Goal: Task Accomplishment & Management: Complete application form

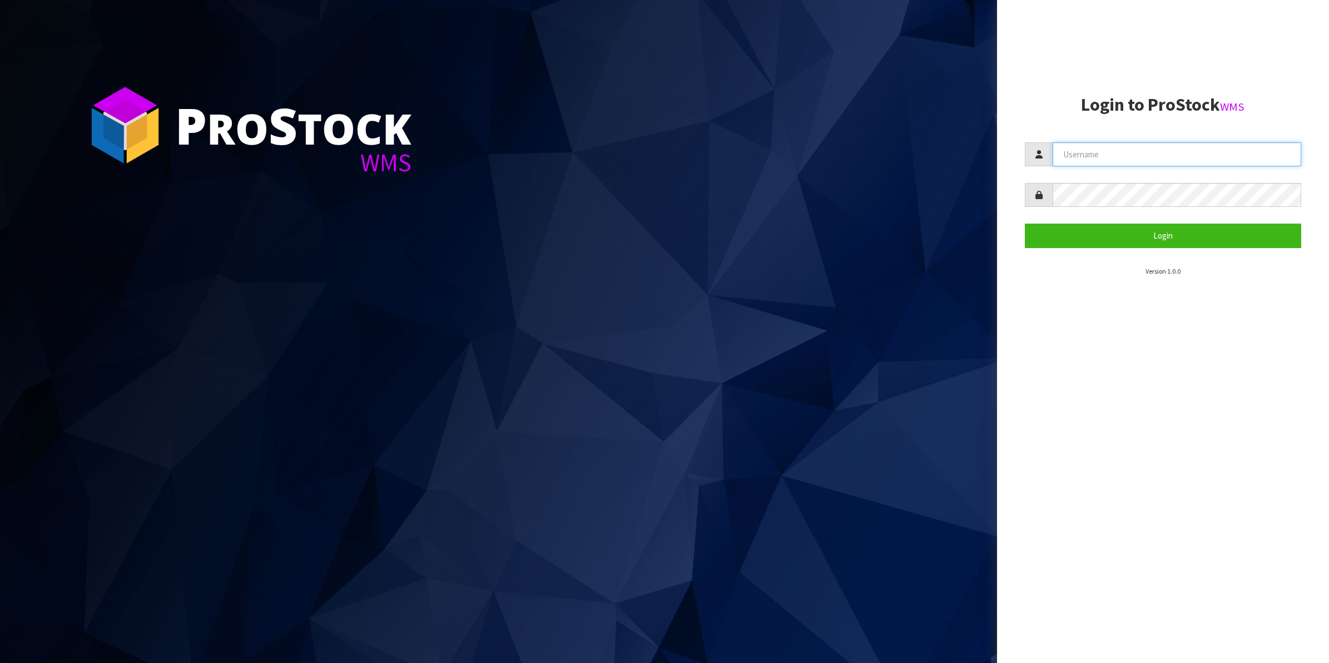
type input "Shingai"
click at [1159, 220] on form "Shingai Login" at bounding box center [1163, 194] width 277 height 105
click at [1158, 238] on button "Login" at bounding box center [1163, 236] width 277 height 24
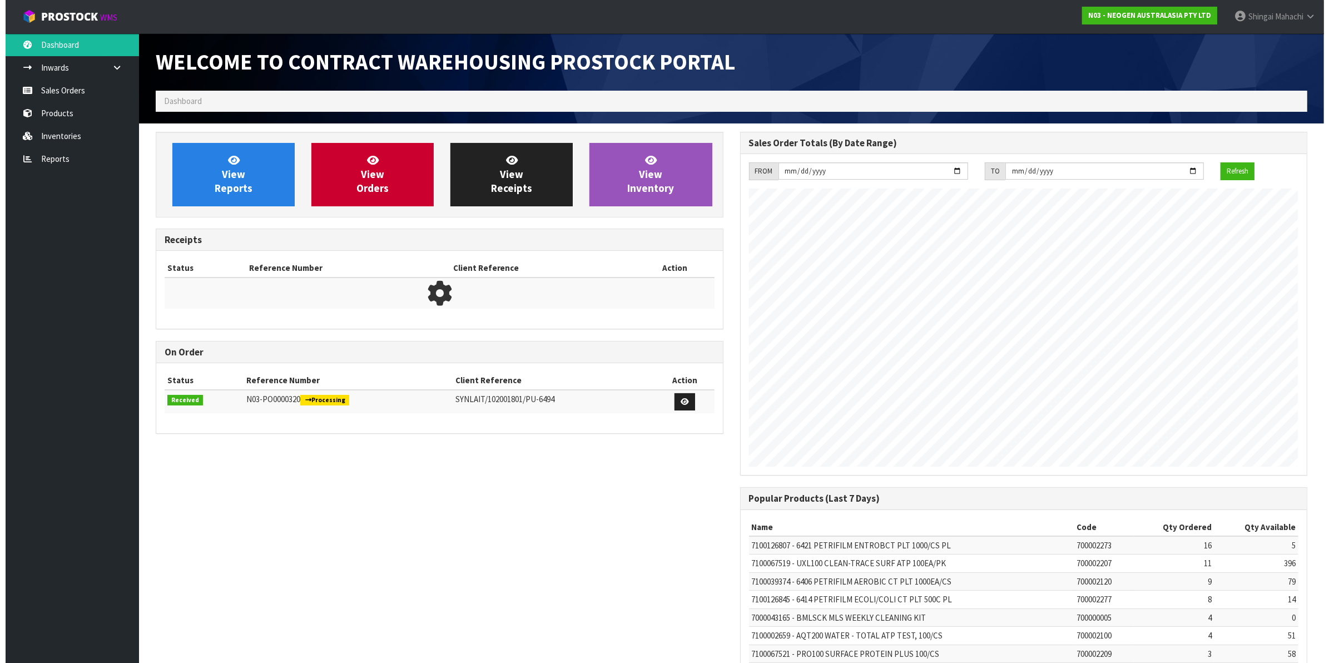
scroll to position [619, 584]
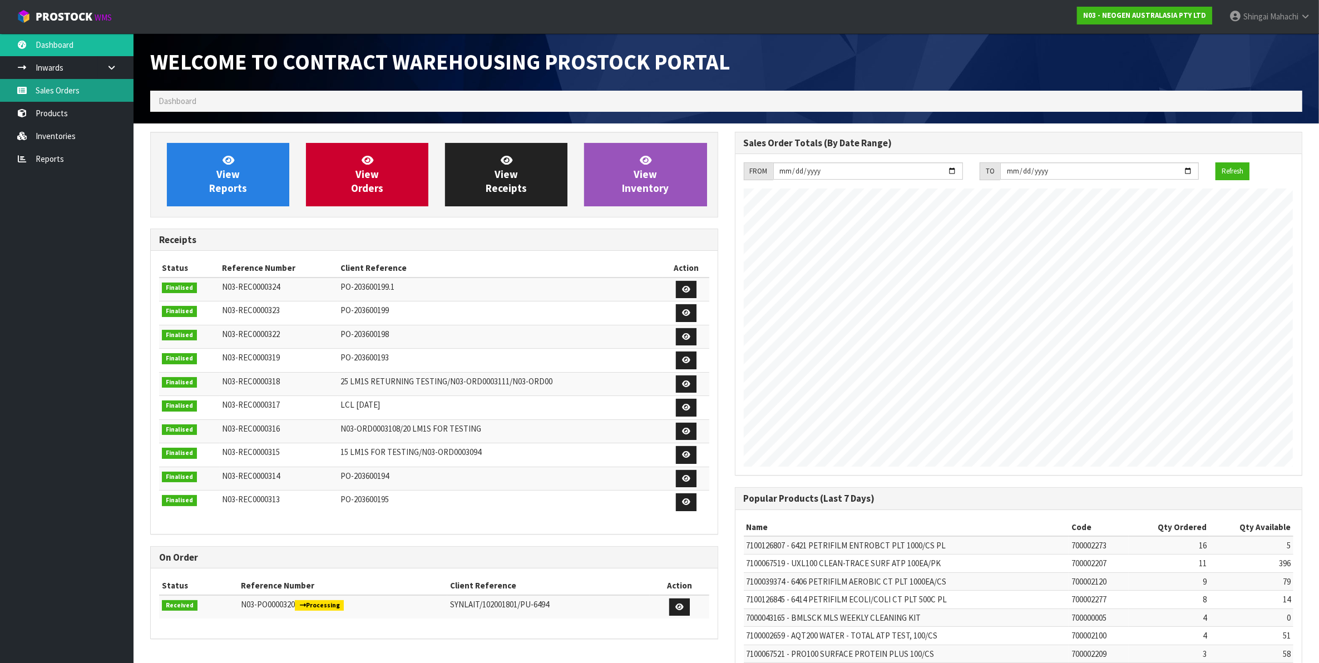
click at [67, 91] on link "Sales Orders" at bounding box center [66, 90] width 133 height 23
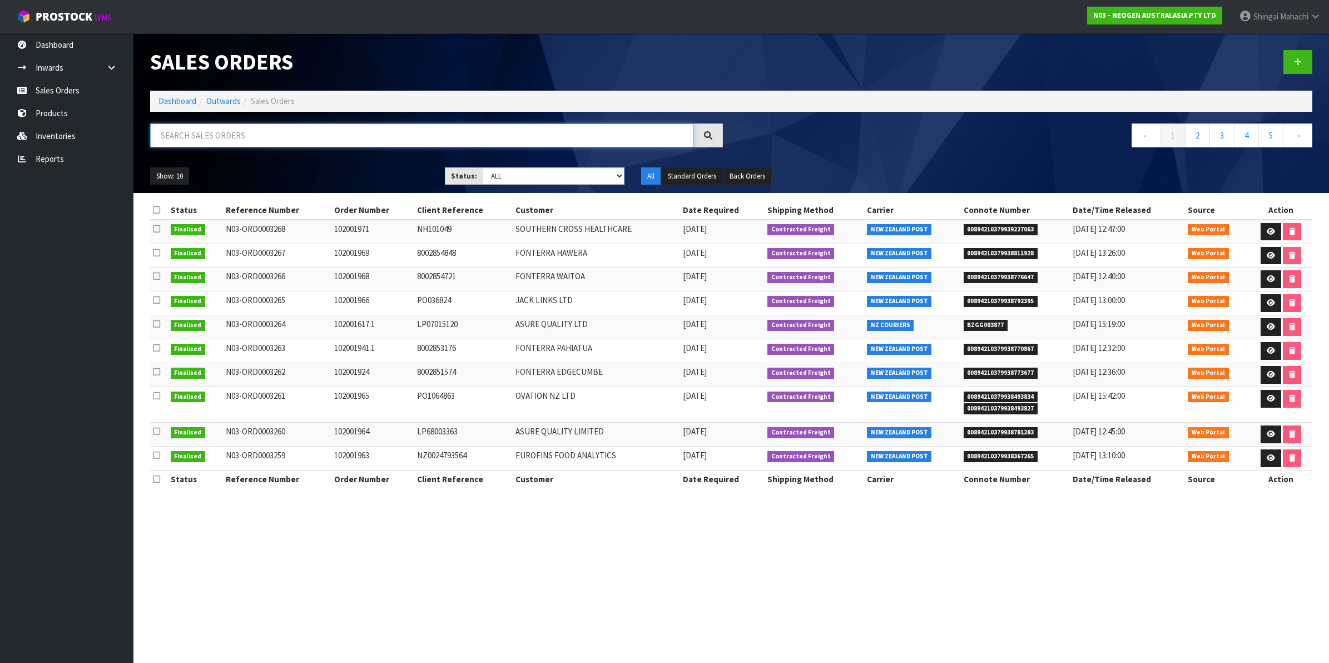
click at [219, 138] on input "text" at bounding box center [422, 135] width 544 height 24
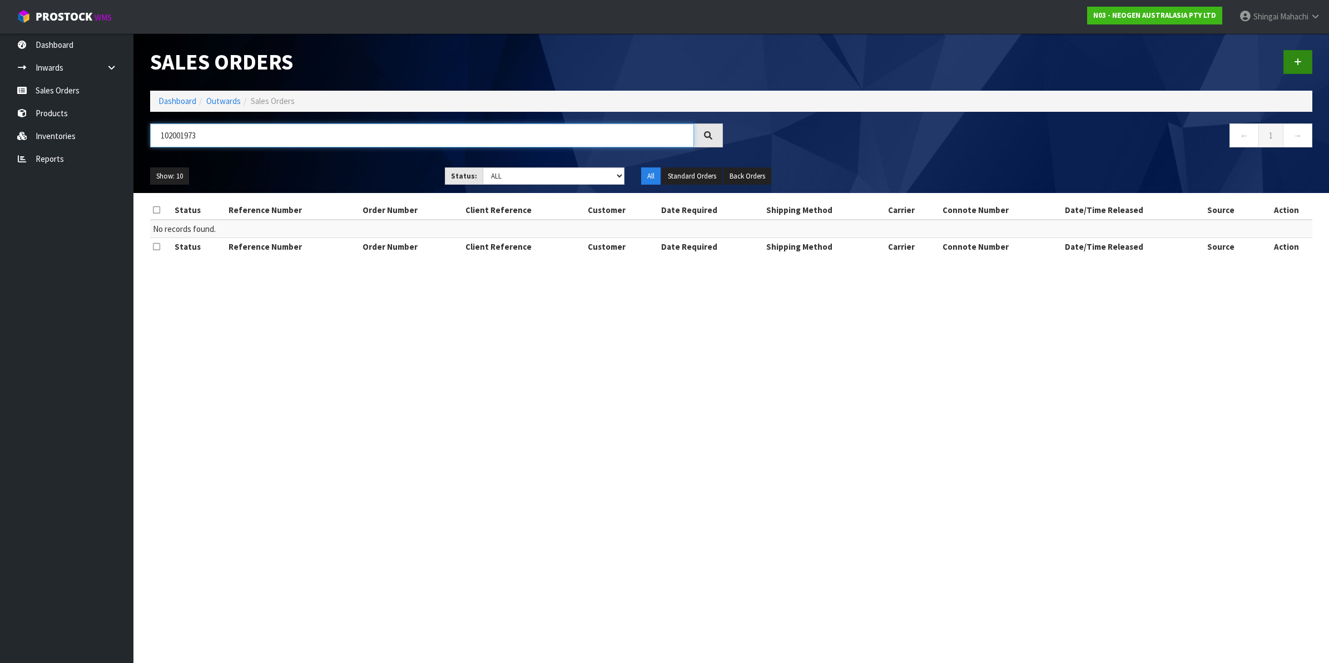
type input "102001973"
click at [1291, 64] on link at bounding box center [1298, 62] width 29 height 24
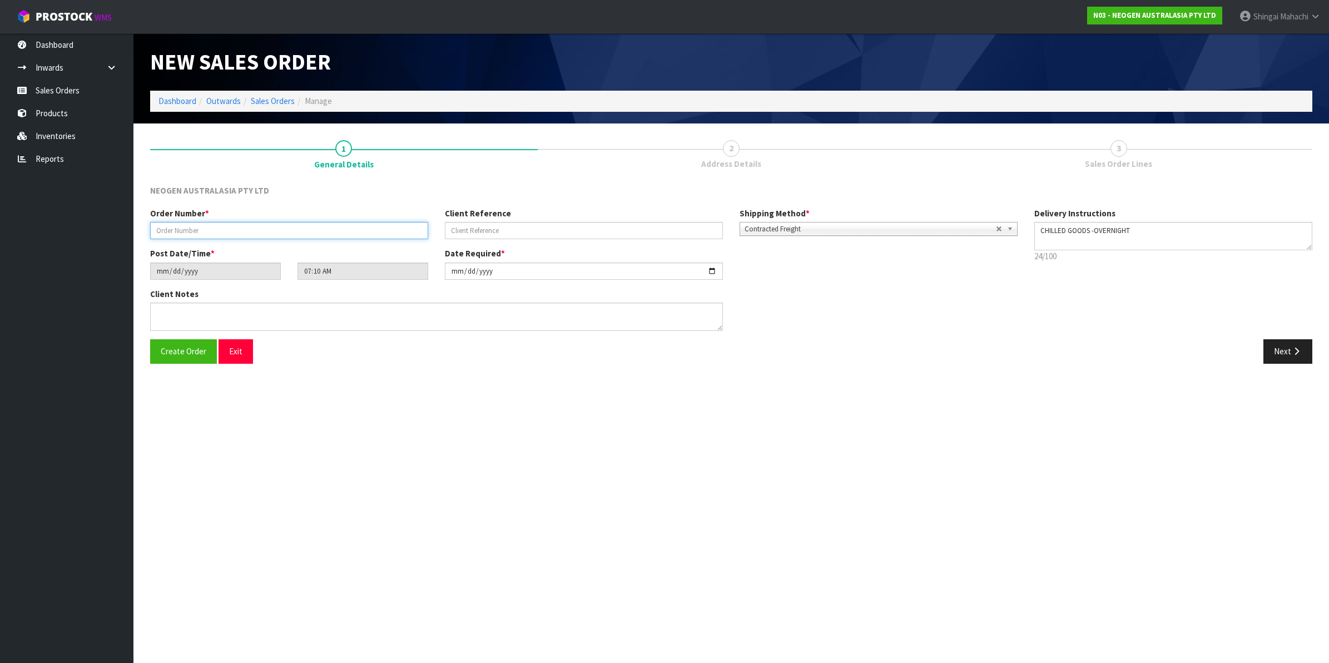
click at [179, 227] on input "text" at bounding box center [289, 230] width 278 height 17
type input "102001973"
click at [472, 229] on input "text" at bounding box center [584, 230] width 278 height 17
click at [477, 234] on input "text" at bounding box center [584, 230] width 278 height 17
paste input "NZ0034799600"
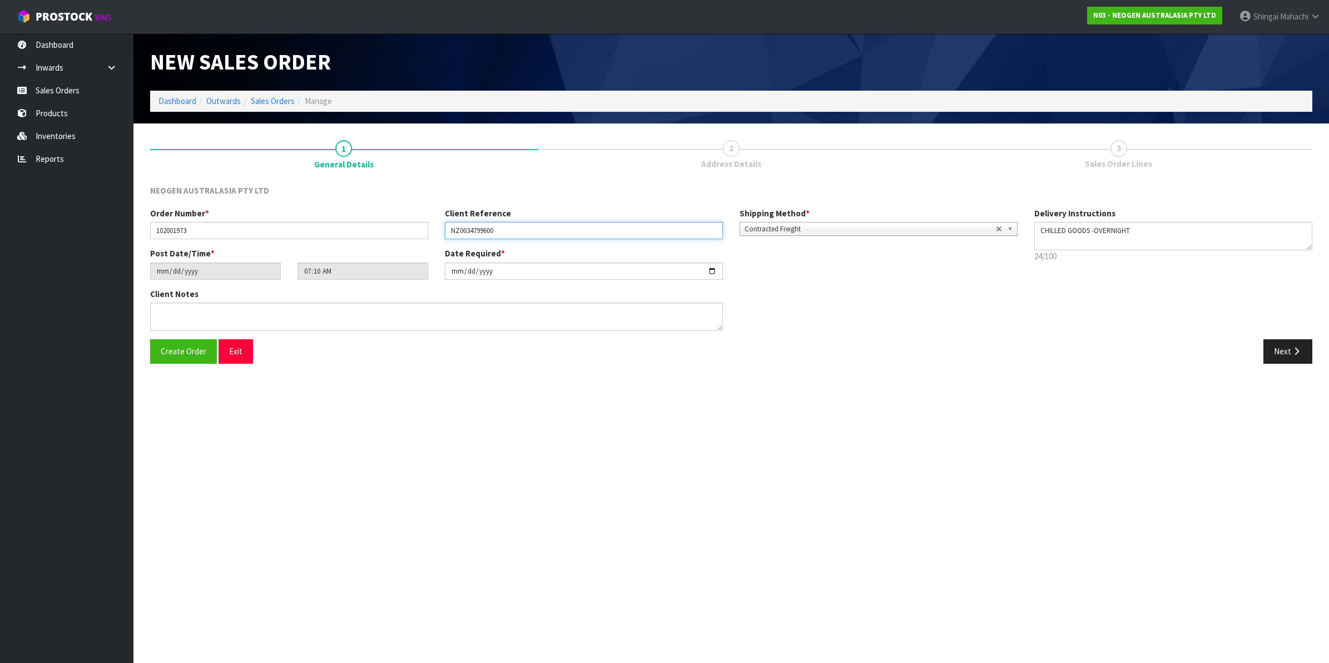
type input "NZ0034799600"
click at [712, 270] on input "[DATE]" at bounding box center [584, 271] width 278 height 17
type input "[DATE]"
click at [1288, 349] on button "Next" at bounding box center [1288, 351] width 49 height 24
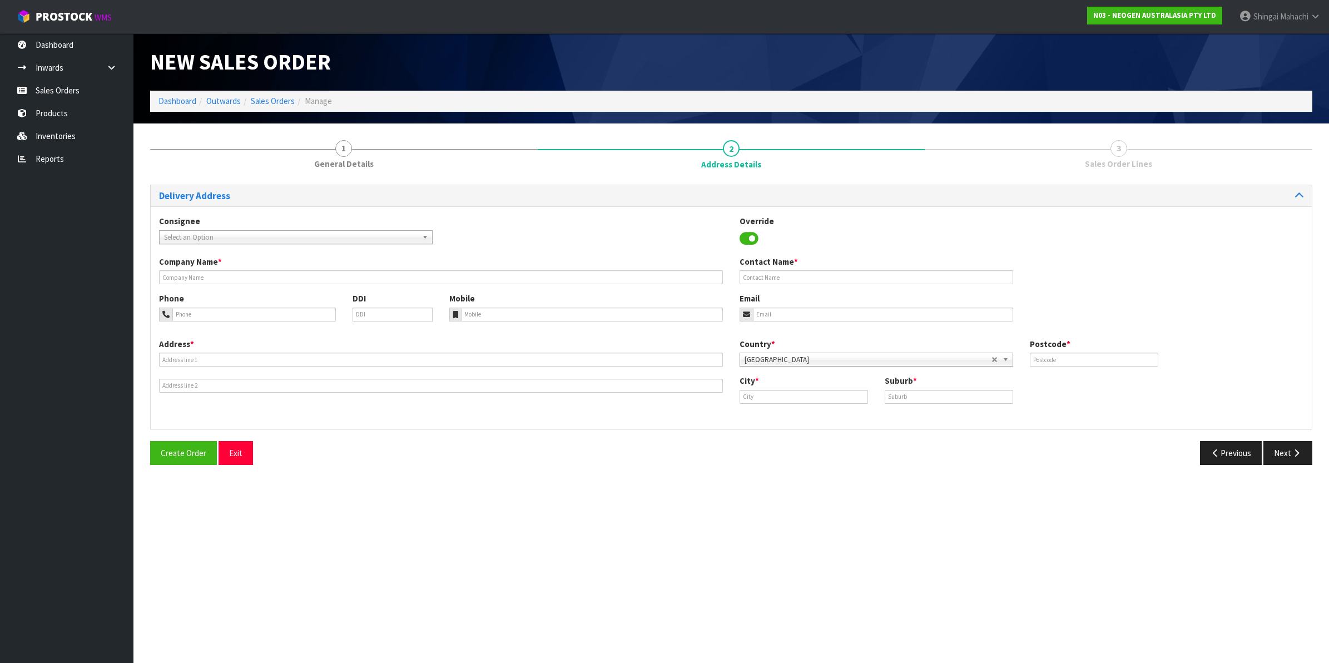
click at [200, 233] on span "Select an Option" at bounding box center [291, 237] width 254 height 13
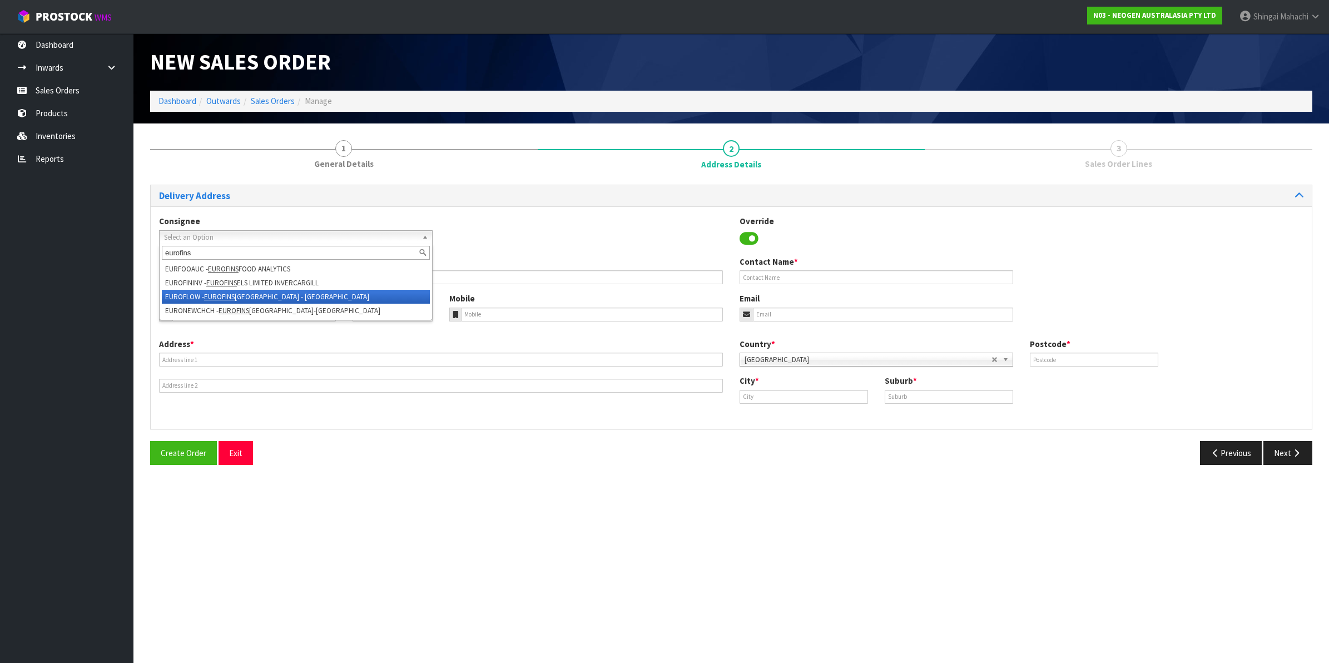
type input "eurofins"
click at [224, 295] on em "EUROFINS" at bounding box center [219, 296] width 31 height 9
type input "EUROFINS [GEOGRAPHIC_DATA] - [GEOGRAPHIC_DATA]"
type input "[PERSON_NAME]"
type input "[STREET_ADDRESS]"
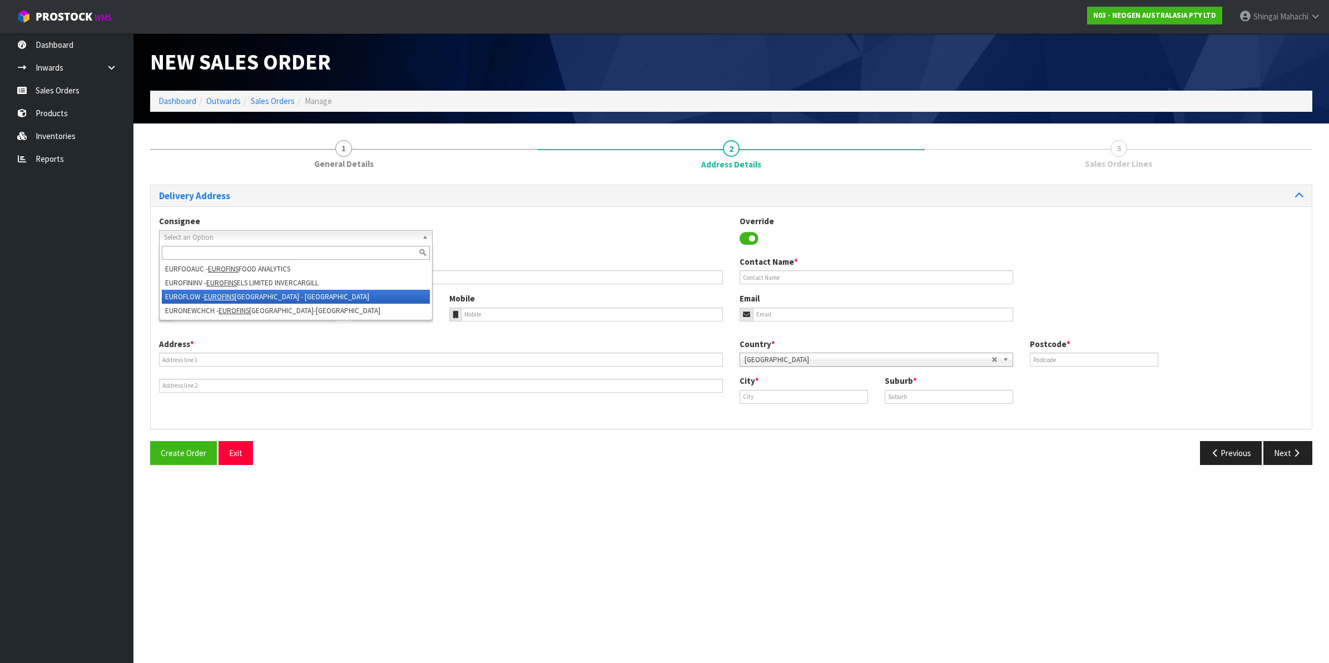
type input "5010"
type input "LOWER HUTT"
type input "SEAVIEW"
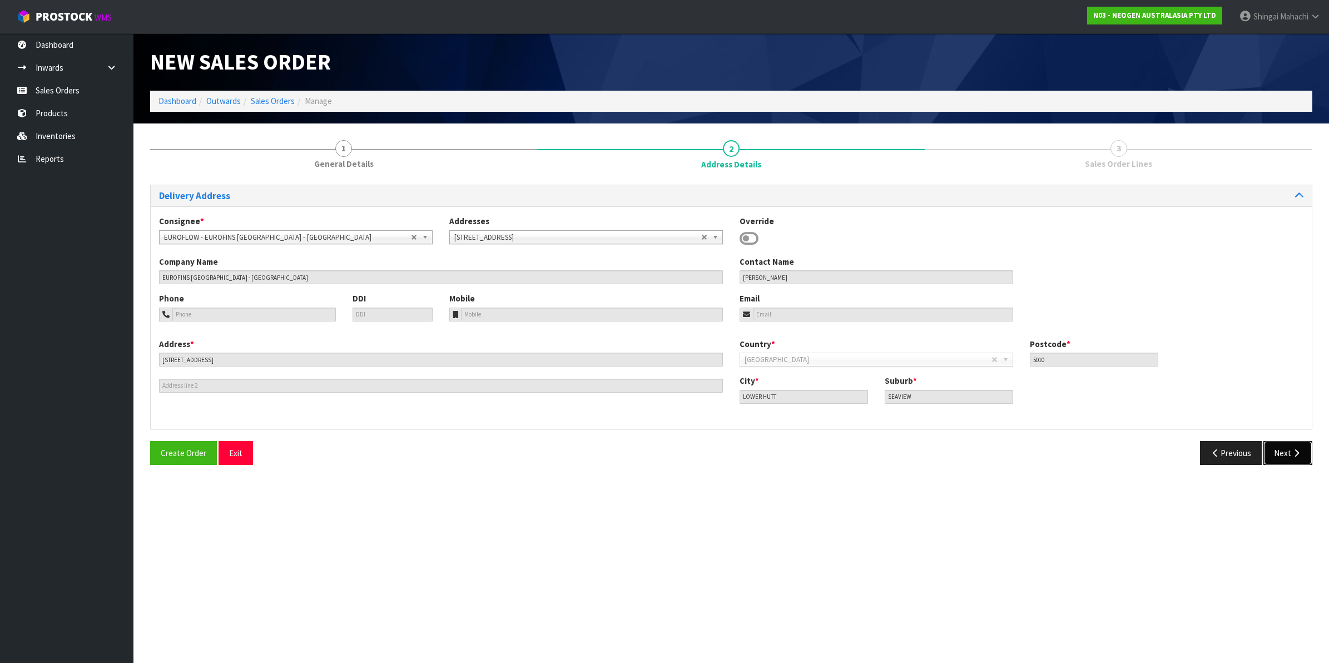
click at [1275, 449] on button "Next" at bounding box center [1288, 453] width 49 height 24
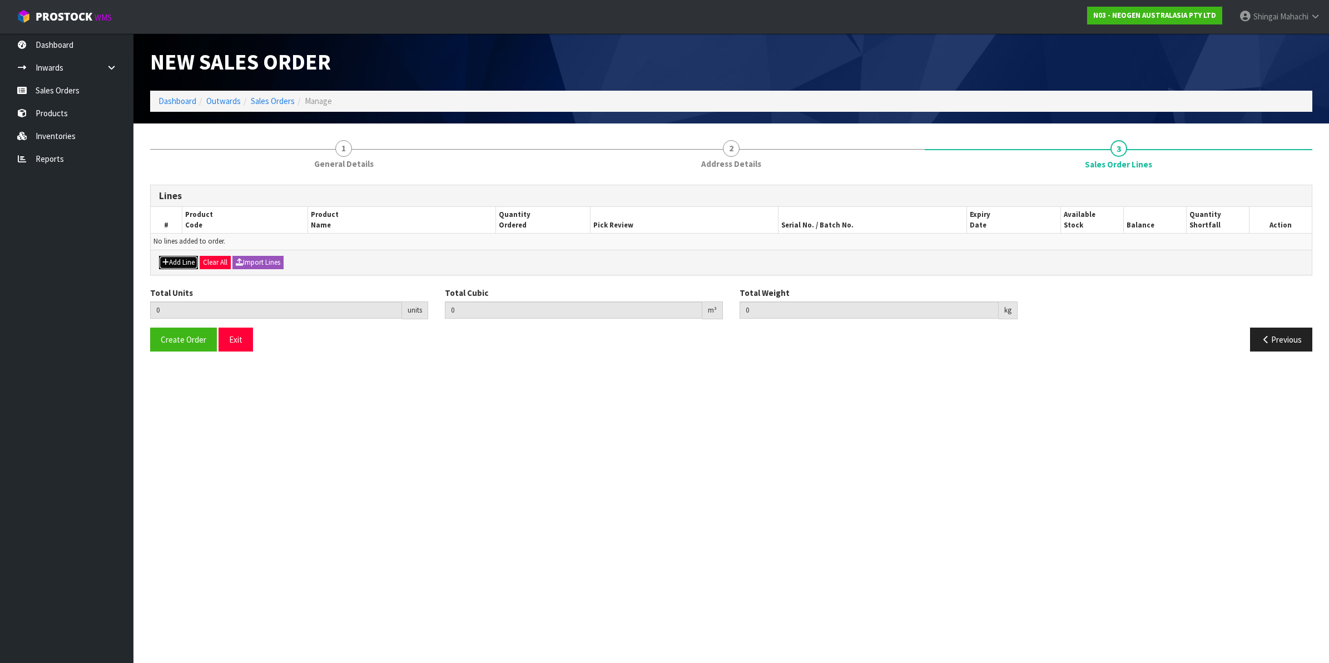
click at [174, 260] on button "Add Line" at bounding box center [178, 262] width 39 height 13
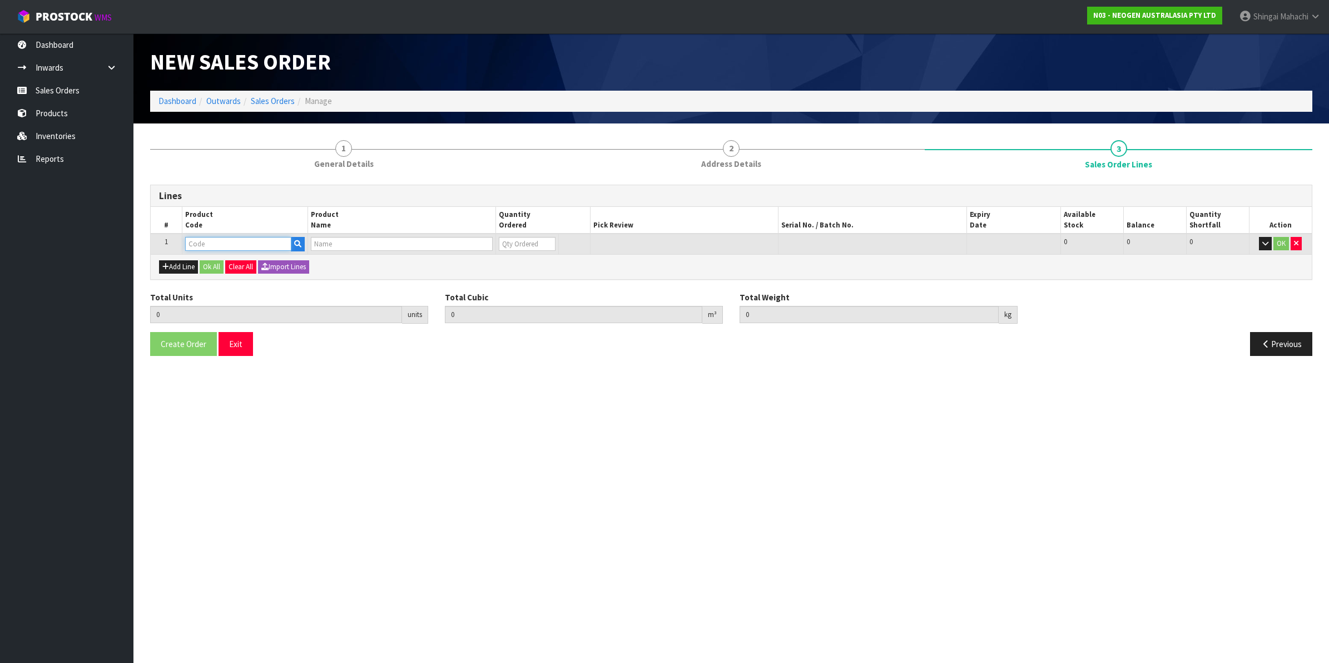
click at [245, 248] on input "text" at bounding box center [238, 244] width 106 height 14
click at [197, 244] on input "text" at bounding box center [238, 244] width 106 height 14
paste input "700002277"
type input "700002277"
type input "0.000000"
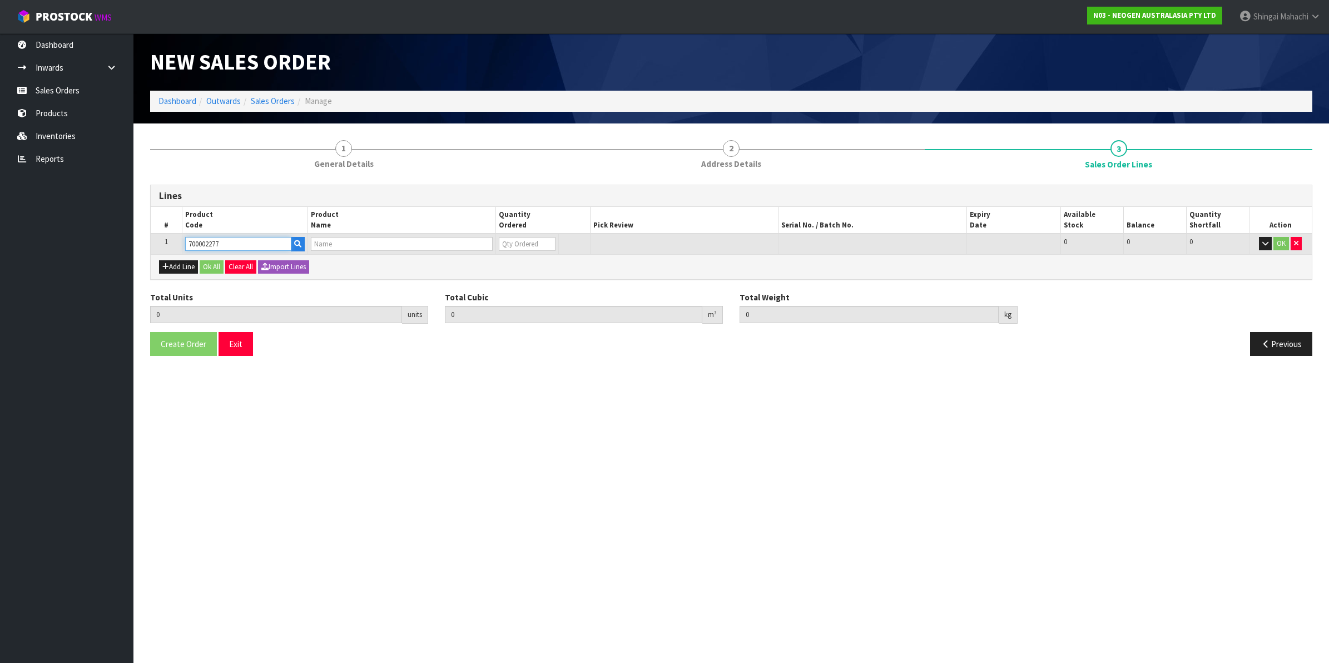
type input "0.000"
type input "7100126845 - 6414 PETRIFILM ECOLI/COLI CT PLT 500C PL"
type input "0"
type input "700002277"
click at [447, 245] on tr "1 700002277 7100126845 - 6414 PETRIFILM ECOLI/COLI CT PLT 500C PL 0 BOX 14 14 0…" at bounding box center [731, 244] width 1161 height 21
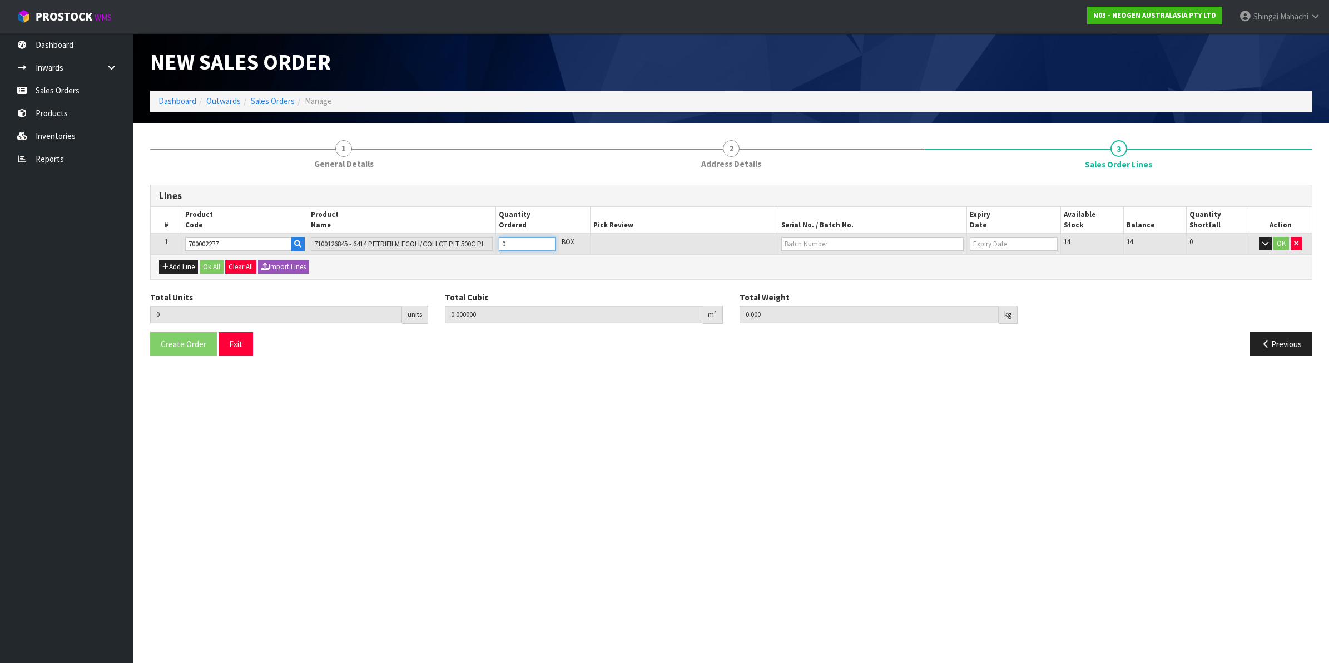
type input "1"
type input "0.0114"
type input "1.7"
type input "1"
type input "10"
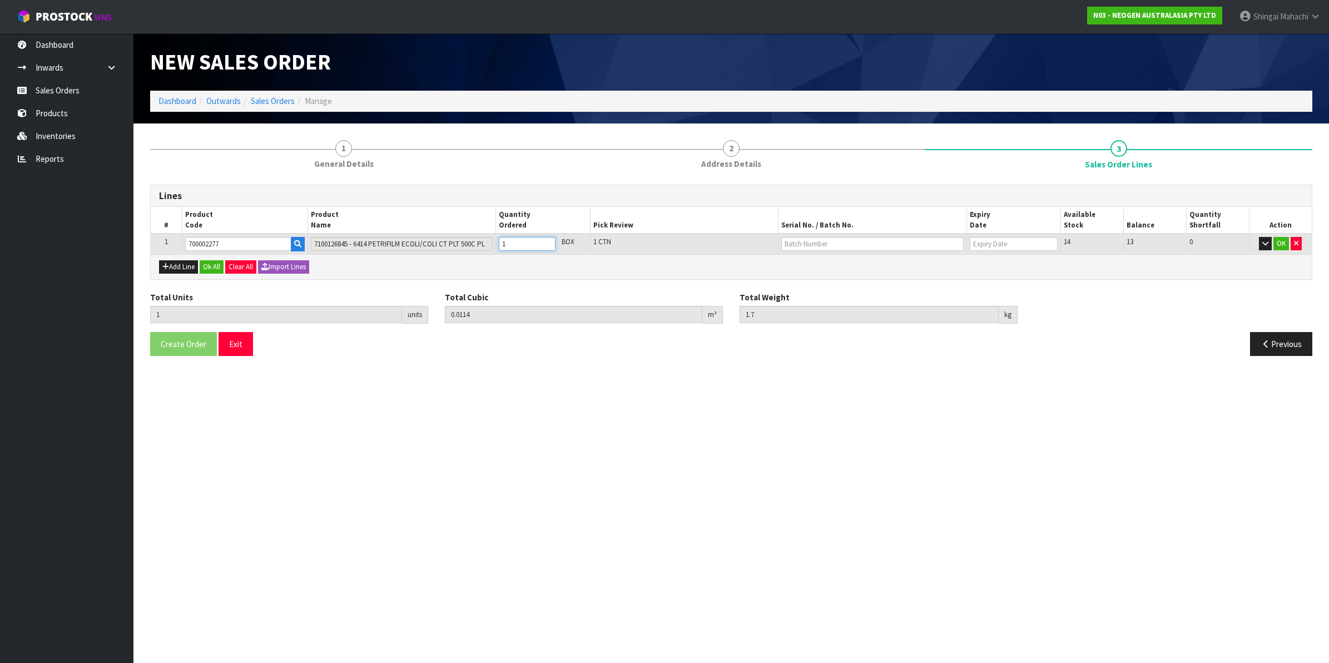
type input "0.114"
type input "17"
type input "10"
click at [809, 242] on input "text" at bounding box center [873, 244] width 182 height 14
click at [834, 264] on link "418325073A" at bounding box center [826, 262] width 88 height 15
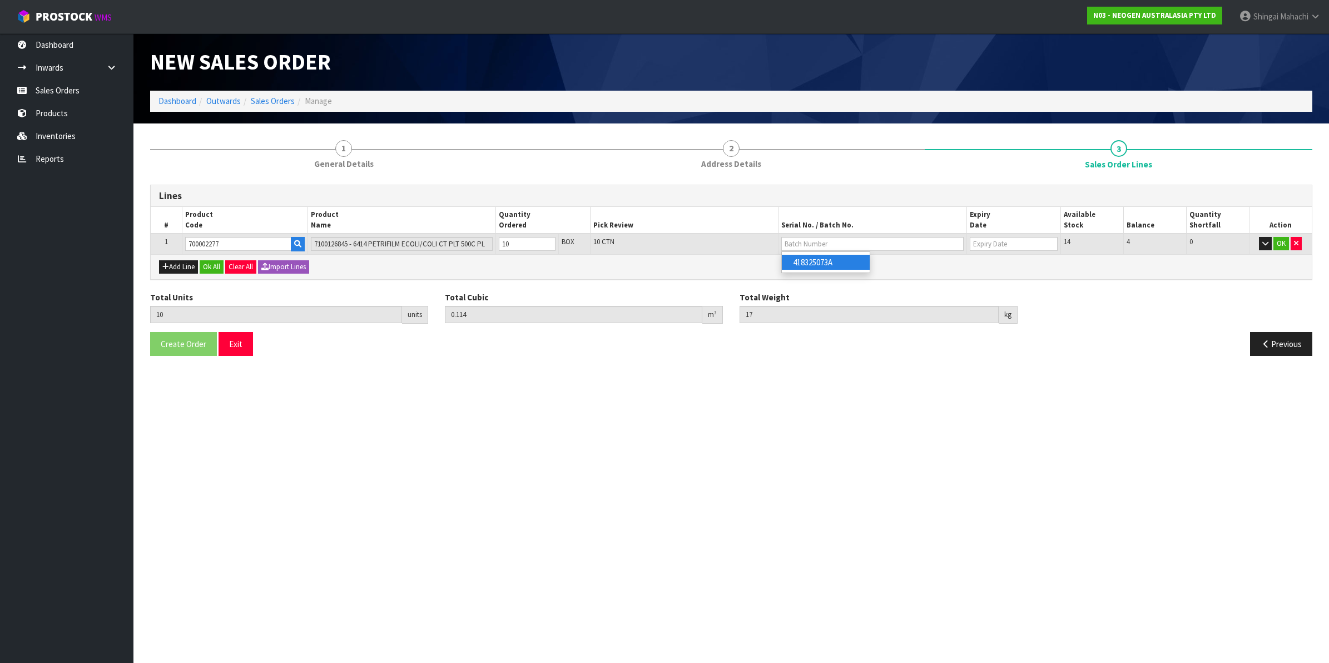
type input "418325073A"
type input "[DATE]"
click at [1279, 243] on button "OK" at bounding box center [1282, 243] width 16 height 13
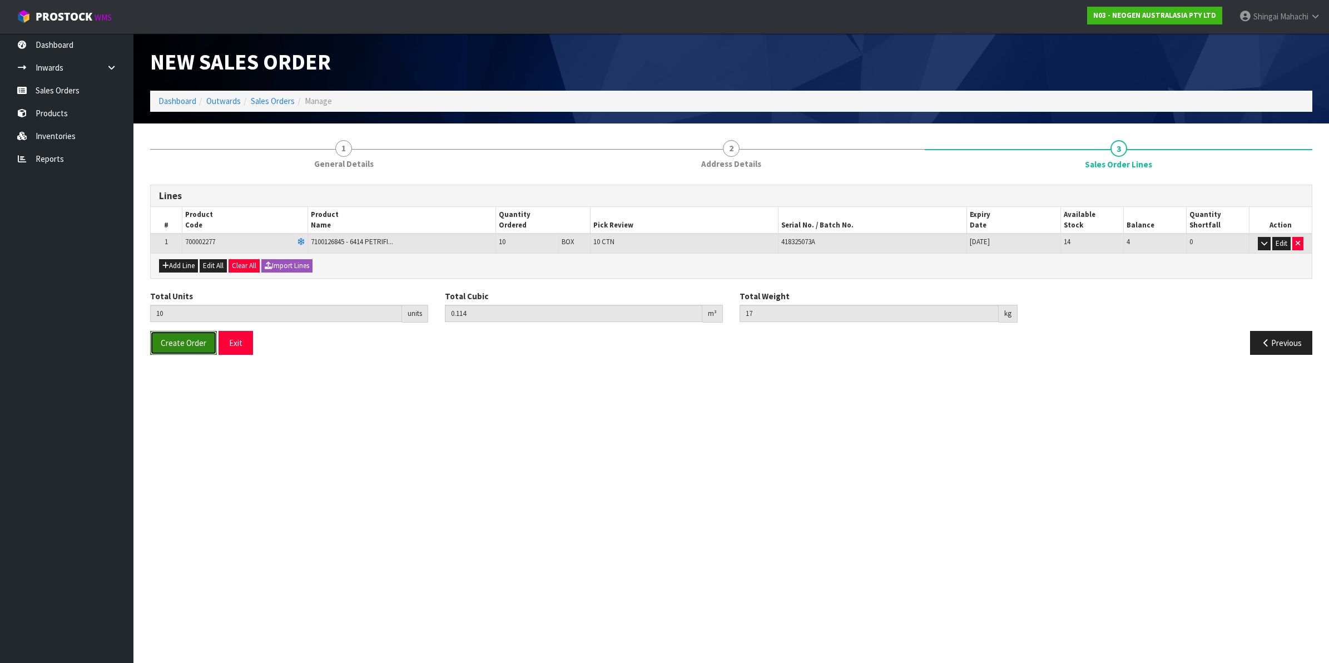
click at [178, 345] on span "Create Order" at bounding box center [184, 343] width 46 height 11
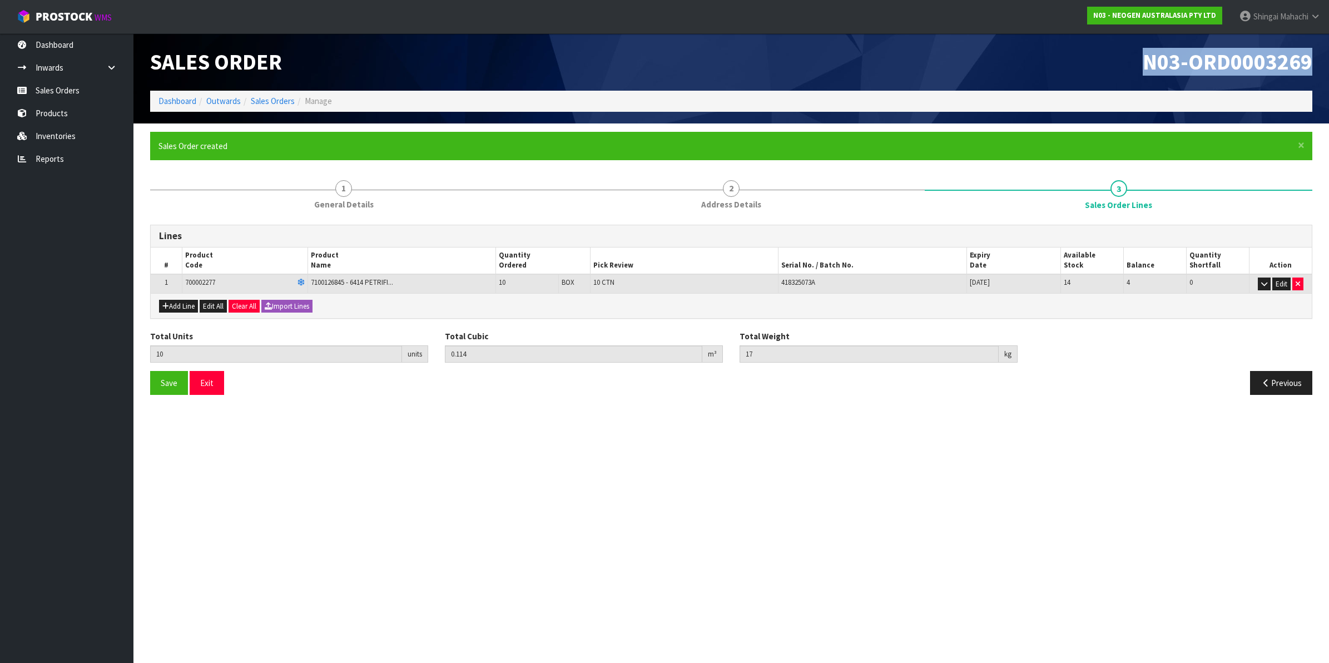
drag, startPoint x: 1139, startPoint y: 60, endPoint x: 1307, endPoint y: 57, distance: 168.6
click at [1307, 57] on h1 "N03-ORD0003269" at bounding box center [1026, 62] width 573 height 24
copy span "N03-ORD0003269"
click at [276, 101] on link "Sales Orders" at bounding box center [273, 101] width 44 height 11
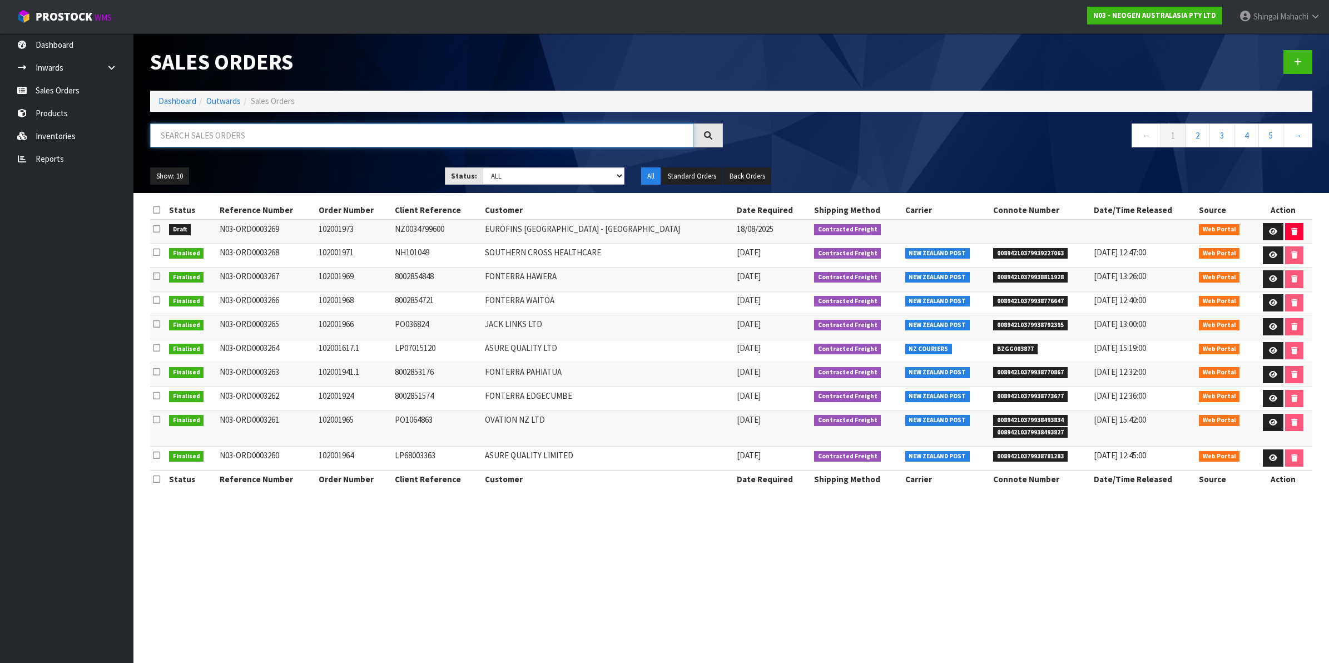
click at [216, 132] on input "text" at bounding box center [422, 135] width 544 height 24
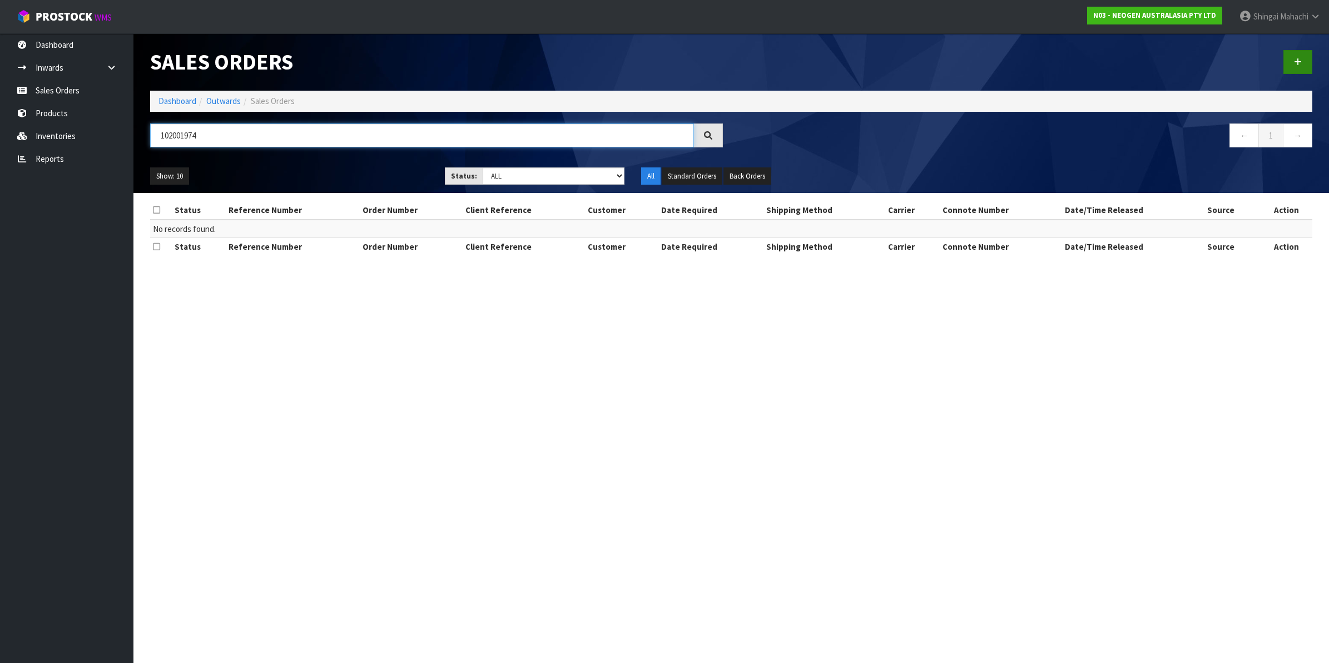
type input "102001974"
click at [1293, 58] on link at bounding box center [1298, 62] width 29 height 24
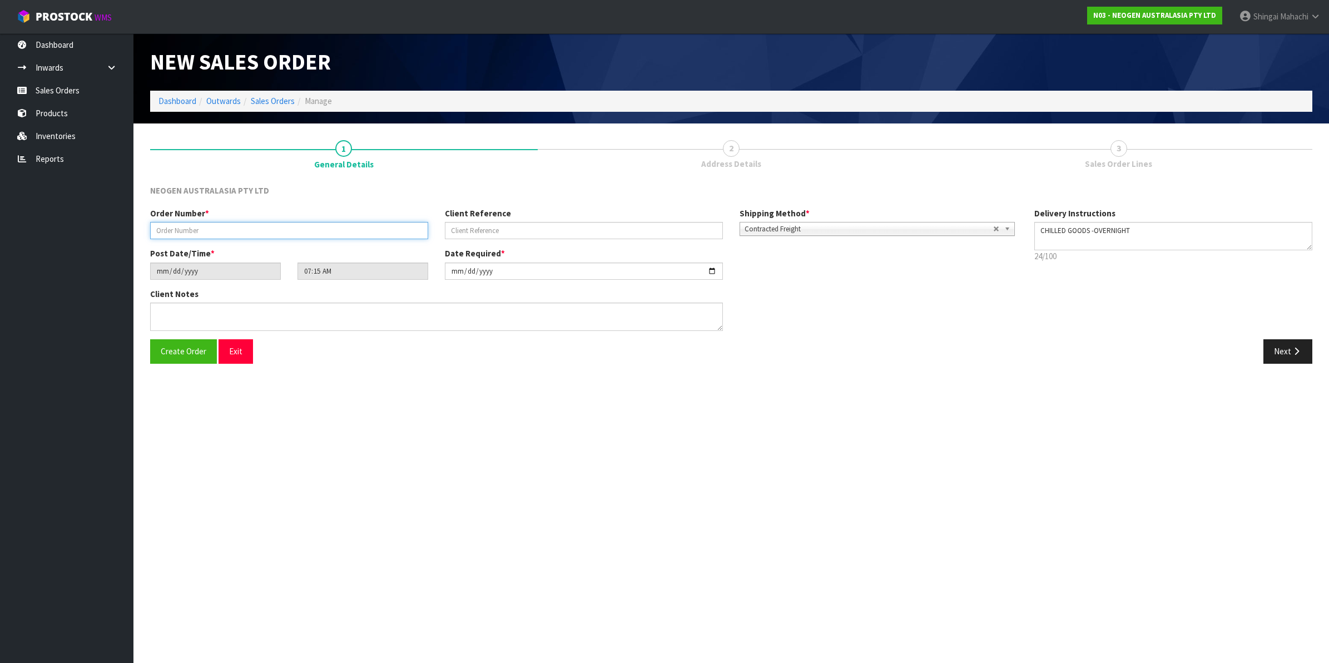
click at [171, 234] on input "text" at bounding box center [289, 230] width 278 height 17
type input "102001974"
click at [472, 234] on input "text" at bounding box center [584, 230] width 278 height 17
paste input "8002855440"
type input "8002855440"
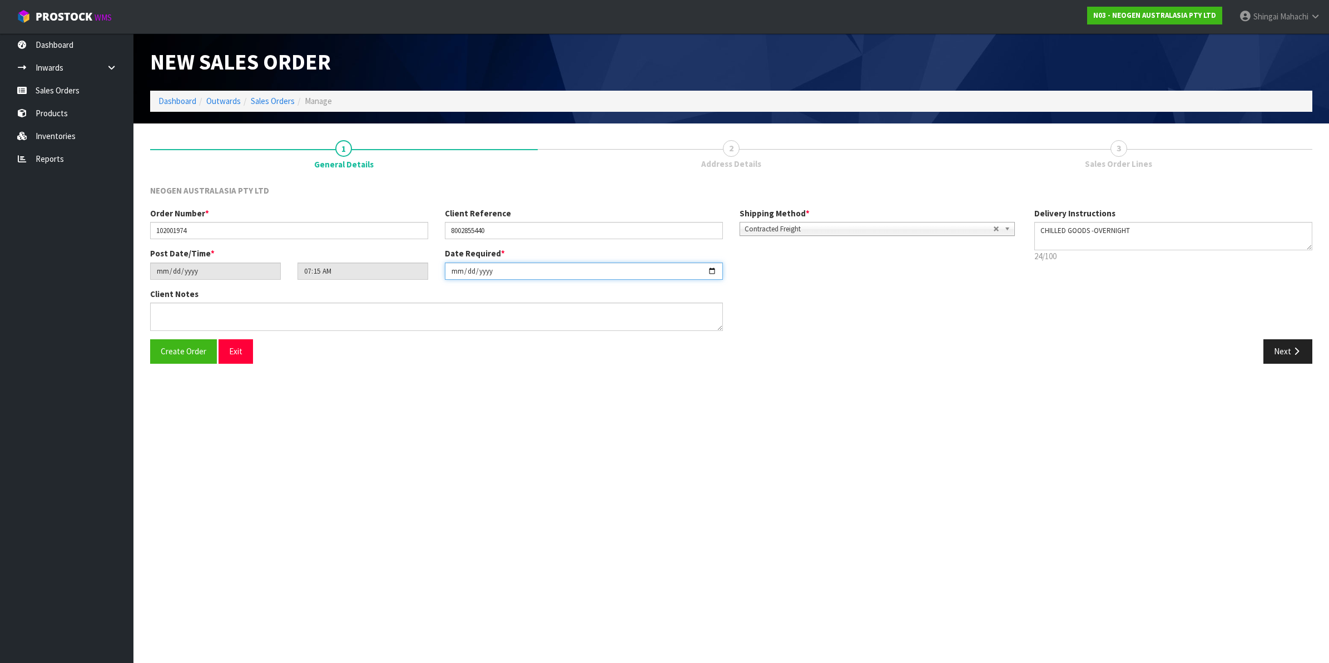
click at [713, 271] on input "[DATE]" at bounding box center [584, 271] width 278 height 17
type input "[DATE]"
click at [1290, 352] on button "Next" at bounding box center [1288, 351] width 49 height 24
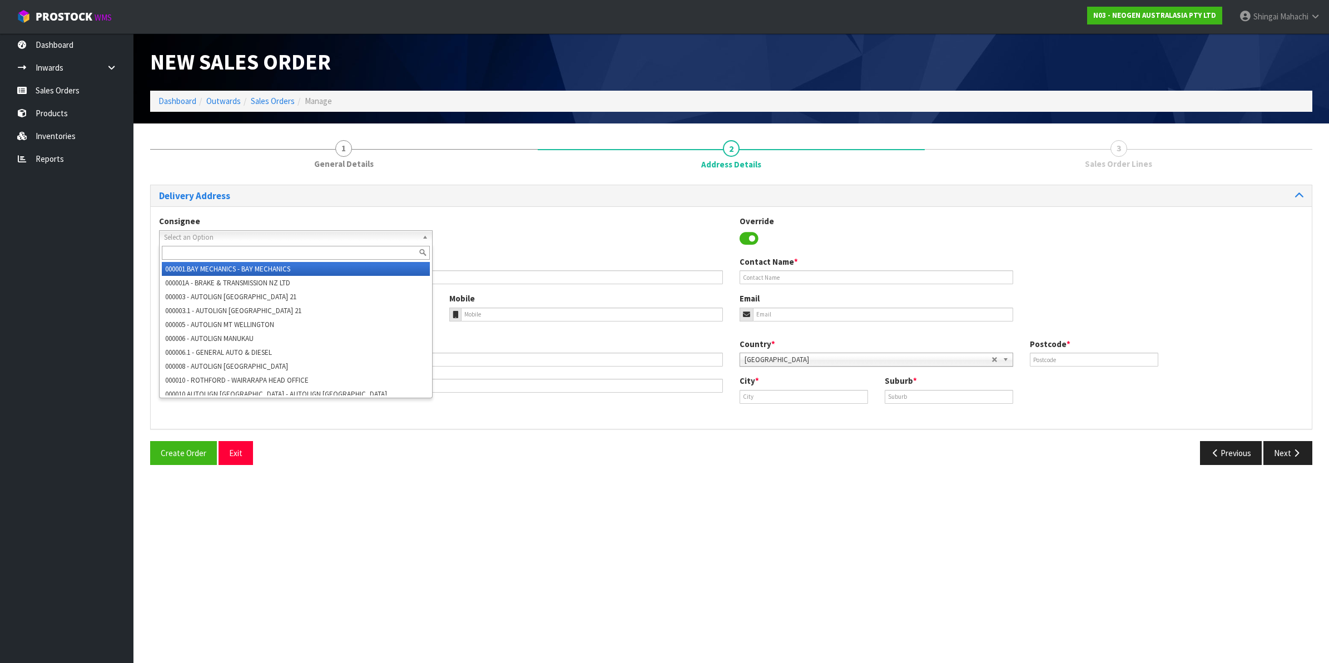
click at [189, 238] on span "Select an Option" at bounding box center [291, 237] width 254 height 13
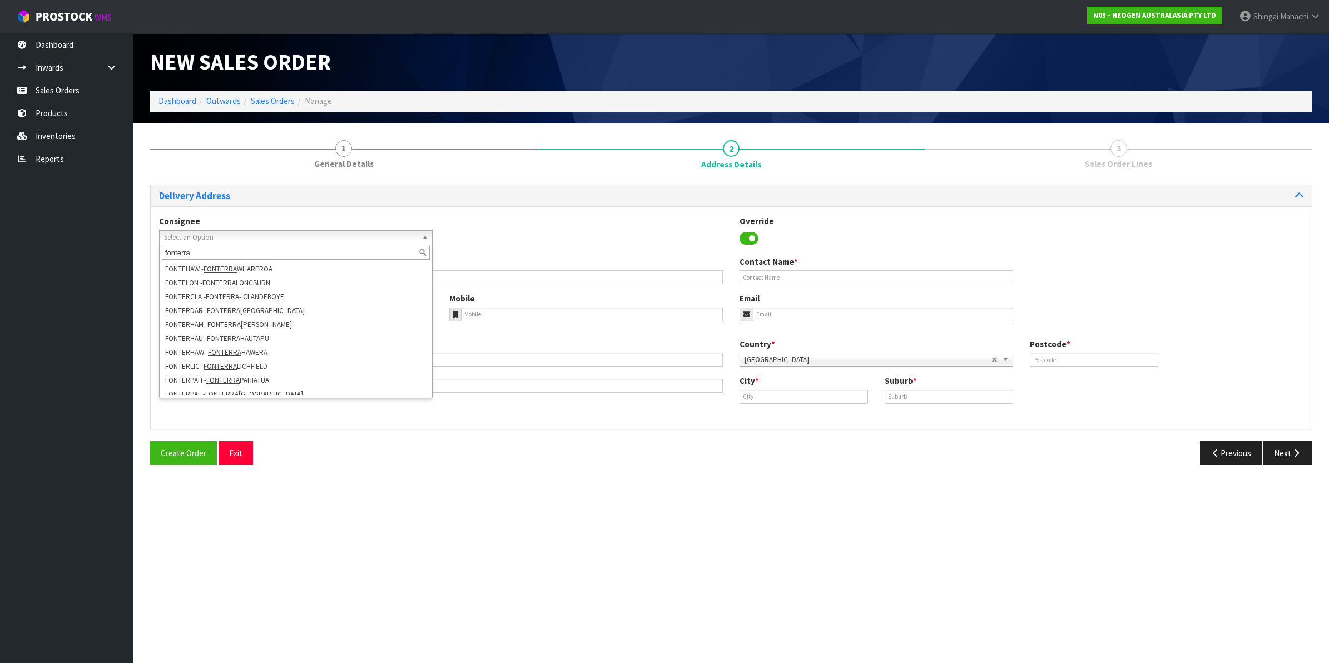
scroll to position [139, 0]
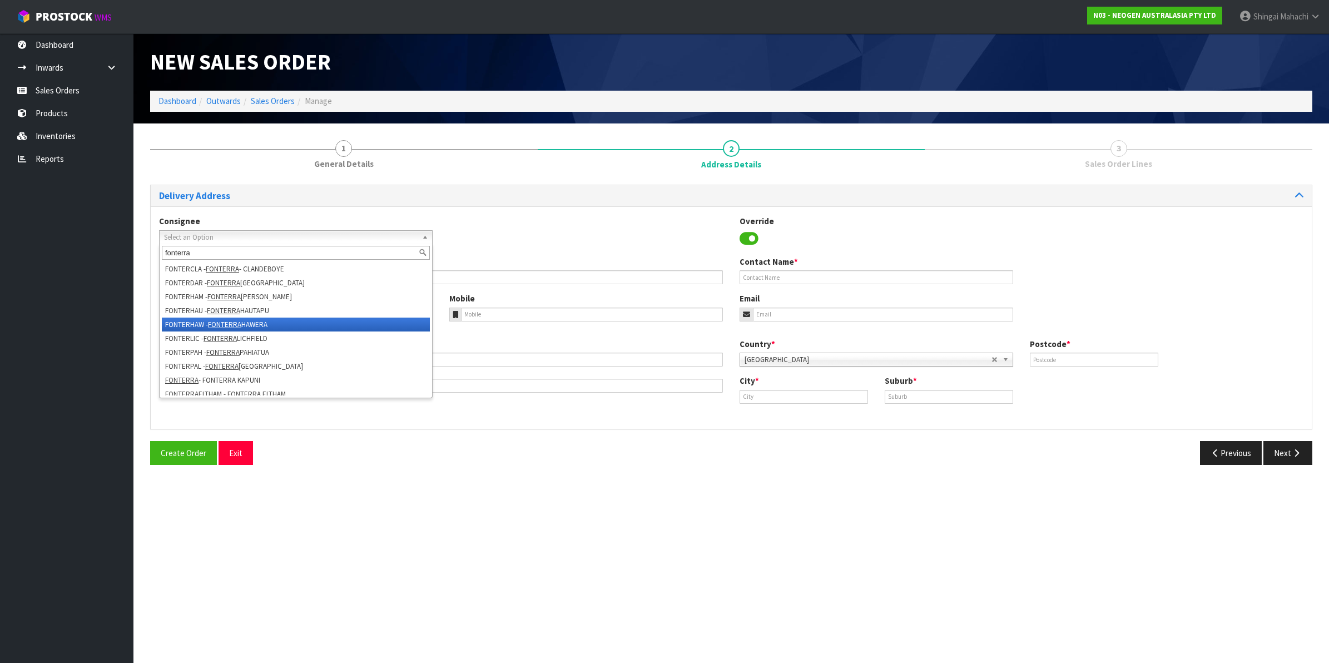
type input "fonterra"
click at [266, 324] on li "FONTERHAW - [GEOGRAPHIC_DATA] HAWERA" at bounding box center [296, 325] width 268 height 14
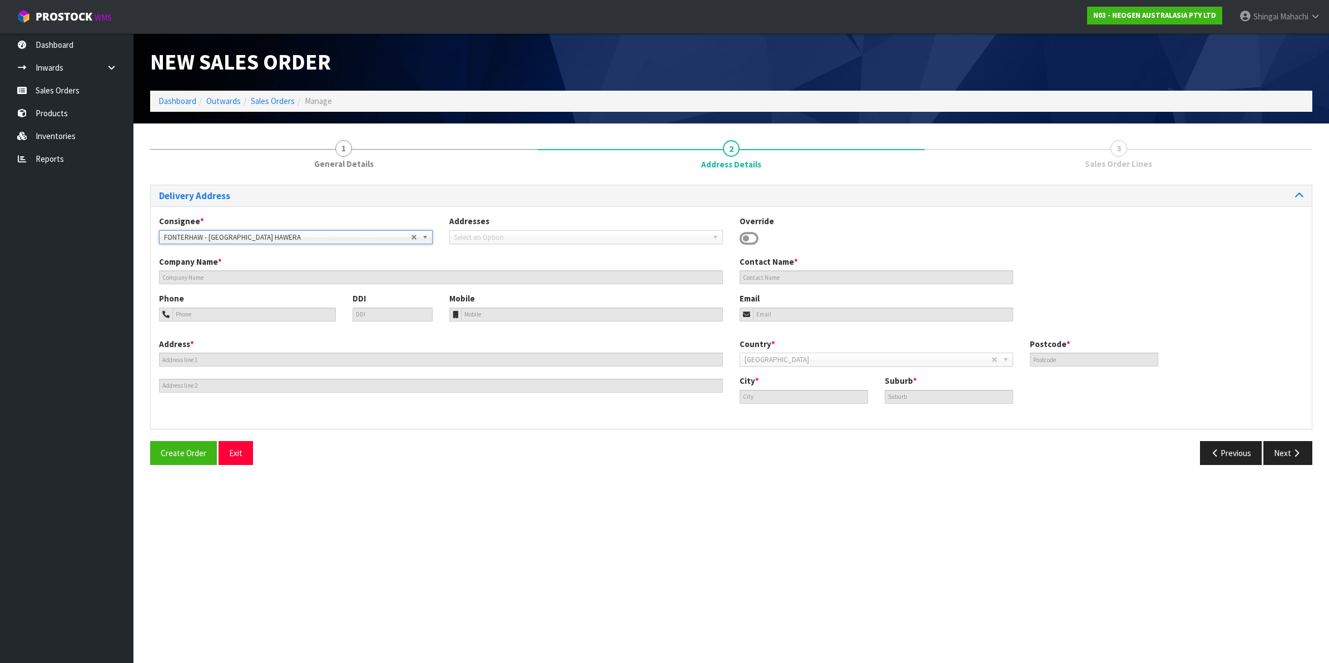
type input "FONTERRA HAWERA"
type input "SITE STORE, [STREET_ADDRESS]"
type input "4672"
type input "HAWERA"
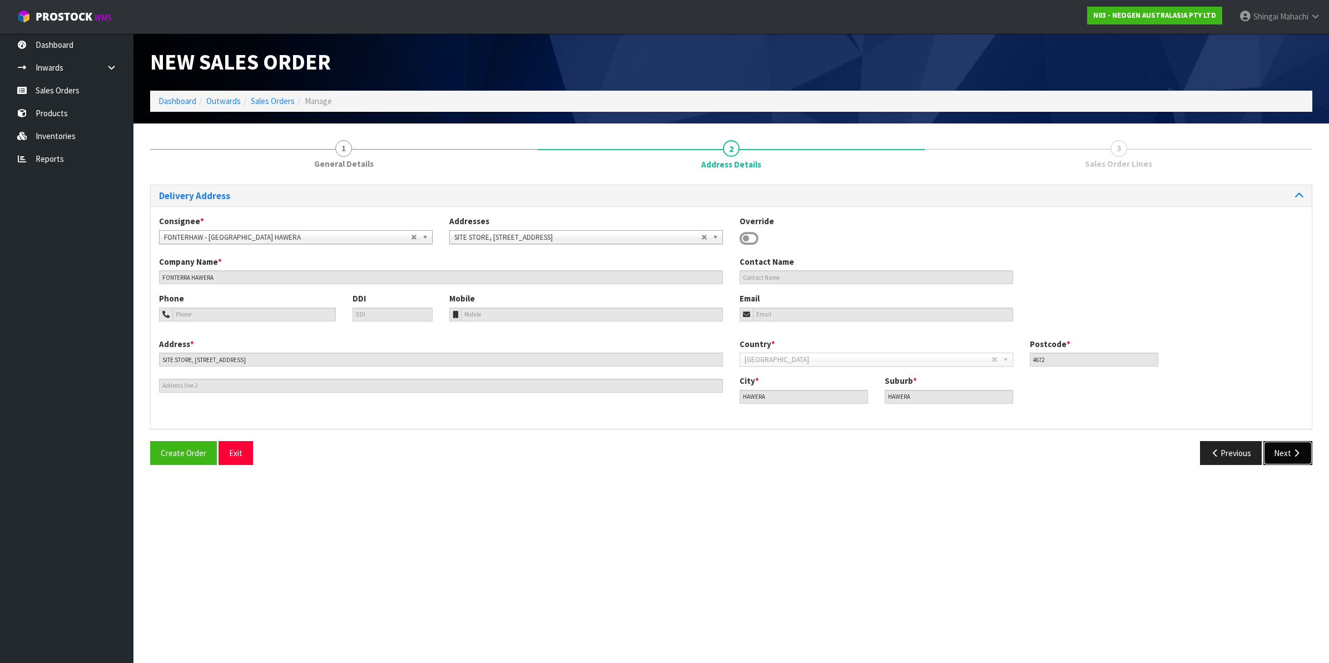
click at [1284, 454] on button "Next" at bounding box center [1288, 453] width 49 height 24
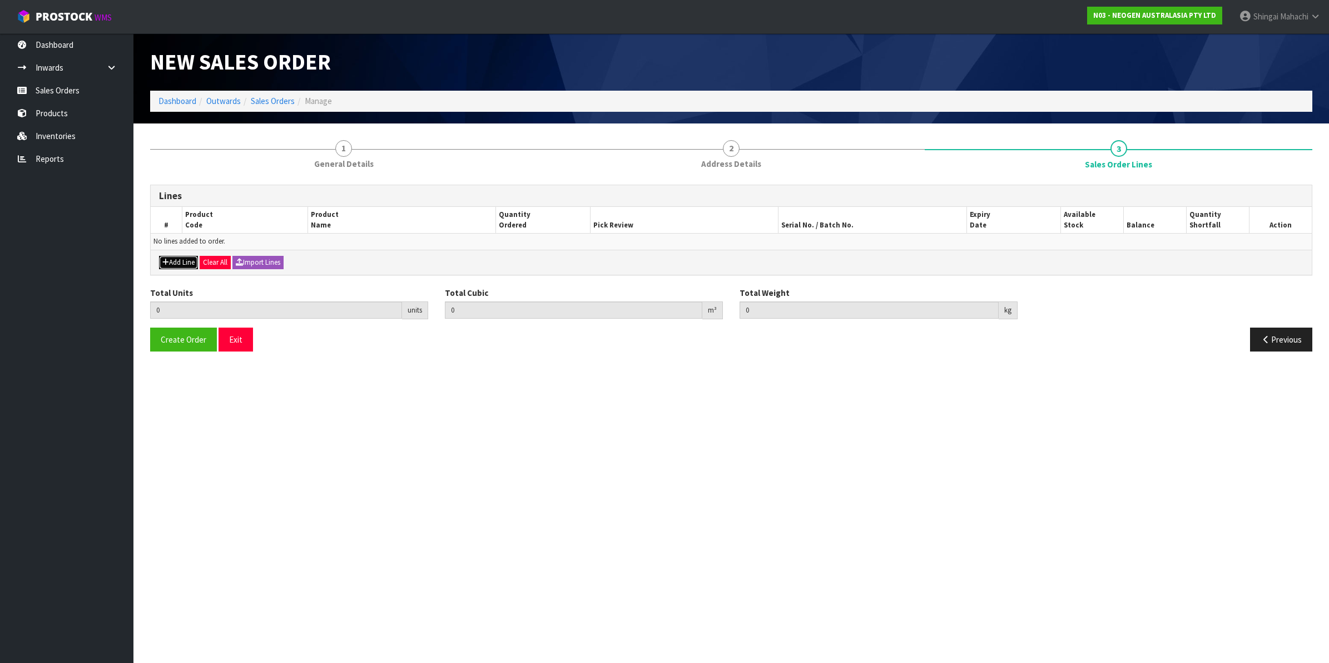
click at [179, 262] on button "Add Line" at bounding box center [178, 262] width 39 height 13
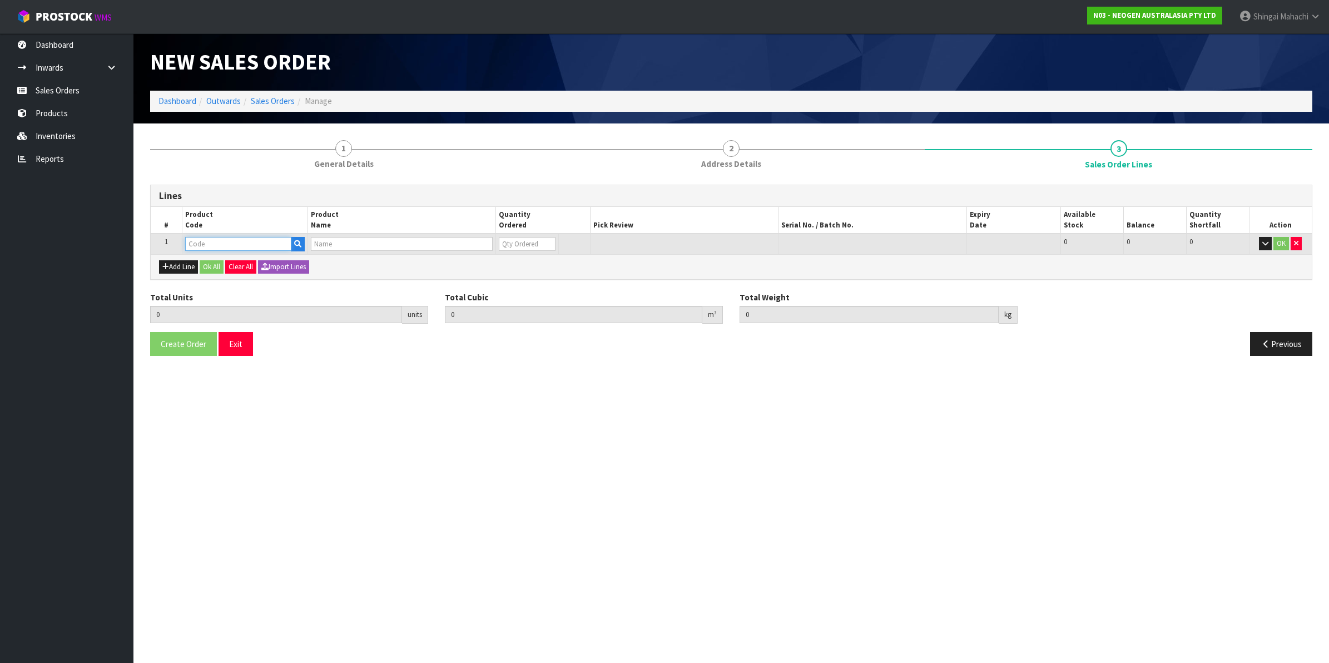
click at [202, 245] on input "text" at bounding box center [238, 244] width 106 height 14
type input "700002207"
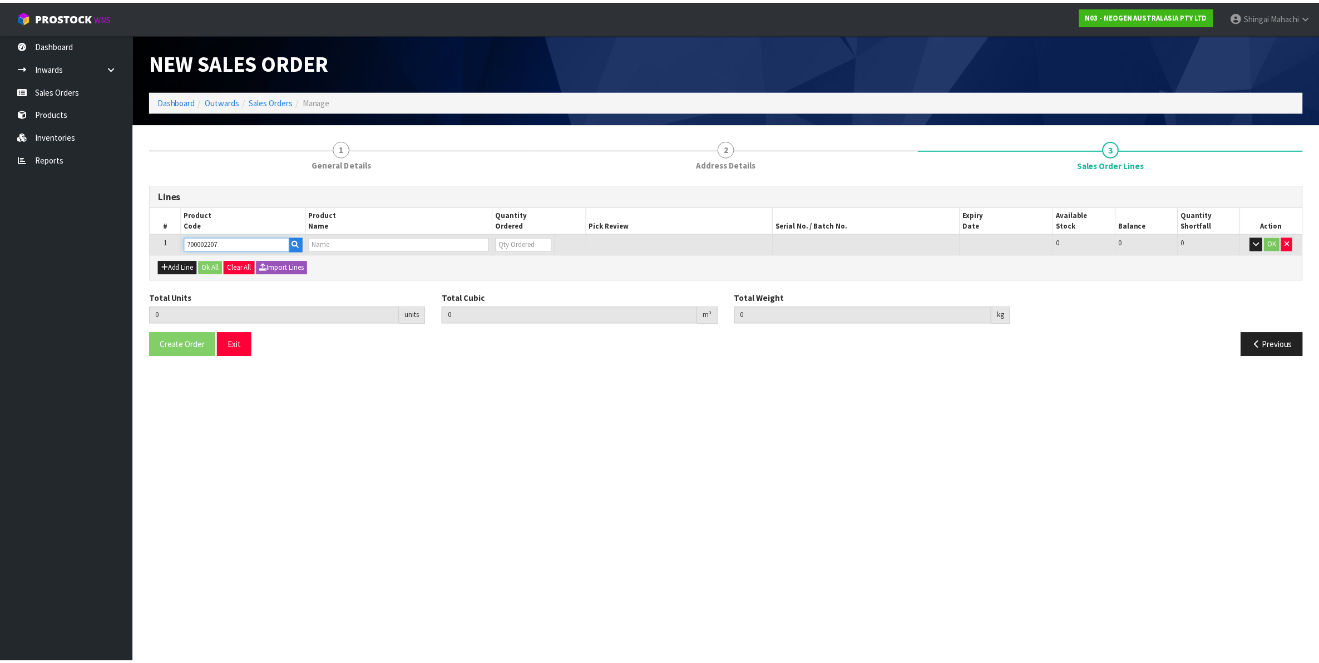
type input "0.000000"
type input "0.000"
type input "7100067519 - UXL100 CLEAN-TRACE SURF ATP 100EA/PK"
type input "0"
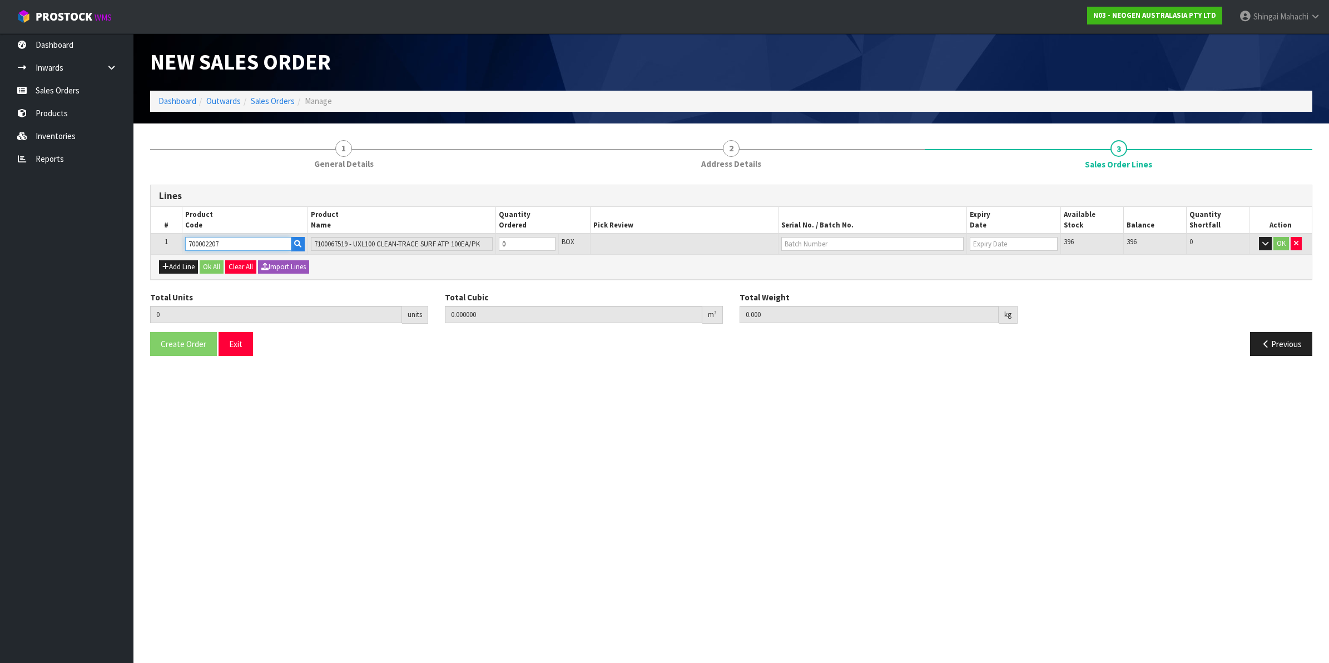
type input "700002207"
click at [473, 248] on tr "1 700002207 7100067519 - UXL100 CLEAN-TRACE SURF ATP 100EA/PK 0 BOX 396 396 0 OK" at bounding box center [731, 244] width 1161 height 21
type input "2"
type input "0.012992"
type input "1.92"
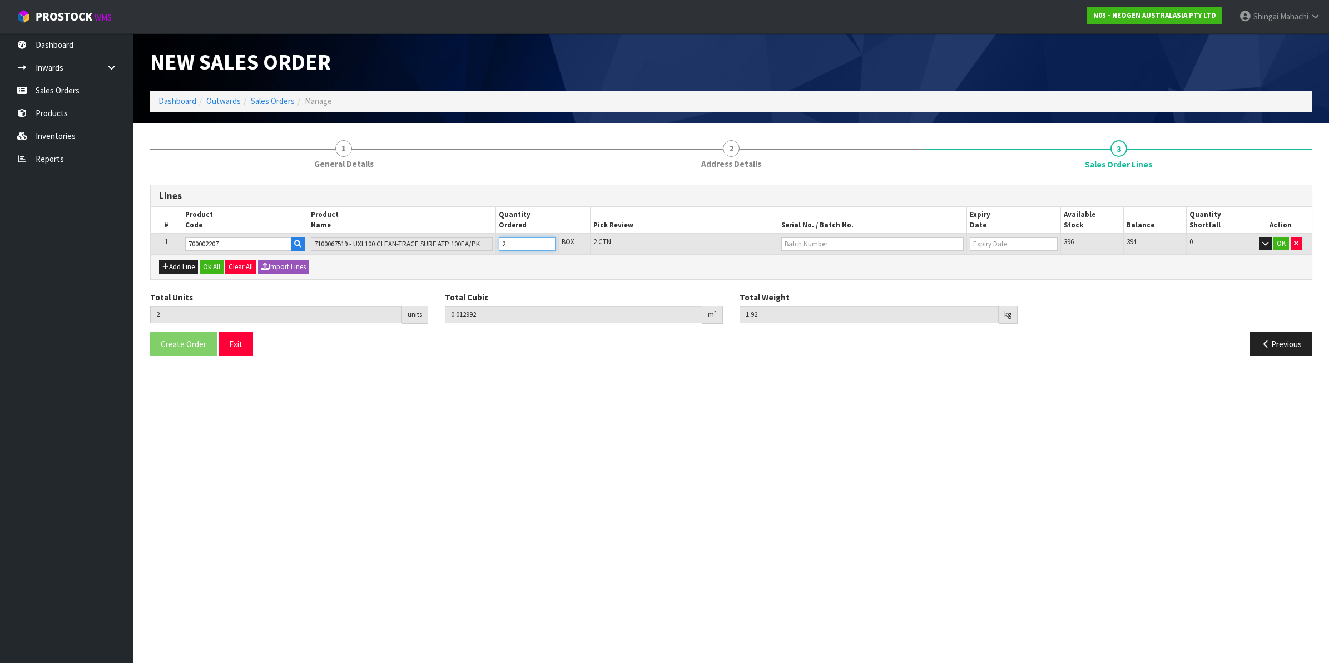
type input "2"
click at [803, 243] on input "text" at bounding box center [873, 244] width 182 height 14
click at [822, 260] on link "3000031483" at bounding box center [826, 262] width 88 height 15
type input "3000031483"
type input "[DATE]"
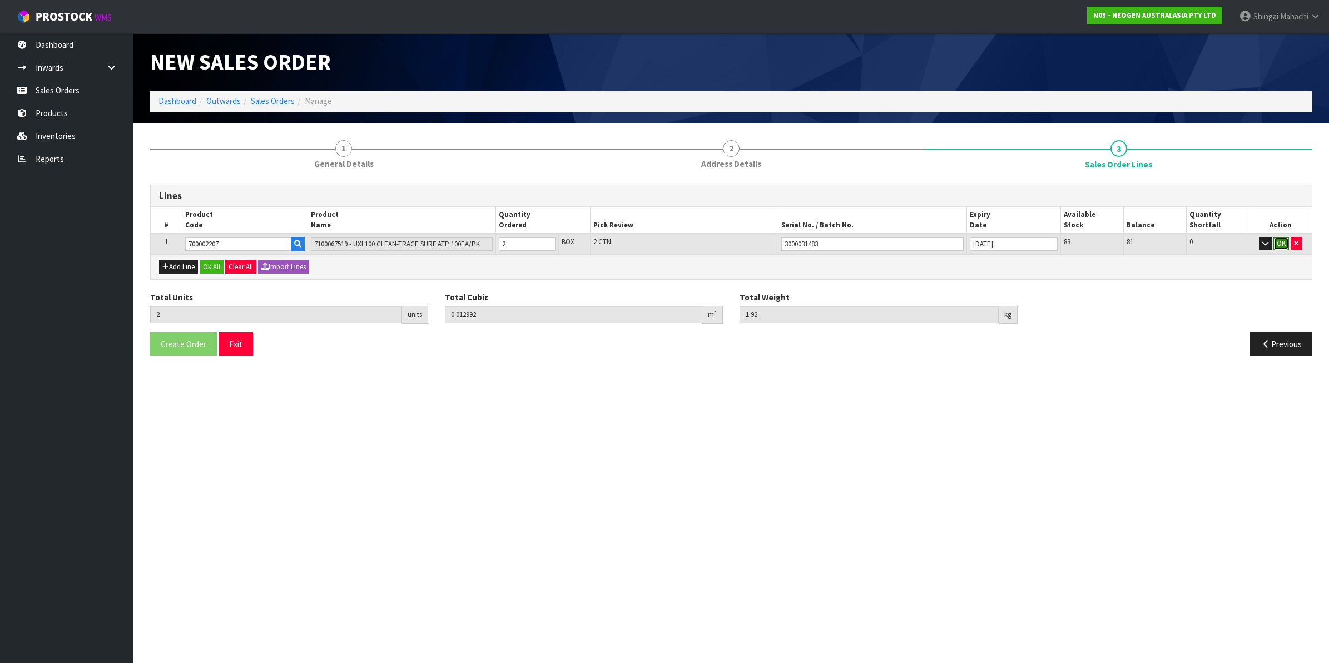
click at [1277, 240] on button "OK" at bounding box center [1282, 243] width 16 height 13
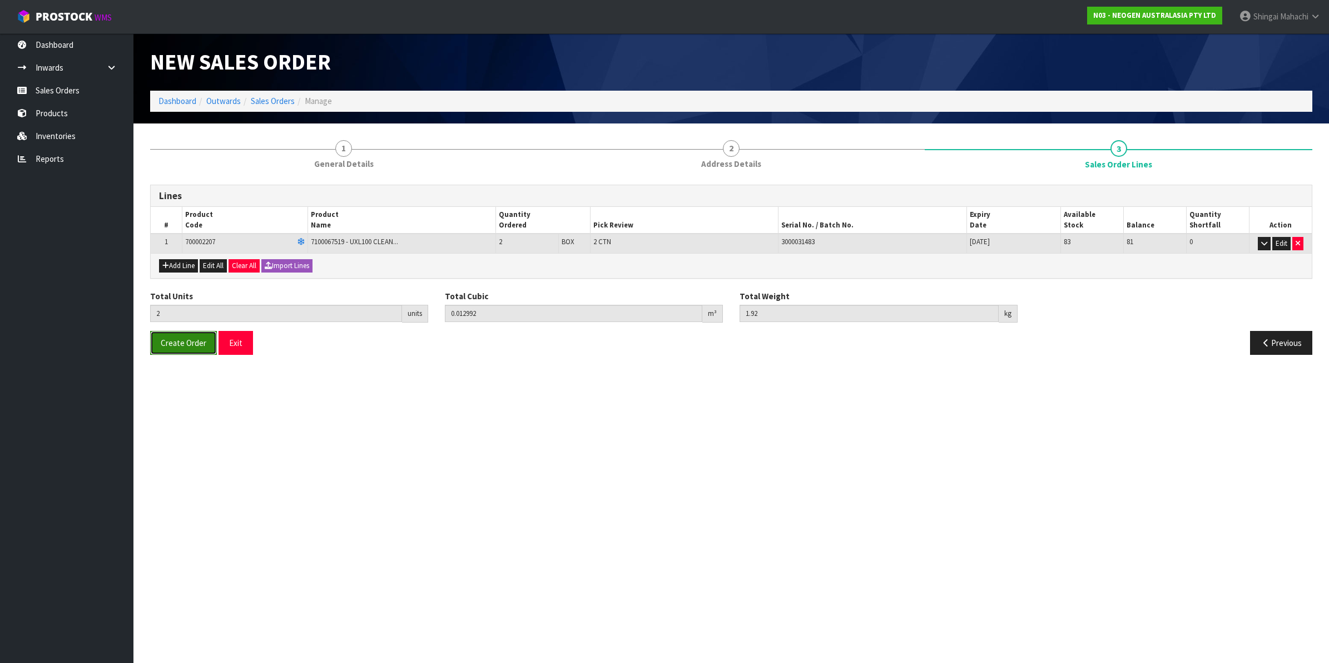
click at [175, 345] on span "Create Order" at bounding box center [184, 343] width 46 height 11
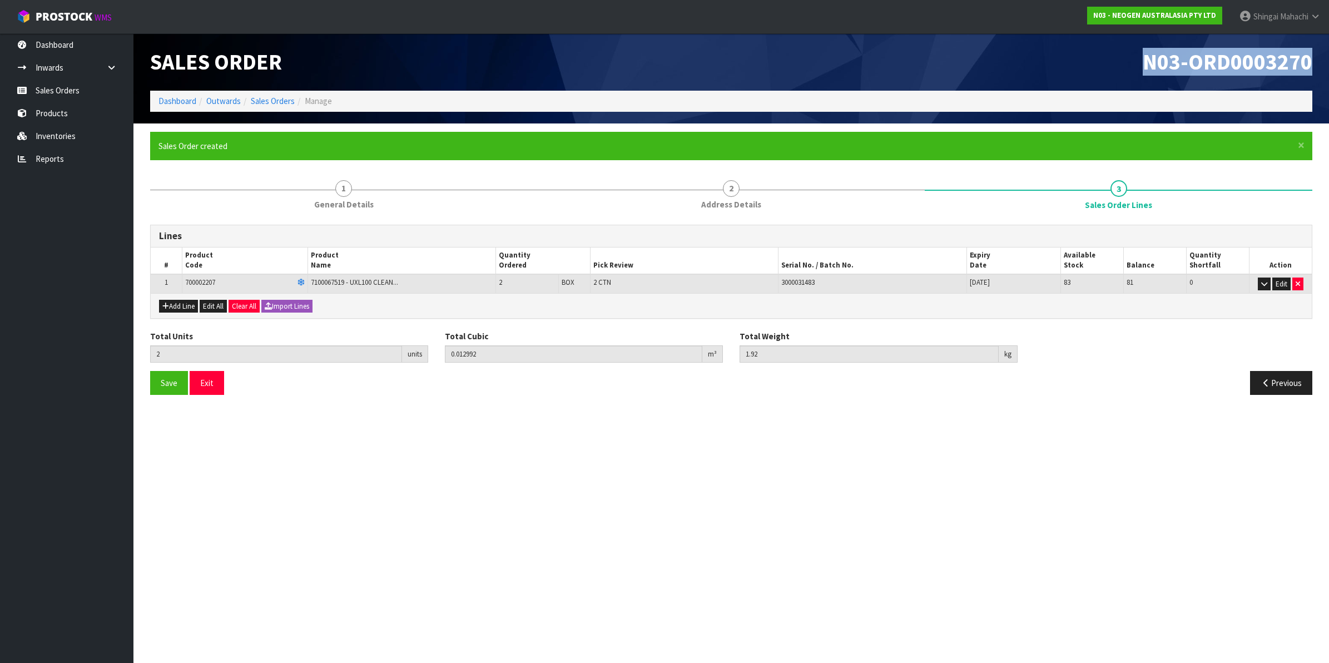
drag, startPoint x: 1144, startPoint y: 60, endPoint x: 1327, endPoint y: 58, distance: 182.4
click at [1327, 58] on header "Sales Order N03-ORD0003270 Dashboard Outwards Sales Orders Manage" at bounding box center [731, 78] width 1196 height 90
copy span "N03-ORD0003270"
click at [277, 103] on link "Sales Orders" at bounding box center [273, 101] width 44 height 11
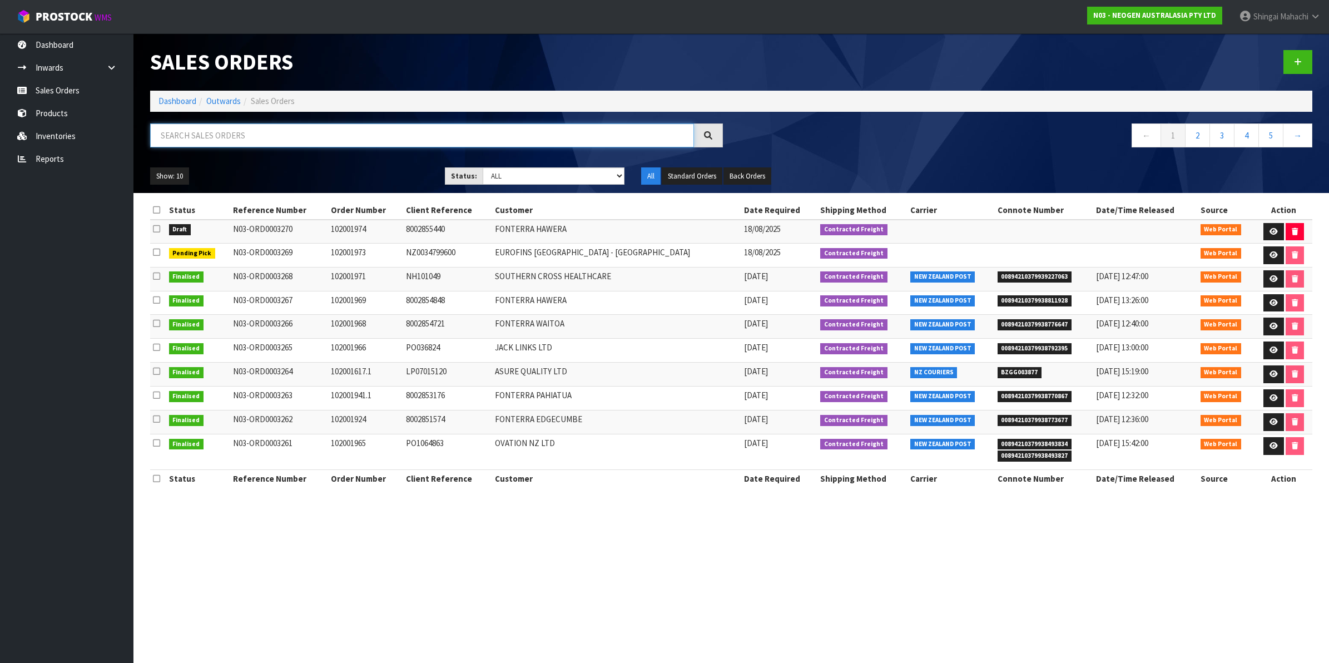
click at [225, 137] on input "text" at bounding box center [422, 135] width 544 height 24
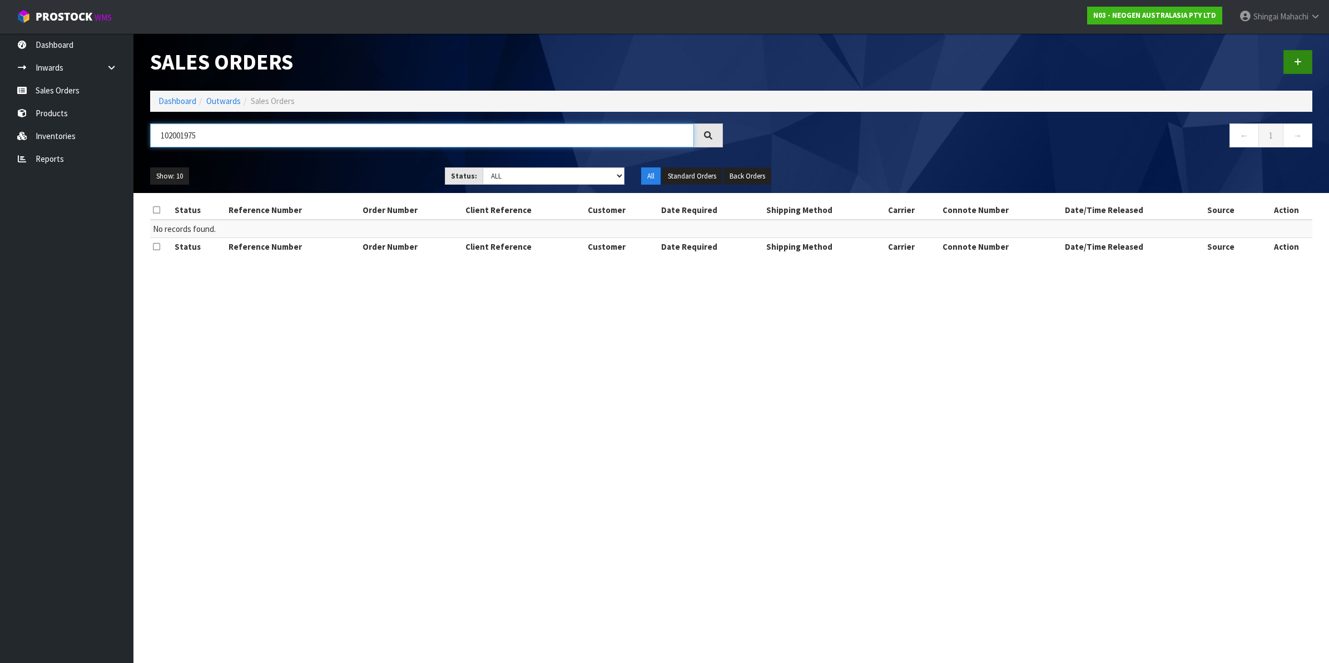
type input "102001975"
click at [1299, 60] on icon at bounding box center [1298, 62] width 8 height 8
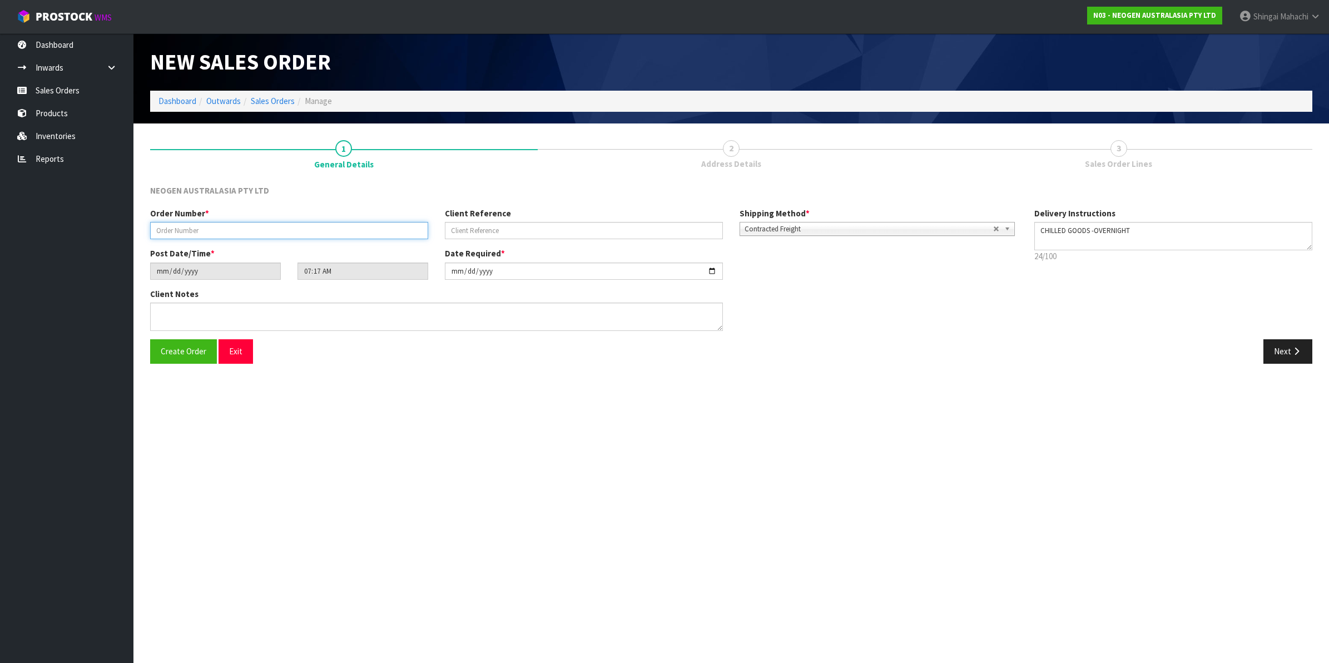
click at [191, 230] on input "text" at bounding box center [289, 230] width 278 height 17
type input "102001975"
click at [484, 231] on input "text" at bounding box center [584, 230] width 278 height 17
paste input "PO-00003166"
type input "PO-00003166"
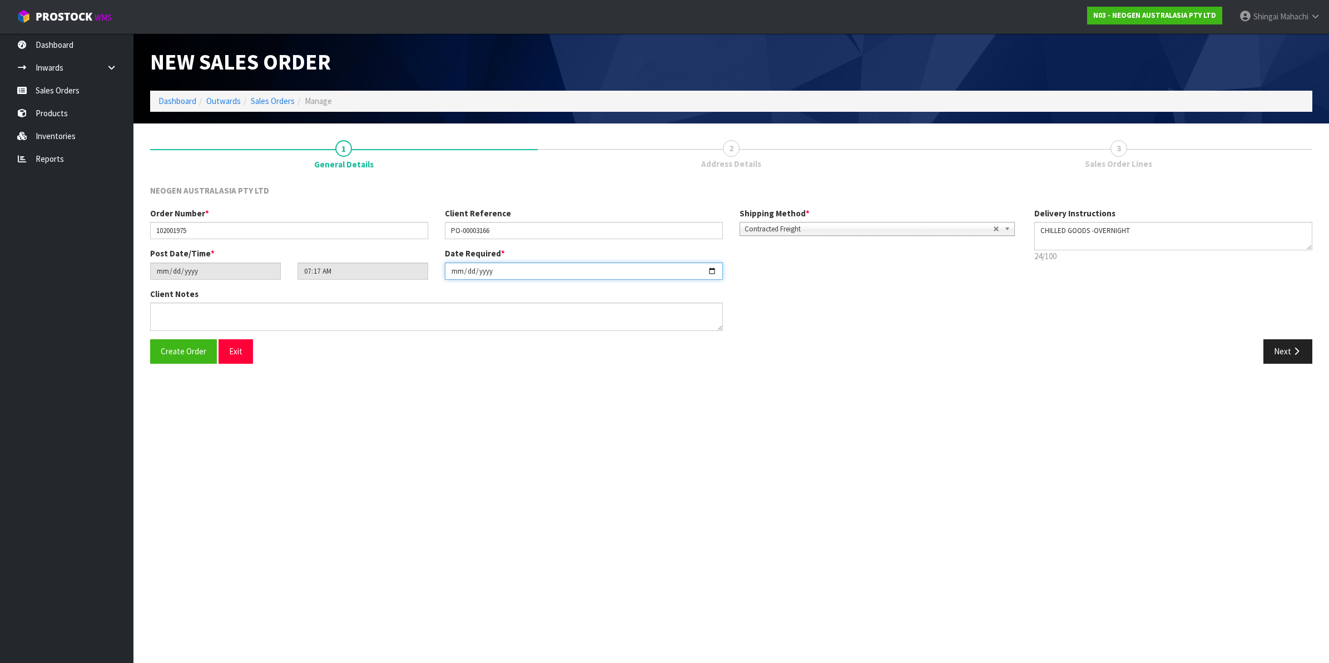
click at [715, 274] on input "[DATE]" at bounding box center [584, 271] width 278 height 17
type input "[DATE]"
click at [222, 320] on textarea at bounding box center [436, 317] width 573 height 28
type textarea "ATTN: [PERSON_NAME]"
click at [1296, 351] on icon "button" at bounding box center [1297, 351] width 11 height 8
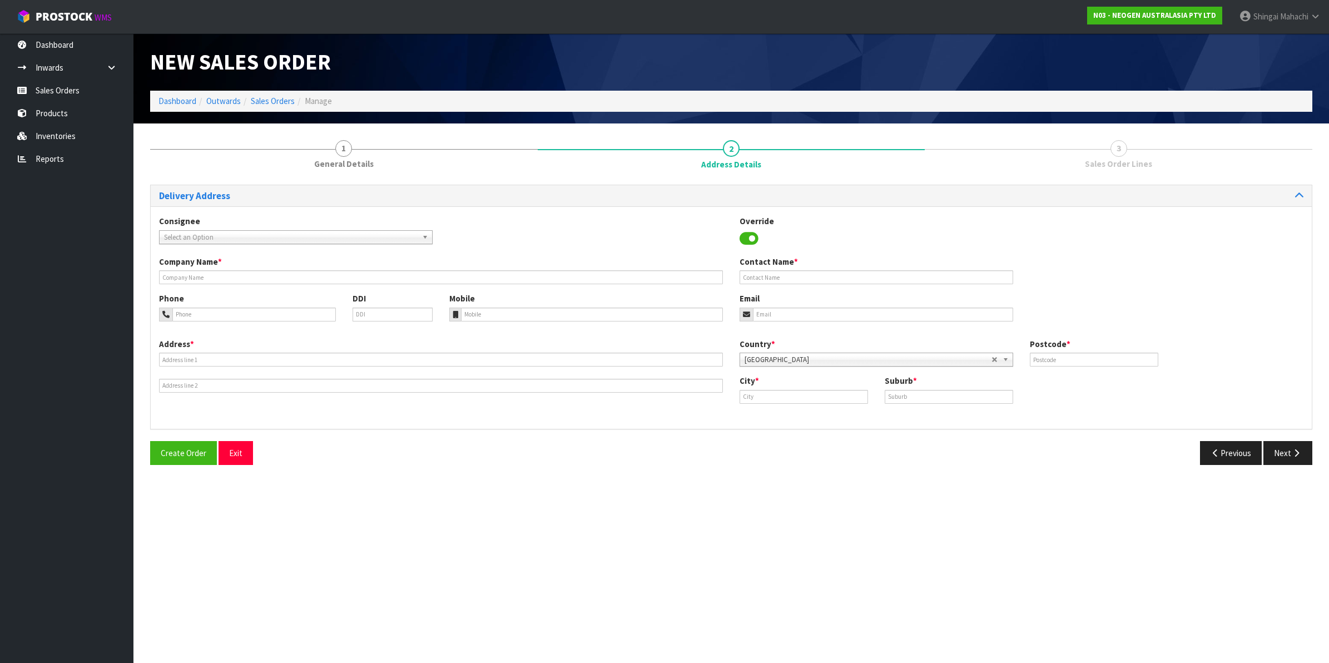
click at [205, 235] on span "Select an Option" at bounding box center [291, 237] width 254 height 13
type input "acorn"
click at [188, 299] on li "ACOSCIMTW - ACORN SCIENTIFIC LTD" at bounding box center [296, 297] width 268 height 14
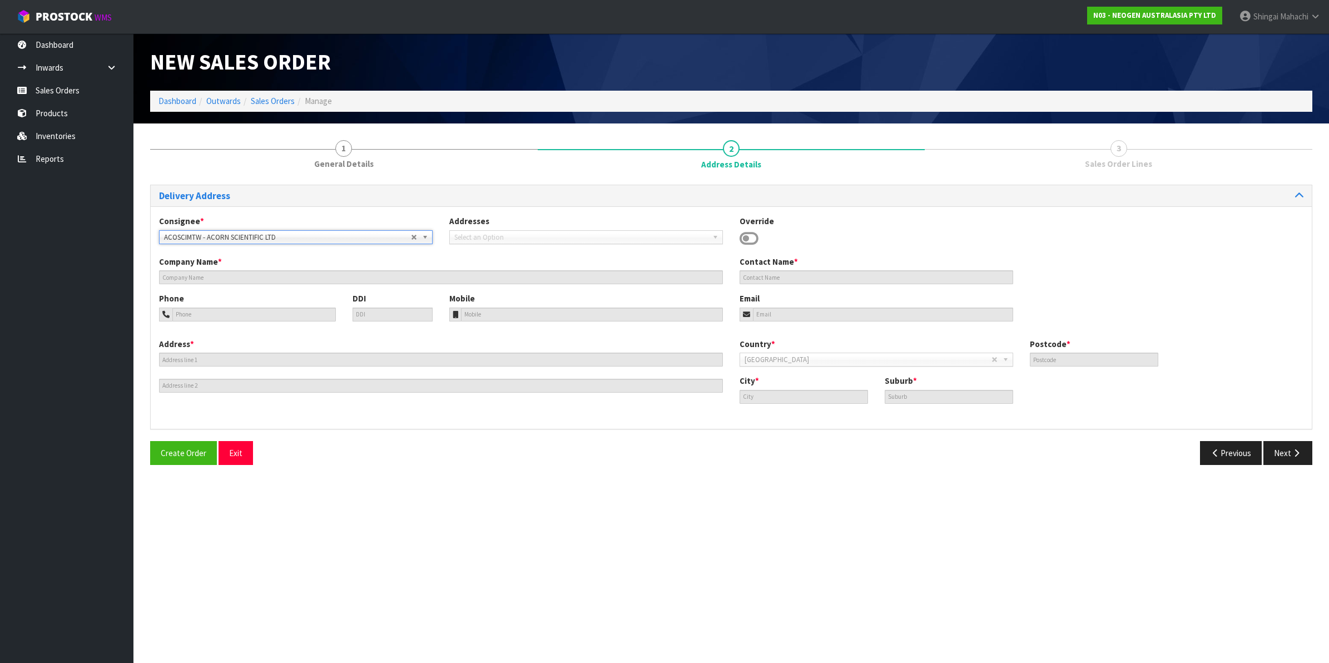
type input "ACORN SCIENTIFIC LTD"
type input "11/49 MT. WELLINGTON HWY"
type input "1060"
type input "[GEOGRAPHIC_DATA]"
type input "MT [GEOGRAPHIC_DATA]"
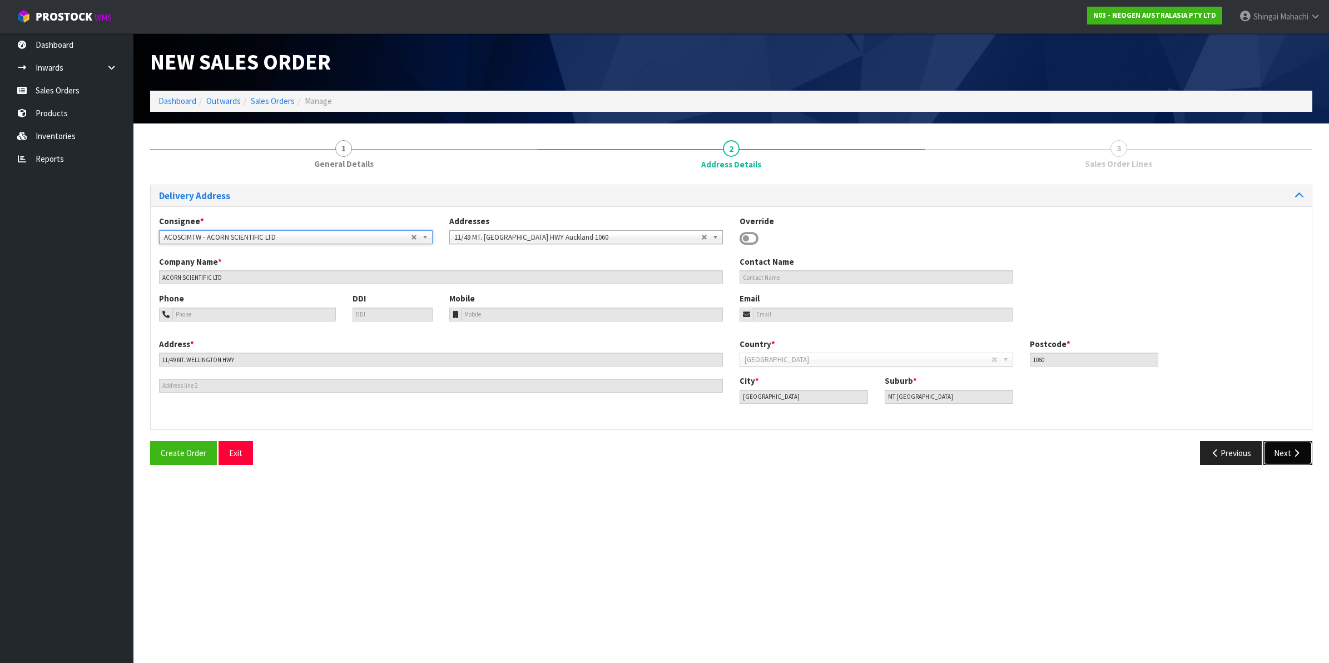
click at [1278, 451] on button "Next" at bounding box center [1288, 453] width 49 height 24
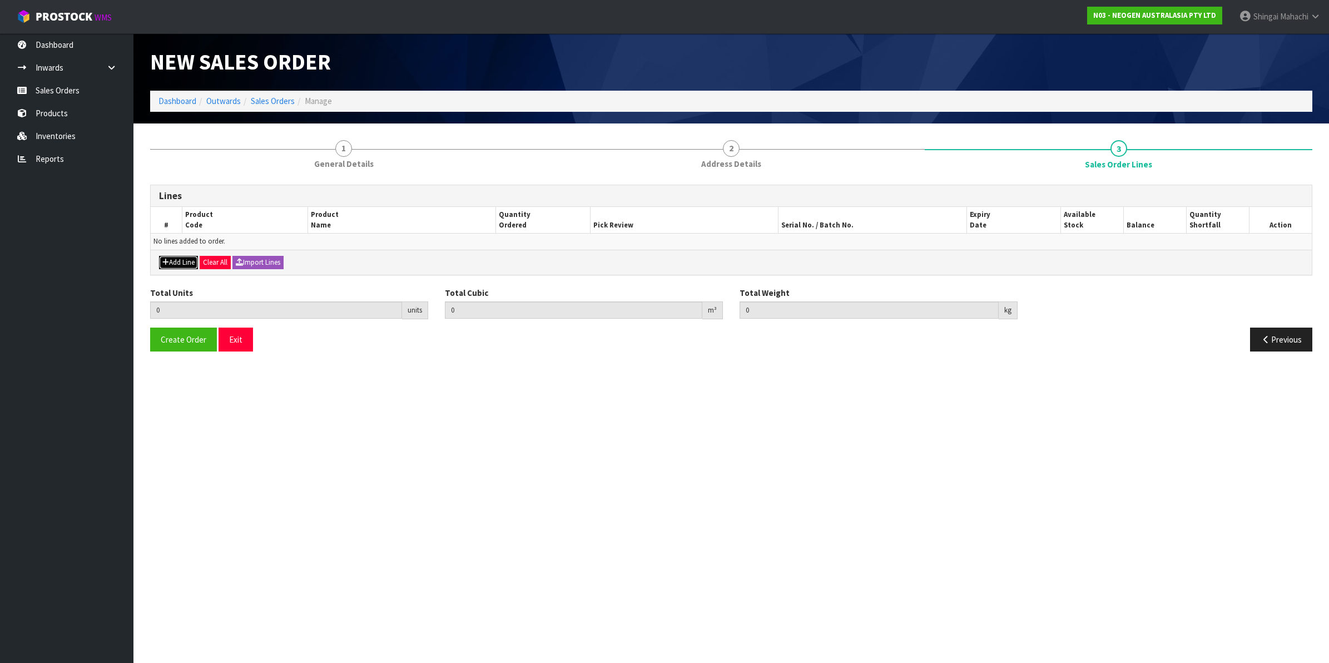
click at [176, 260] on button "Add Line" at bounding box center [178, 262] width 39 height 13
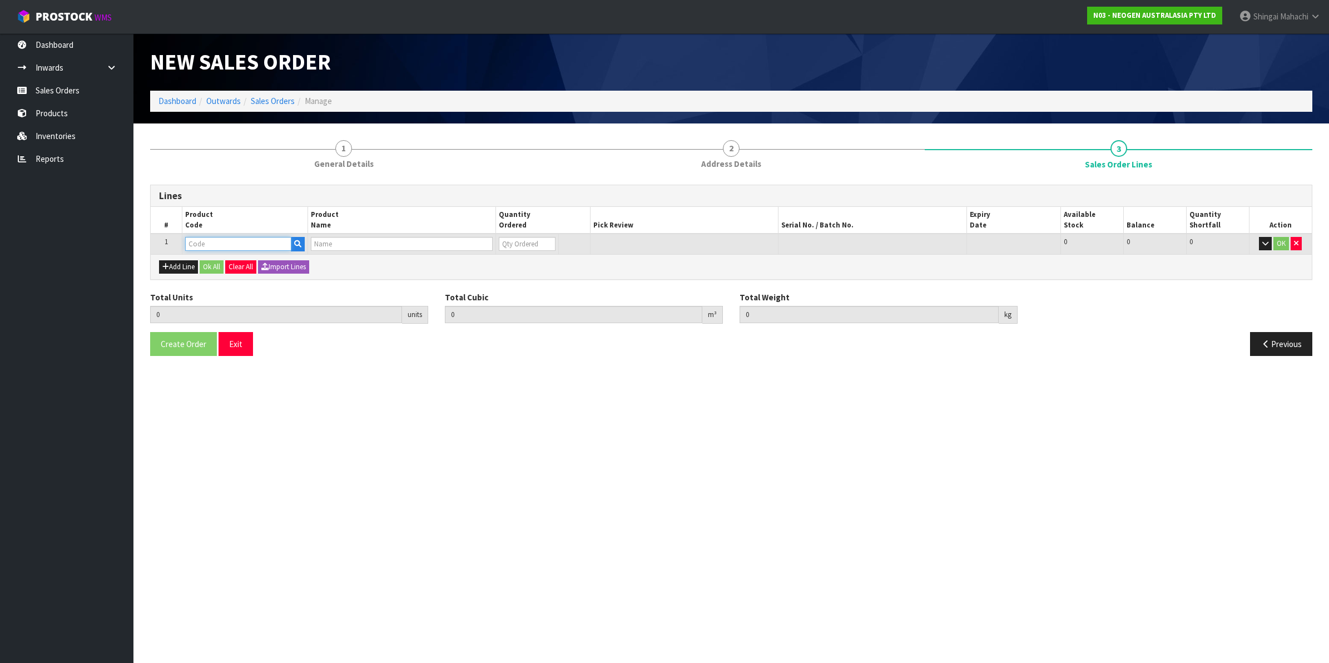
click at [213, 246] on input "text" at bounding box center [238, 244] width 106 height 14
click at [177, 261] on button "Add Line" at bounding box center [178, 266] width 39 height 13
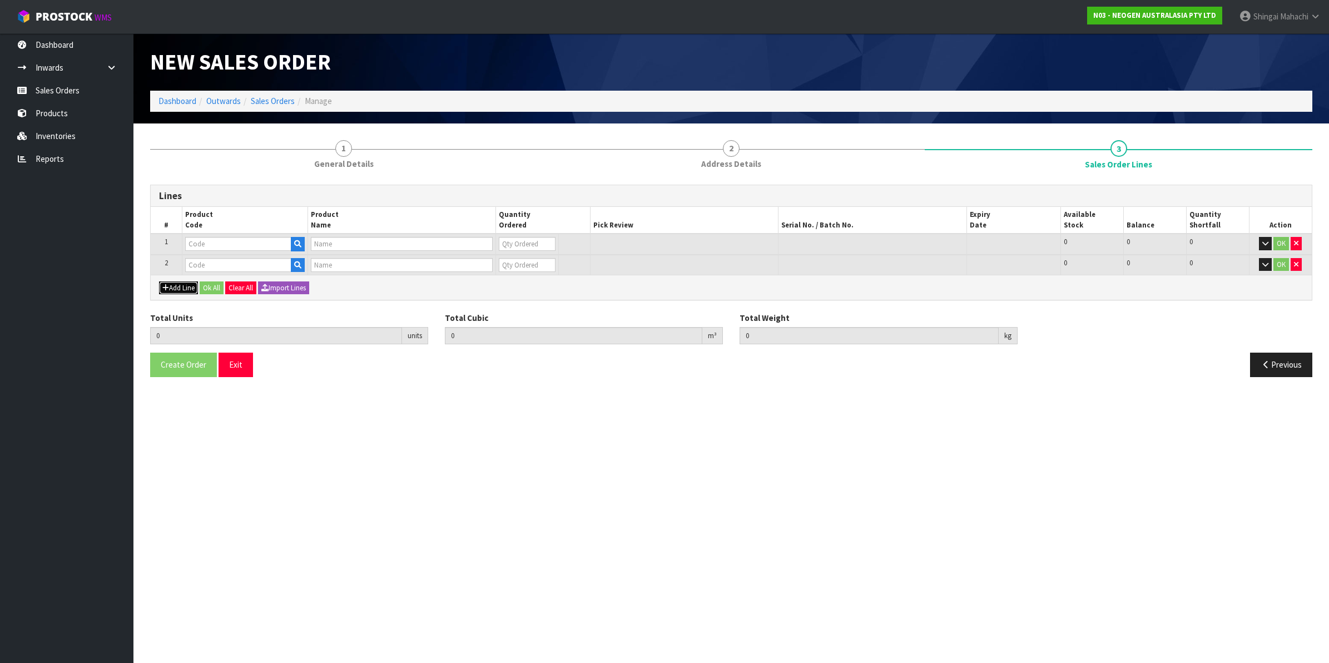
click at [173, 284] on button "Add Line" at bounding box center [178, 287] width 39 height 13
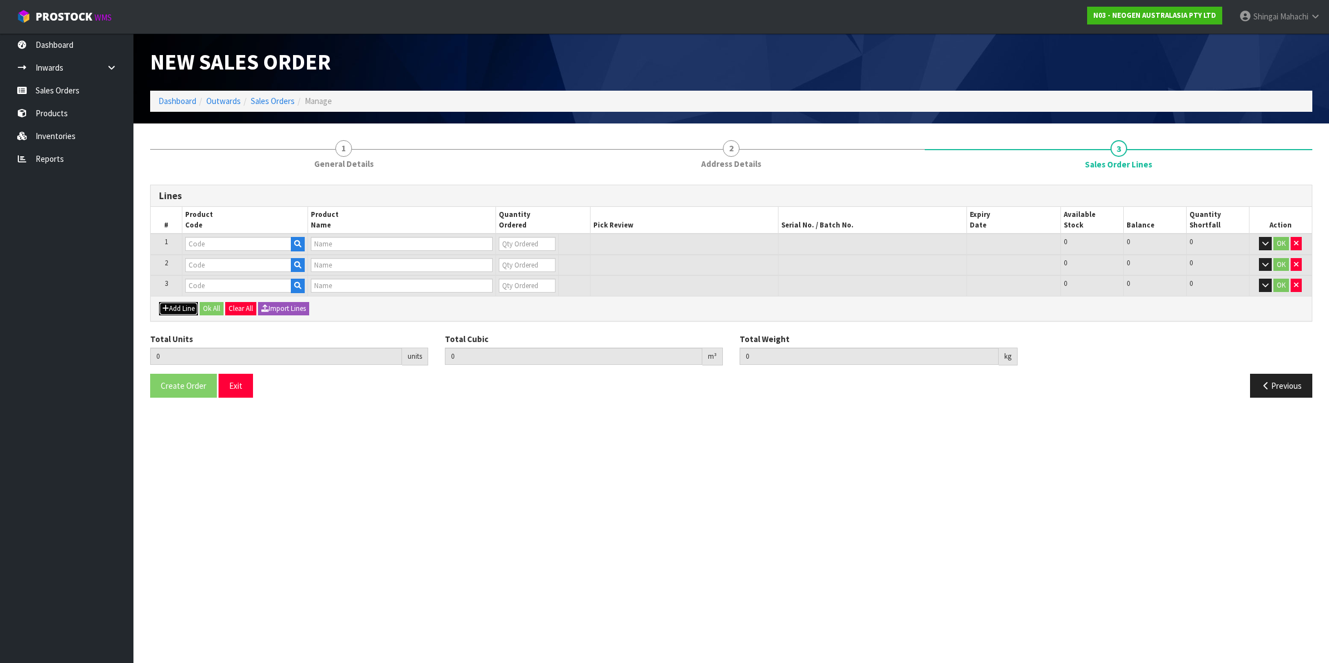
click at [181, 306] on button "Add Line" at bounding box center [178, 308] width 39 height 13
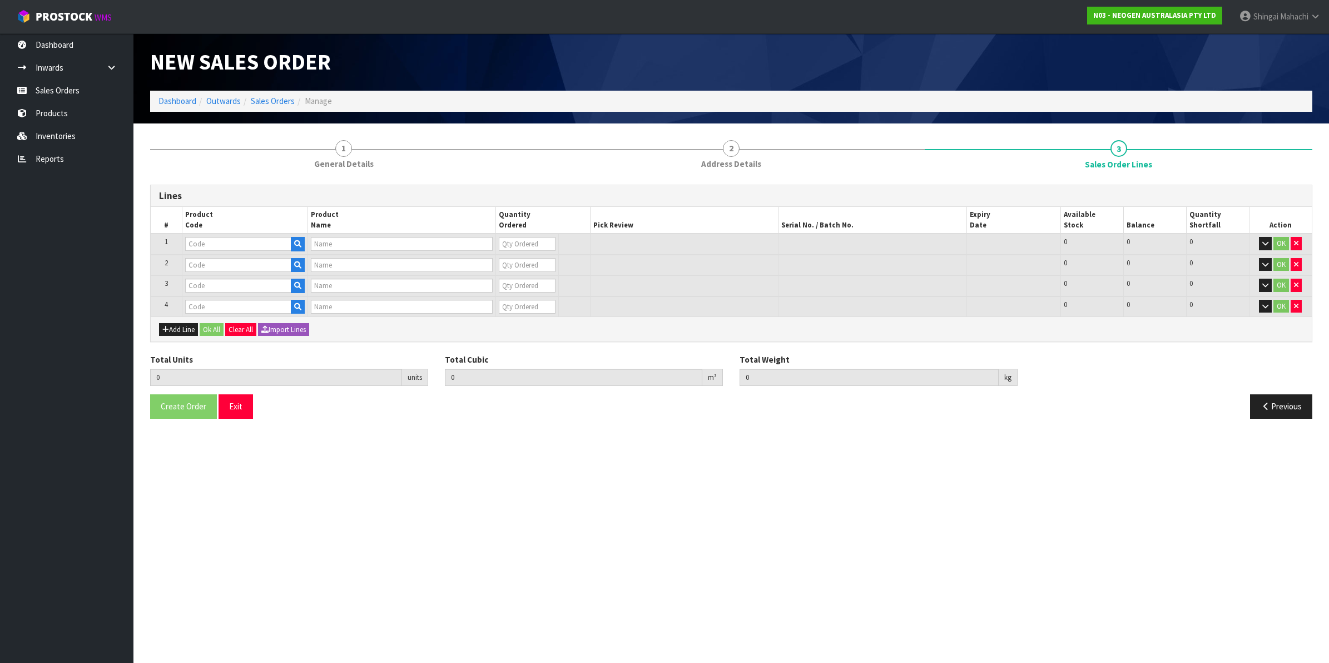
drag, startPoint x: 206, startPoint y: 235, endPoint x: 199, endPoint y: 239, distance: 8.2
click at [199, 239] on td at bounding box center [245, 244] width 126 height 21
paste input "700002120"
type input "700002120"
type input "7100039374 - 6406 PETRIFILM AEROBIC CT PLT 1000EA/CS"
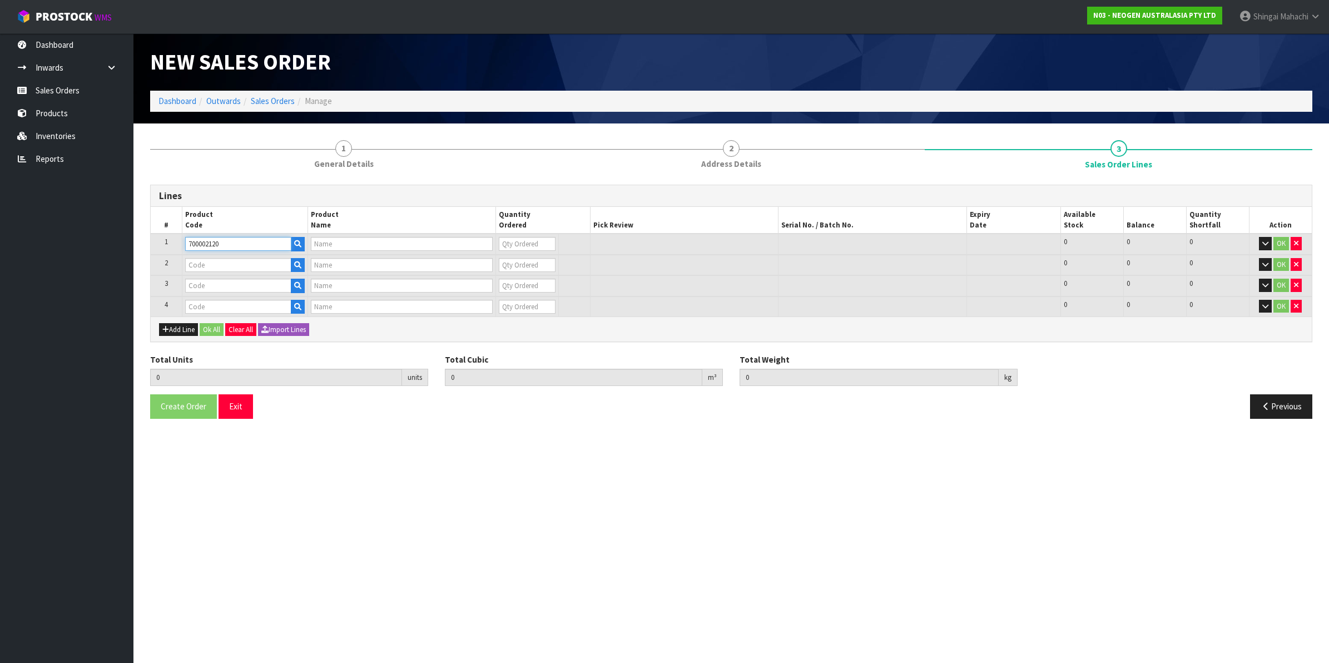
type input "0"
type input "700002120"
click at [200, 263] on input "text" at bounding box center [238, 265] width 106 height 14
paste input "700002100"
type input "700002100"
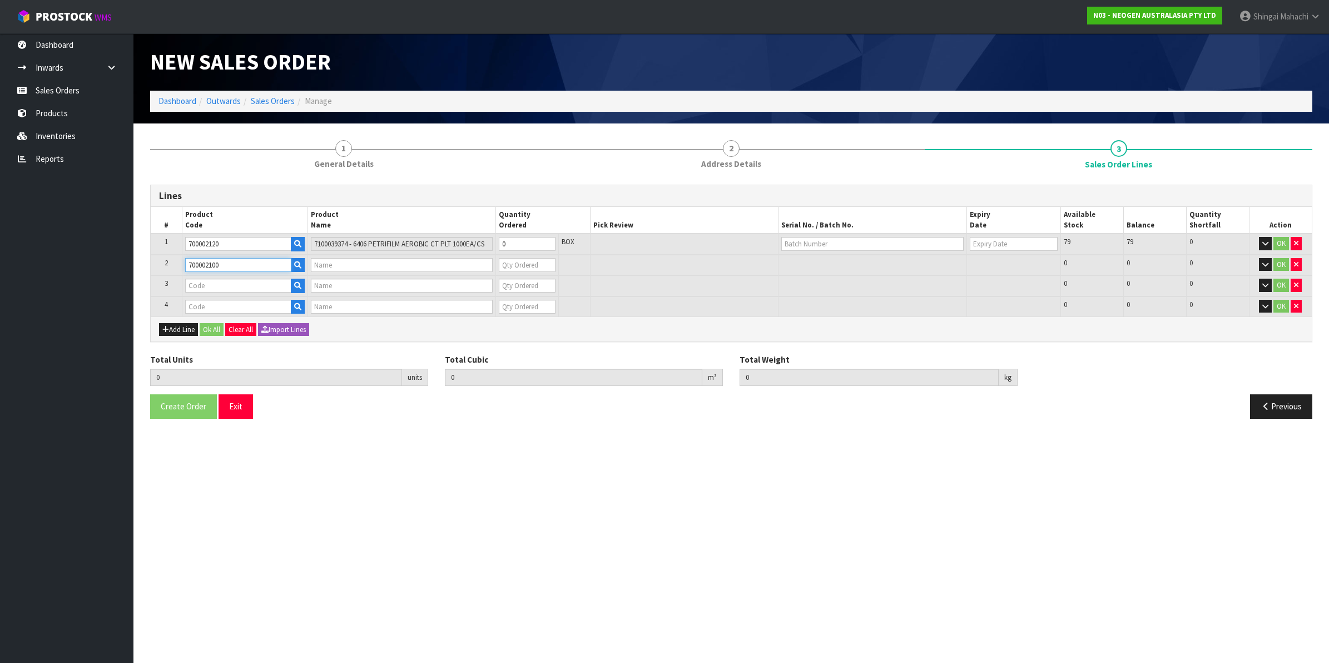
type input "7100002659 - AQT200 WATER - TOTAL ATP TEST, 100/CS"
type input "0"
type input "700002100"
click at [200, 286] on input "text" at bounding box center [238, 286] width 106 height 14
paste input "700002207"
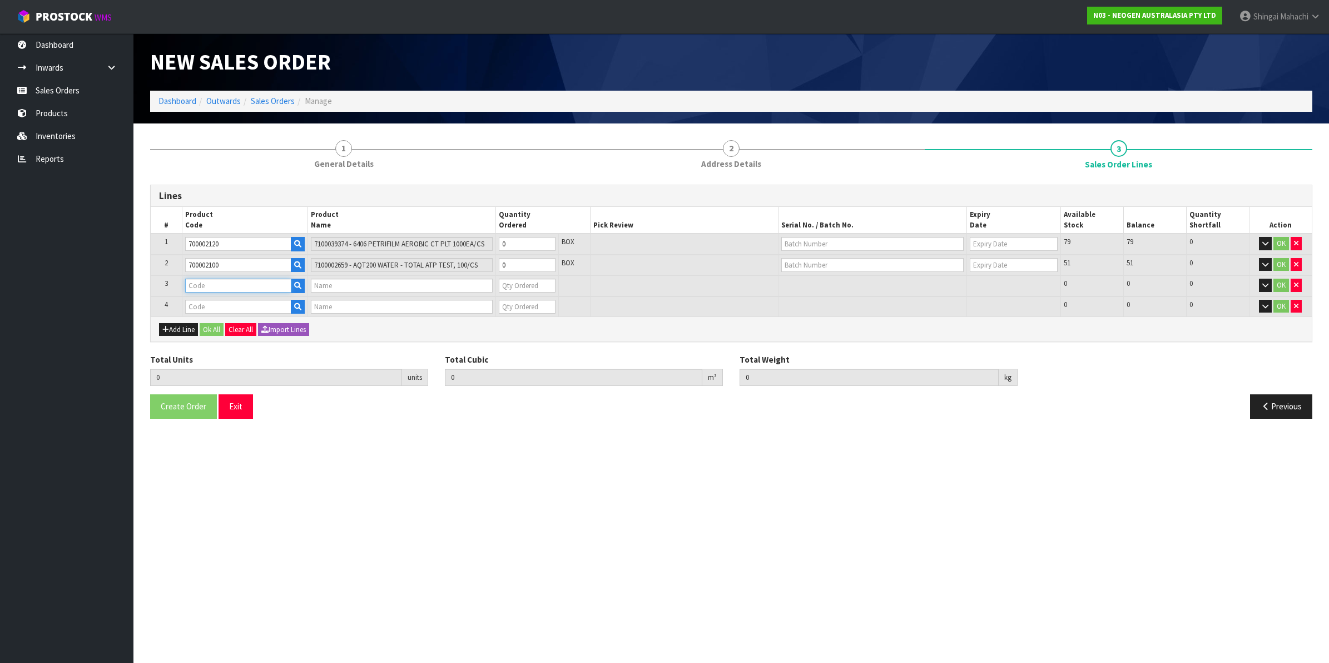
type input "700002207"
type input "7100067519 - UXL100 CLEAN-TRACE SURF ATP 100EA/PK"
type input "0"
type input "700002207"
click at [207, 304] on input "text" at bounding box center [238, 307] width 106 height 14
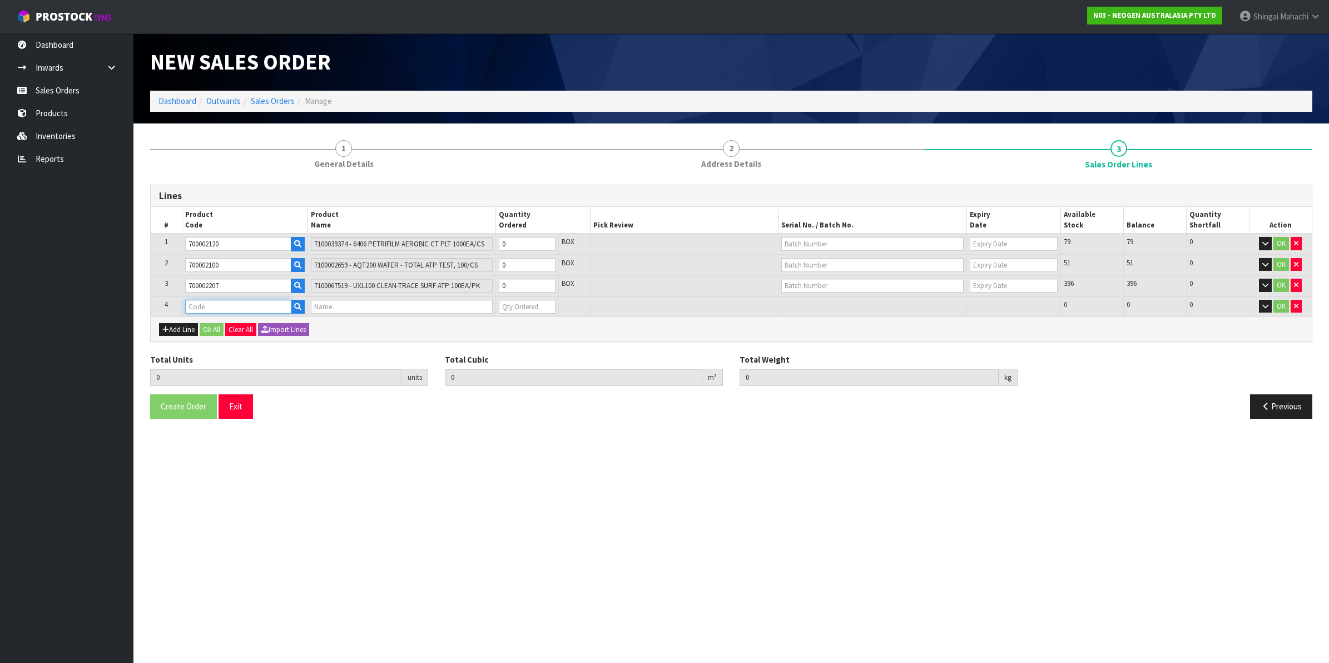
paste input "700002277"
type input "700002277"
type input "0.000000"
type input "0.000"
type input "7100126845 - 6414 PETRIFILM ECOLI/COLI CT PLT 500C PL"
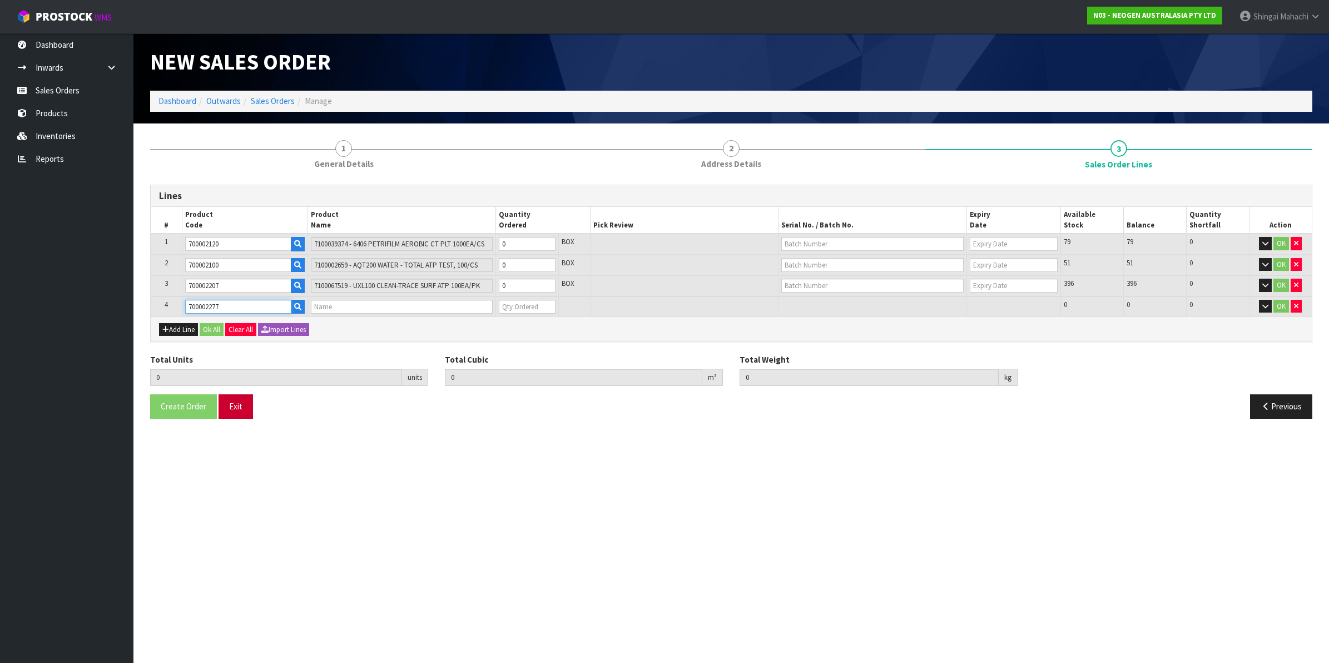
type input "0"
type input "700002277"
click at [487, 245] on tr "1 700002120 7100039374 - 6406 PETRIFILM AEROBIC CT PLT 1000EA/CS 0 BOX 79 79 0 …" at bounding box center [731, 244] width 1161 height 21
type input "4"
type input "0.02944"
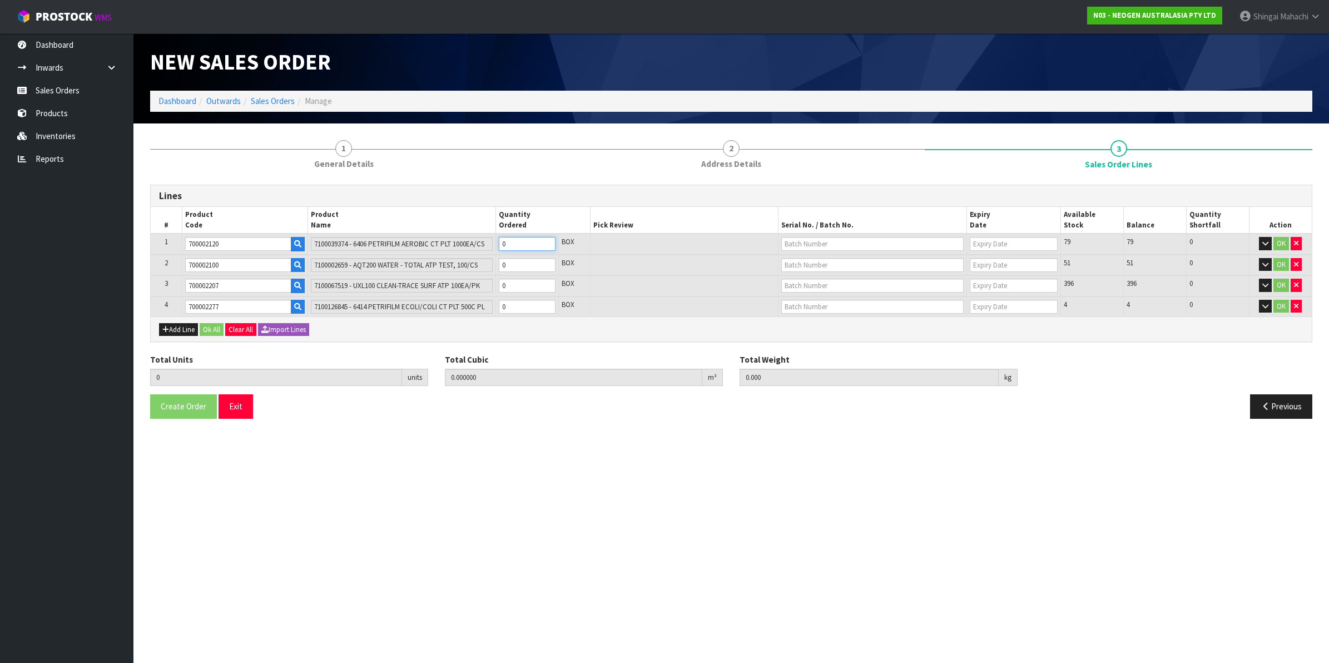
type input "8"
type input "4"
click at [456, 264] on tr "2 700002100 7100002659 - AQT200 WATER - TOTAL ATP TEST, 100/CS 0 BOX 51 51 0 OK" at bounding box center [731, 265] width 1161 height 21
type input "11"
type input "0.06472"
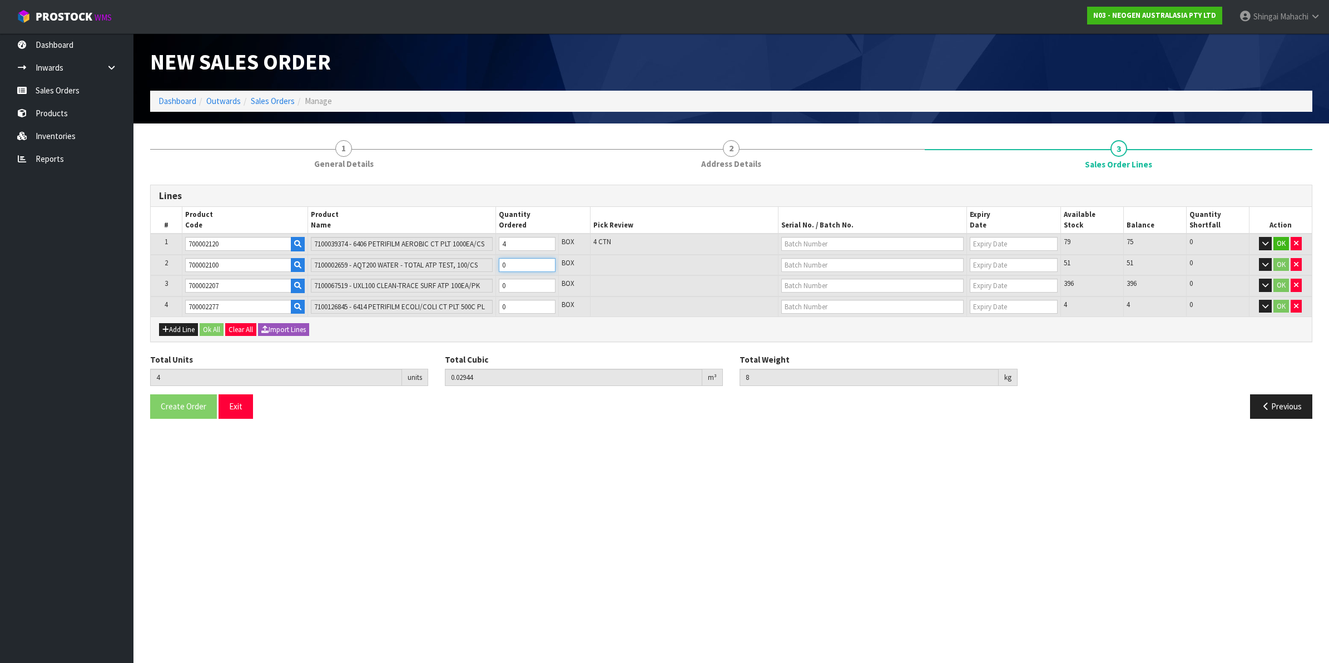
type input "15"
type input "7"
click at [481, 288] on tr "3 700002207 7100067519 - UXL100 CLEAN-TRACE SURF ATP 100EA/PK 0 BOX 396 396 0 OK" at bounding box center [731, 285] width 1161 height 21
type input "13"
type input "0.077712"
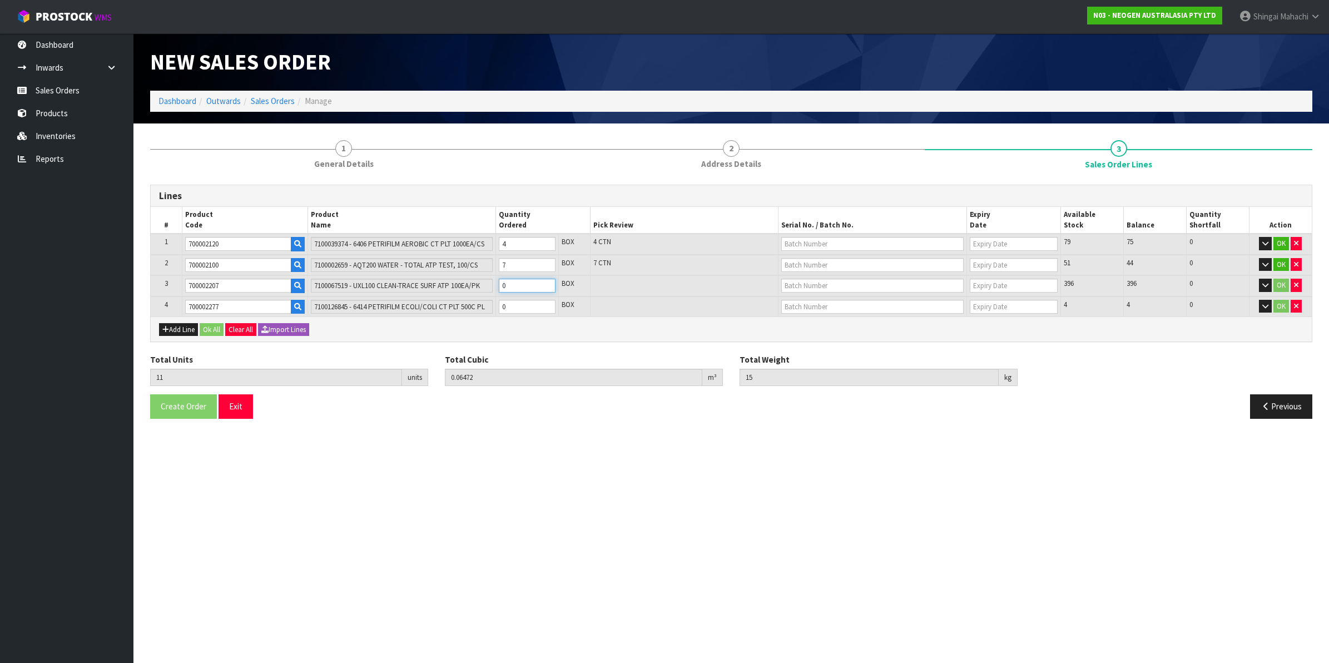
type input "16.92"
type input "2"
type input "31"
type input "0.19464"
type input "34.2"
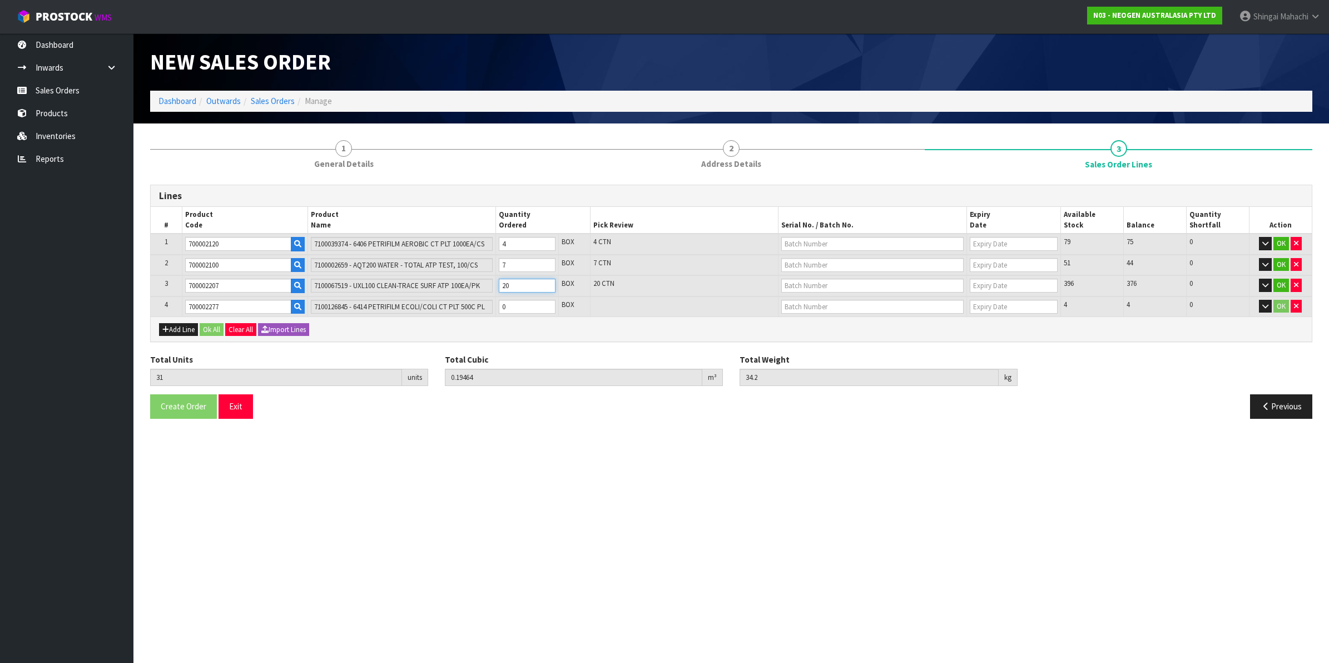
type input "20"
click at [487, 306] on tr "4 700002277 7100126845 - 6414 PETRIFILM ECOLI/COLI CT PLT 500C PL 0 BOX 4 4 0 OK" at bounding box center [731, 306] width 1161 height 21
type input "35"
type input "0.24024"
type input "41"
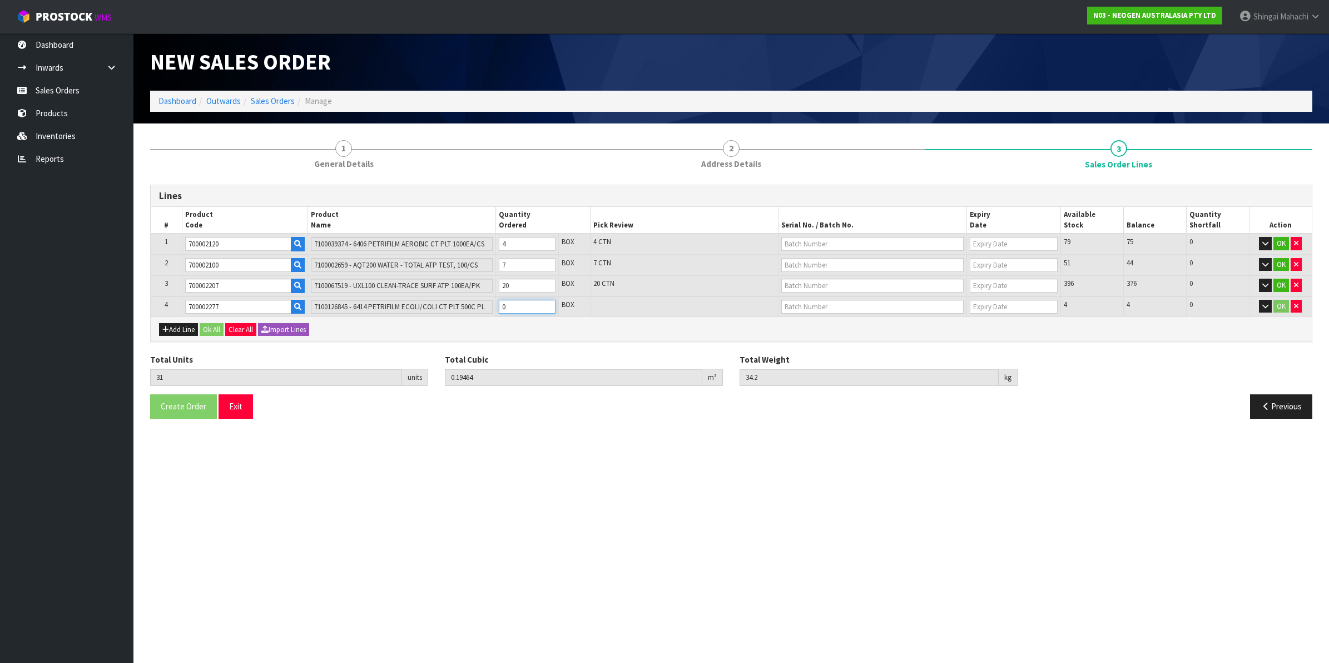
type input "4"
type input "0"
type input "36"
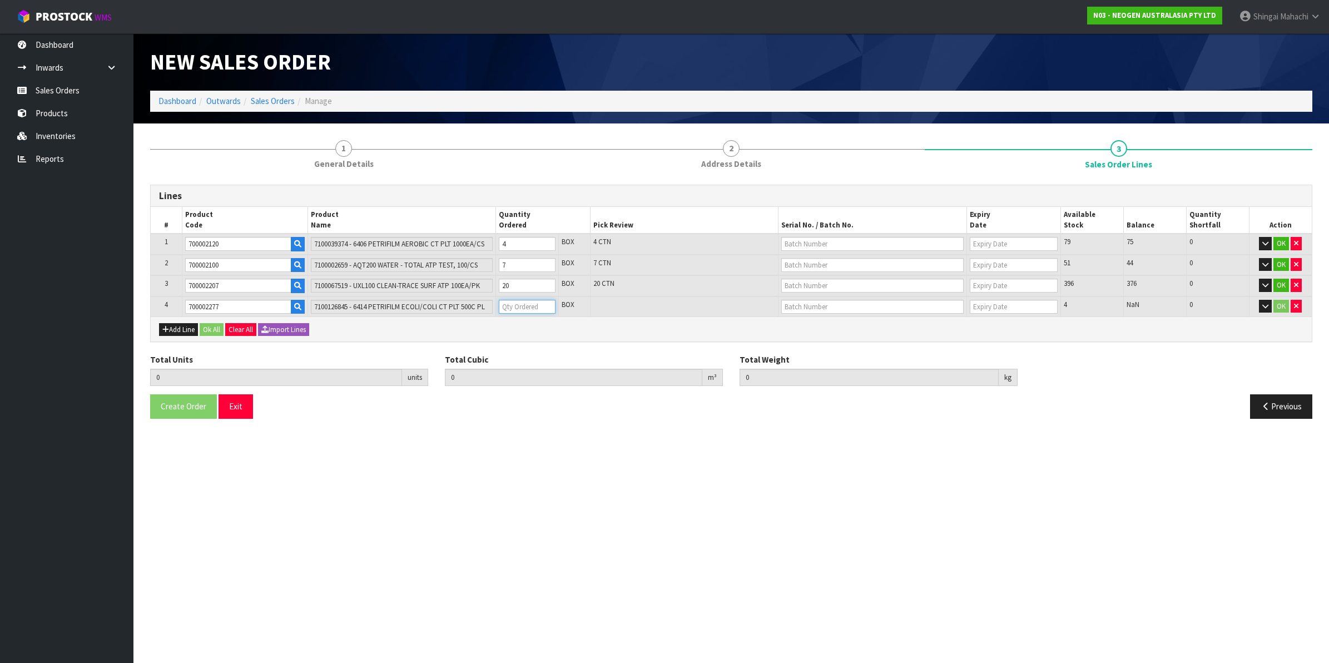
type input "0.25164"
type input "42.7"
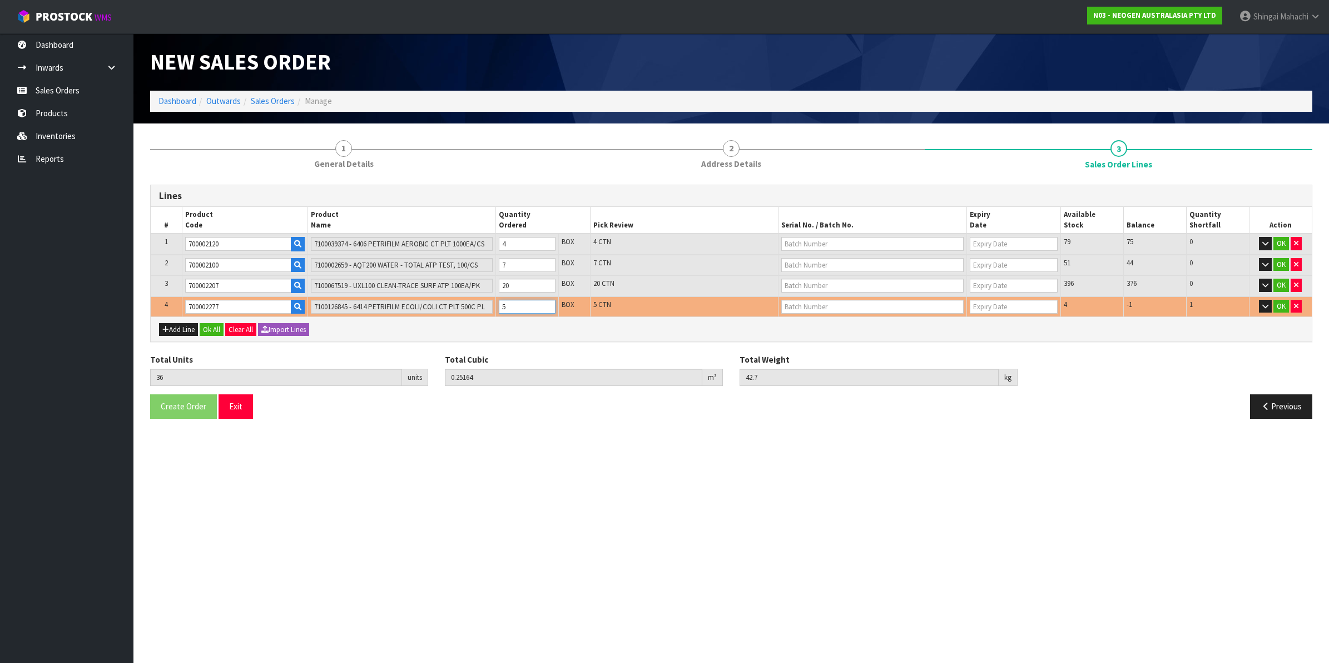
type input "5"
drag, startPoint x: 517, startPoint y: 308, endPoint x: 497, endPoint y: 310, distance: 20.8
click at [497, 310] on td "5" at bounding box center [527, 306] width 63 height 21
type input "35"
type input "0.24024"
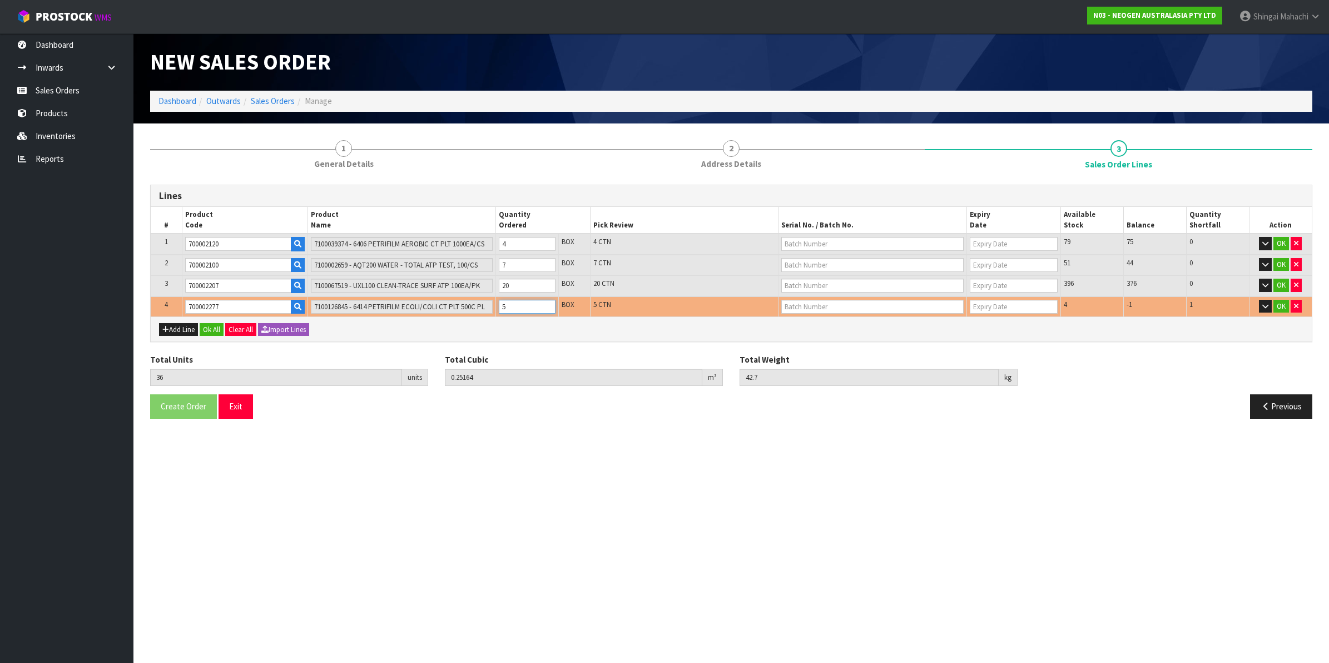
type input "41"
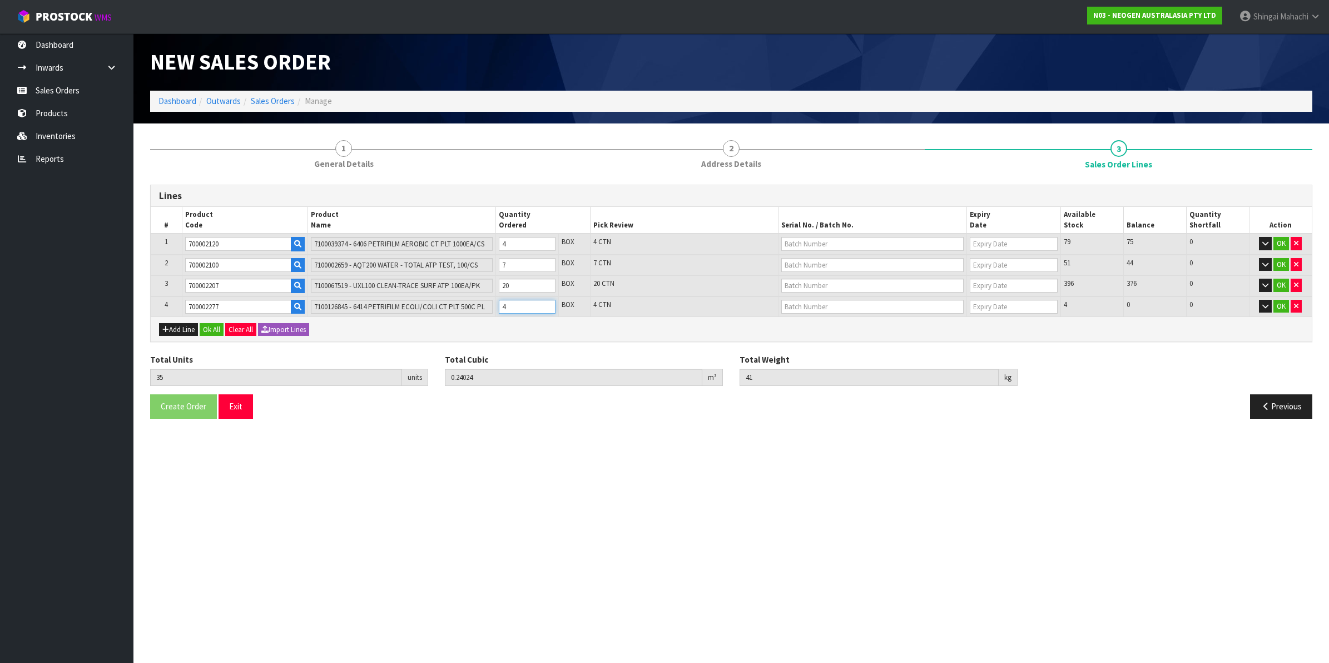
type input "4"
click at [800, 304] on input "text" at bounding box center [873, 307] width 182 height 14
click at [815, 321] on link "418325073A" at bounding box center [826, 324] width 88 height 15
type input "418325073A"
type input "[DATE]"
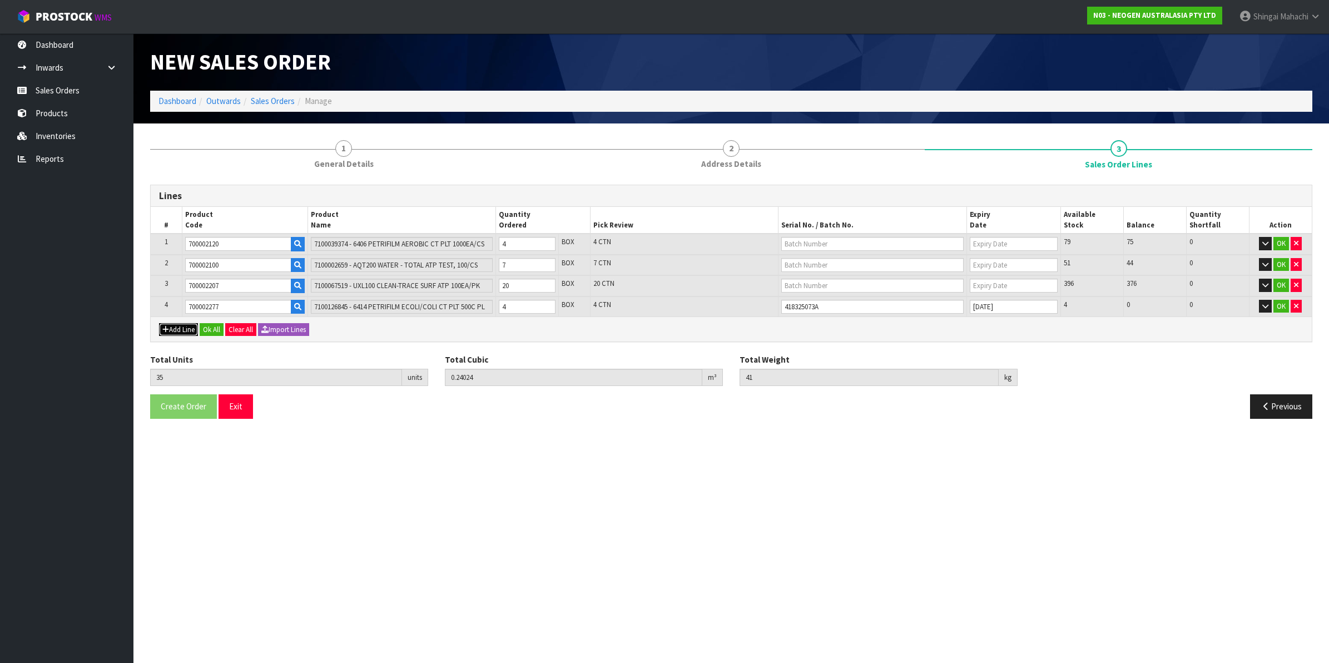
click at [179, 331] on button "Add Line" at bounding box center [178, 329] width 39 height 13
type input "0"
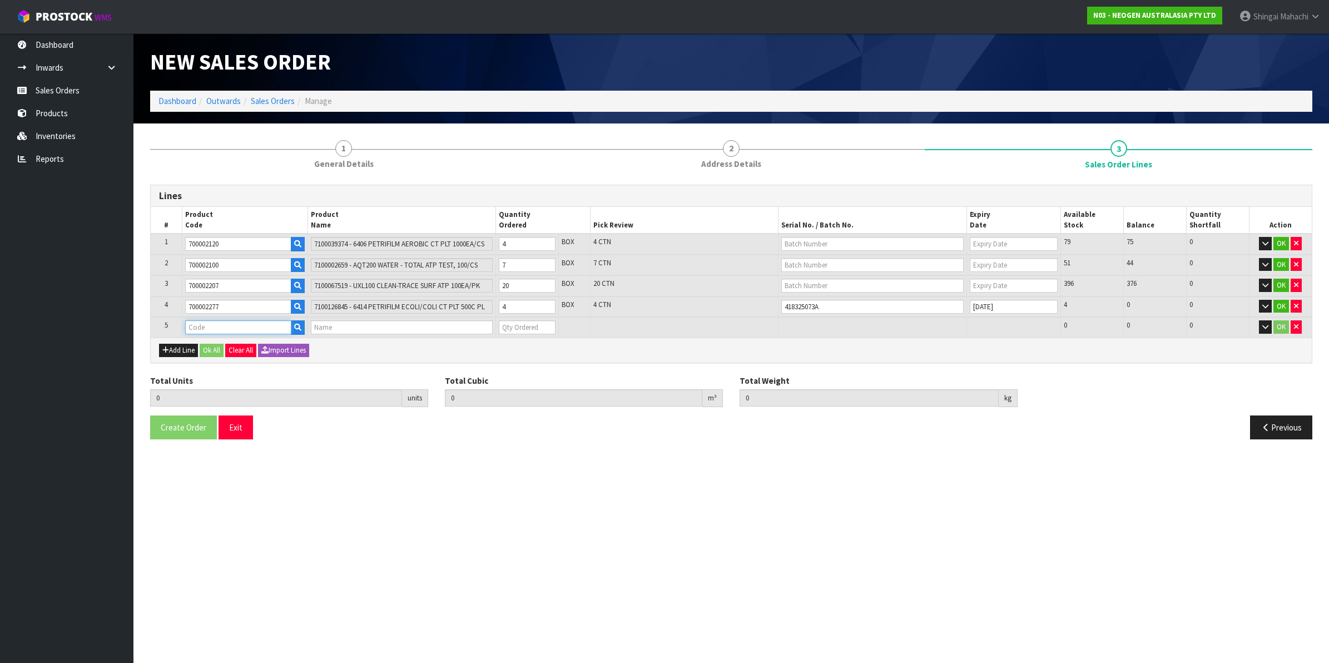
paste input "700002277"
type input "700002277"
type input "35"
type input "0.24024"
type input "41"
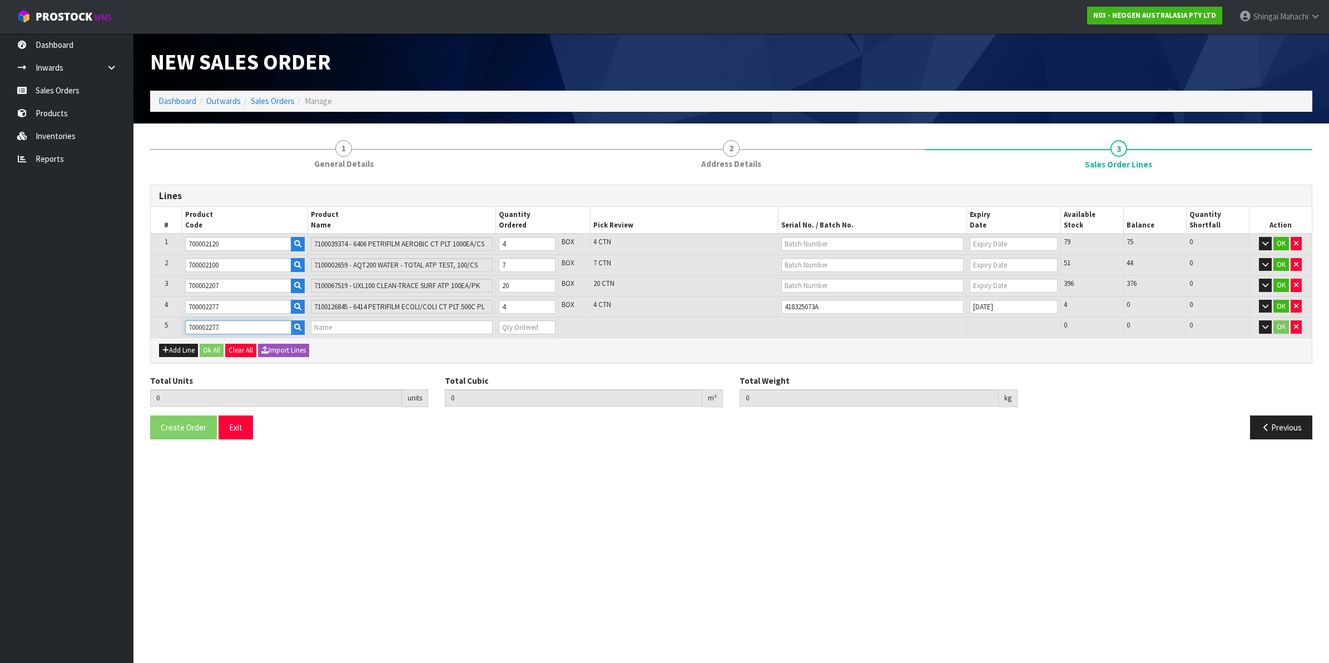
type input "7100126845 - 6414 PETRIFILM ECOLI/COLI CT PLT 500C PL"
type input "0"
type input "700002277"
click at [477, 325] on tr "5 700002277 7100126845 - 6414 PETRIFILM ECOLI/COLI CT PLT 500C PL 0 BOX 4 4 0 OK" at bounding box center [731, 327] width 1161 height 21
type input "36"
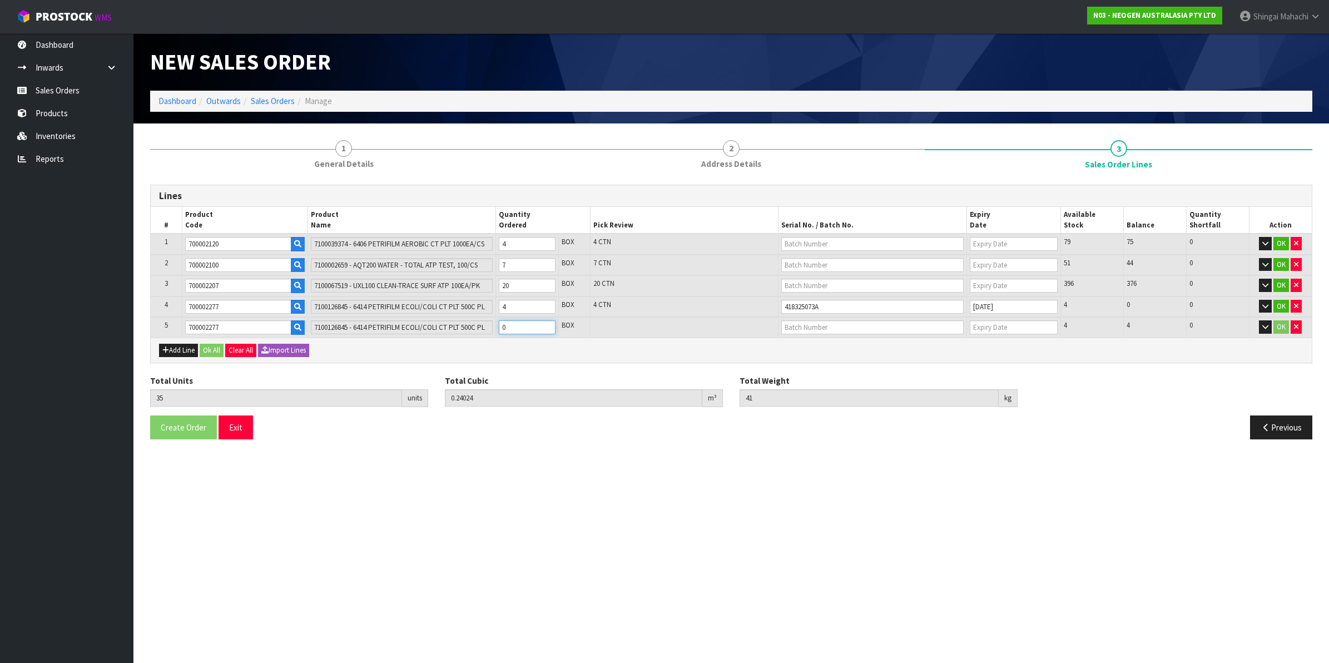
type input "0.25164"
type input "42.7"
type input "1"
click at [803, 324] on input "text" at bounding box center [873, 327] width 182 height 14
type input "418325075A"
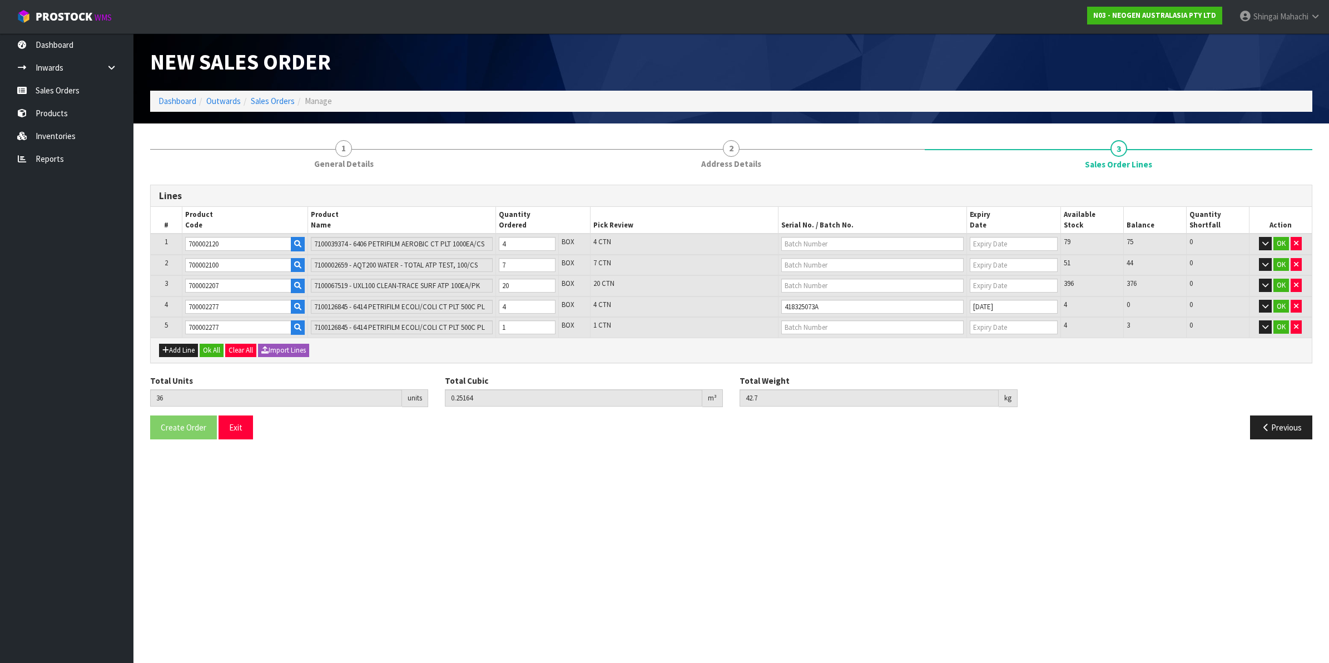
click at [1001, 339] on div "Add Line Ok All Clear All Import Lines" at bounding box center [731, 350] width 1161 height 25
click at [810, 284] on input "text" at bounding box center [873, 286] width 182 height 14
click at [829, 320] on link "3000031853" at bounding box center [826, 318] width 88 height 15
type input "3000031853"
type input "[DATE]"
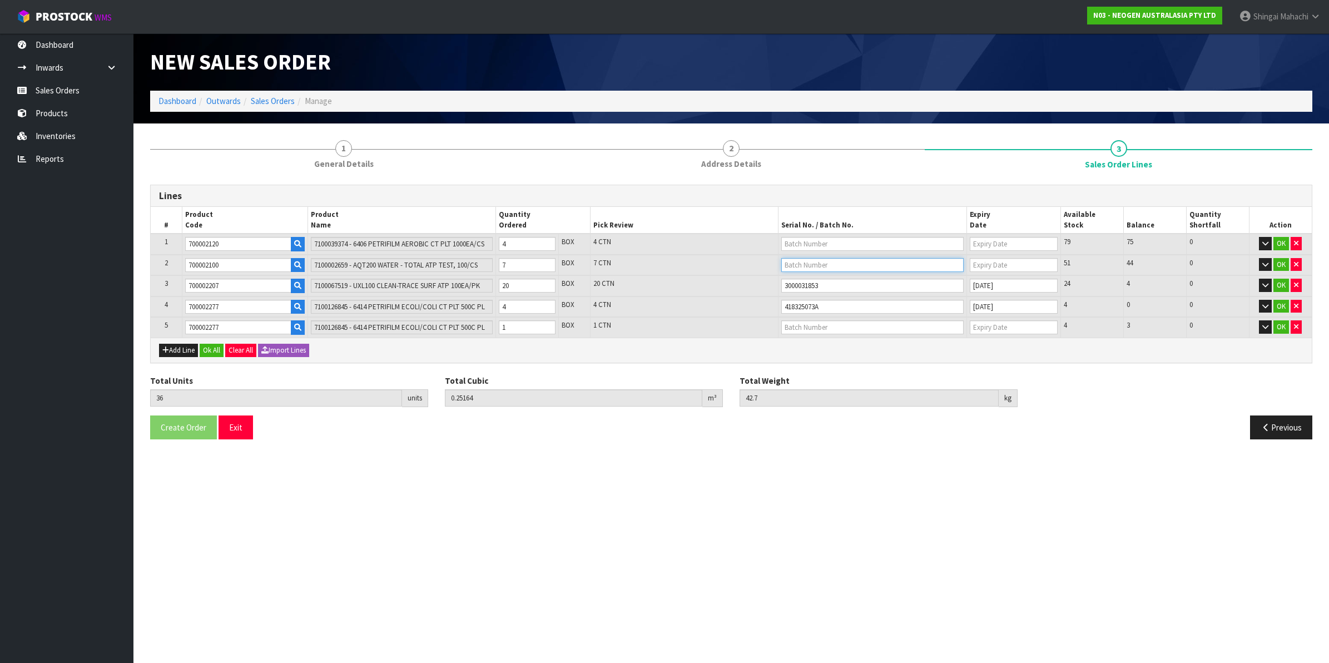
click at [816, 264] on input "text" at bounding box center [873, 265] width 182 height 14
click at [819, 287] on link "3000034277" at bounding box center [826, 282] width 88 height 15
type input "3000034277"
type input "[DATE]"
click at [486, 243] on tr "1 700002120 7100039374 - 6406 PETRIFILM AEROBIC CT PLT 1000EA/CS 4 BOX 4 CTN 79…" at bounding box center [731, 244] width 1161 height 21
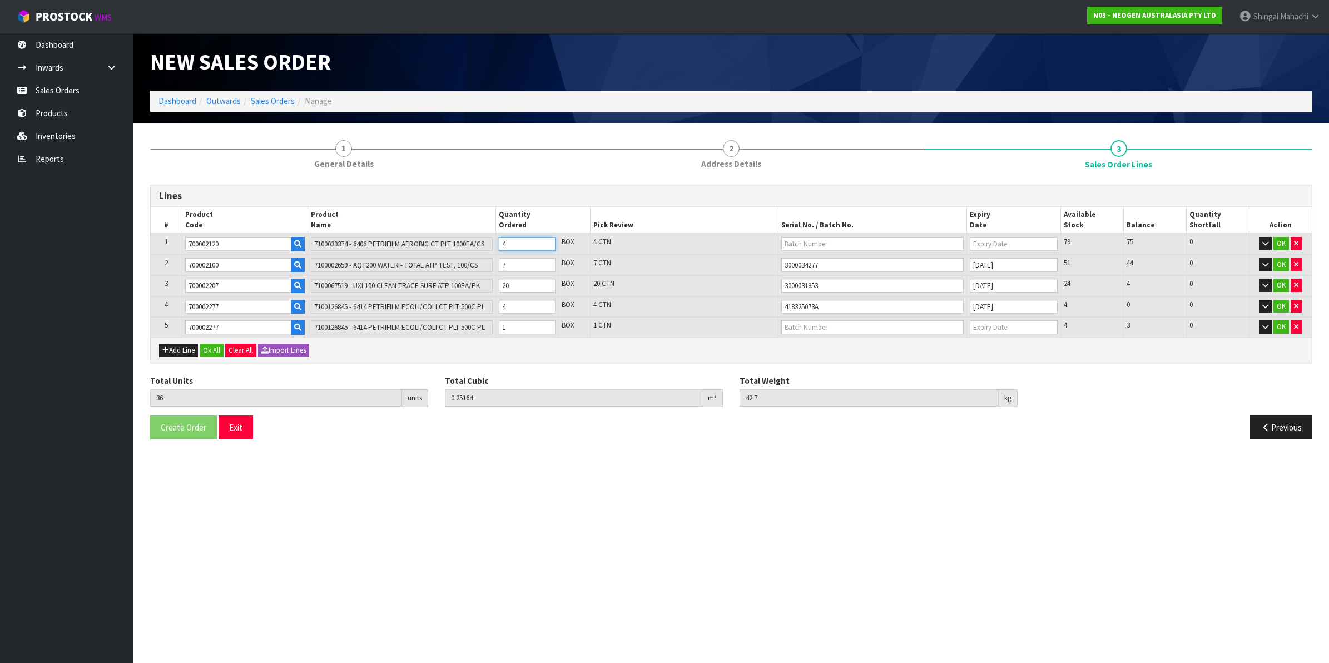
type input "33"
type input "0.22956"
type input "36.7"
type input "1"
drag, startPoint x: 226, startPoint y: 240, endPoint x: 179, endPoint y: 244, distance: 47.4
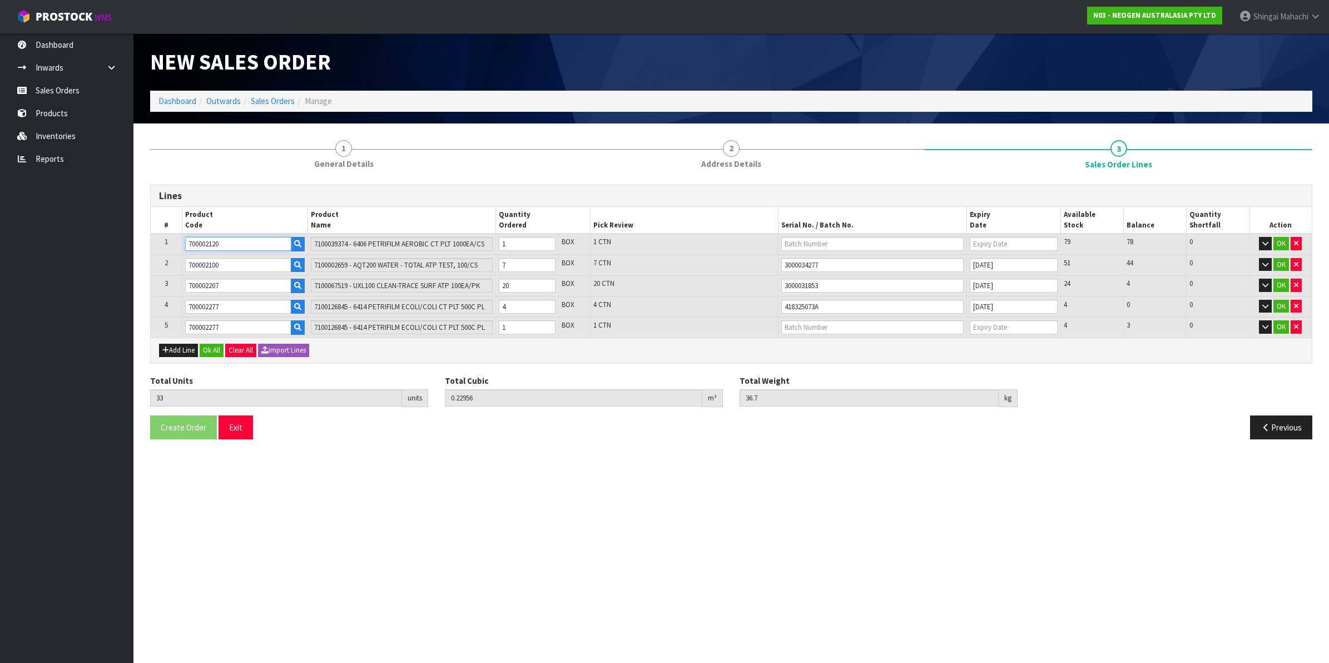
click at [179, 244] on tr "1 700002120 7100039374 - 6406 PETRIFILM AEROBIC CT PLT 1000EA/CS 1 BOX 1 CTN 79…" at bounding box center [731, 244] width 1161 height 21
click at [171, 353] on button "Add Line" at bounding box center [178, 350] width 39 height 13
type input "0"
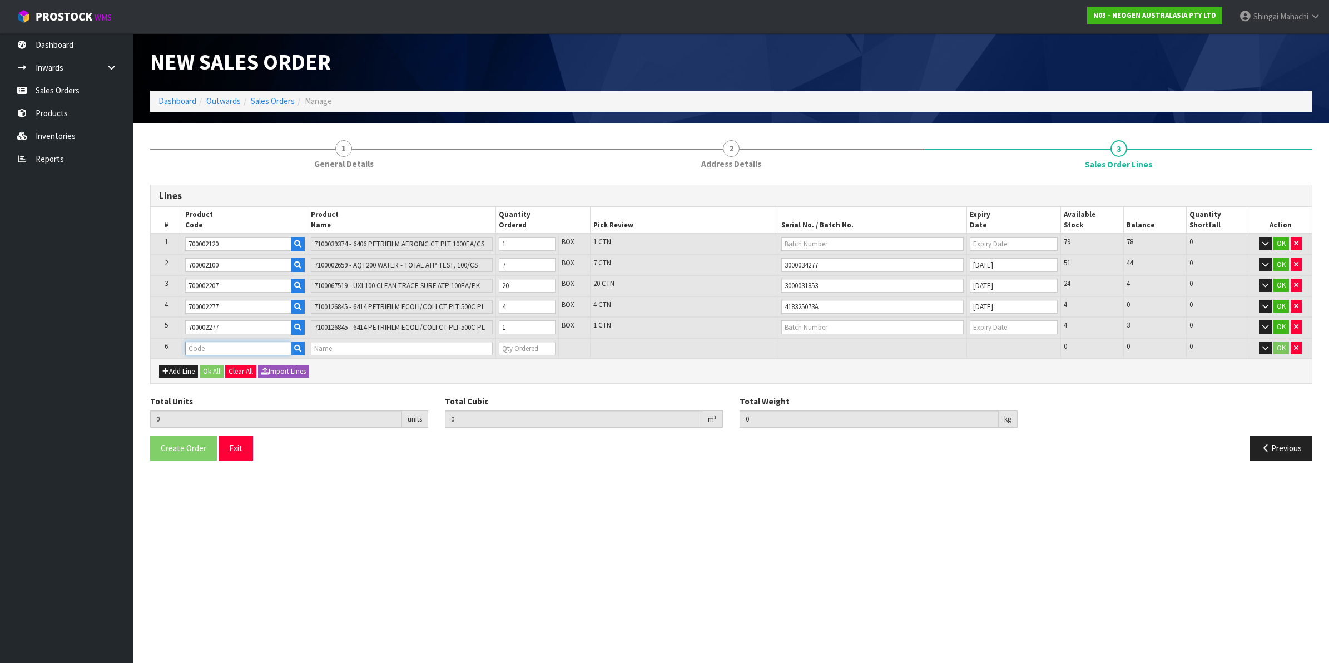
click at [196, 346] on input "text" at bounding box center [238, 349] width 106 height 14
paste input "700002120"
type input "700002120"
type input "33"
type input "0.22956"
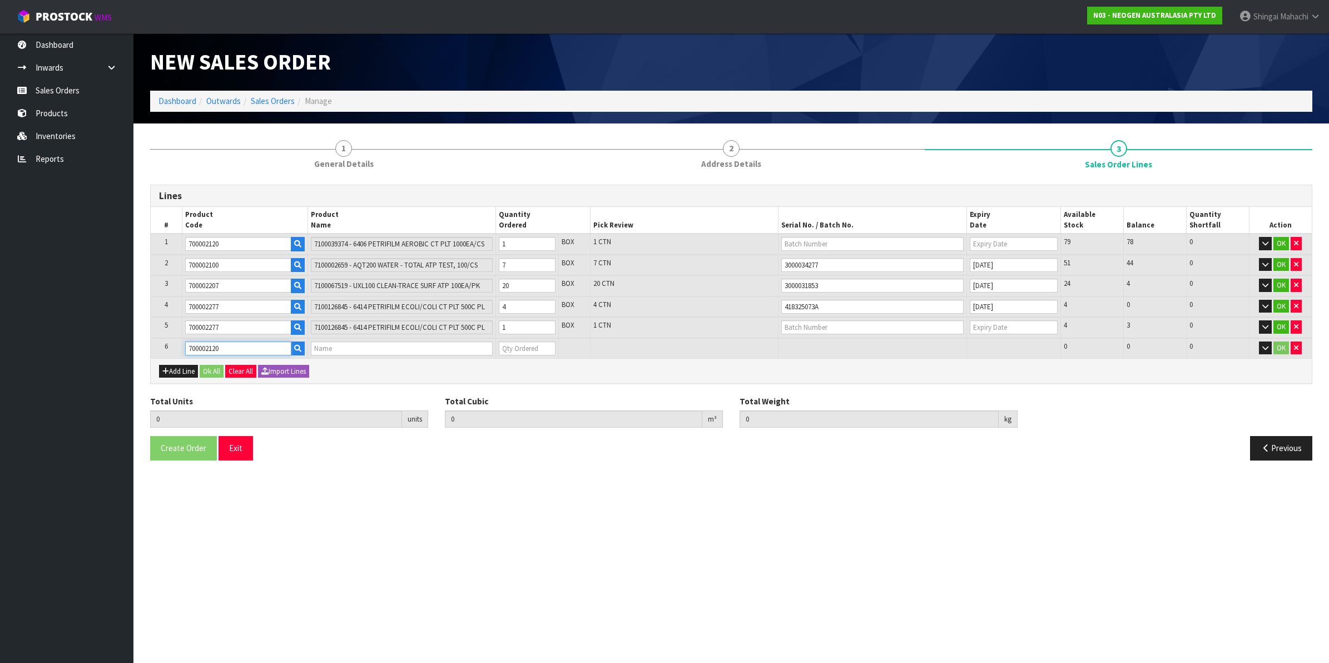
type input "36.7"
type input "7100039374 - 6406 PETRIFILM AEROBIC CT PLT 1000EA/CS"
type input "0"
type input "700002120"
click at [463, 344] on tr "6 700002120 7100039374 - 6406 PETRIFILM AEROBIC CT PLT 1000EA/CS 0 BOX 79 79 0 …" at bounding box center [731, 348] width 1161 height 21
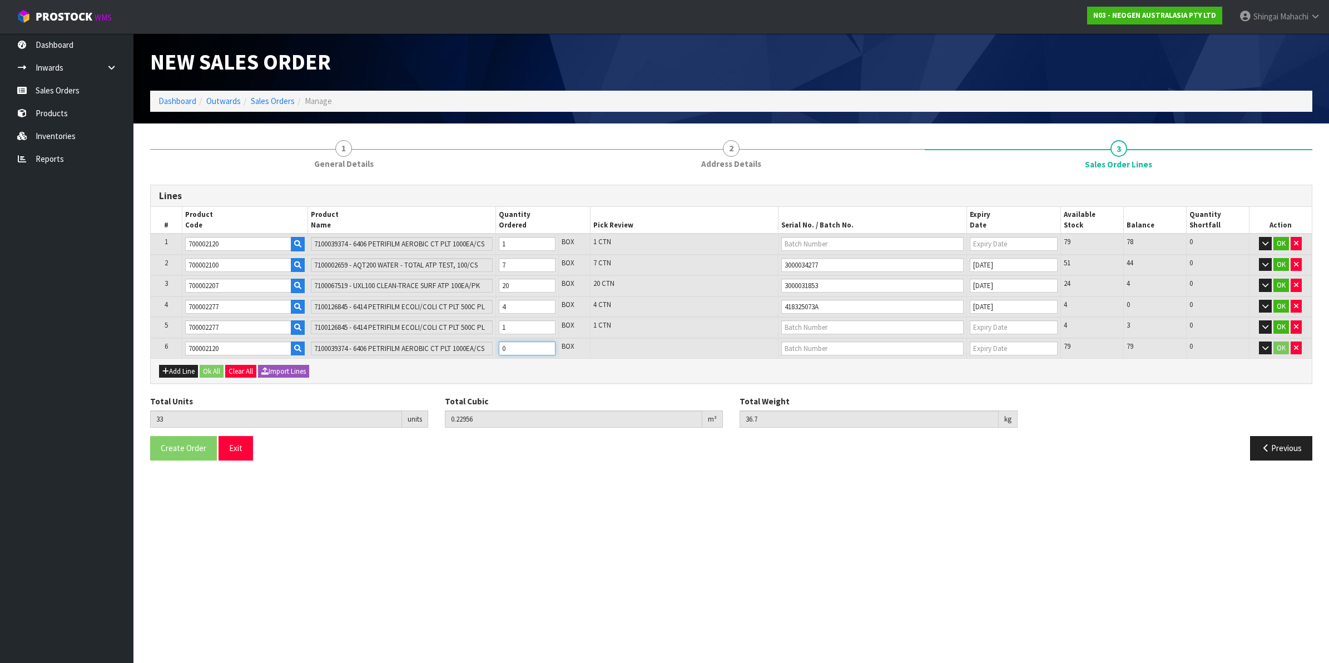
type input "36"
type input "0.25164"
type input "42.7"
type input "3"
click at [822, 244] on input "text" at bounding box center [873, 244] width 182 height 14
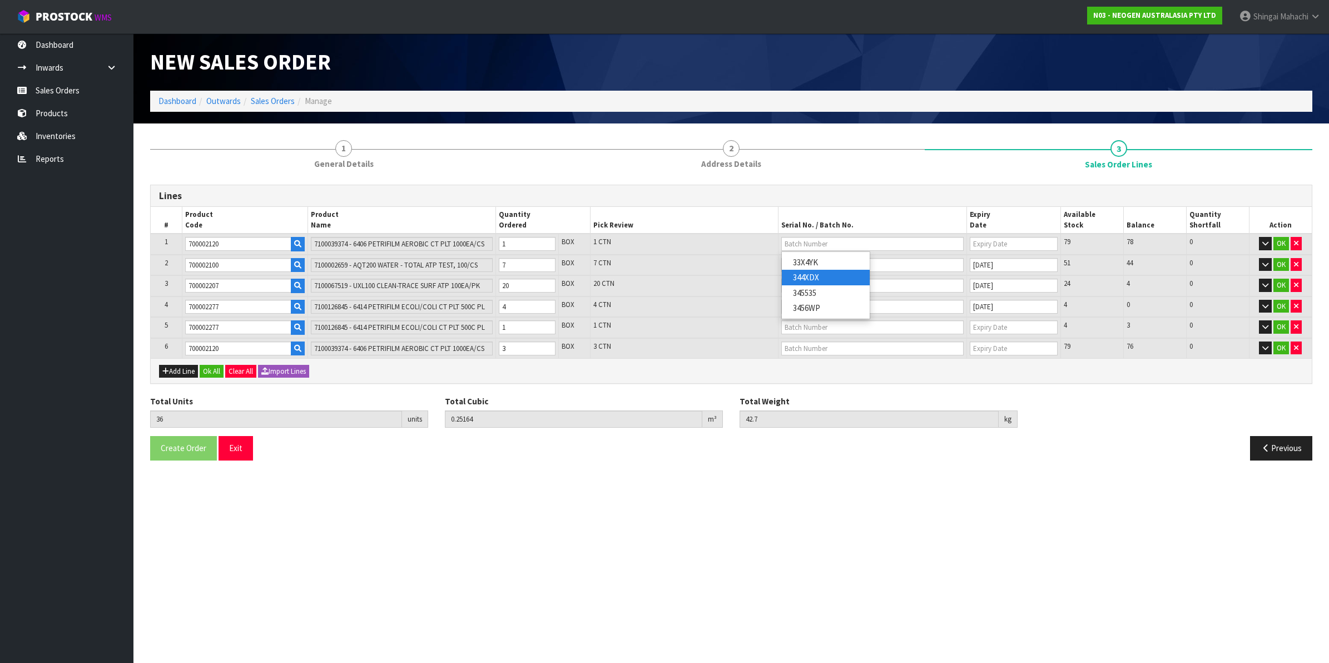
click at [817, 276] on link "344XDX" at bounding box center [826, 277] width 88 height 15
type input "344XDX"
type input "[DATE]"
click at [799, 348] on input "text" at bounding box center [873, 349] width 182 height 14
click at [813, 396] on link "345535" at bounding box center [826, 396] width 88 height 15
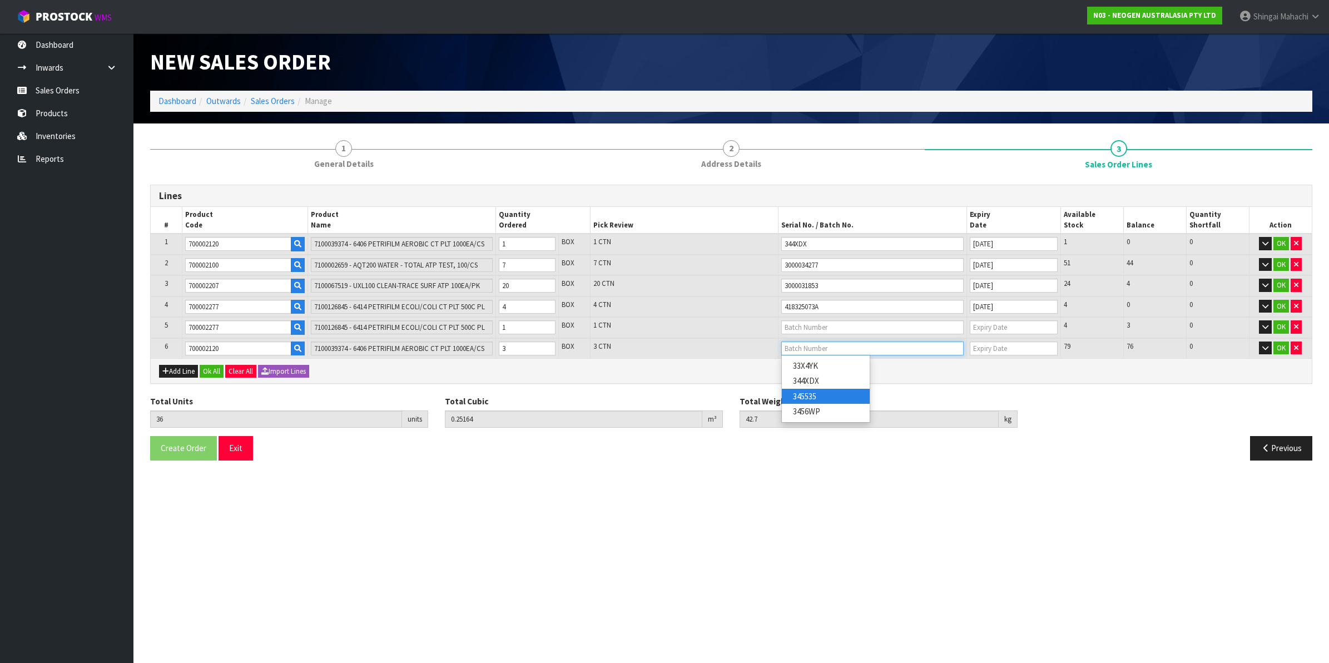
type input "345535"
type input "[DATE]"
click at [1268, 444] on icon "button" at bounding box center [1266, 448] width 11 height 8
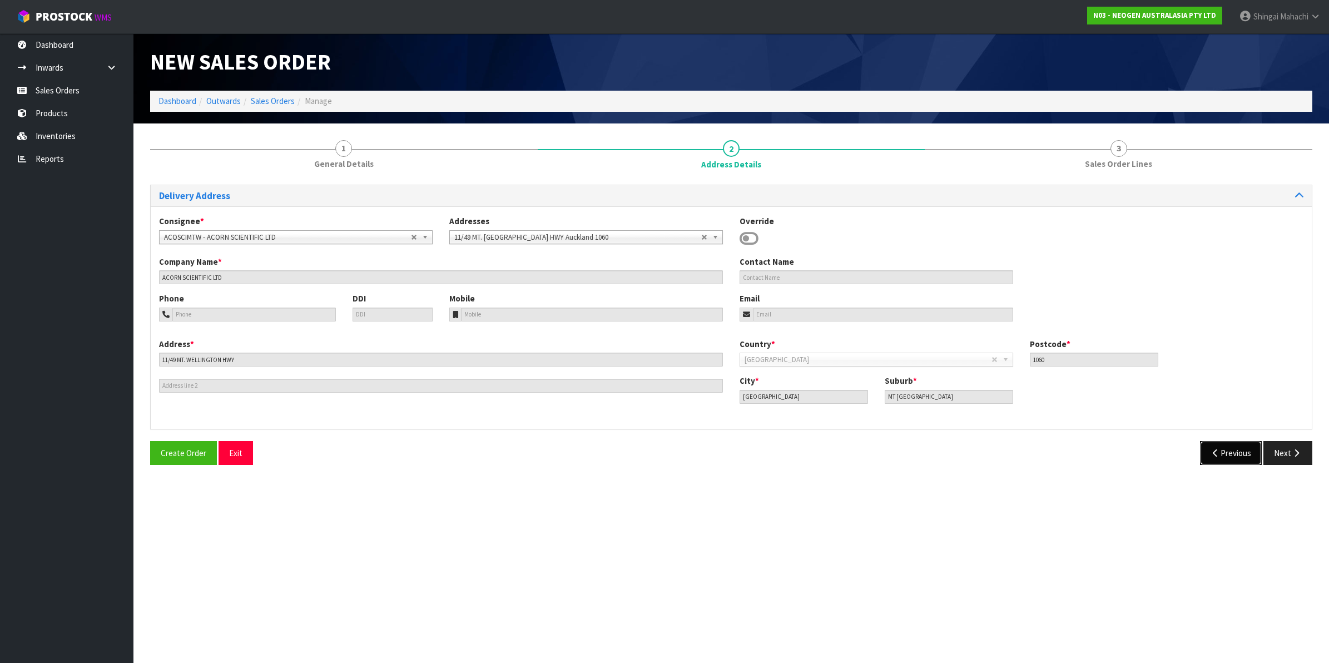
click at [1224, 449] on button "Previous" at bounding box center [1231, 453] width 62 height 24
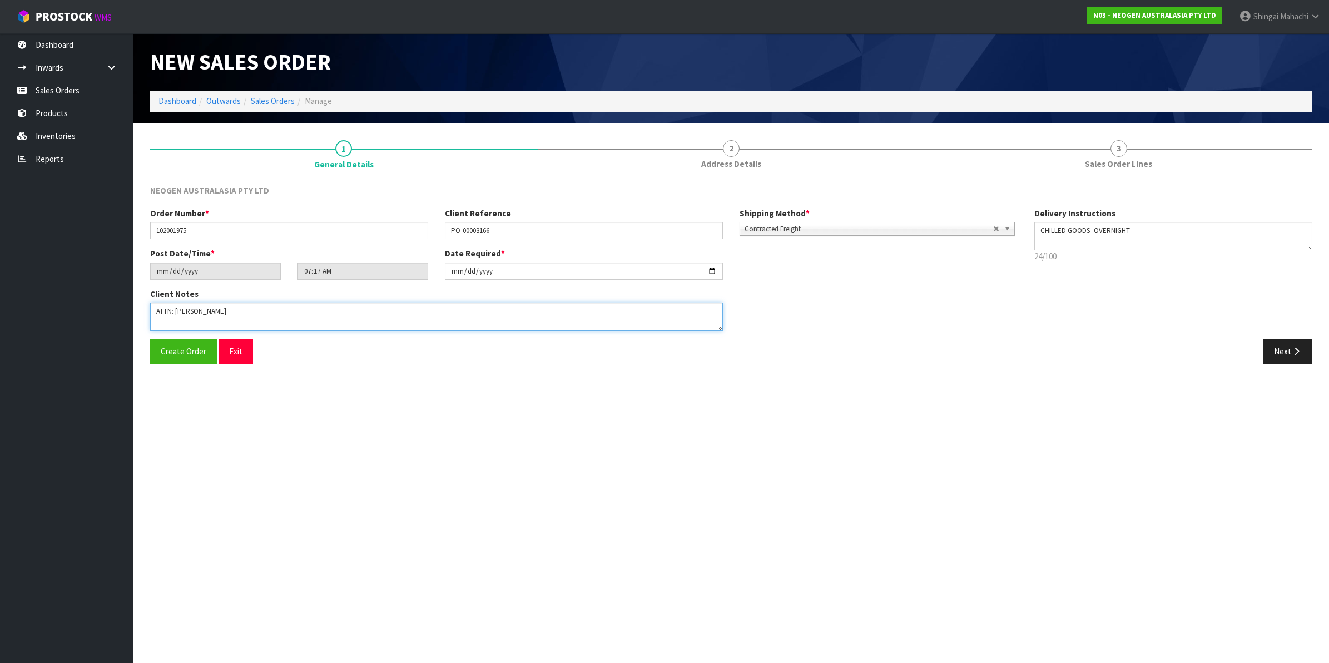
click at [156, 310] on textarea at bounding box center [436, 317] width 573 height 28
click at [155, 314] on textarea at bounding box center [436, 317] width 573 height 28
paste textarea "6414 PETRIFILM ECOLI/COLI CT PLT 500C PL"
drag, startPoint x: 306, startPoint y: 311, endPoint x: 304, endPoint y: 348, distance: 36.8
click at [306, 315] on textarea at bounding box center [436, 317] width 573 height 28
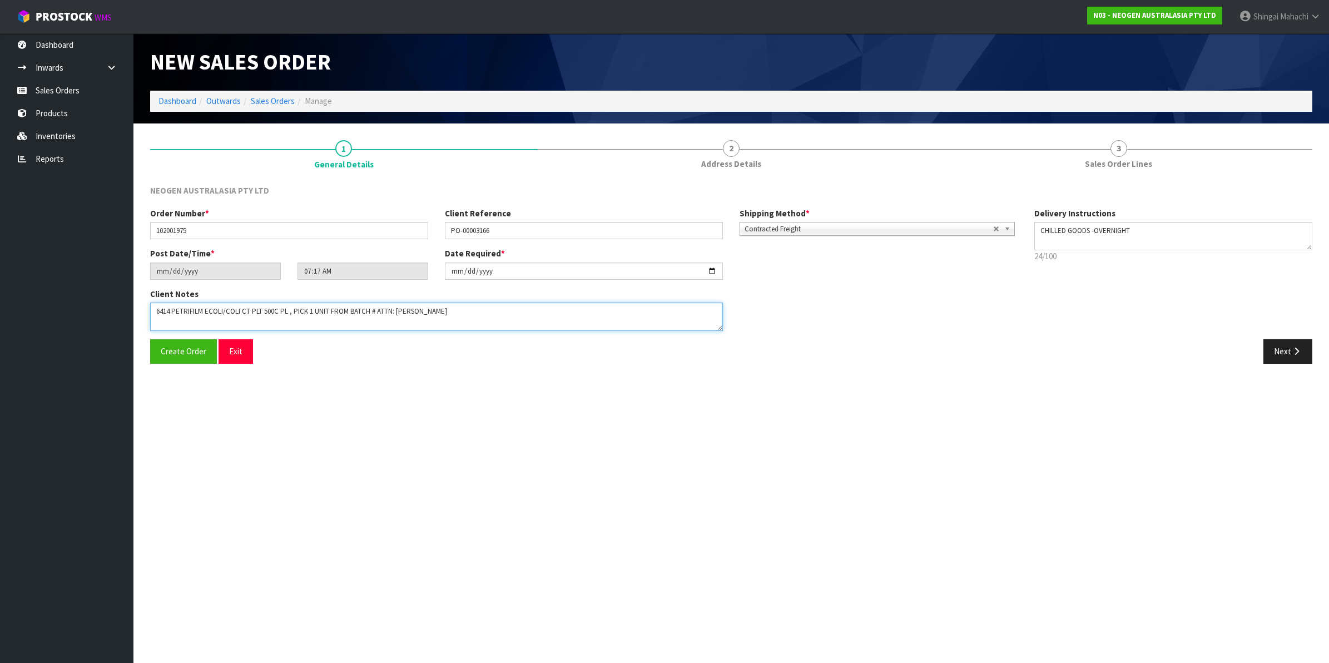
click at [373, 313] on textarea at bounding box center [436, 317] width 573 height 28
paste textarea "418325075A"
type textarea "6414 PETRIFILM ECOLI/COLI CT PLT 500C PL , PICK 1 UNIT FROM BATCH # 418325075A …"
click at [1289, 348] on button "Next" at bounding box center [1288, 351] width 49 height 24
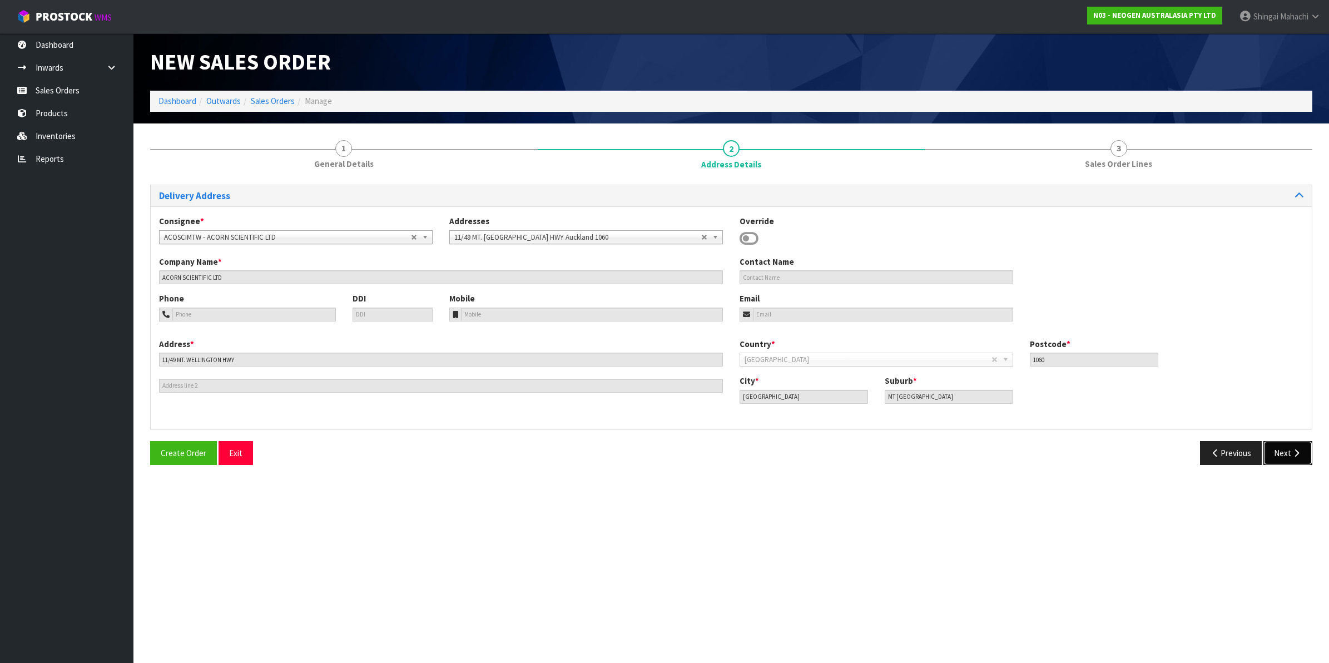
click at [1283, 447] on button "Next" at bounding box center [1288, 453] width 49 height 24
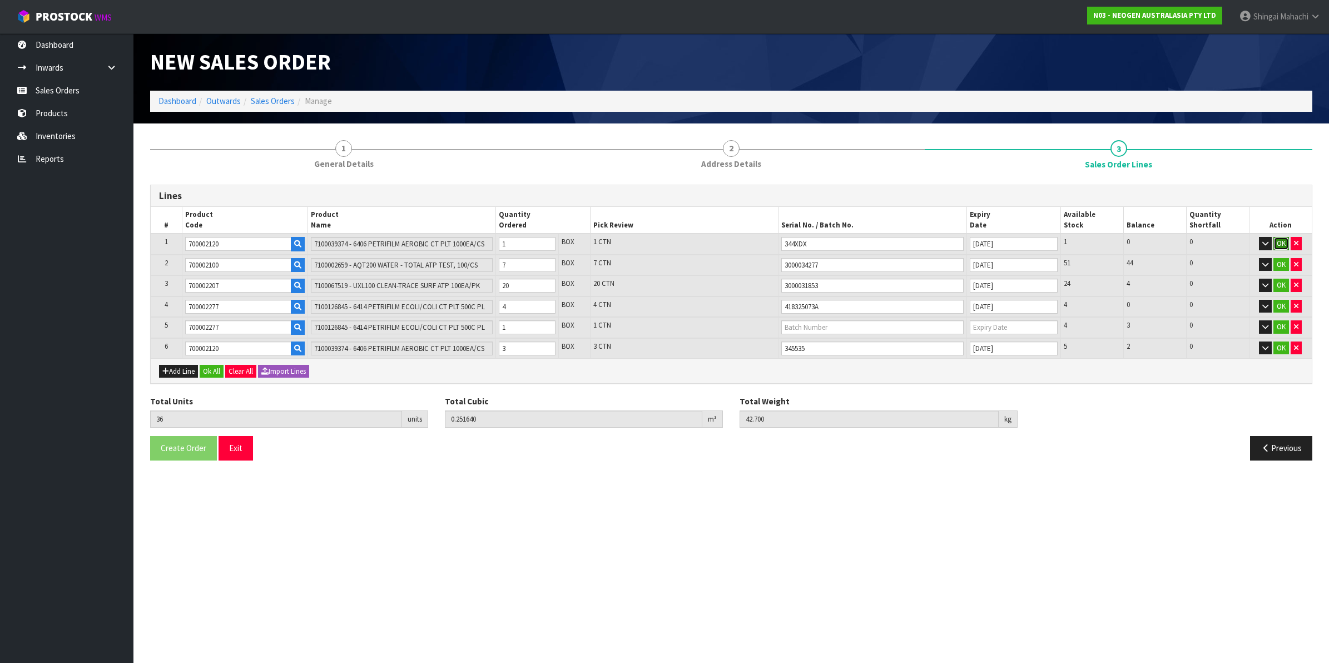
click at [1281, 243] on button "OK" at bounding box center [1282, 243] width 16 height 13
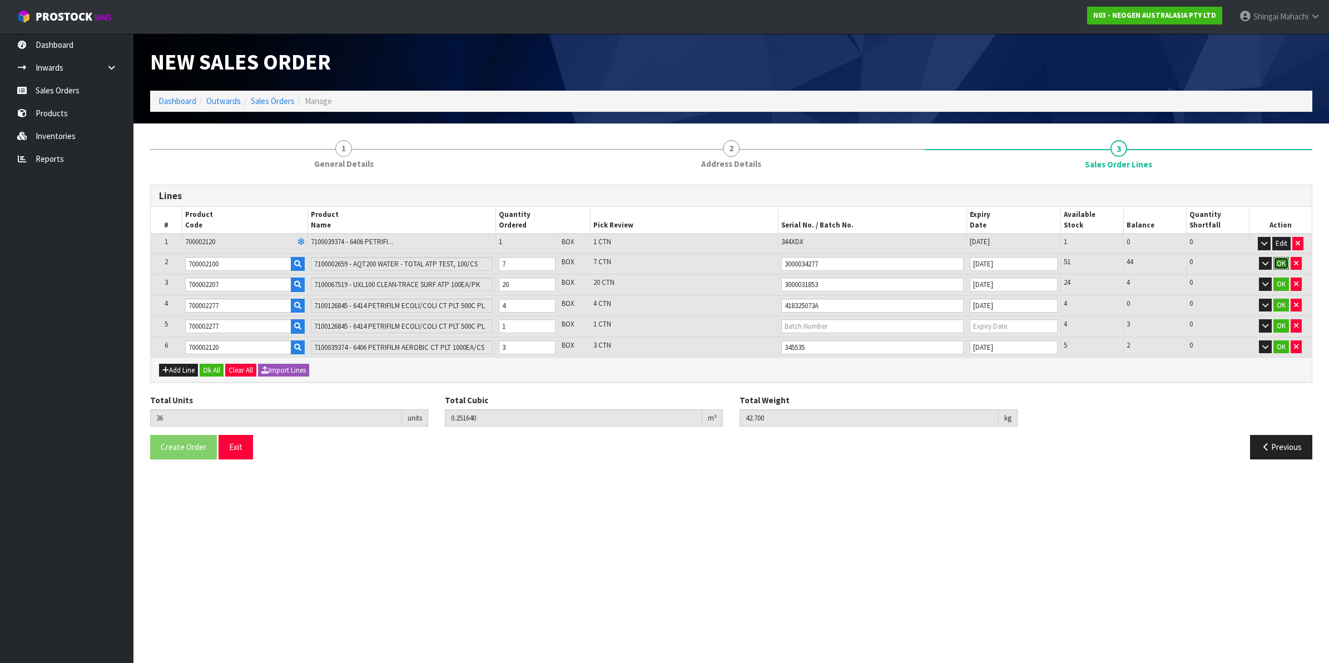
click at [1278, 257] on button "OK" at bounding box center [1282, 263] width 16 height 13
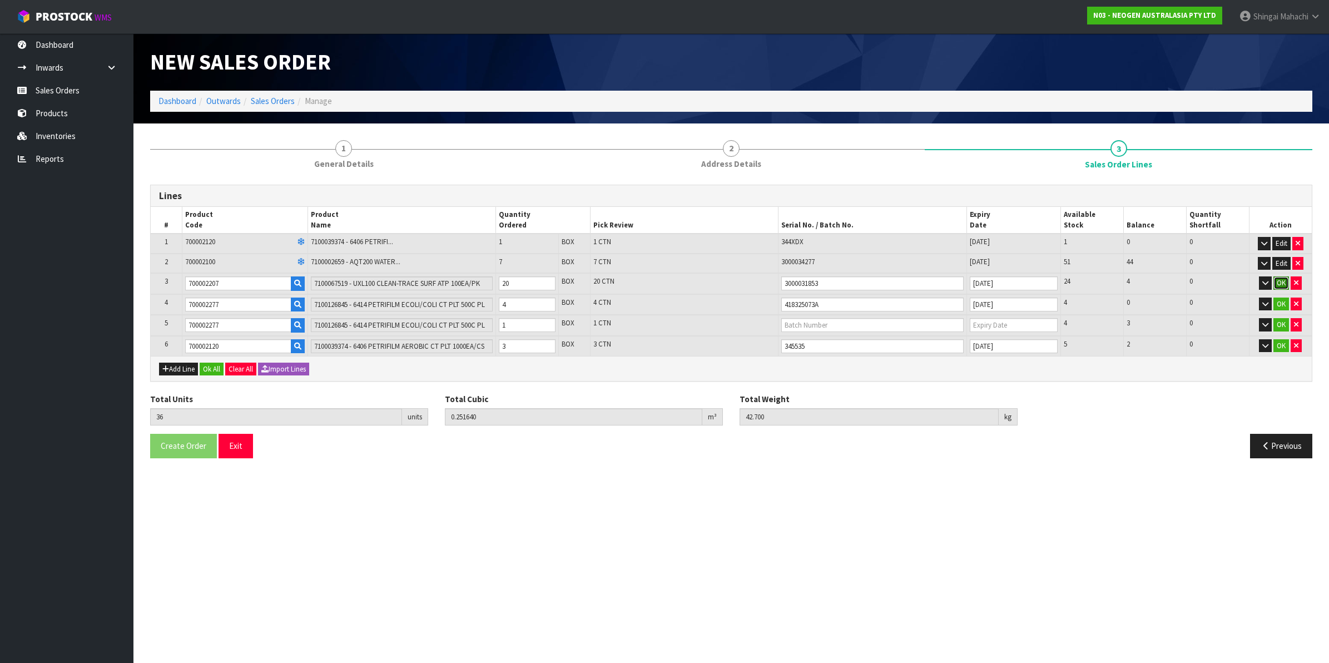
click at [1278, 278] on button "OK" at bounding box center [1282, 282] width 16 height 13
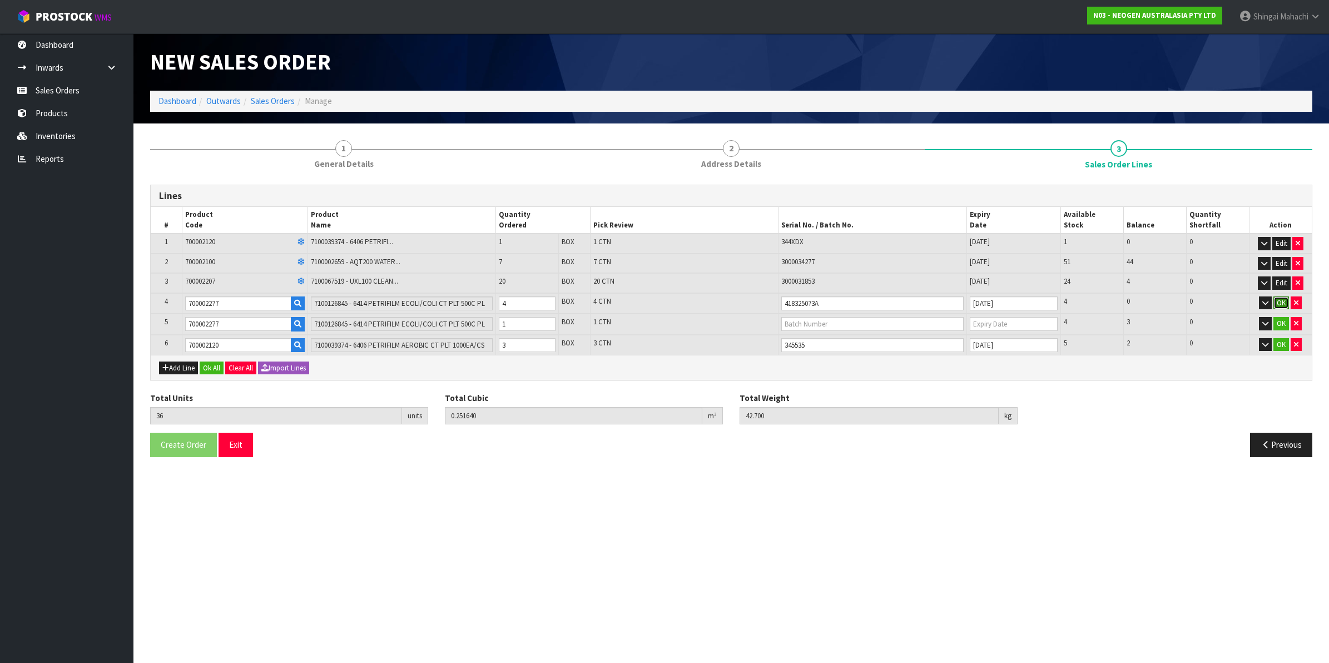
click at [1280, 296] on button "OK" at bounding box center [1282, 302] width 16 height 13
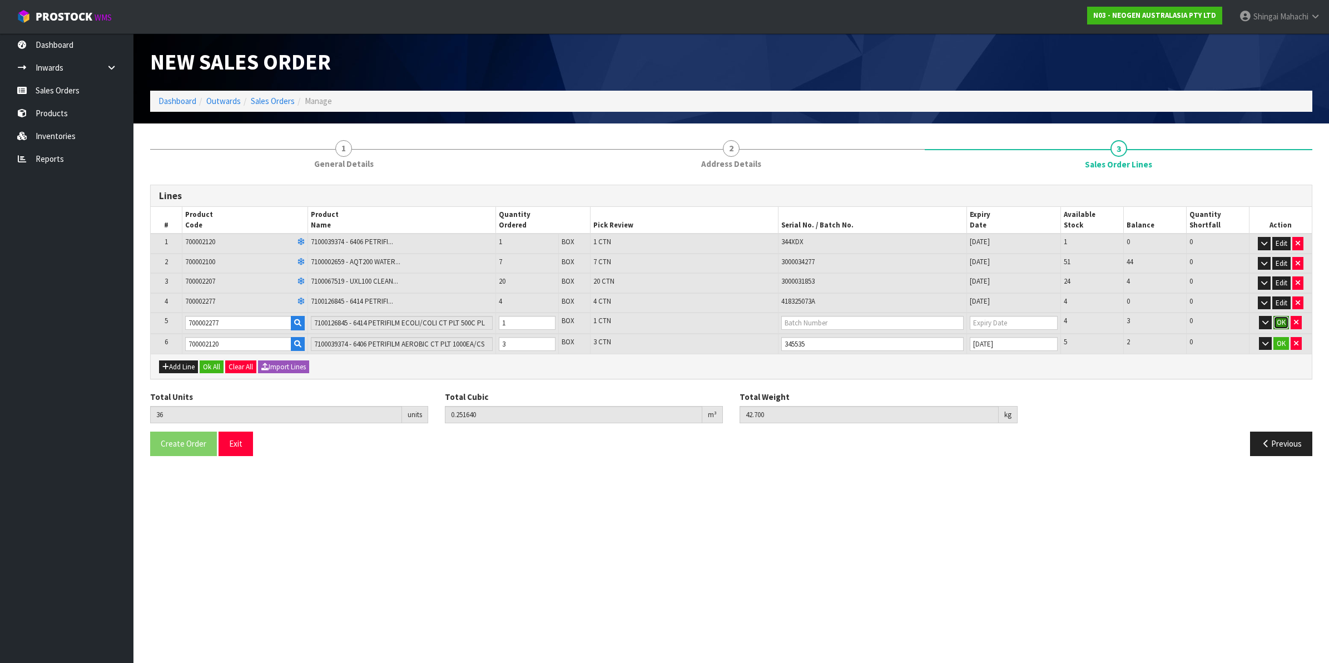
click at [1277, 320] on button "OK" at bounding box center [1282, 322] width 16 height 13
click at [1275, 336] on button "OK" at bounding box center [1282, 342] width 16 height 13
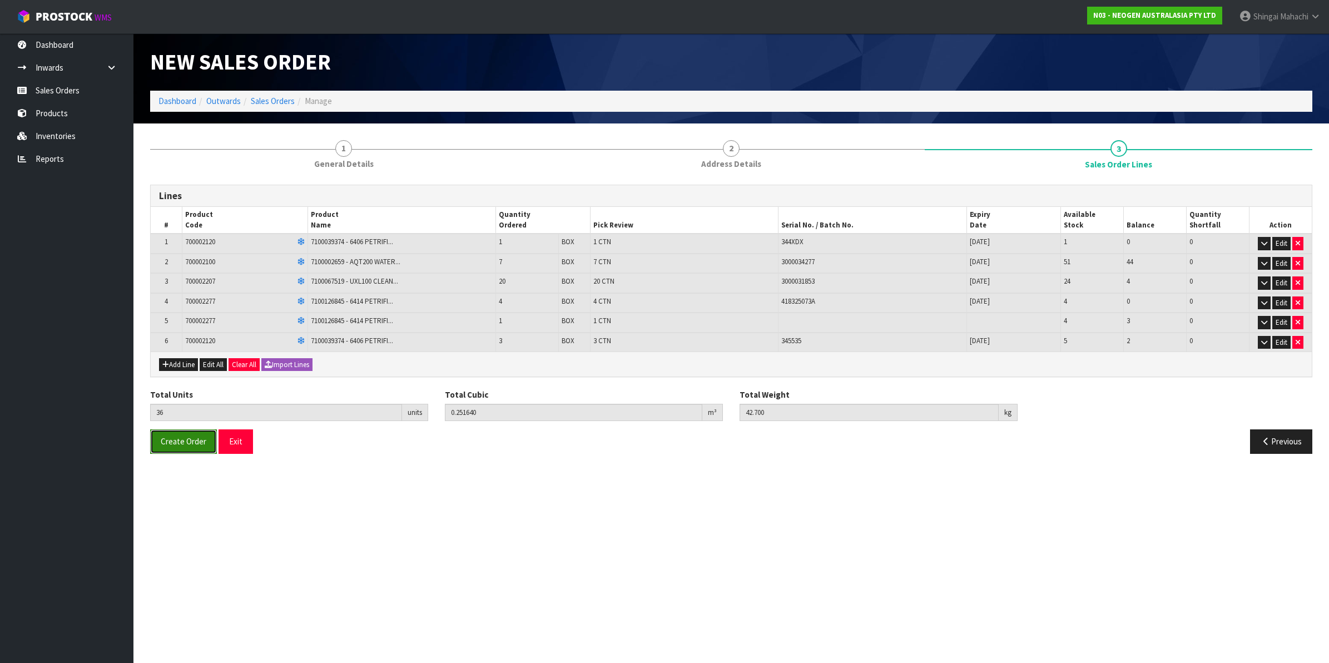
click at [187, 446] on span "Create Order" at bounding box center [184, 441] width 46 height 11
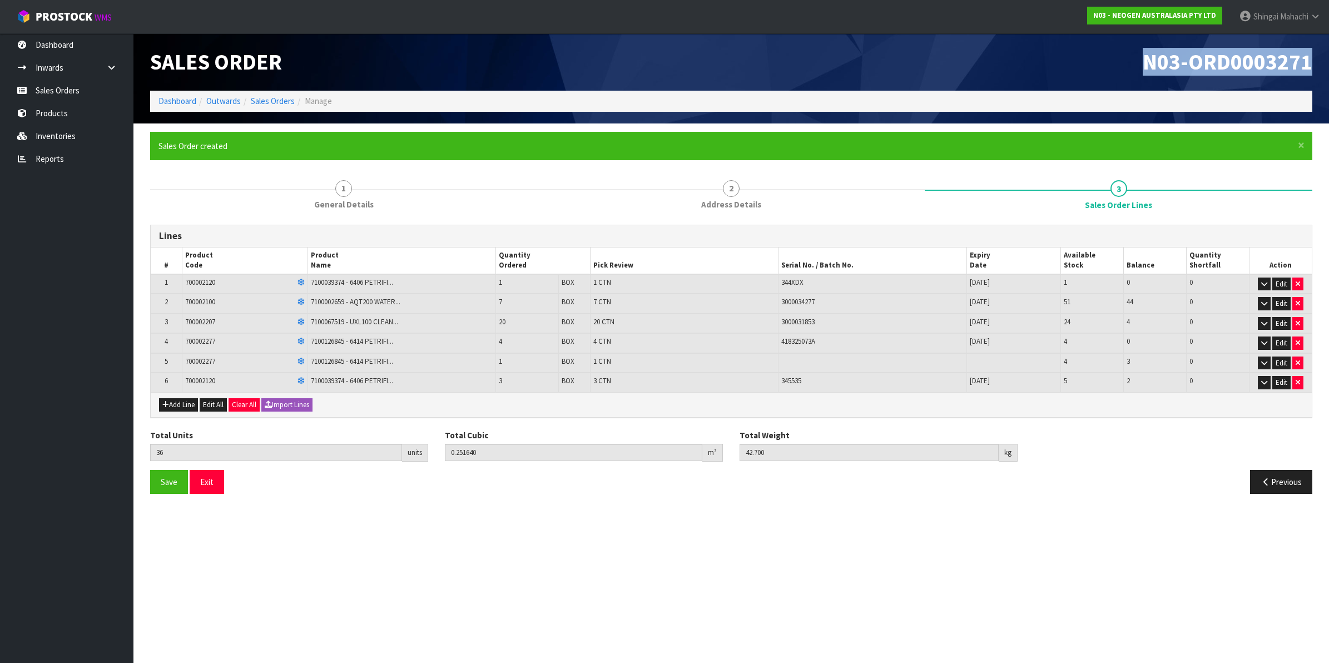
drag, startPoint x: 1142, startPoint y: 57, endPoint x: 1315, endPoint y: 56, distance: 173.5
click at [1315, 56] on div "N03-ORD0003271" at bounding box center [1026, 61] width 590 height 57
copy span "N03-ORD0003271"
click at [269, 98] on link "Sales Orders" at bounding box center [273, 101] width 44 height 11
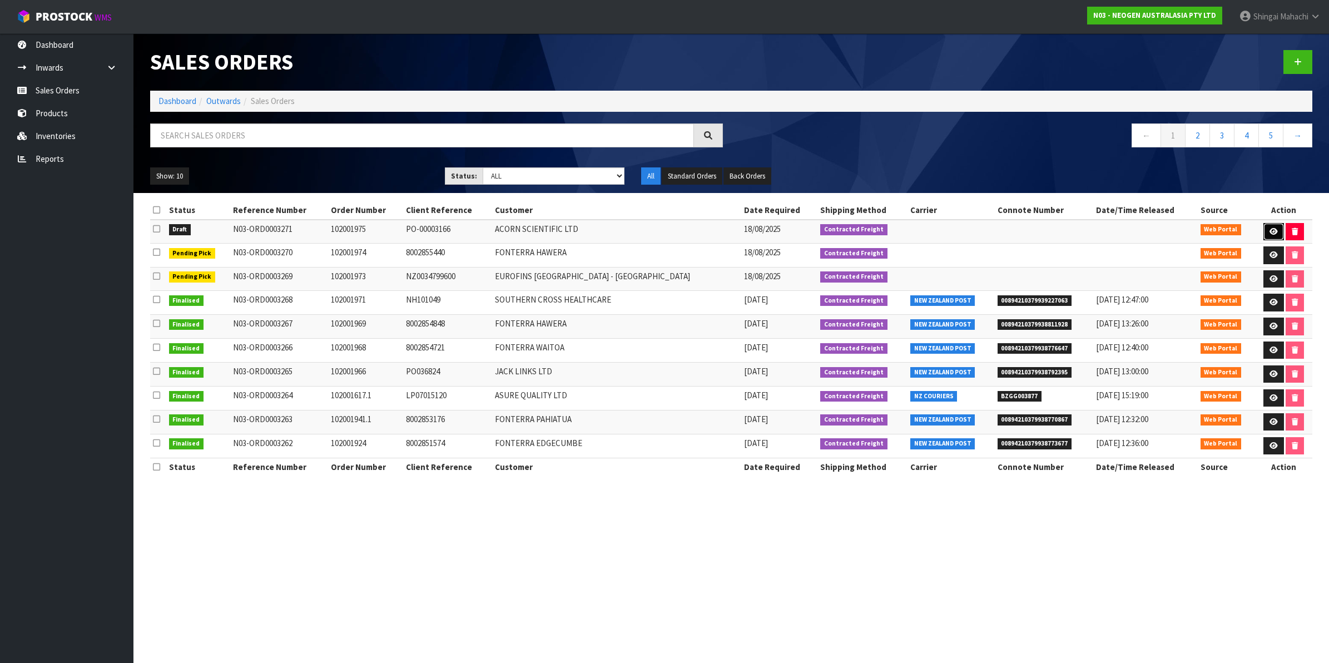
click at [1265, 234] on link at bounding box center [1274, 232] width 21 height 18
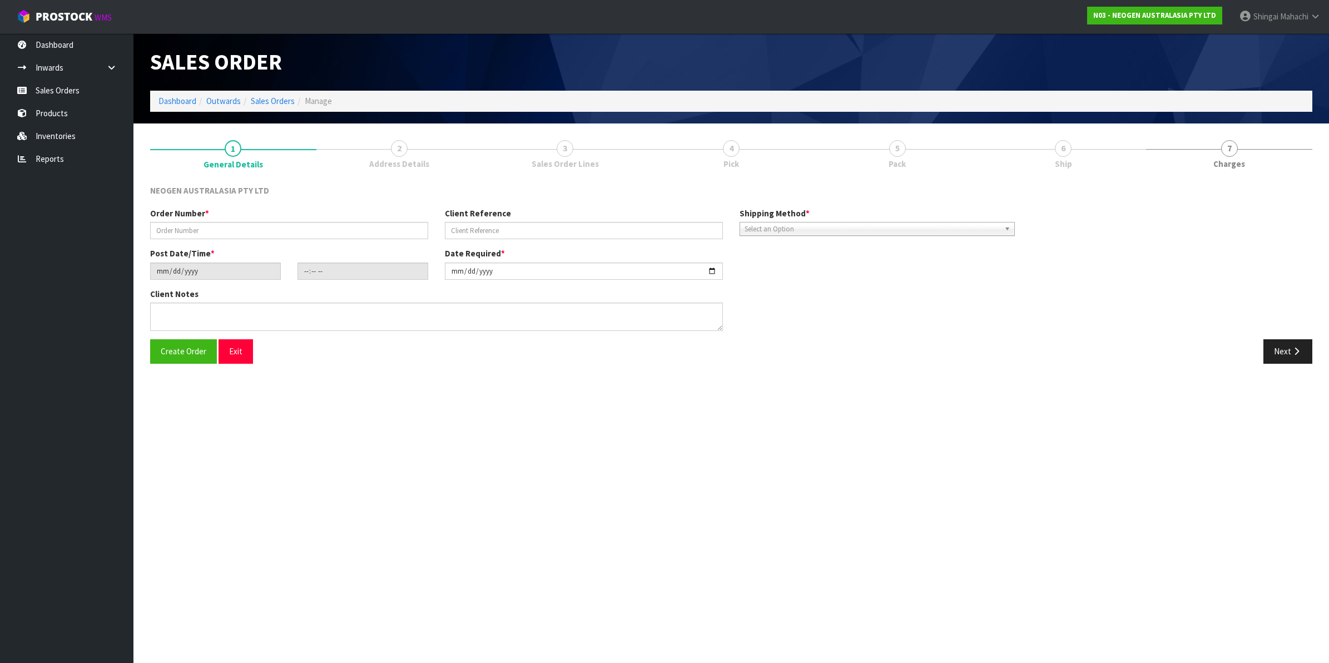
type input "102001975"
type input "PO-00003166"
type input "[DATE]"
type input "09:17:00.000"
type input "[DATE]"
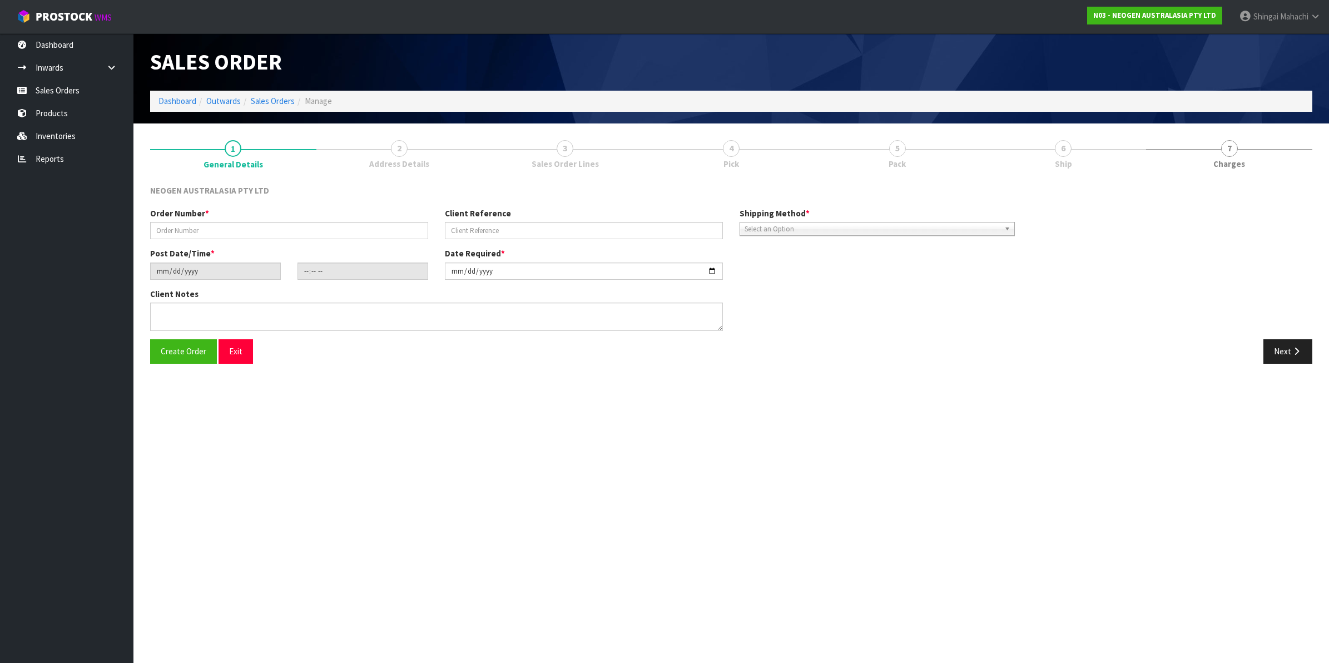
type textarea "6414 PETRIFILM ECOLI/COLI CT PLT 500C PL , PICK 1 UNIT FROM BATCH # 418325075A …"
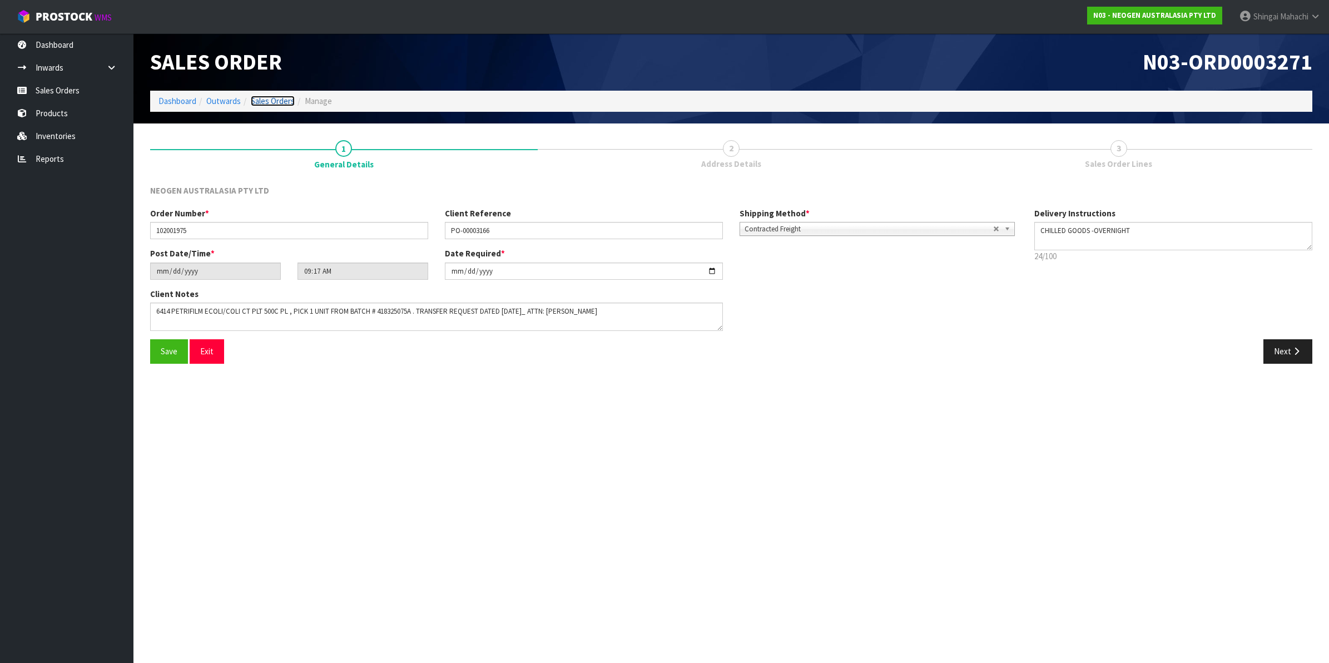
click at [274, 102] on link "Sales Orders" at bounding box center [273, 101] width 44 height 11
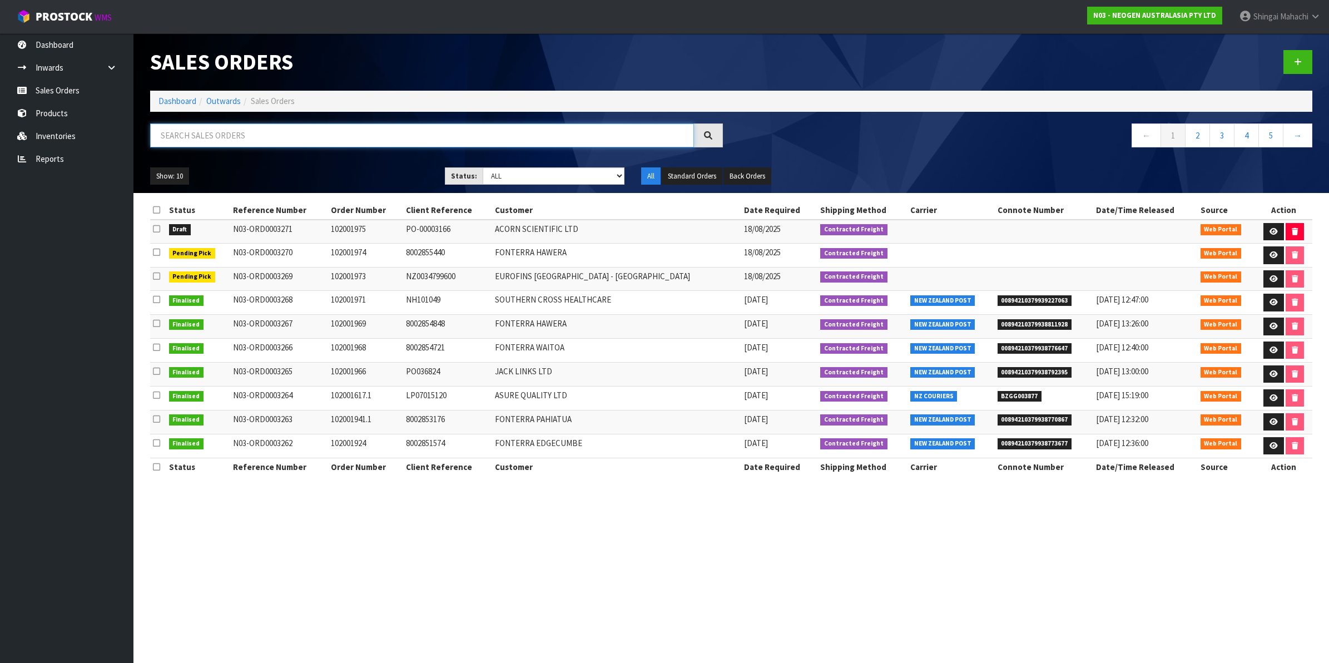
click at [216, 138] on input "text" at bounding box center [422, 135] width 544 height 24
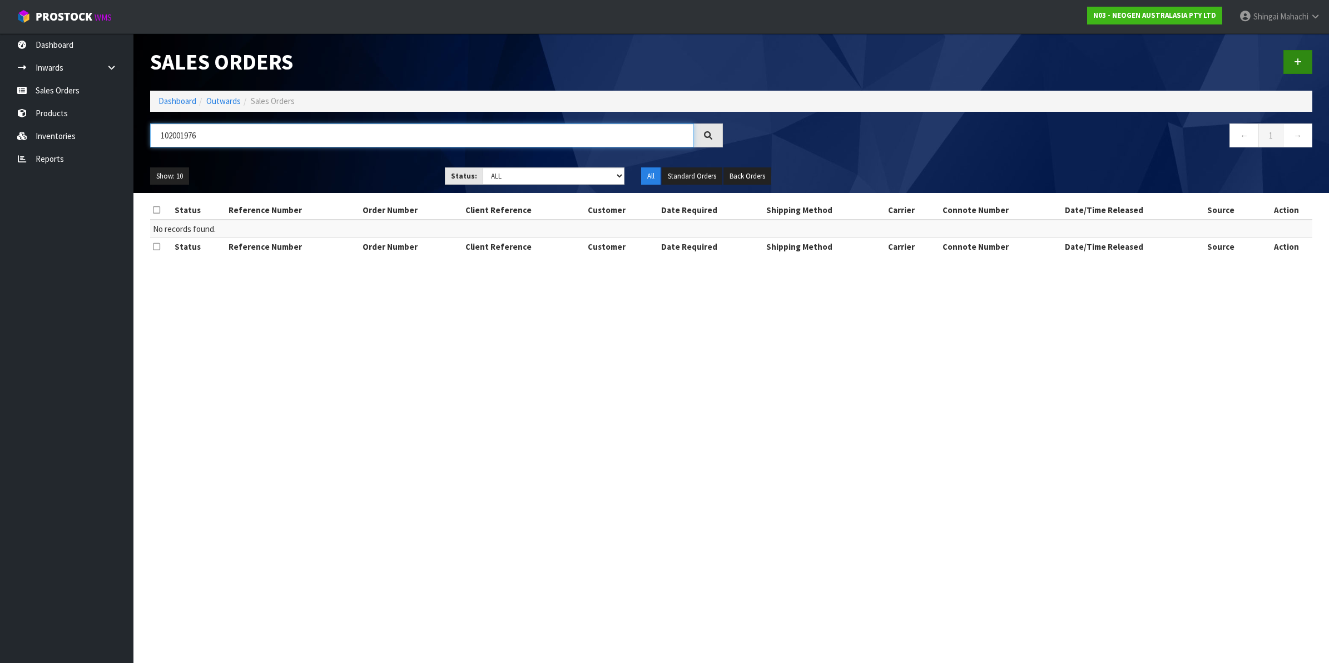
type input "102001976"
click at [1296, 60] on icon at bounding box center [1298, 62] width 8 height 8
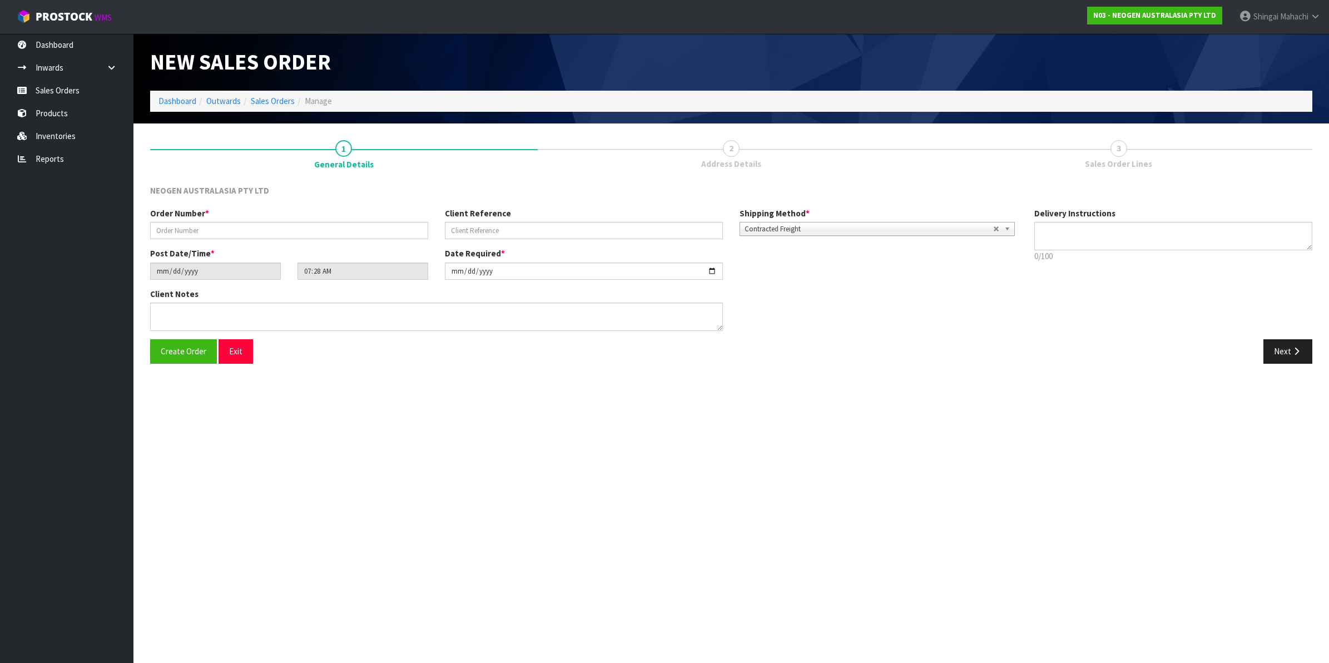
type textarea "CHILLED GOODS -OVERNIGHT"
click at [201, 229] on input "text" at bounding box center [289, 230] width 278 height 17
type input "102001976"
click at [465, 230] on input "text" at bounding box center [584, 230] width 278 height 17
click at [495, 224] on input "text" at bounding box center [584, 230] width 278 height 17
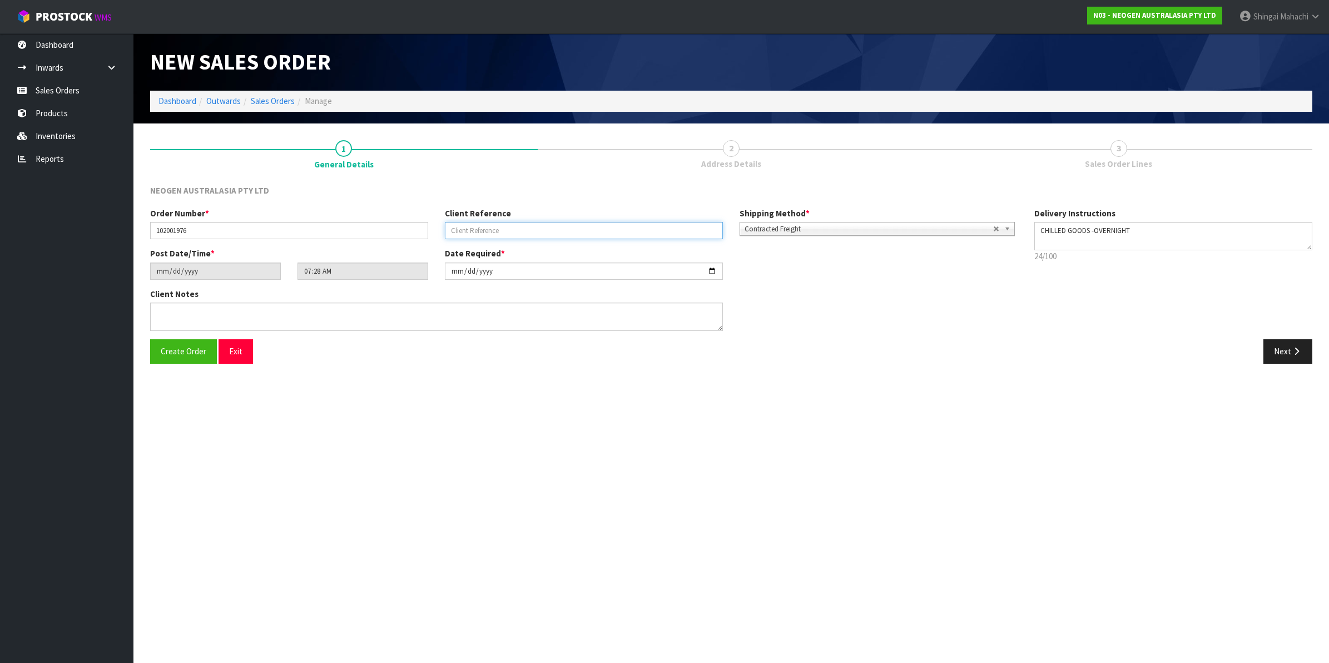
paste input "8002855694"
type input "8002855694"
click at [710, 270] on input "[DATE]" at bounding box center [584, 271] width 278 height 17
type input "[DATE]"
click at [1290, 352] on button "Next" at bounding box center [1288, 351] width 49 height 24
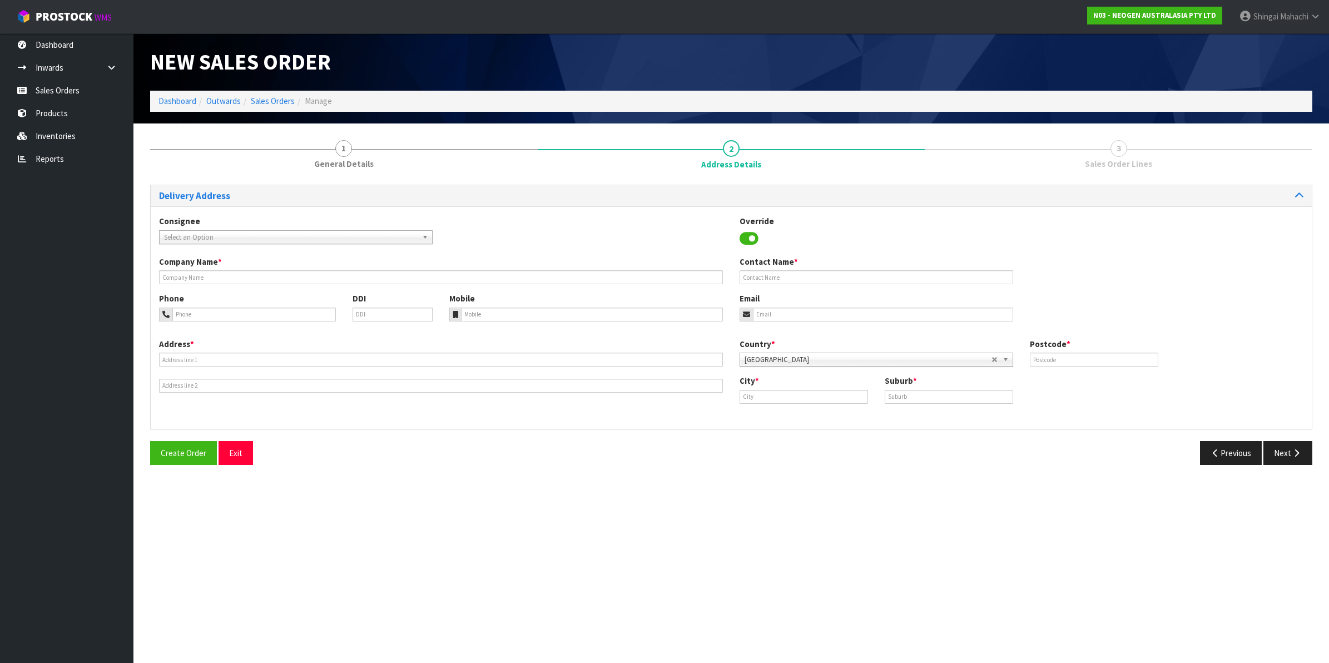
click at [201, 235] on span "Select an Option" at bounding box center [291, 237] width 254 height 13
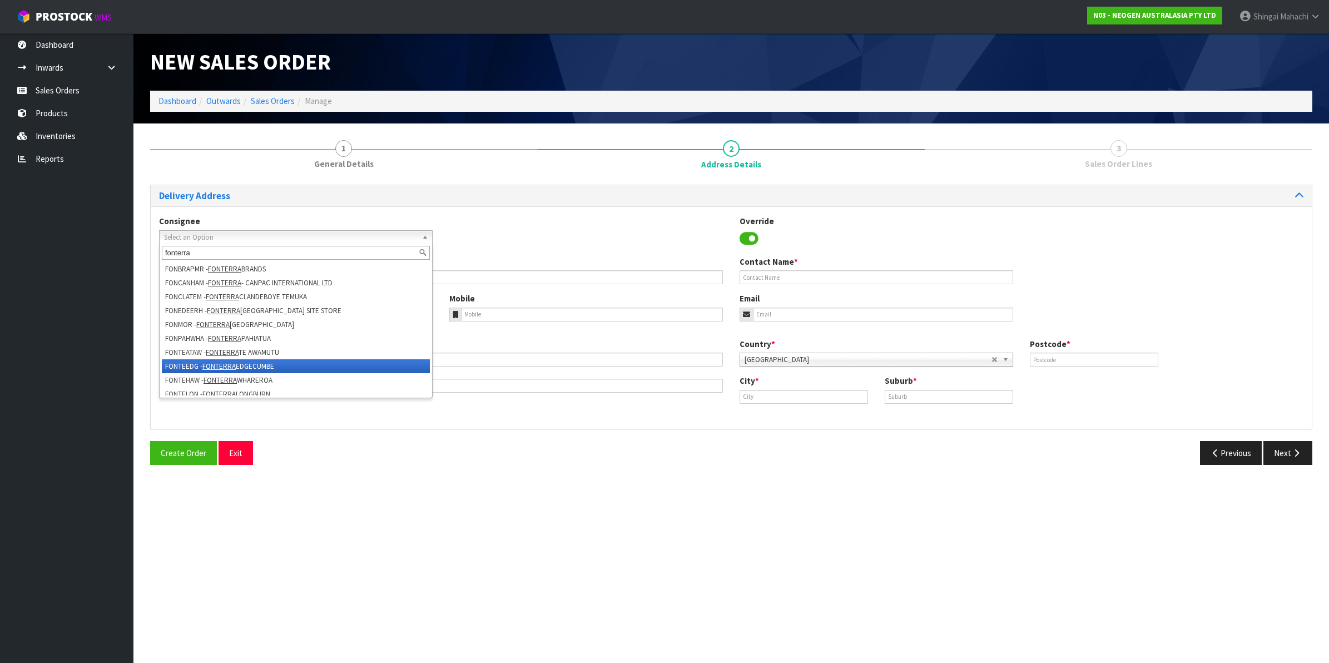
type input "fonterra"
click at [240, 364] on li "FONTEEDG - [GEOGRAPHIC_DATA] EDGECUMBE" at bounding box center [296, 366] width 268 height 14
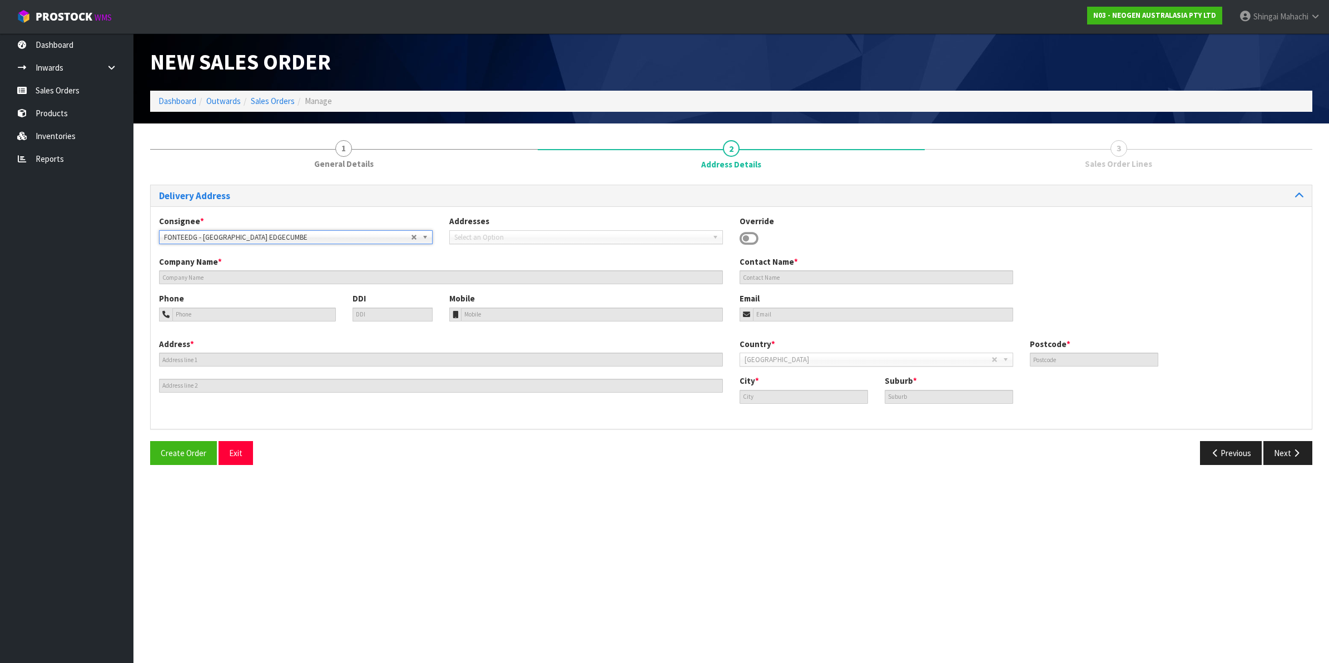
type input "FONTERRA EDGECUMBE"
type input "SITE STORE, 520 AWAKERI ROAD"
type input "3193"
type input "EDGECUMBE"
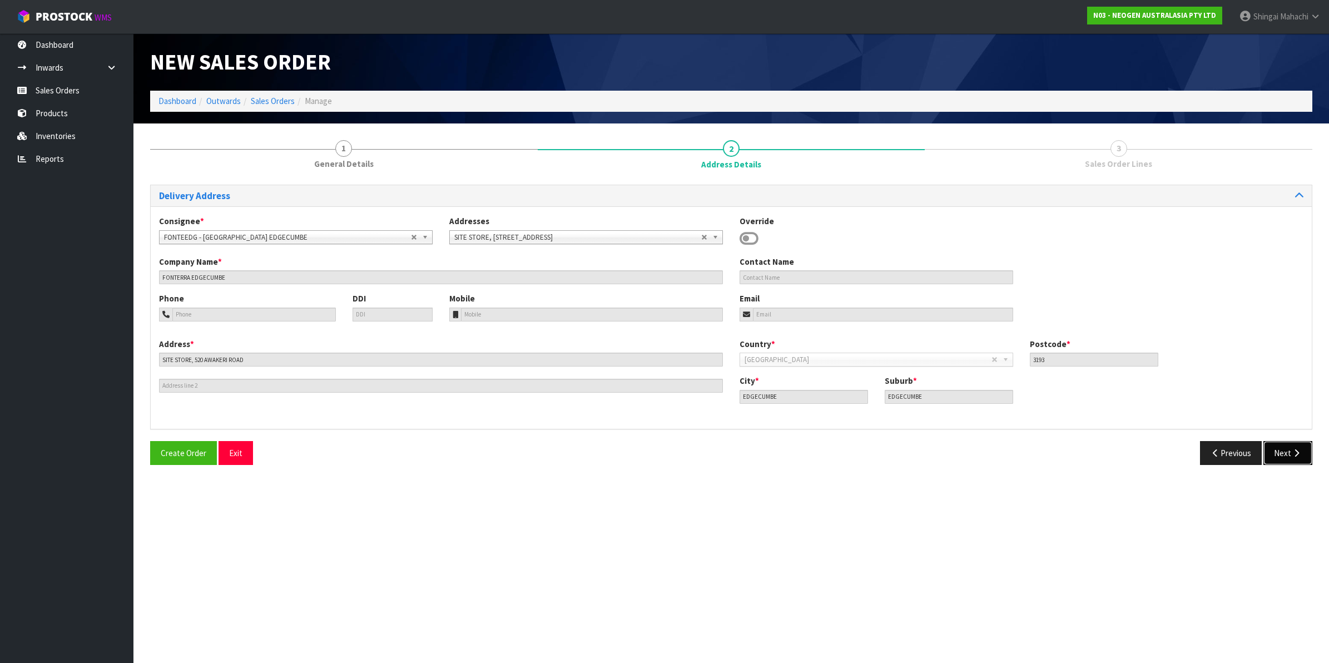
click at [1280, 449] on button "Next" at bounding box center [1288, 453] width 49 height 24
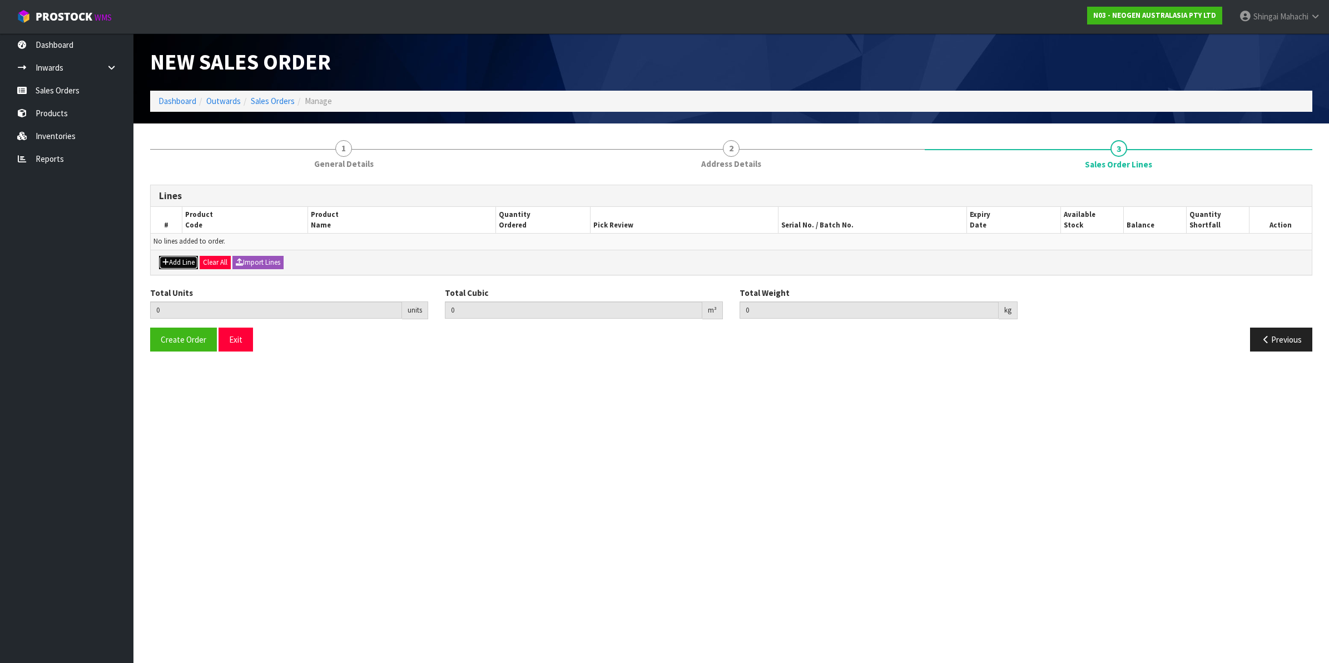
click at [180, 264] on button "Add Line" at bounding box center [178, 262] width 39 height 13
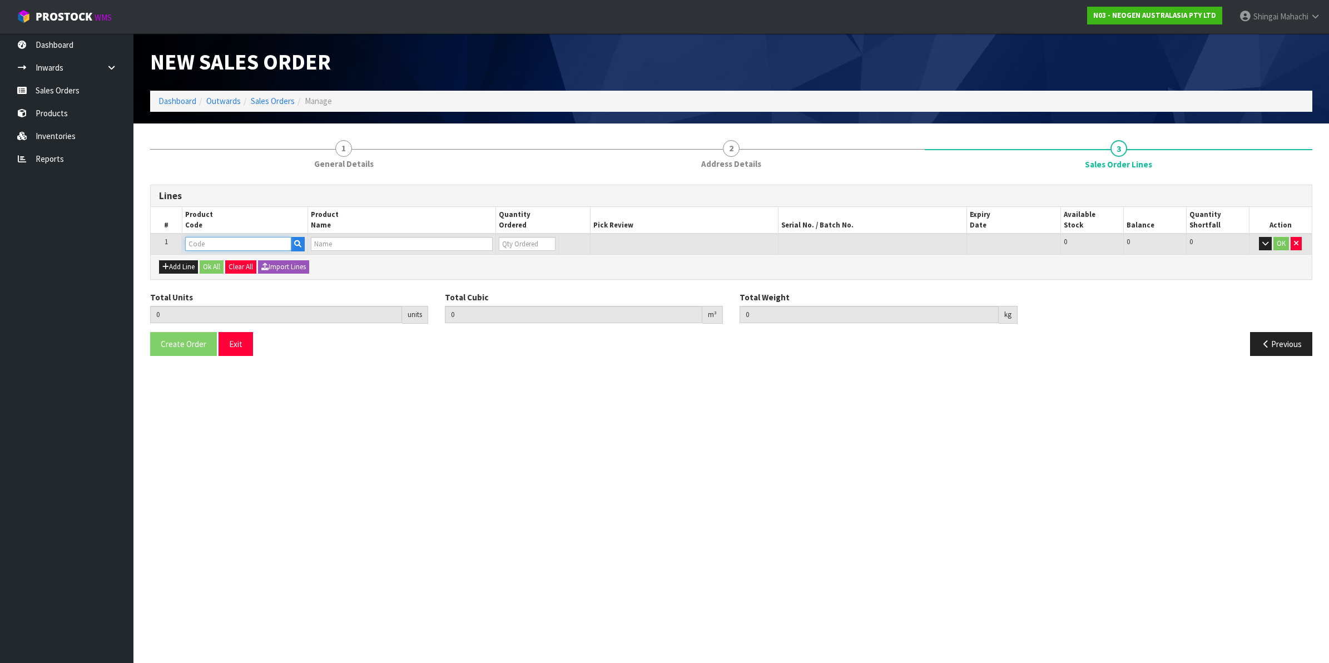
click at [204, 248] on input "text" at bounding box center [238, 244] width 106 height 14
click at [220, 235] on td at bounding box center [245, 244] width 126 height 21
click at [210, 248] on input "text" at bounding box center [238, 244] width 106 height 14
paste input "700002100"
type input "700002100"
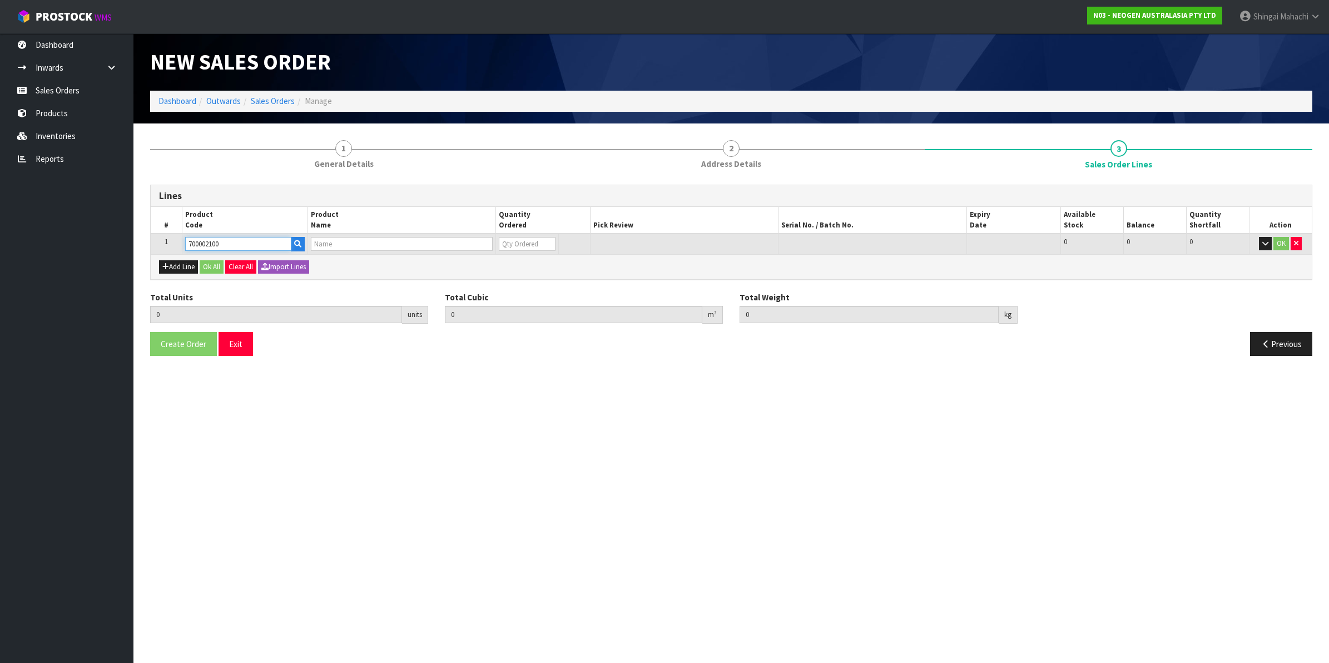
type input "0.000000"
type input "0.000"
type input "7100002659 - AQT200 WATER - TOTAL ATP TEST, 100/CS"
type input "0"
type input "700002100"
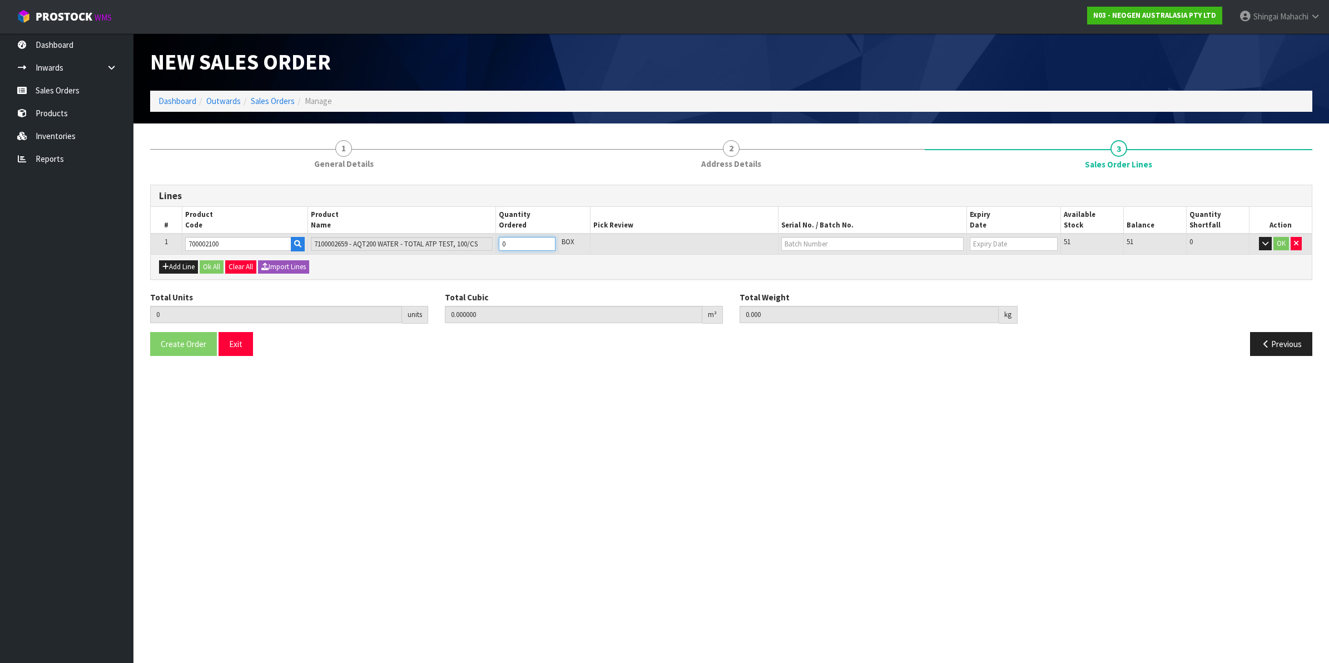
click at [484, 250] on tr "1 700002100 7100002659 - AQT200 WATER - TOTAL ATP TEST, 100/CS 0 BOX 51 51 0 OK" at bounding box center [731, 244] width 1161 height 21
type input "1"
type input "0.00504"
type input "1"
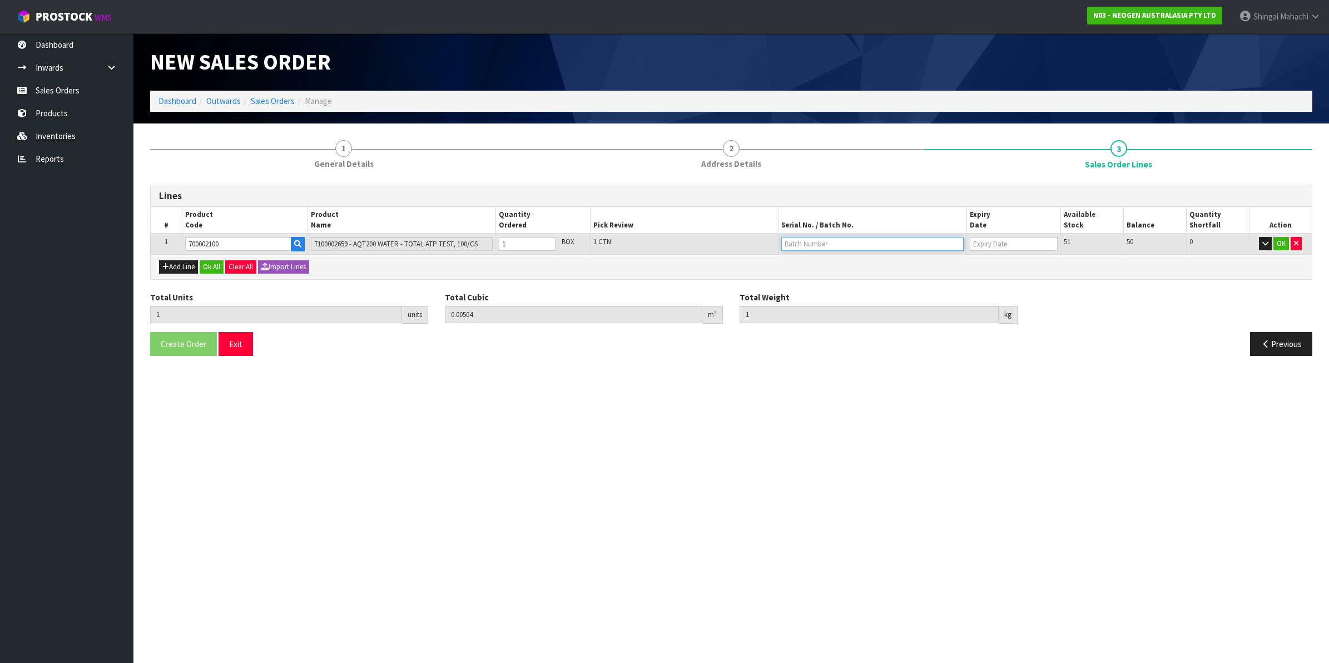
click at [822, 243] on input "text" at bounding box center [873, 244] width 182 height 14
click at [822, 267] on link "3000034277" at bounding box center [826, 262] width 88 height 15
type input "3000034277"
type input "[DATE]"
click at [1286, 246] on button "OK" at bounding box center [1282, 243] width 16 height 13
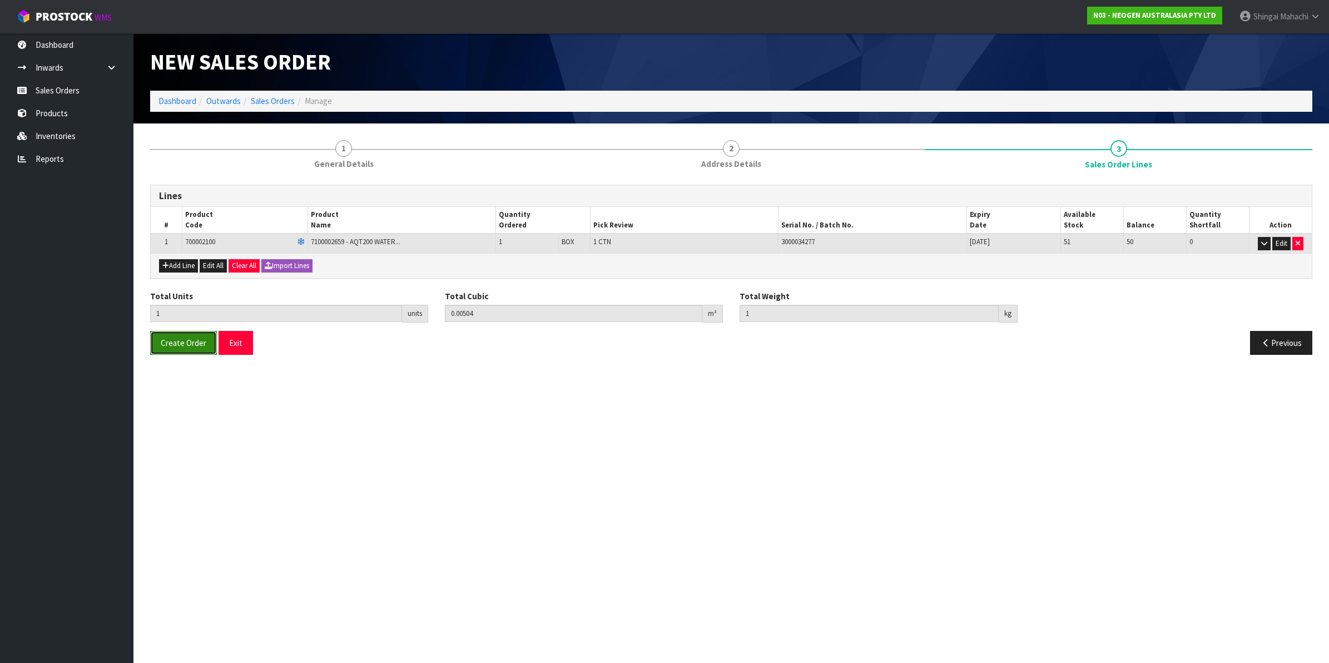
click at [164, 344] on span "Create Order" at bounding box center [184, 343] width 46 height 11
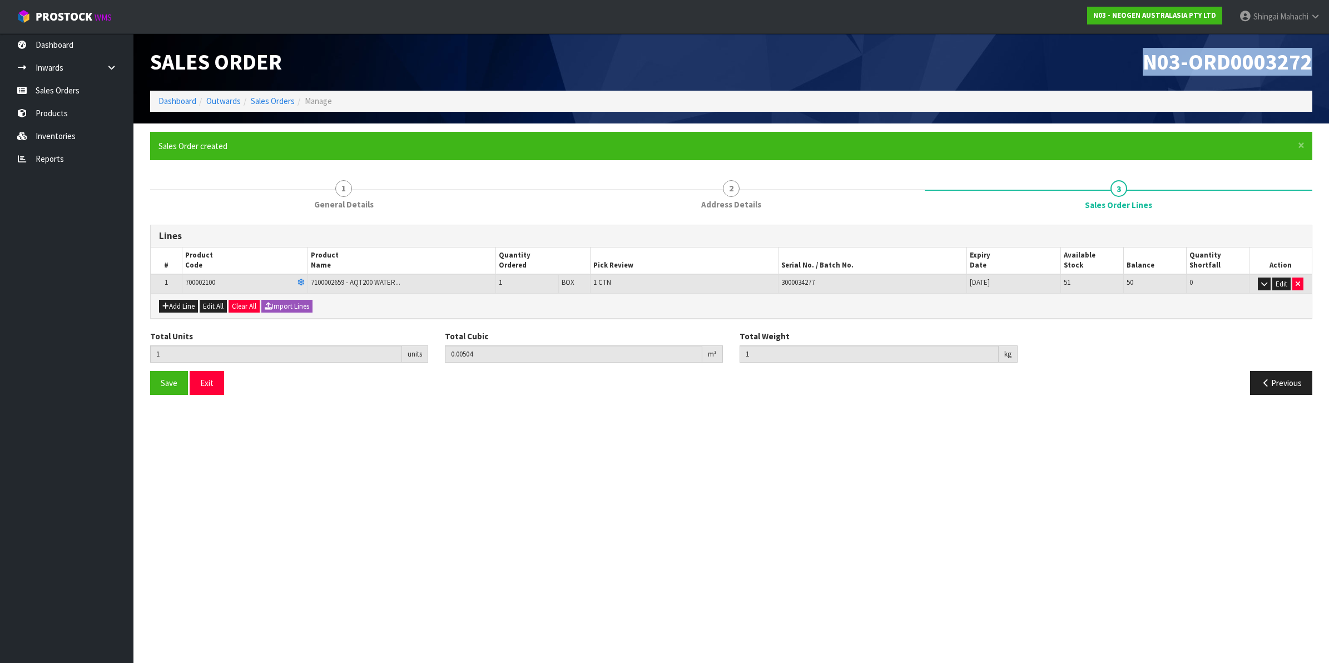
drag, startPoint x: 1143, startPoint y: 61, endPoint x: 1319, endPoint y: 65, distance: 175.8
click at [1319, 65] on div "N03-ORD0003272" at bounding box center [1026, 61] width 590 height 57
copy span "N03-ORD0003272"
click at [268, 99] on link "Sales Orders" at bounding box center [273, 101] width 44 height 11
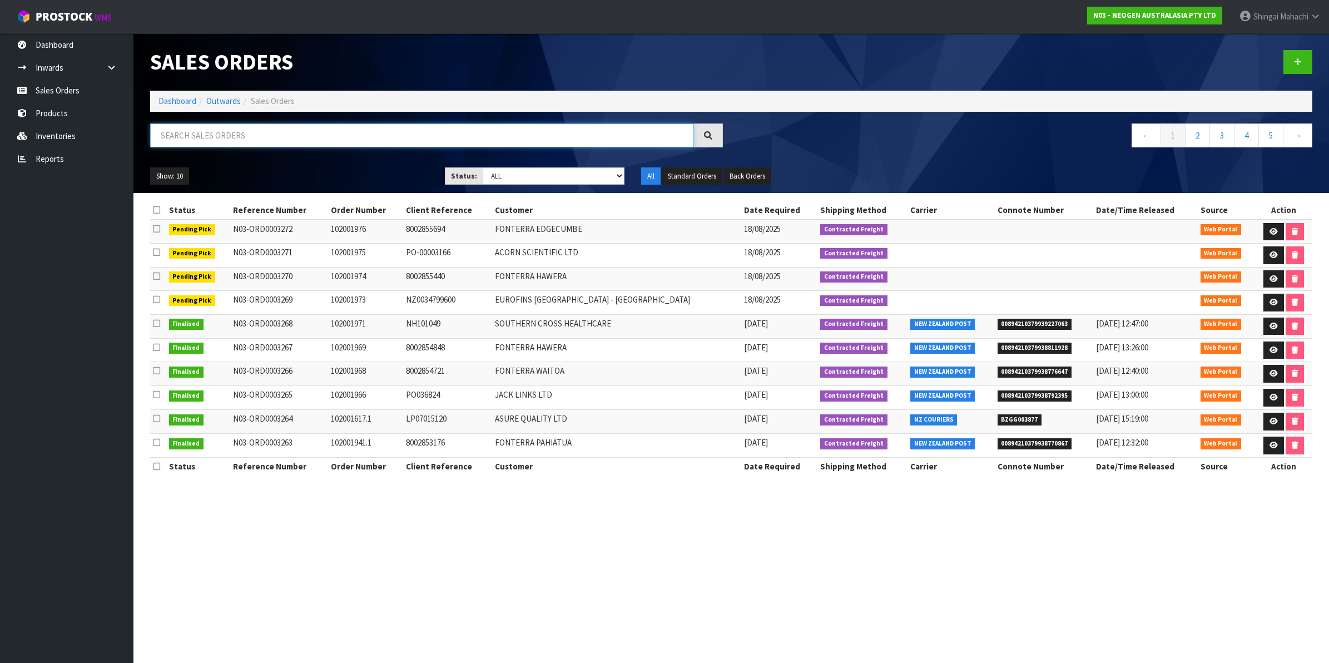
click at [198, 132] on input "text" at bounding box center [422, 135] width 544 height 24
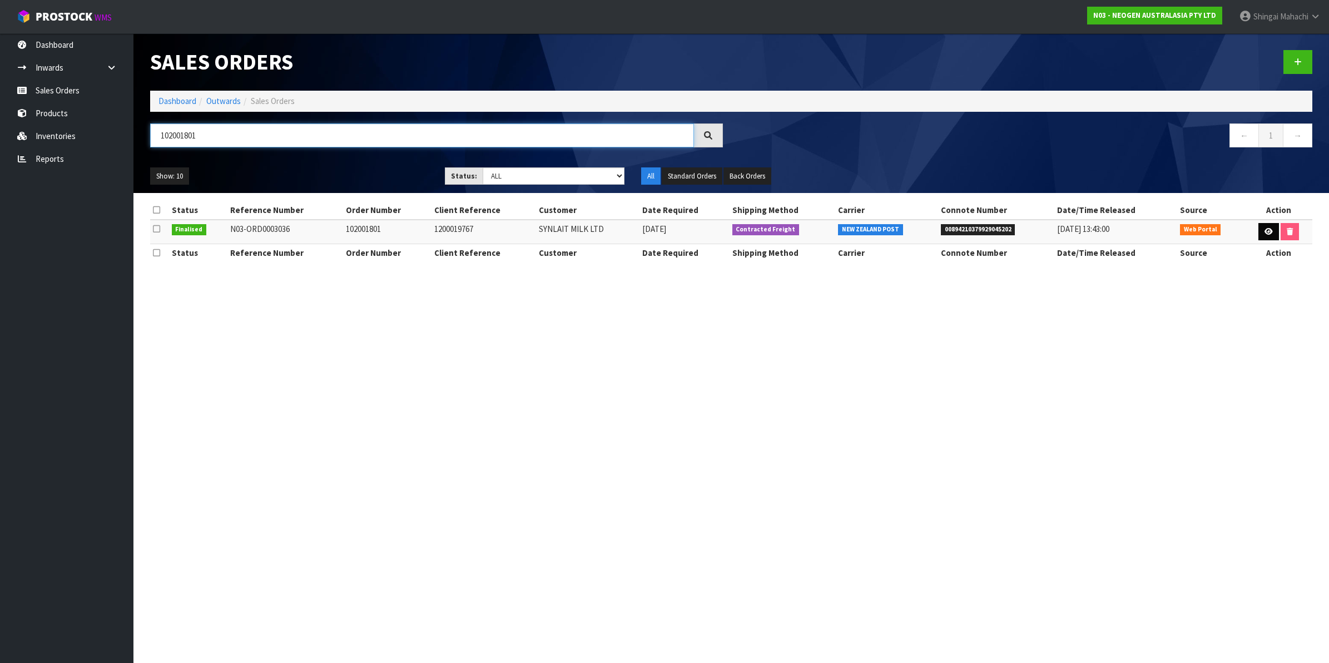
type input "102001801"
click at [1265, 231] on icon at bounding box center [1269, 231] width 8 height 7
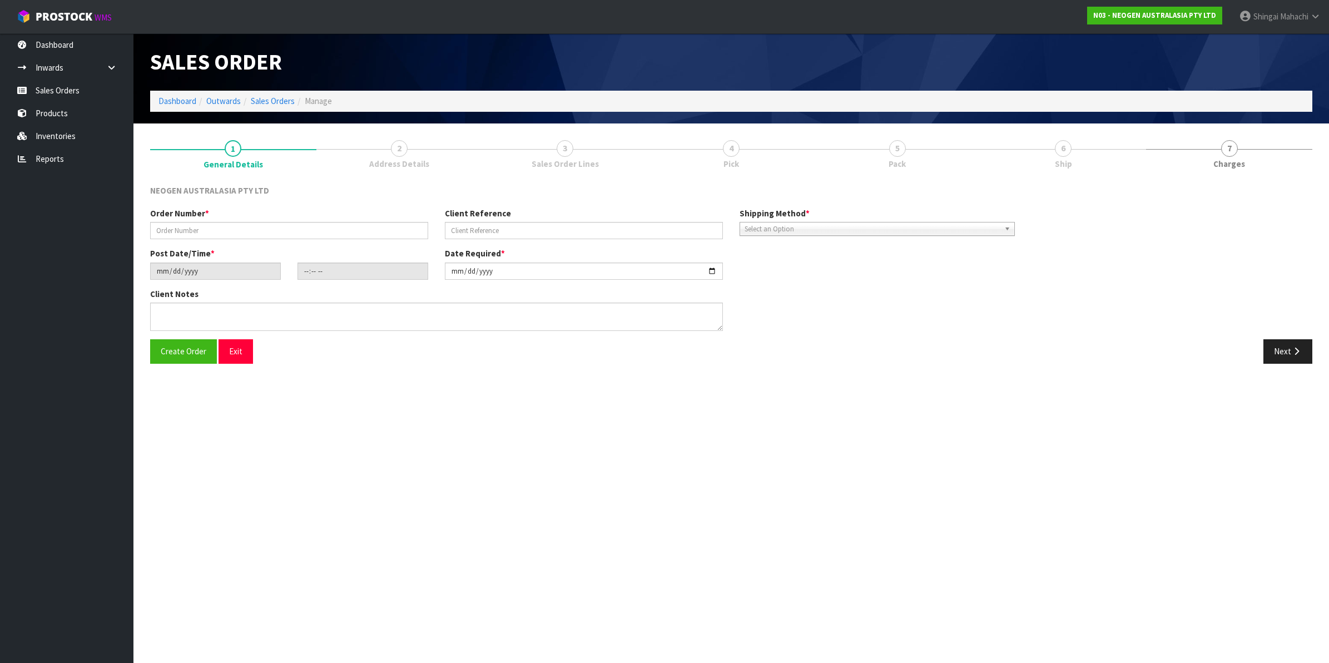
type input "102001801"
type input "1200019767"
type input "[DATE]"
type input "09:28:00.000"
type input "[DATE]"
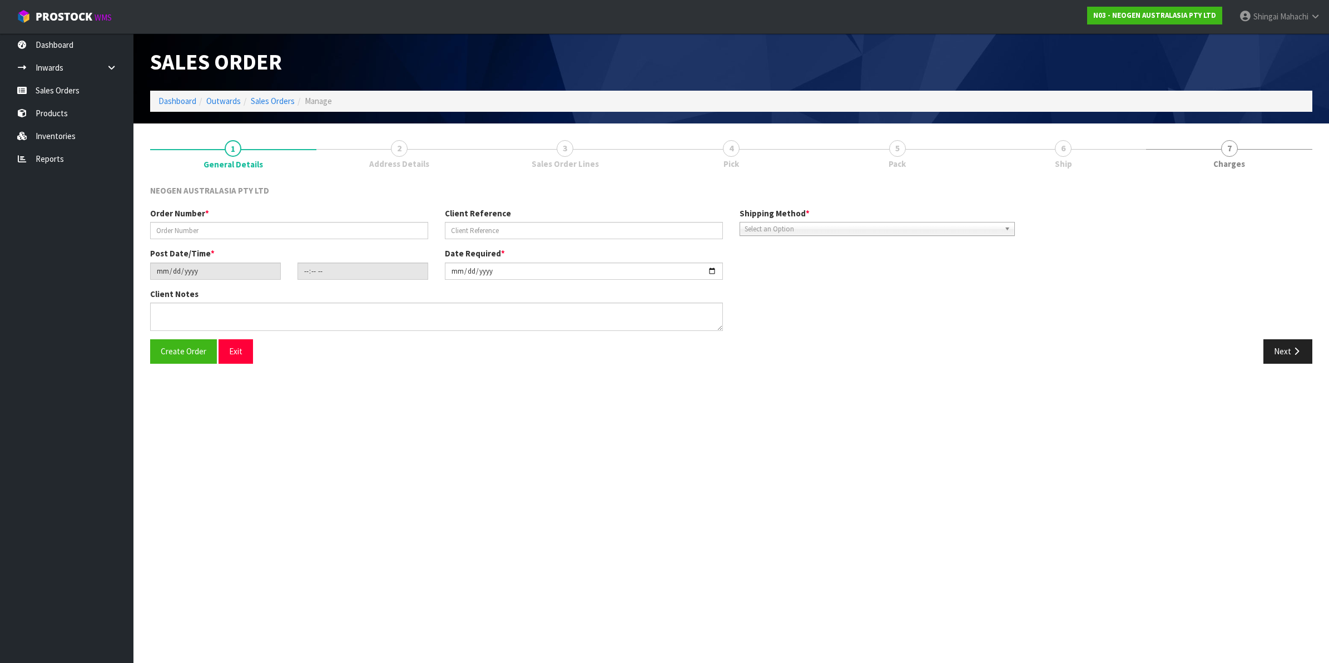
type textarea "ATTN: [PERSON_NAME] SANTA [PERSON_NAME]"
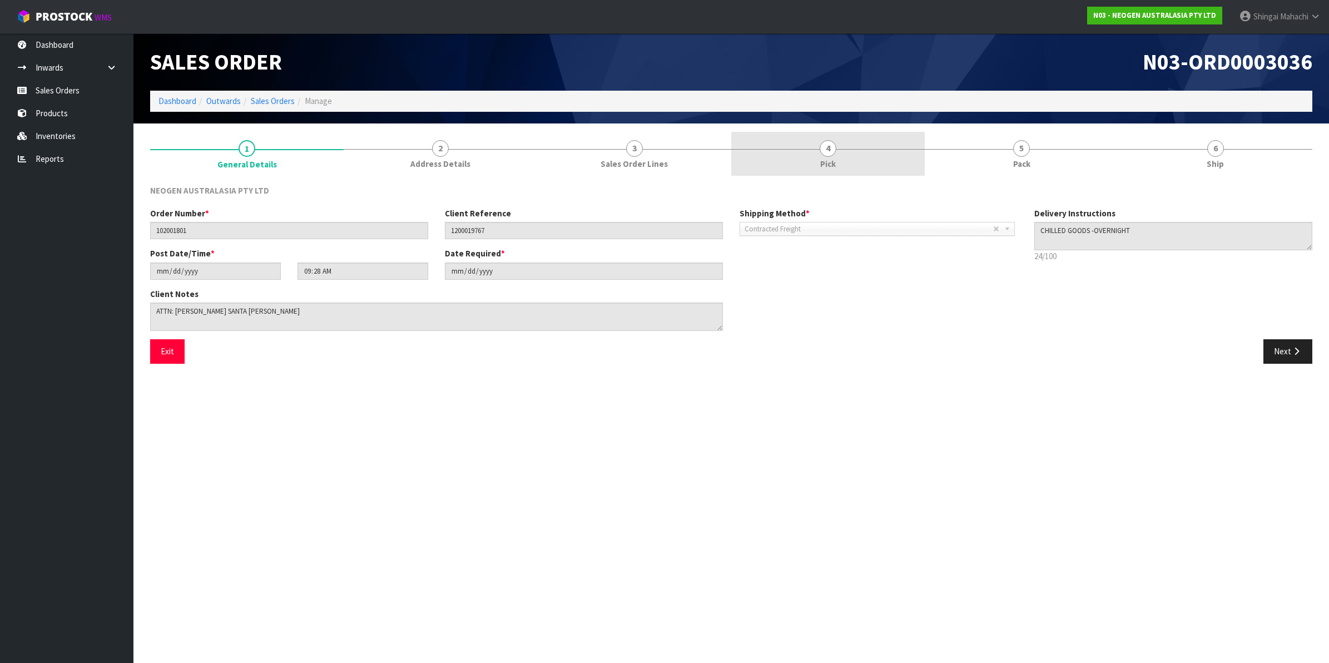
click at [825, 149] on span "4" at bounding box center [828, 148] width 17 height 17
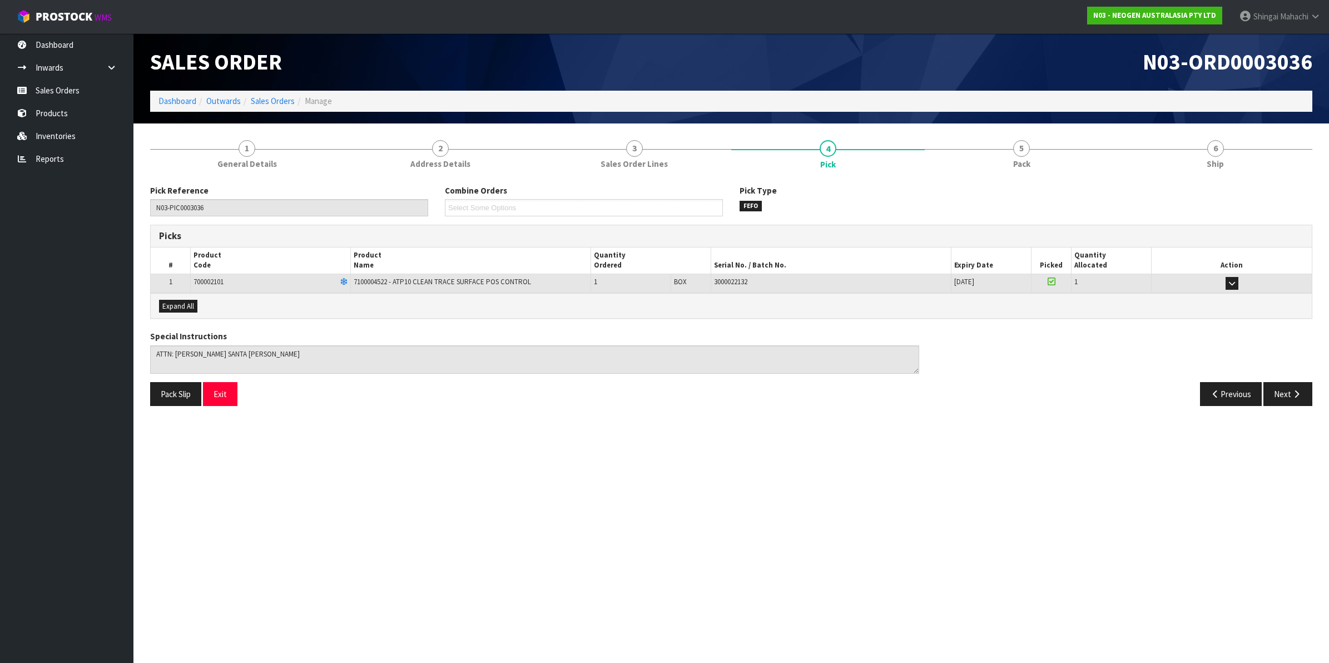
click at [233, 282] on td "700002101" at bounding box center [271, 283] width 160 height 19
click at [224, 281] on span "700002101" at bounding box center [209, 281] width 30 height 9
drag, startPoint x: 232, startPoint y: 282, endPoint x: 165, endPoint y: 282, distance: 67.3
click at [165, 282] on tr "1 700002101 7100004522 - ATP10 CLEAN TRACE SURFACE POS CONTROL 1 BOX 1 CTN 3000…" at bounding box center [731, 283] width 1161 height 19
drag, startPoint x: 165, startPoint y: 282, endPoint x: 211, endPoint y: 293, distance: 47.9
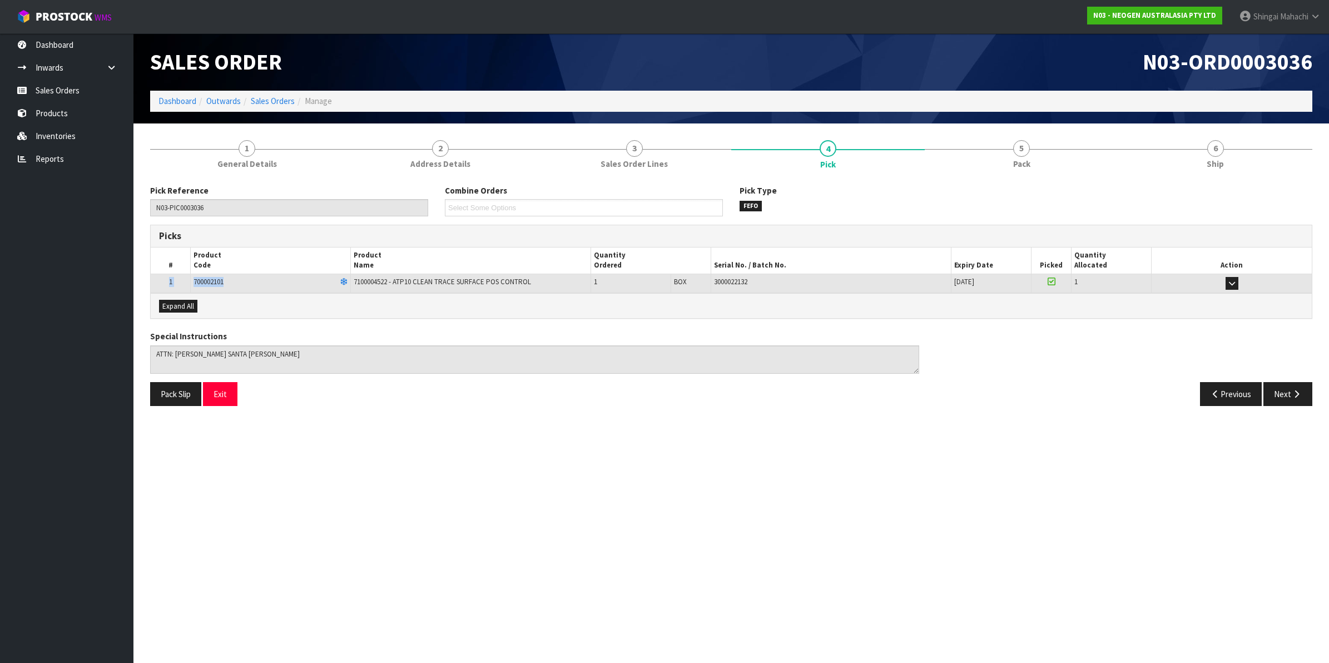
click at [211, 293] on td "700002101" at bounding box center [271, 283] width 160 height 19
drag, startPoint x: 195, startPoint y: 281, endPoint x: 232, endPoint y: 282, distance: 37.3
click at [232, 282] on td "700002101" at bounding box center [271, 283] width 160 height 19
copy span "700002101"
click at [70, 137] on link "Inventories" at bounding box center [66, 136] width 133 height 23
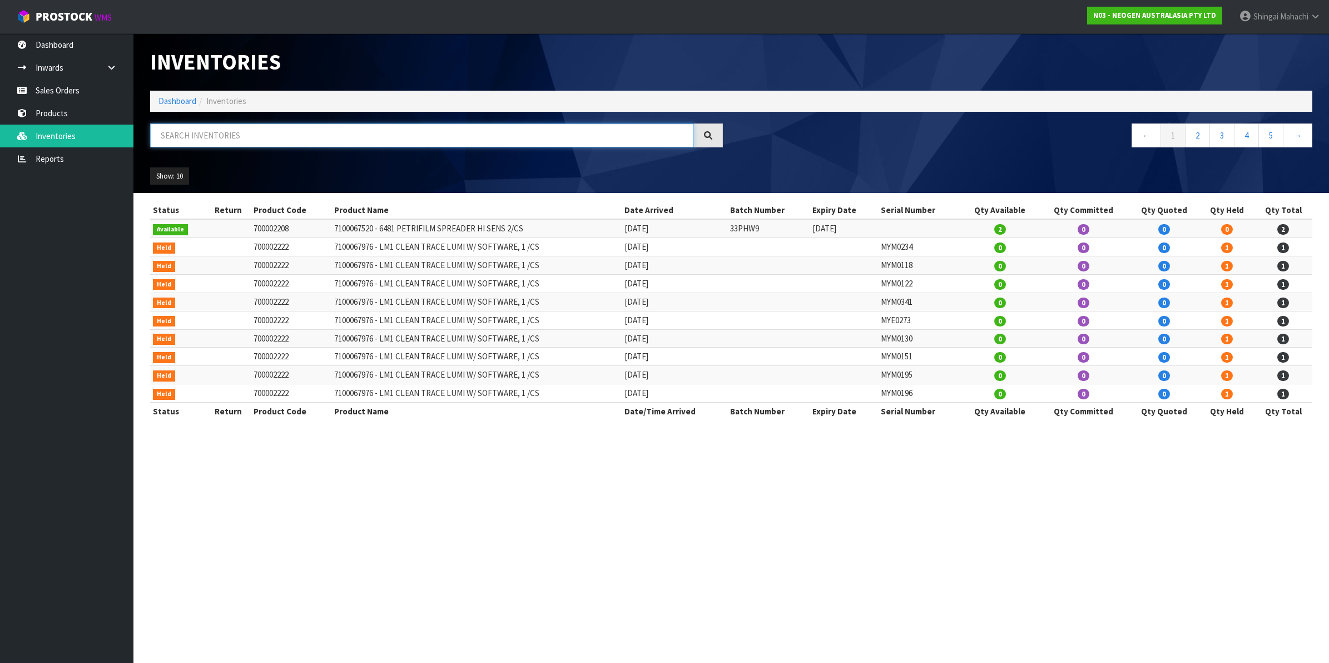
click at [190, 132] on input "text" at bounding box center [422, 135] width 544 height 24
paste input "700002101"
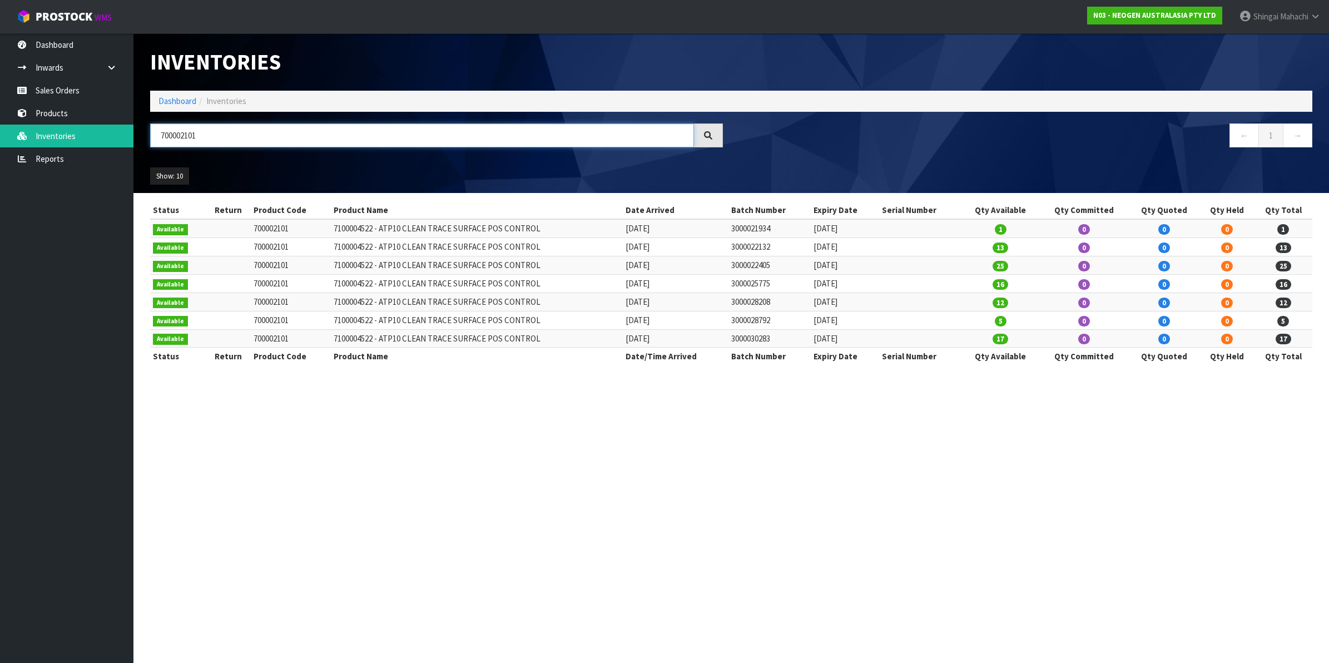
type input "700002101"
drag, startPoint x: 380, startPoint y: 228, endPoint x: 544, endPoint y: 230, distance: 164.1
click at [544, 230] on td "7100004522 - ATP10 CLEAN TRACE SURFACE POS CONTROL" at bounding box center [477, 228] width 292 height 18
copy td "ATP10 CLEAN TRACE SURFACE POS CONTROL"
drag, startPoint x: 735, startPoint y: 248, endPoint x: 780, endPoint y: 248, distance: 45.6
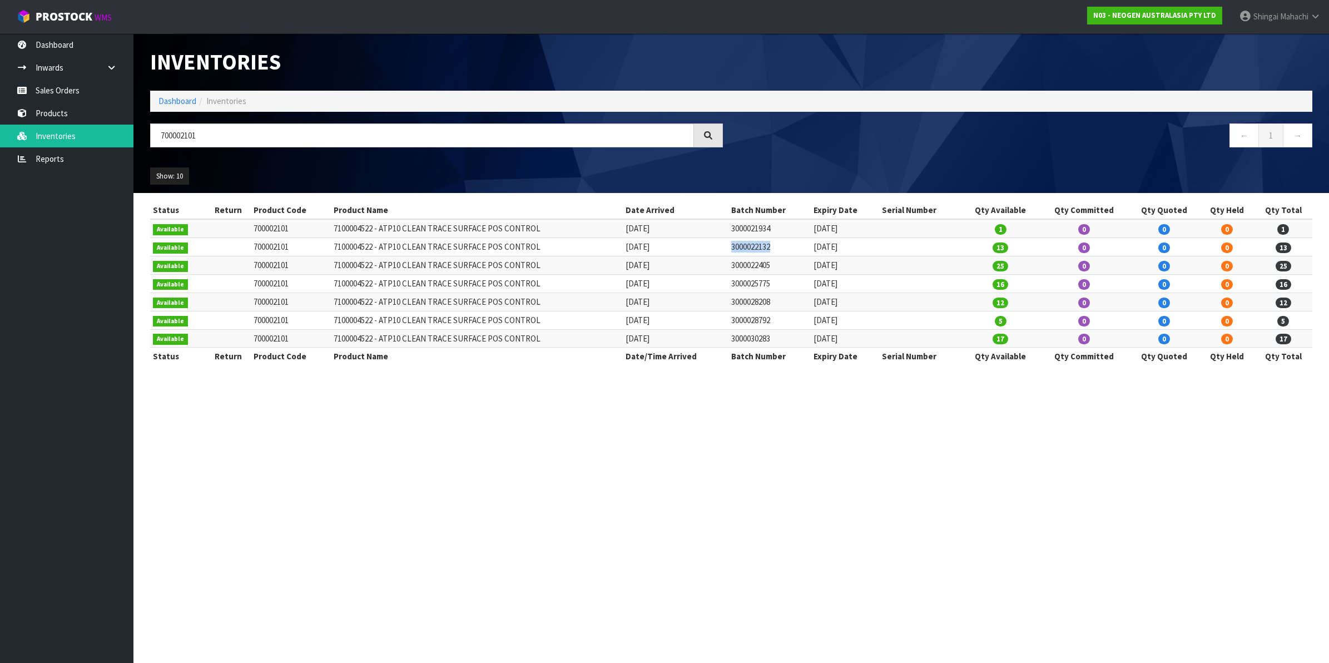
click at [780, 248] on td "3000022132" at bounding box center [770, 247] width 82 height 18
copy td "3000022132"
click at [55, 90] on link "Sales Orders" at bounding box center [66, 90] width 133 height 23
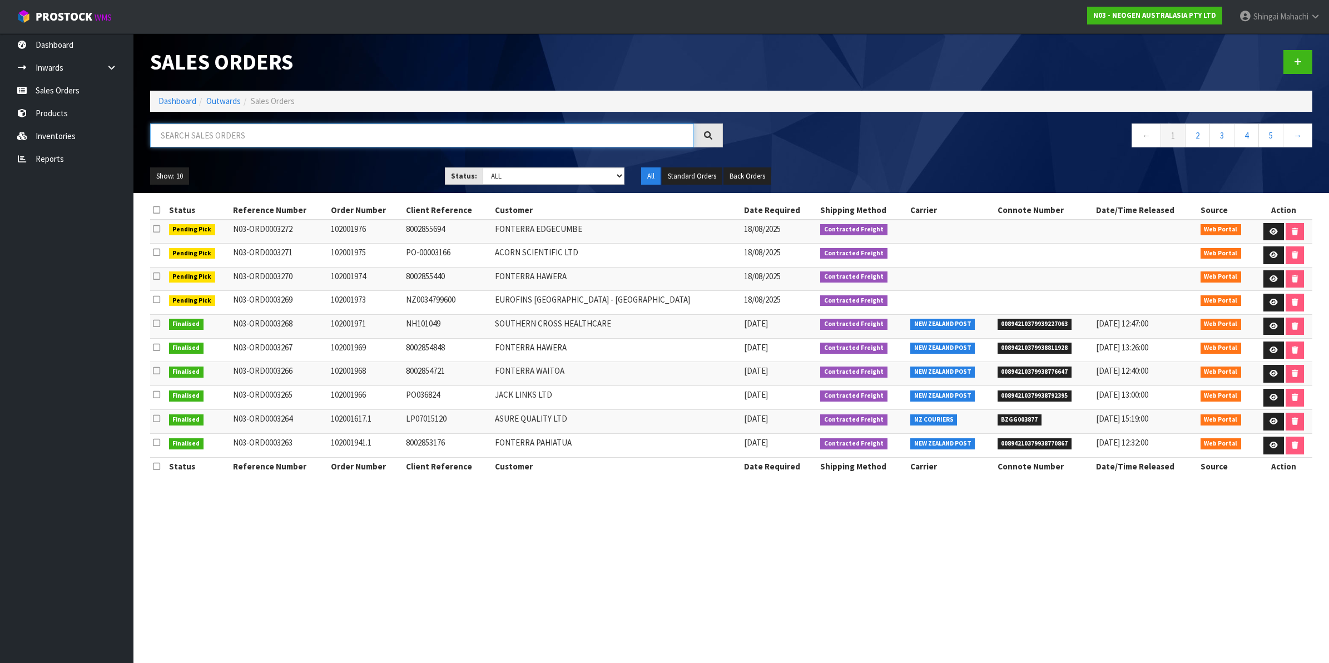
click at [203, 130] on input "text" at bounding box center [422, 135] width 544 height 24
click at [188, 132] on input "text" at bounding box center [422, 135] width 544 height 24
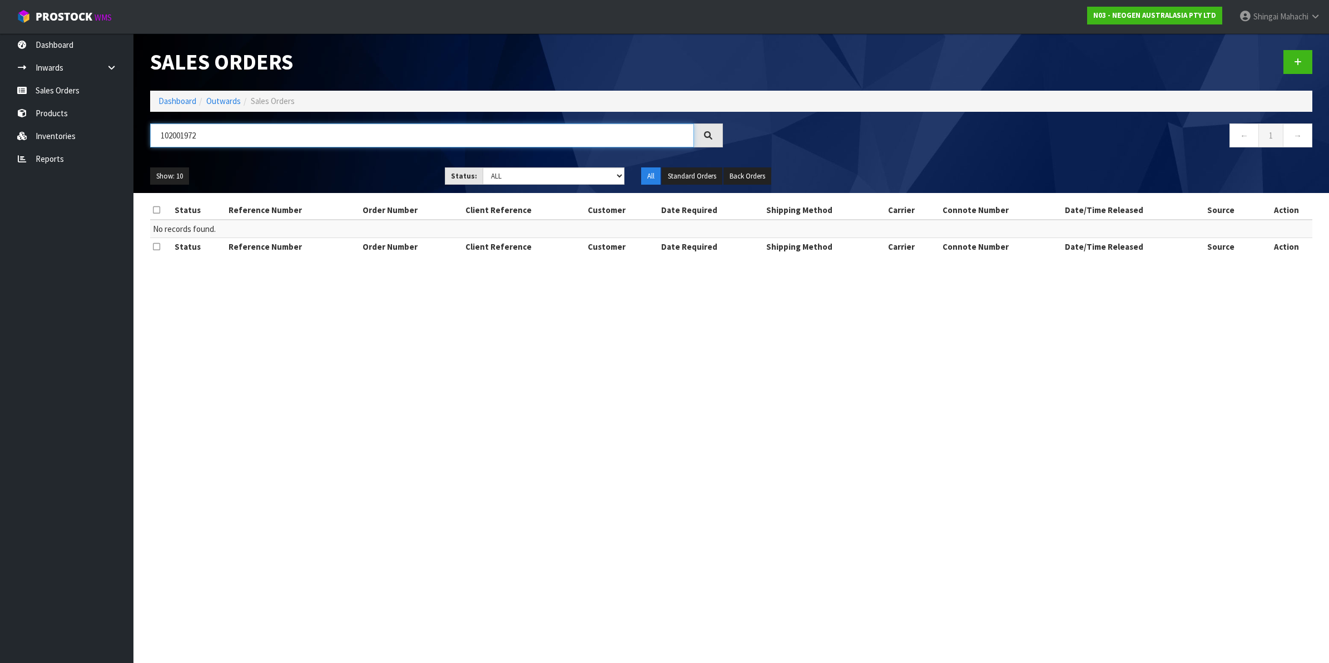
type input "102001972"
click at [1297, 63] on icon at bounding box center [1298, 62] width 8 height 8
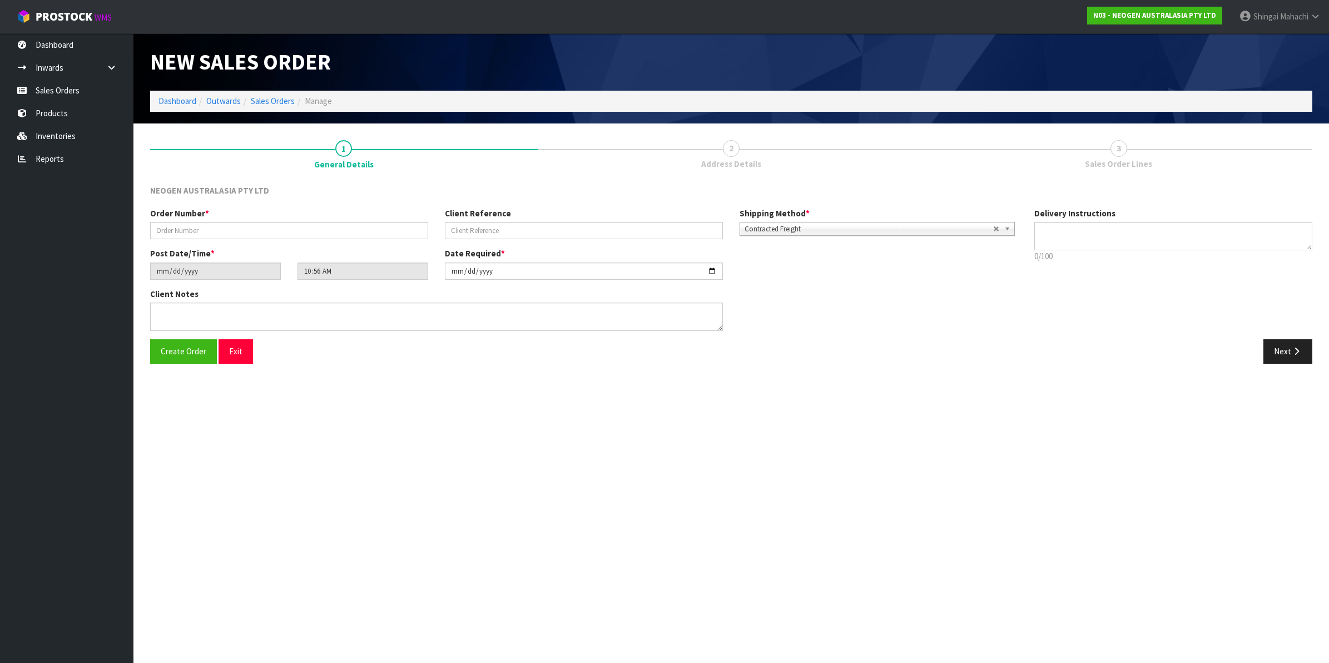
type textarea "CHILLED GOODS -OVERNIGHT"
click at [1292, 352] on icon "button" at bounding box center [1297, 351] width 11 height 8
click at [178, 233] on input "text" at bounding box center [289, 230] width 278 height 17
type input "XXXXXX"
click at [1283, 356] on button "Next" at bounding box center [1288, 351] width 49 height 24
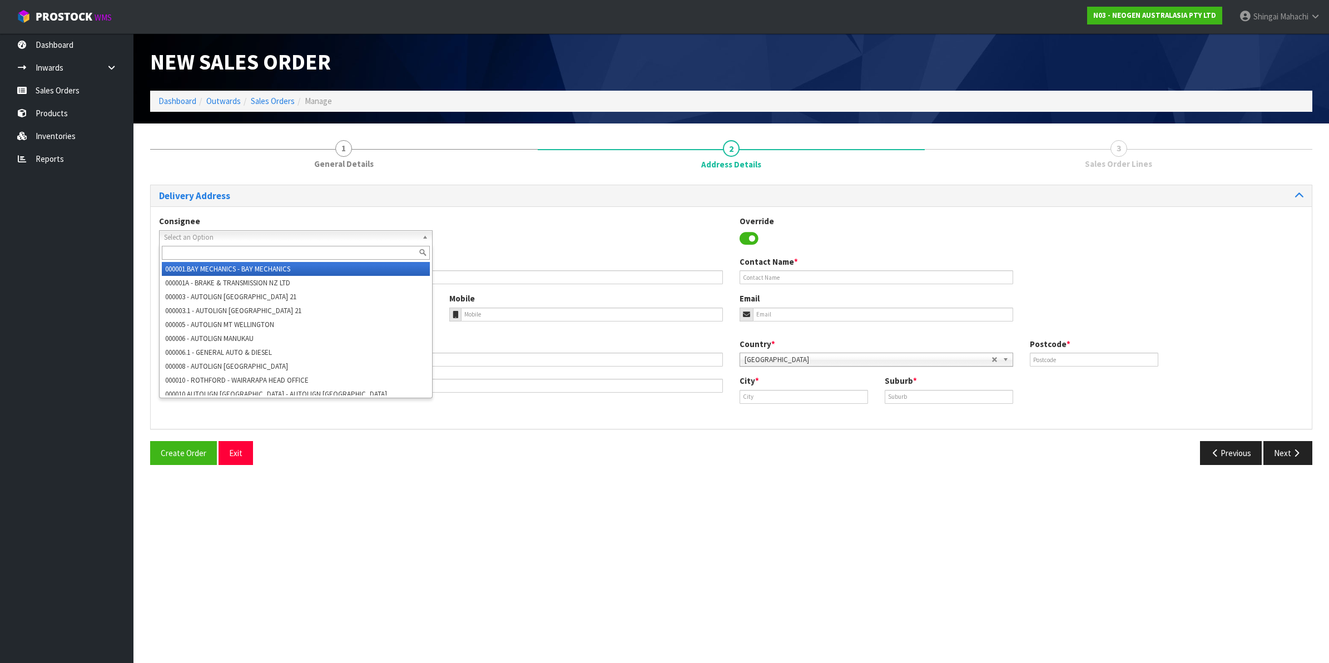
drag, startPoint x: 220, startPoint y: 237, endPoint x: 265, endPoint y: 242, distance: 45.3
click at [265, 242] on span "Select an Option" at bounding box center [291, 237] width 254 height 13
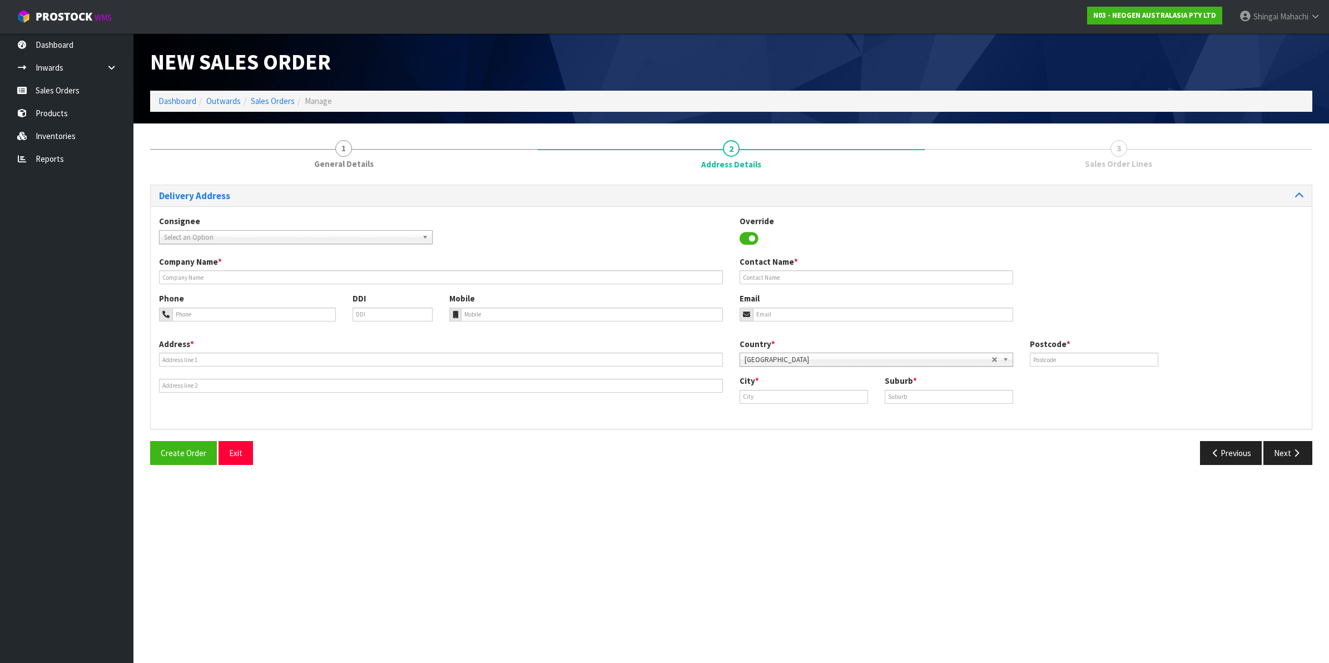
click at [279, 451] on div "Create Order Exit" at bounding box center [437, 453] width 590 height 24
click at [423, 239] on b at bounding box center [427, 237] width 10 height 13
click at [423, 240] on b at bounding box center [427, 237] width 10 height 13
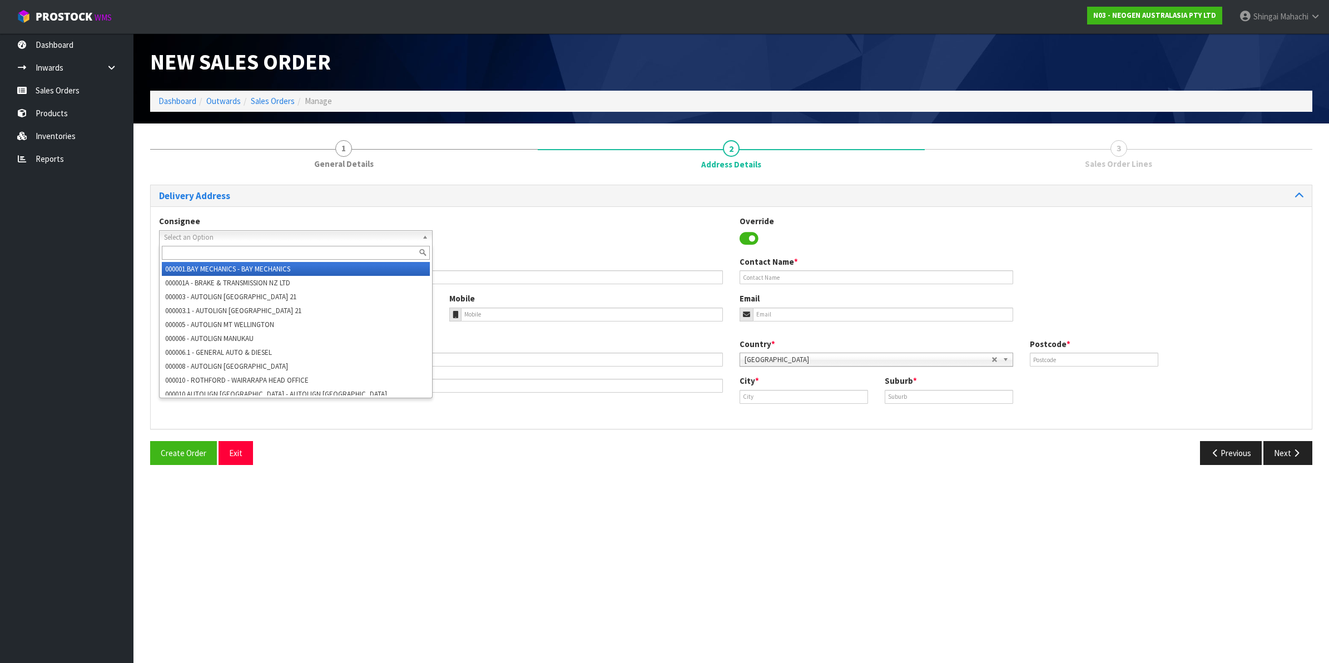
click at [422, 237] on b at bounding box center [427, 237] width 10 height 13
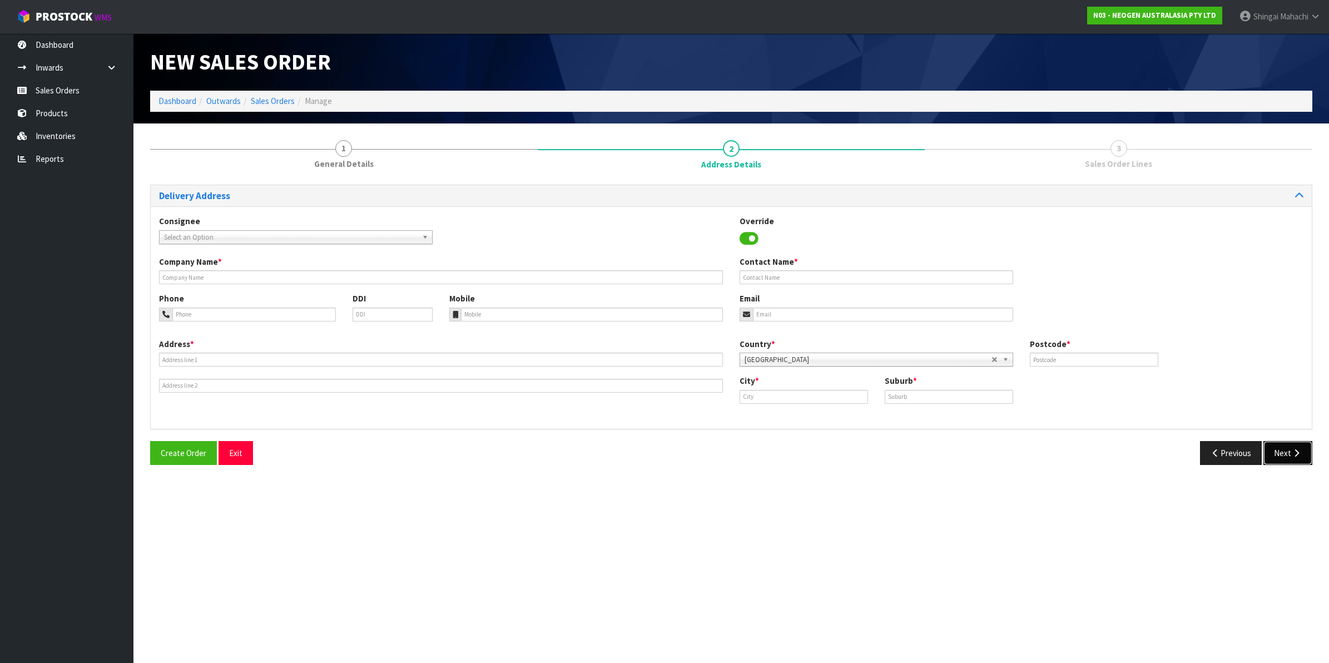
click at [1288, 449] on button "Next" at bounding box center [1288, 453] width 49 height 24
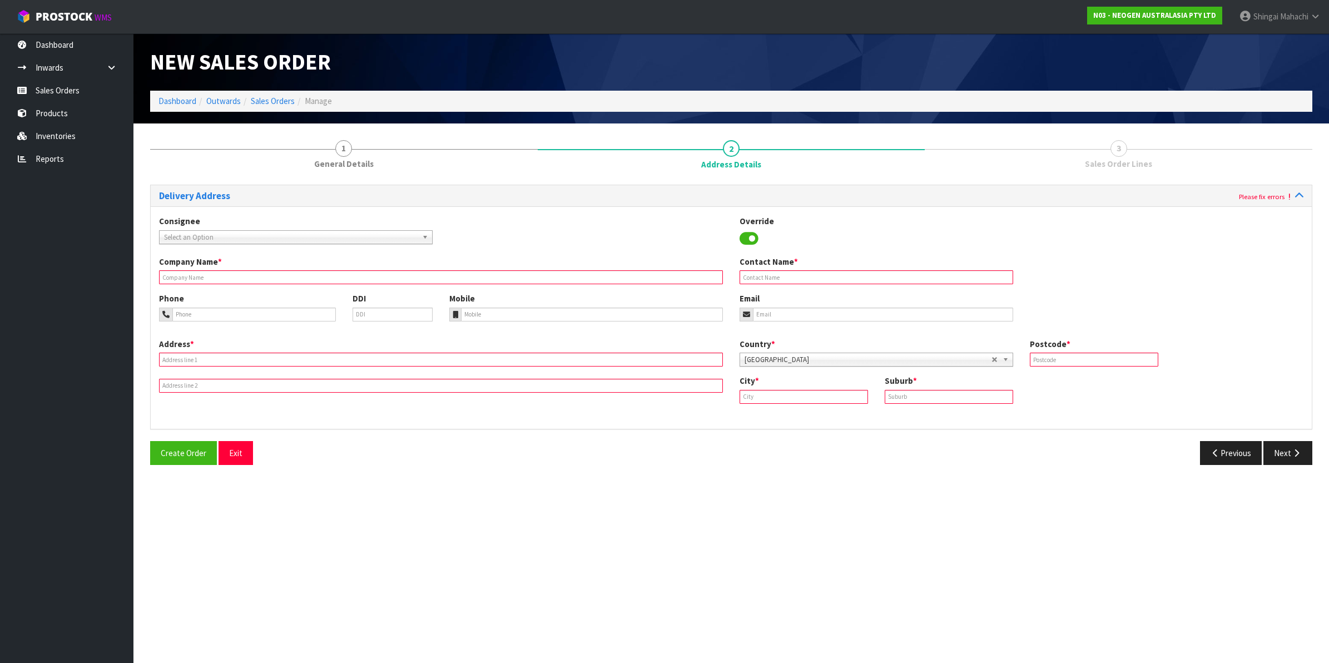
click at [185, 275] on input "text" at bounding box center [441, 277] width 564 height 14
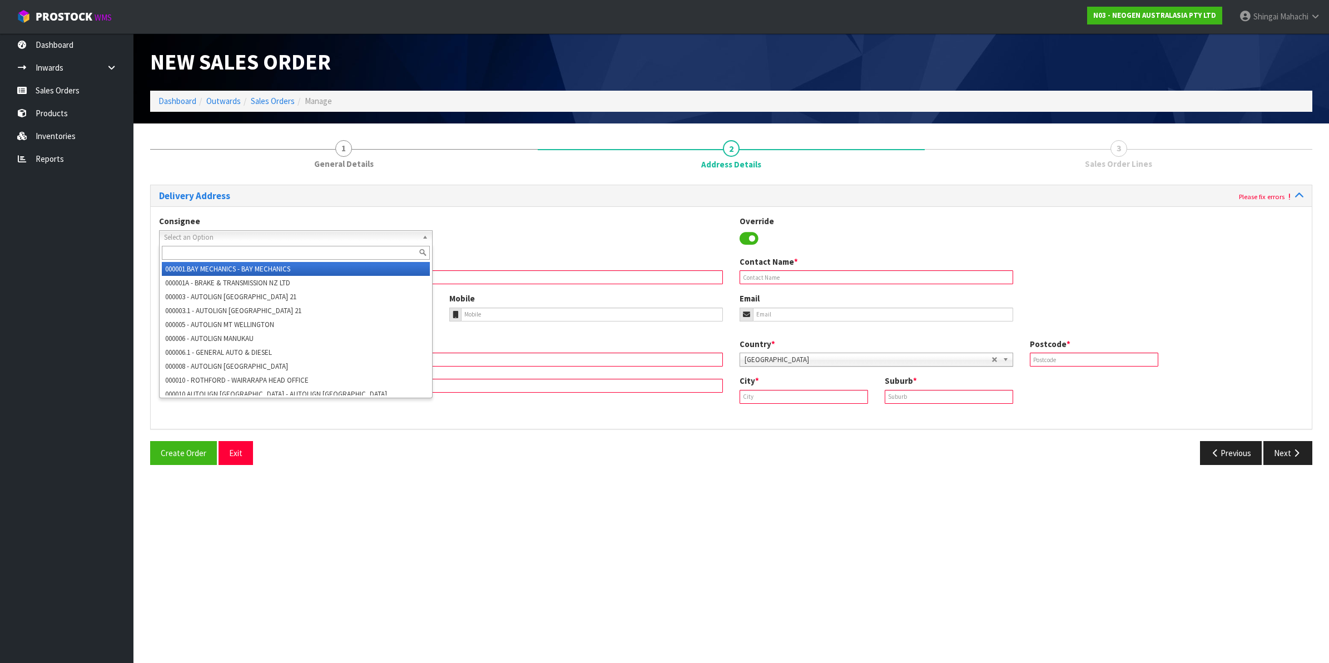
click at [427, 234] on b at bounding box center [427, 237] width 10 height 13
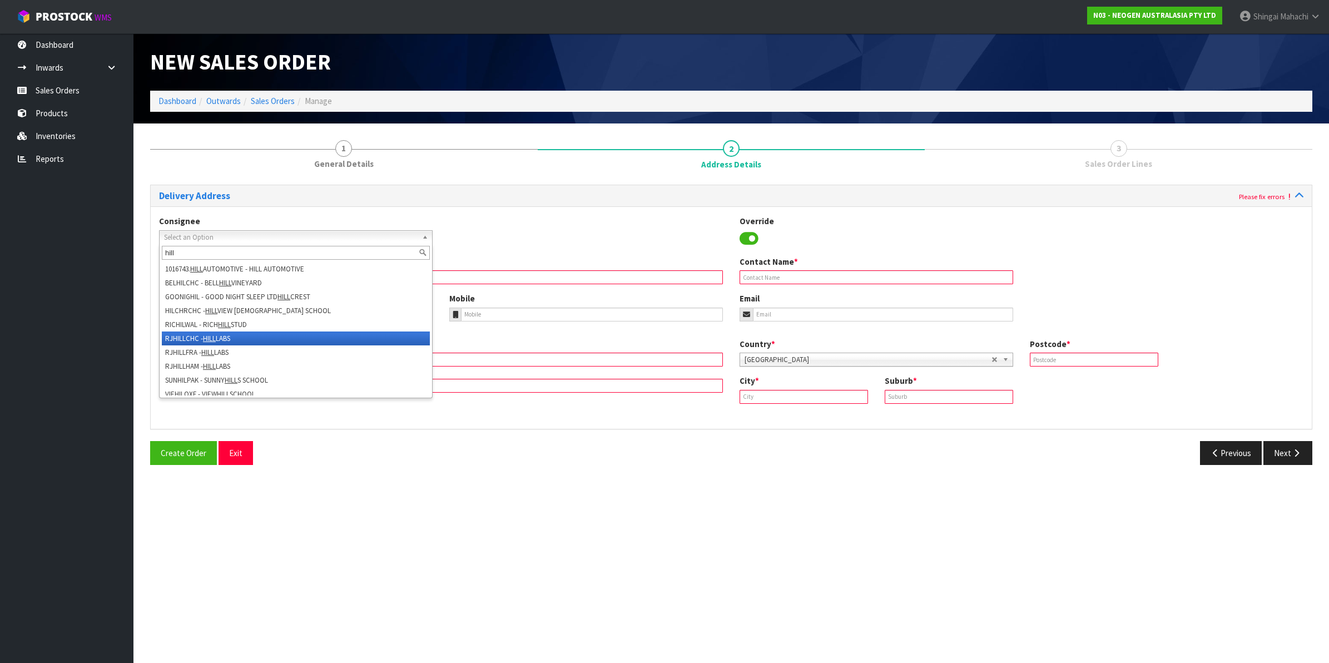
type input "hill"
click at [174, 337] on li "RJHILLCHC - HILL LABS" at bounding box center [296, 339] width 268 height 14
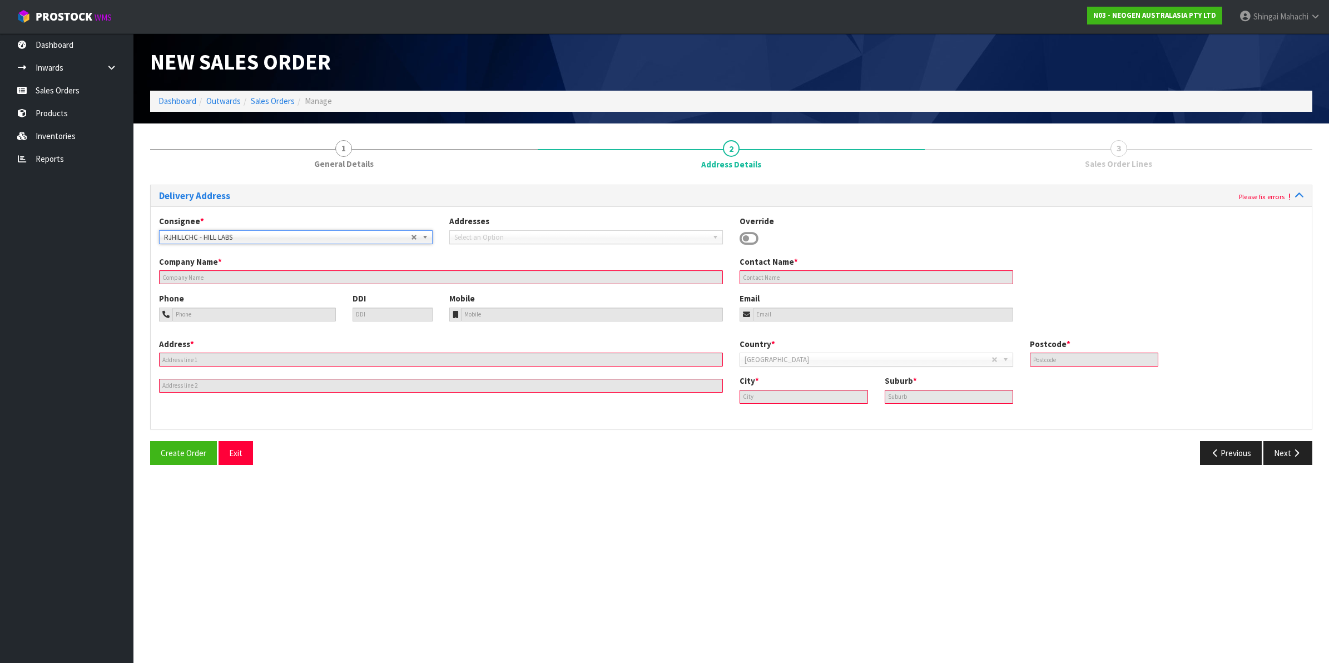
type input "HILL LABS"
type input "DOMINIQUE GAO"
type input "LEVEL 1 / 17 PRINT PLACE"
type input "8024"
type input "CHRISTCHURCH"
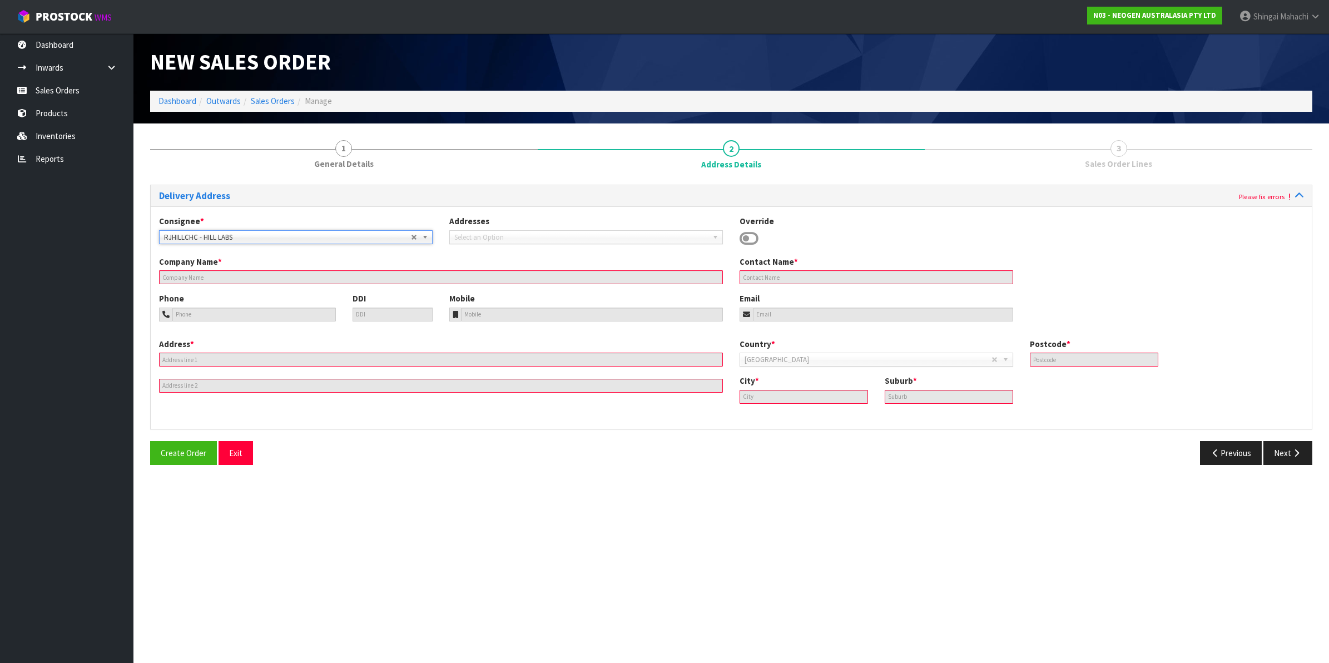
type input "MIDDLETON"
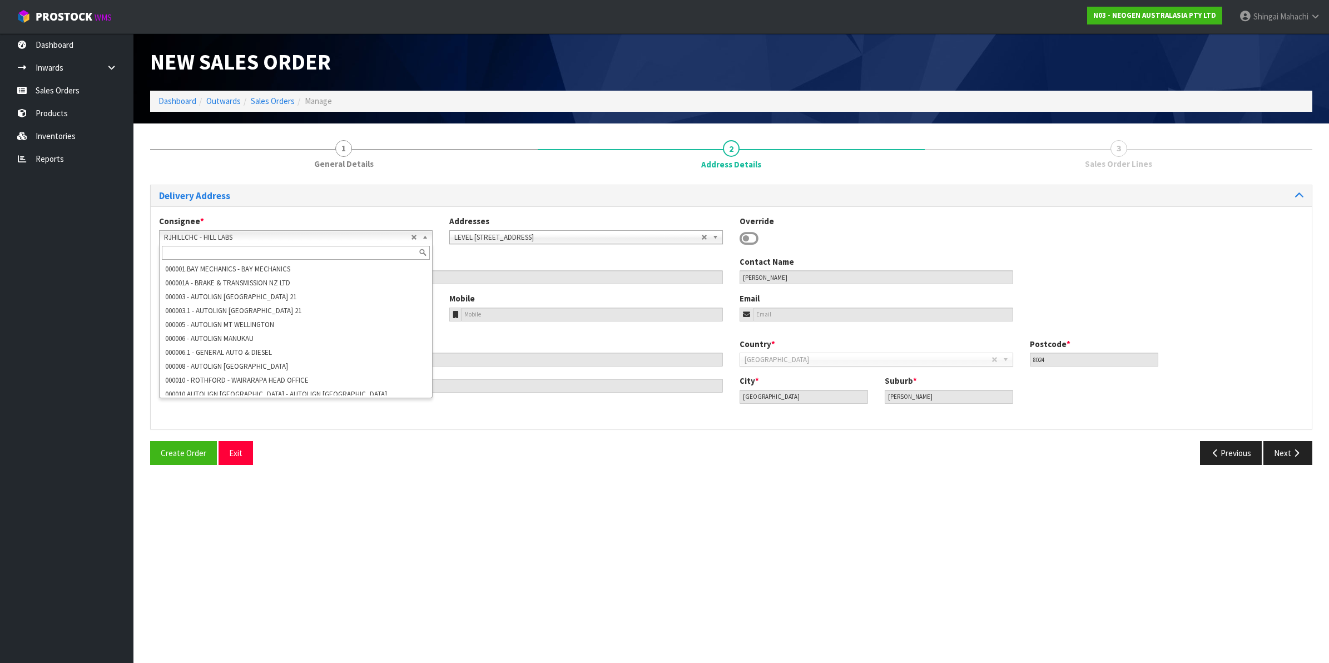
scroll to position [66061, 0]
click at [428, 237] on b at bounding box center [427, 237] width 10 height 13
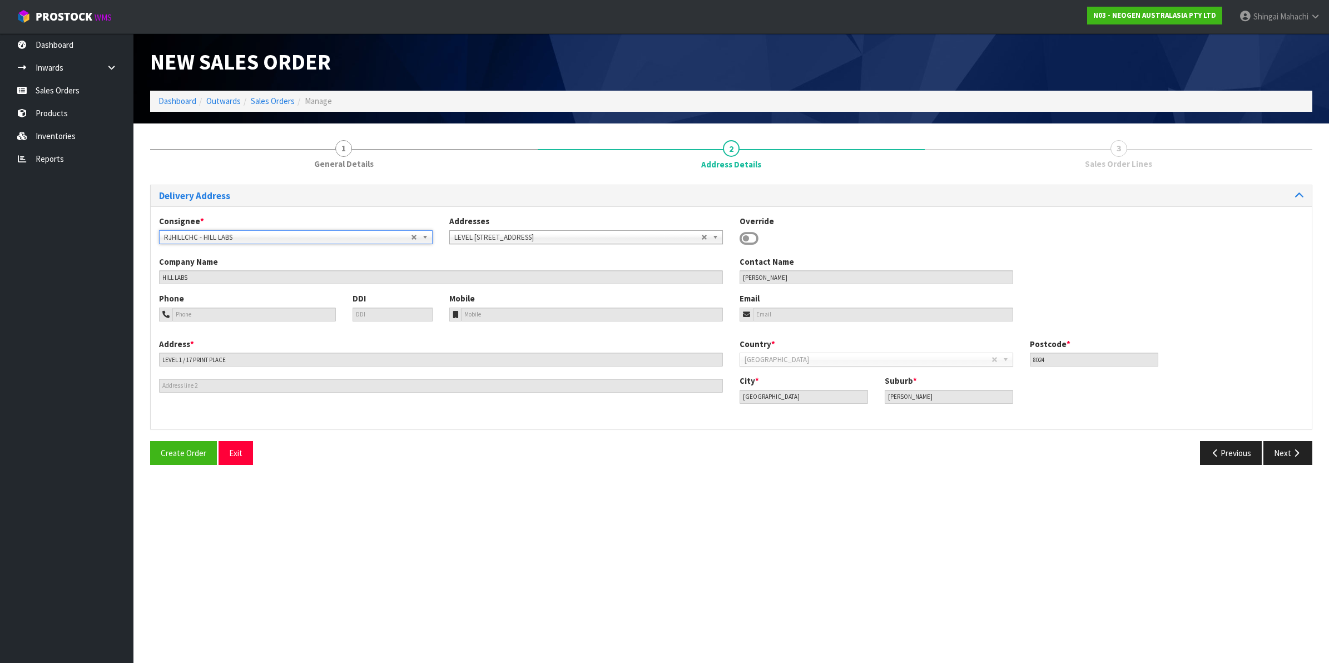
drag, startPoint x: 268, startPoint y: 234, endPoint x: 304, endPoint y: 246, distance: 38.5
click at [304, 246] on div "Consignee * 000001.BAY MECHANICS - BAY MECHANICS 000001A - BRAKE & TRANSMISSION…" at bounding box center [731, 235] width 1161 height 41
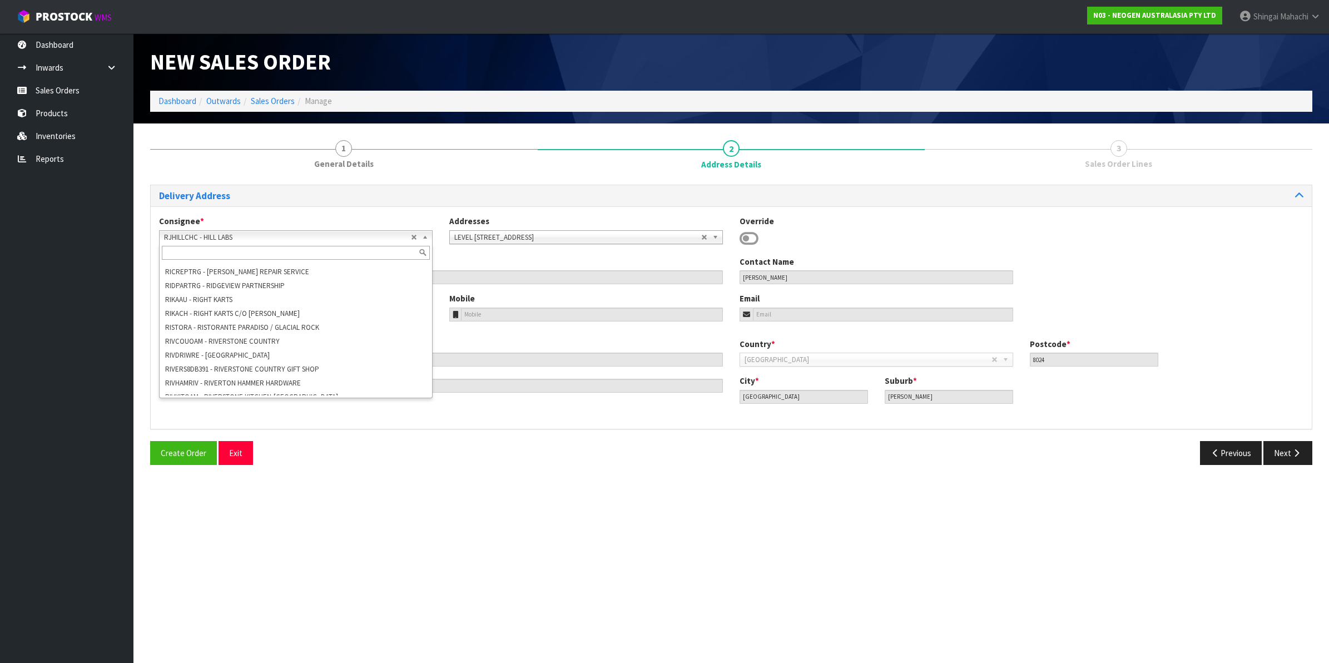
click at [428, 238] on b at bounding box center [427, 237] width 10 height 13
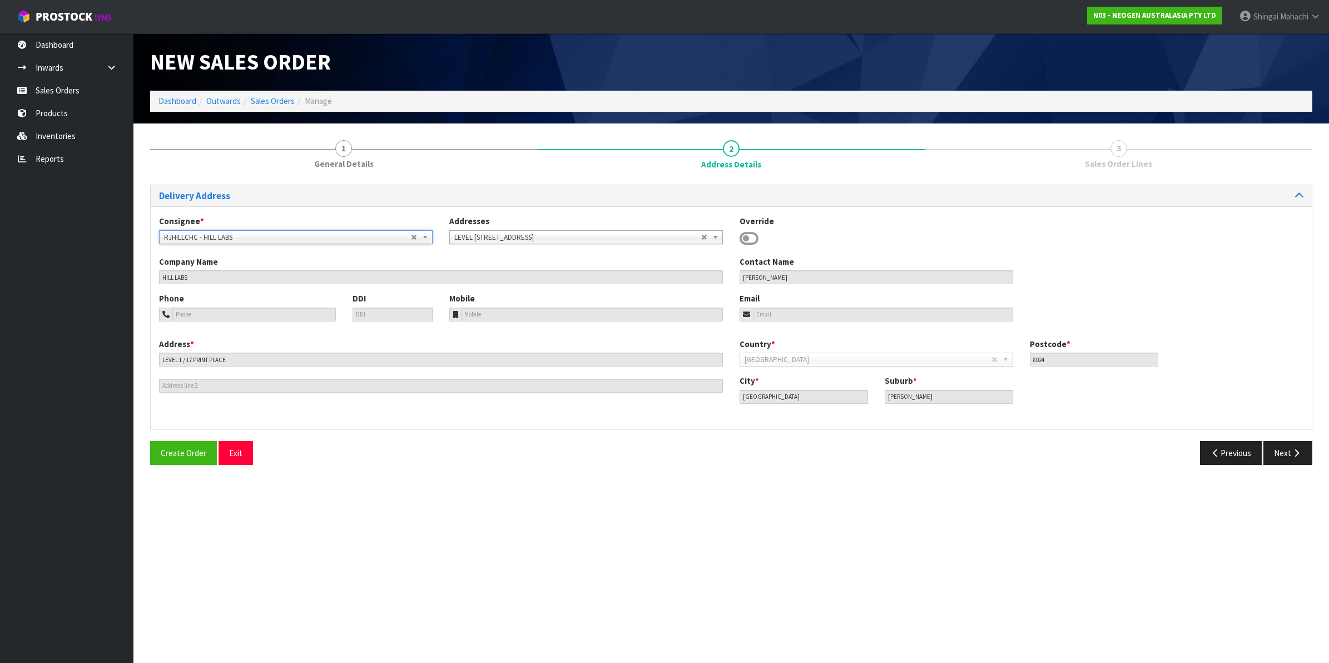
click at [296, 234] on span "RJHILLCHC - HILL LABS" at bounding box center [287, 237] width 247 height 13
click at [294, 231] on span "RJHILLCHC - HILL LABS" at bounding box center [287, 237] width 247 height 13
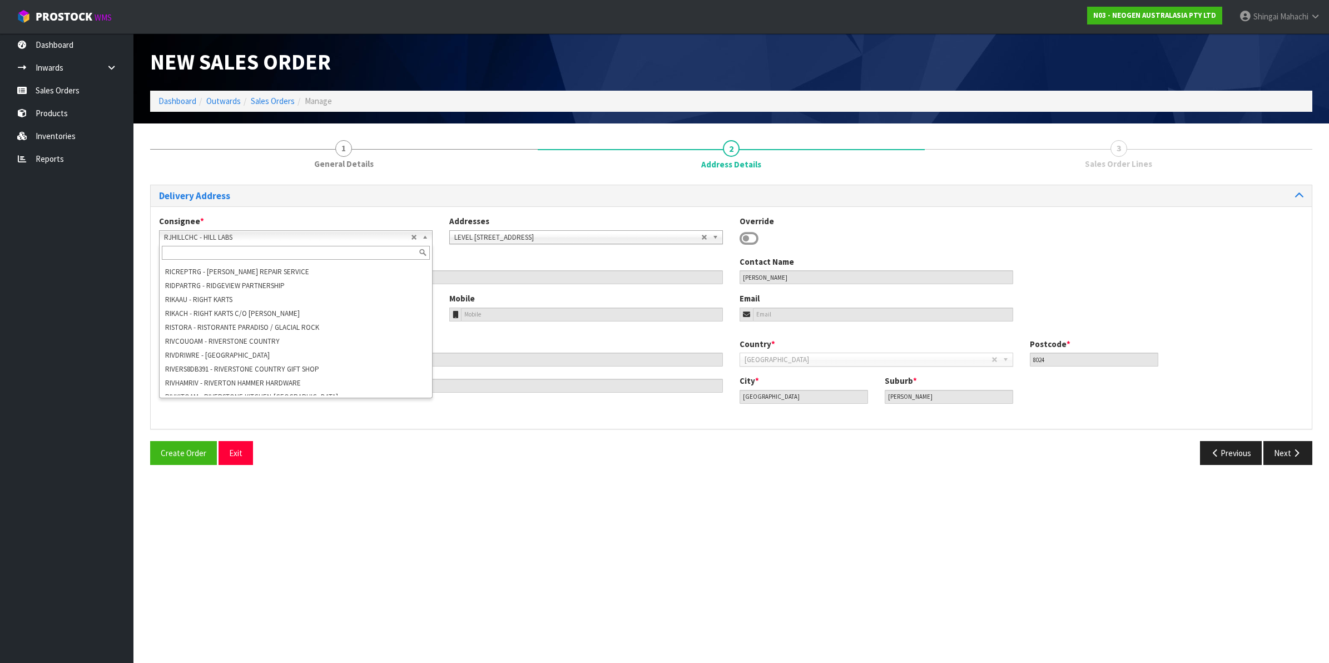
click at [181, 253] on input "text" at bounding box center [296, 253] width 268 height 14
type input "hill"
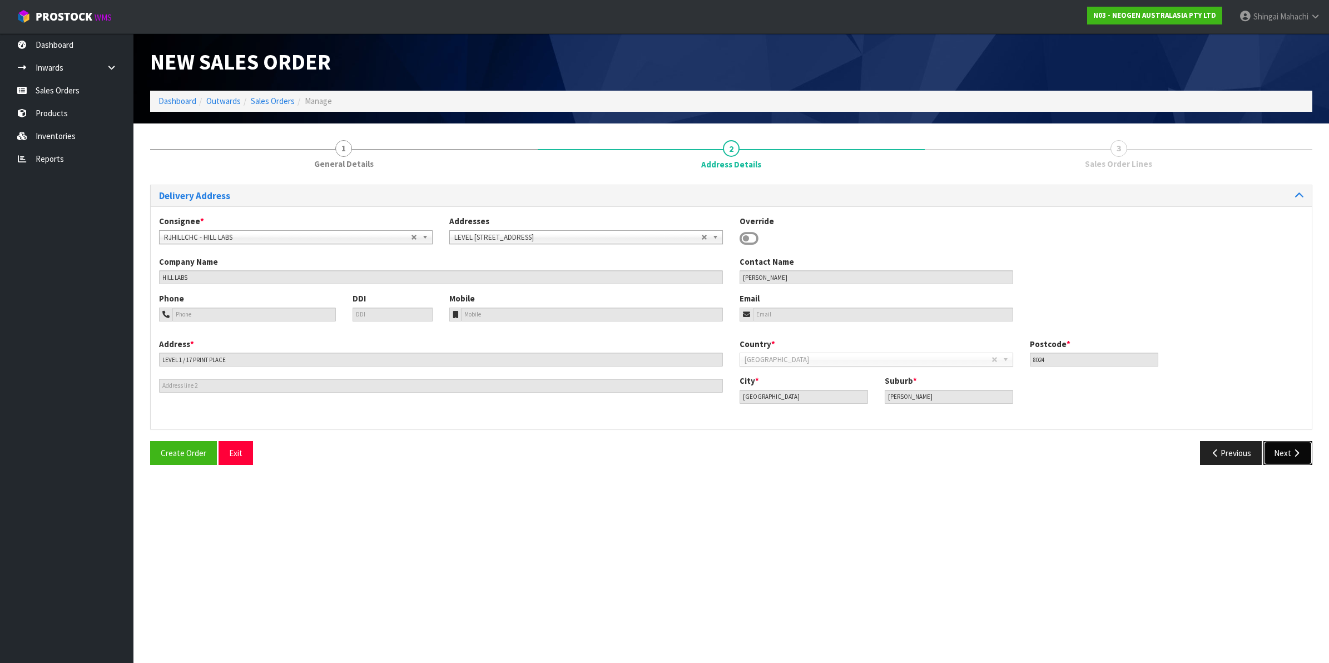
click at [1295, 449] on icon "button" at bounding box center [1297, 453] width 11 height 8
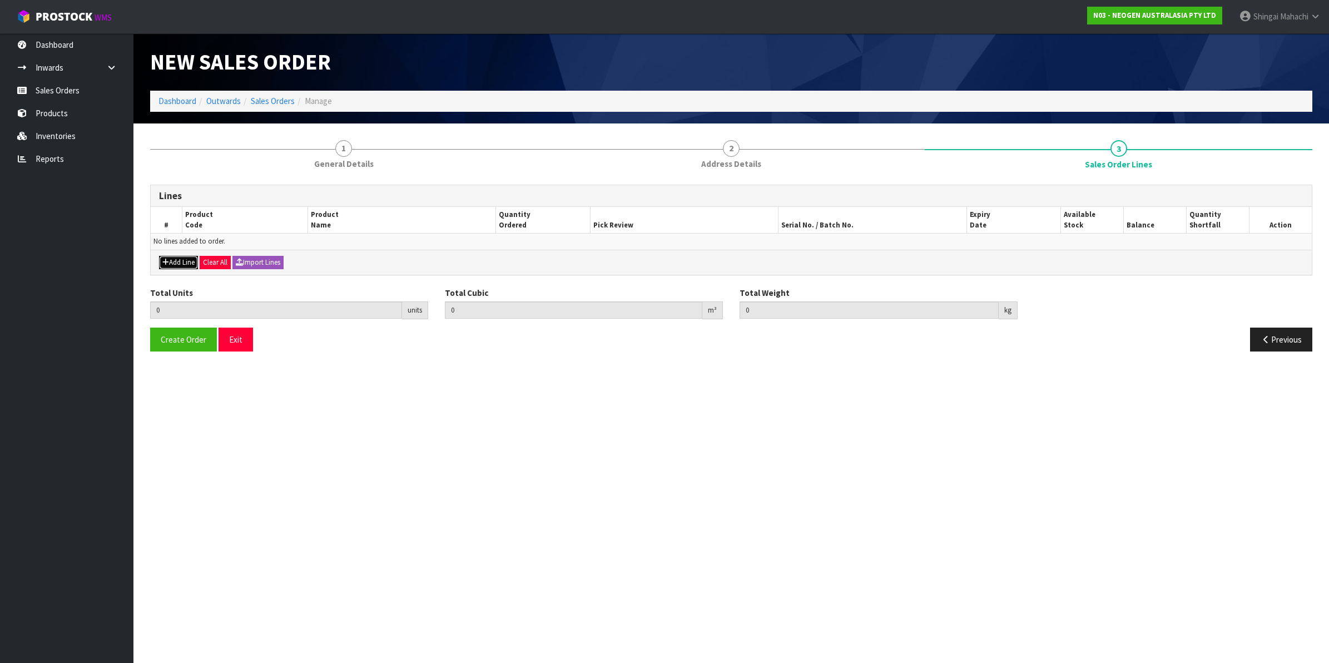
click at [189, 261] on button "Add Line" at bounding box center [178, 262] width 39 height 13
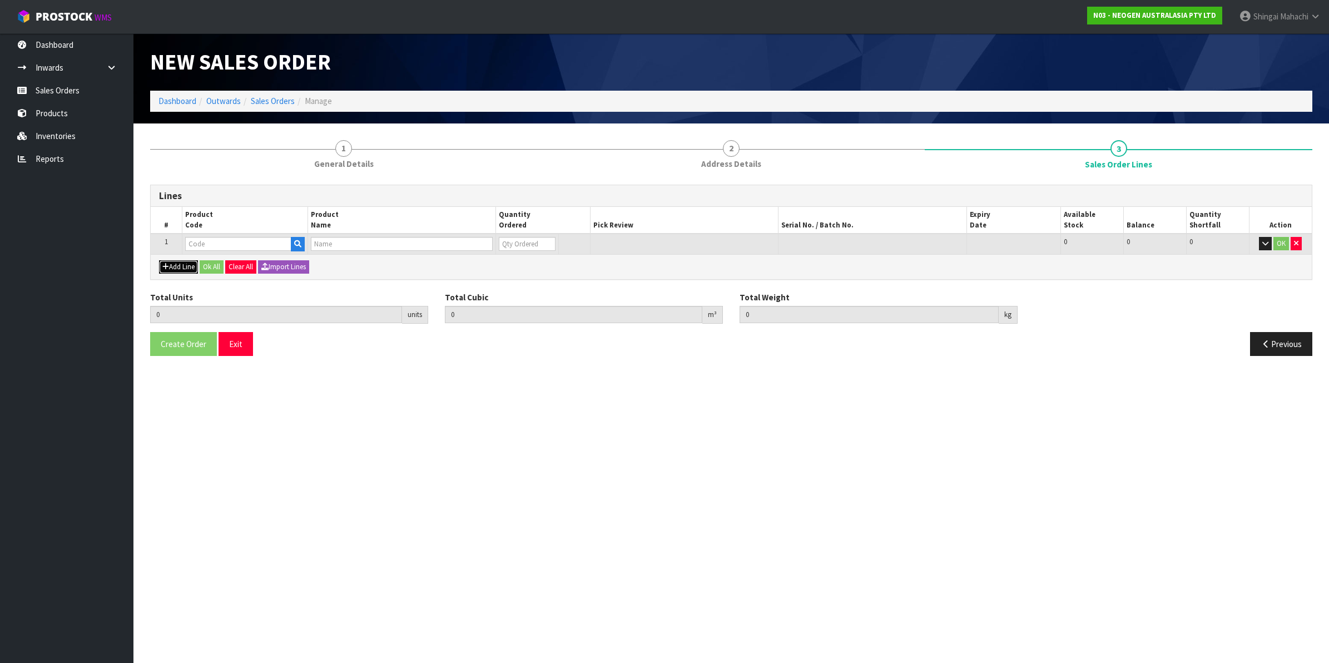
click at [184, 263] on button "Add Line" at bounding box center [178, 266] width 39 height 13
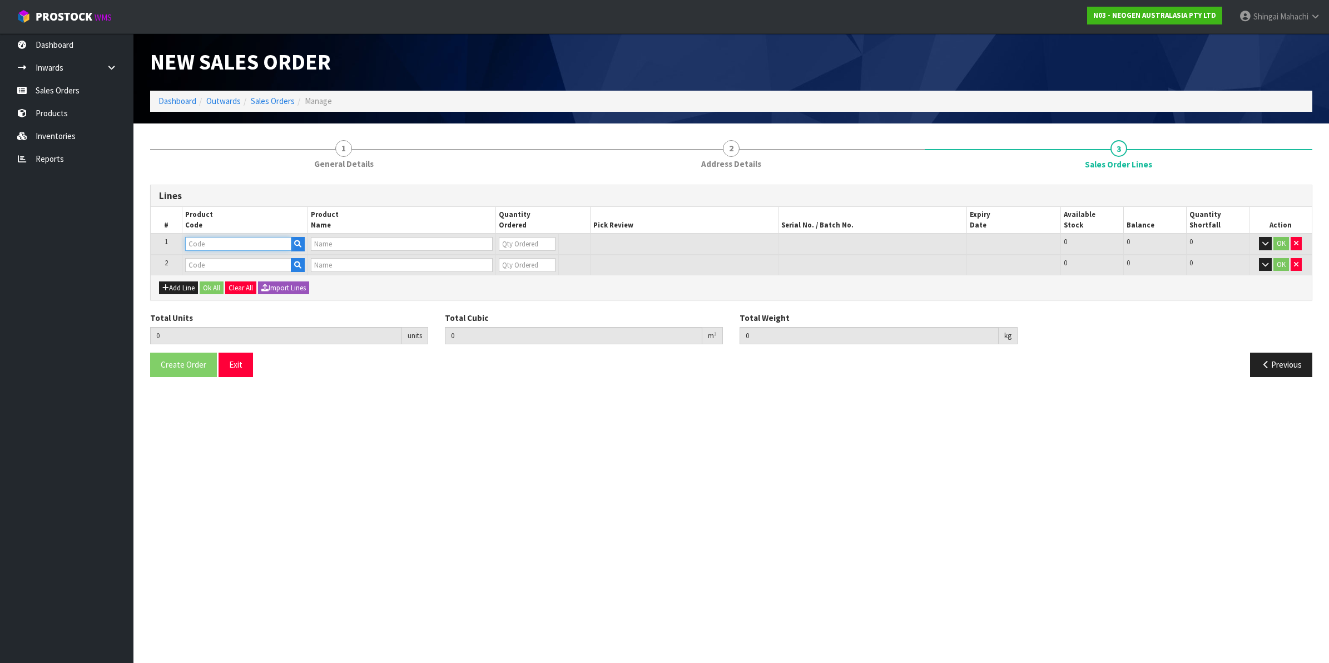
click at [210, 237] on input "text" at bounding box center [238, 244] width 106 height 14
click at [203, 240] on input "70002207" at bounding box center [238, 244] width 106 height 14
type input "700002207"
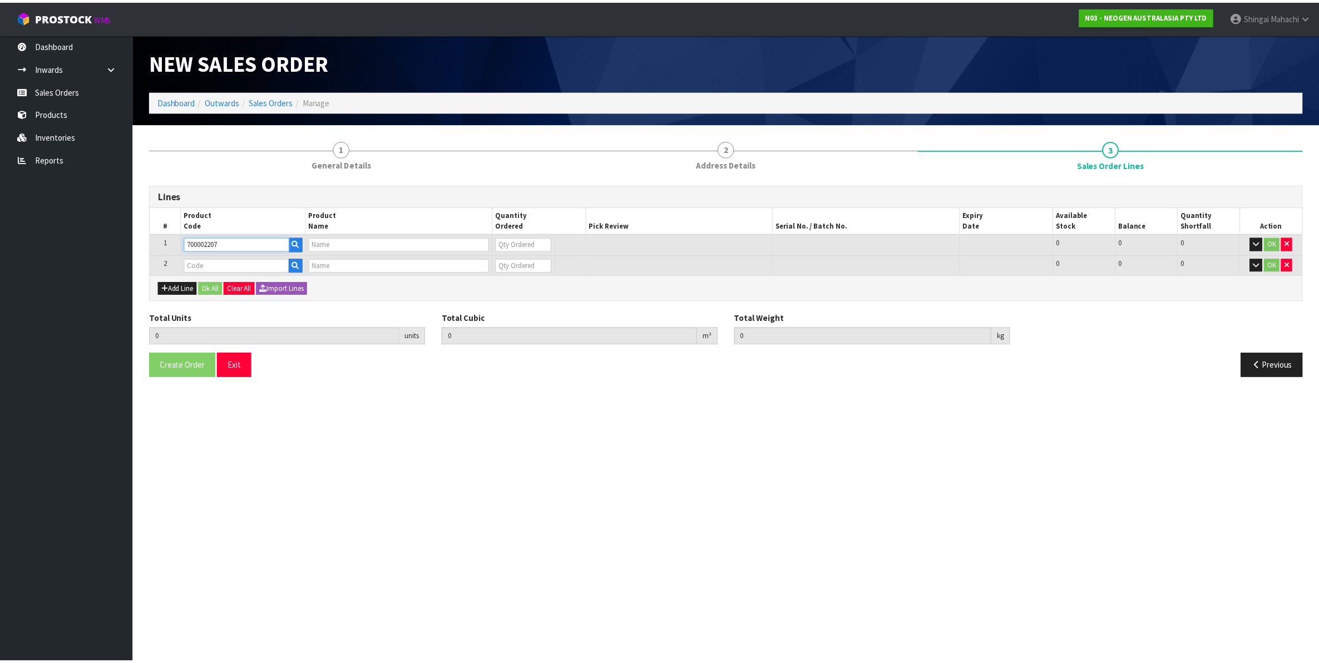
type input "7100067519 - UXL100 CLEAN-TRACE SURF ATP 100EA/PK"
type input "0"
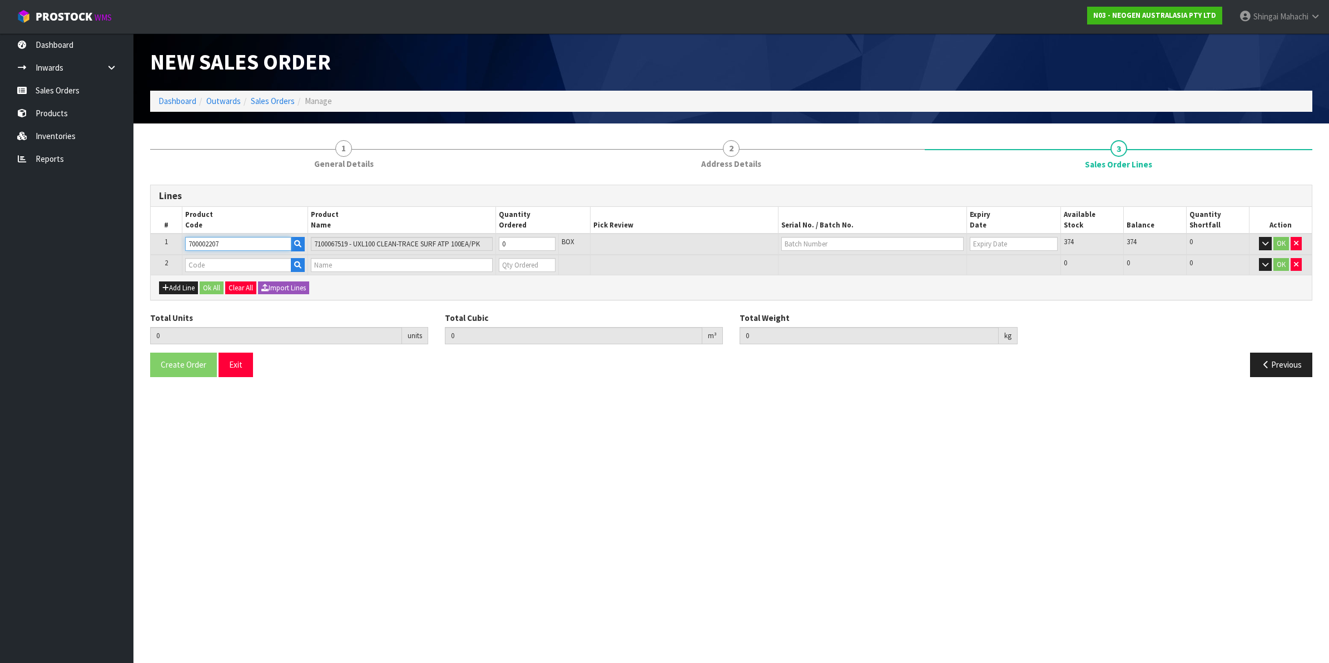
type input "700002207"
click at [199, 268] on input "text" at bounding box center [238, 265] width 106 height 14
type input "700002100"
type input "0.000000"
type input "0.000"
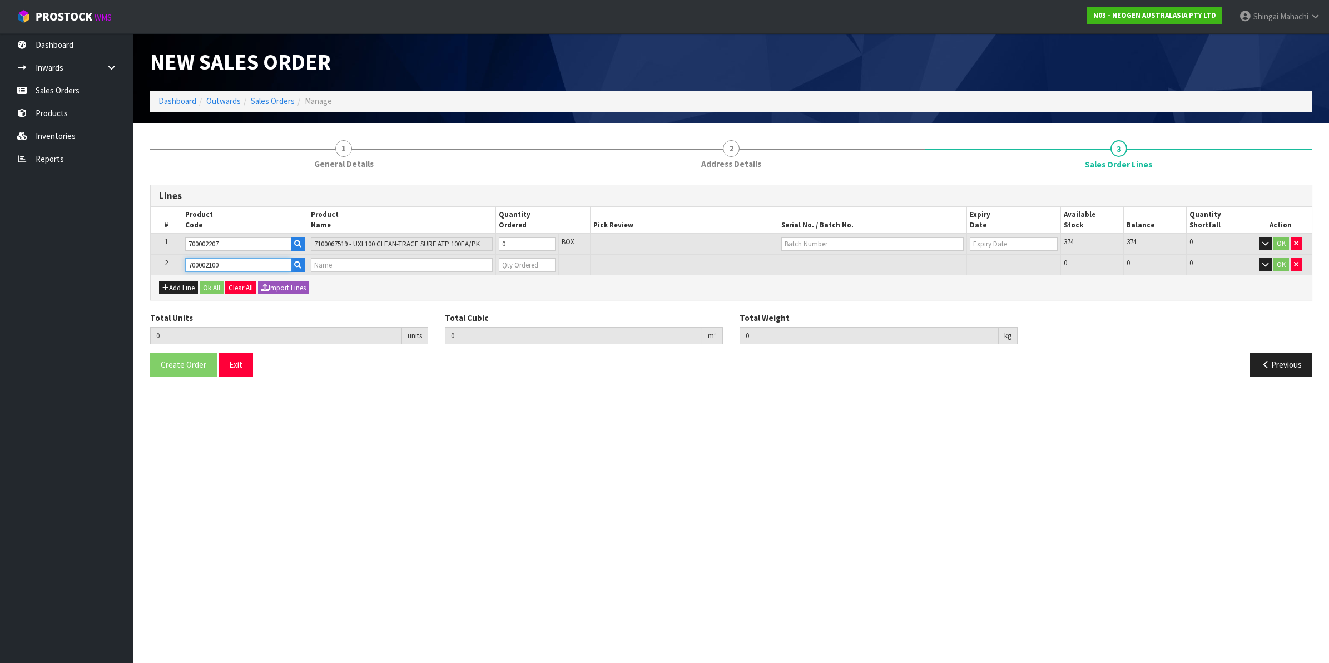
type input "7100002659 - AQT200 WATER - TOTAL ATP TEST, 100/CS"
type input "0"
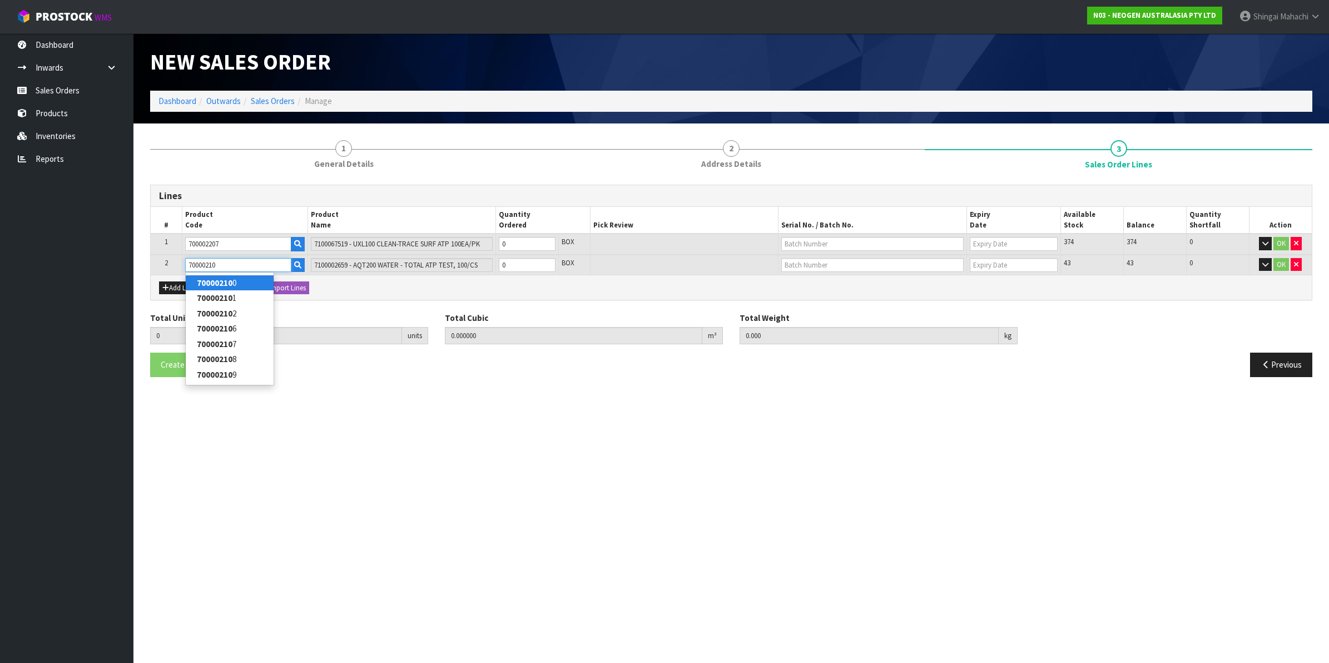
type input "700002101"
type input "7100004522 - ATP10 CLEAN TRACE SURFACE POS CONTROL"
type input "700002101"
click at [240, 368] on button "Exit" at bounding box center [236, 365] width 34 height 24
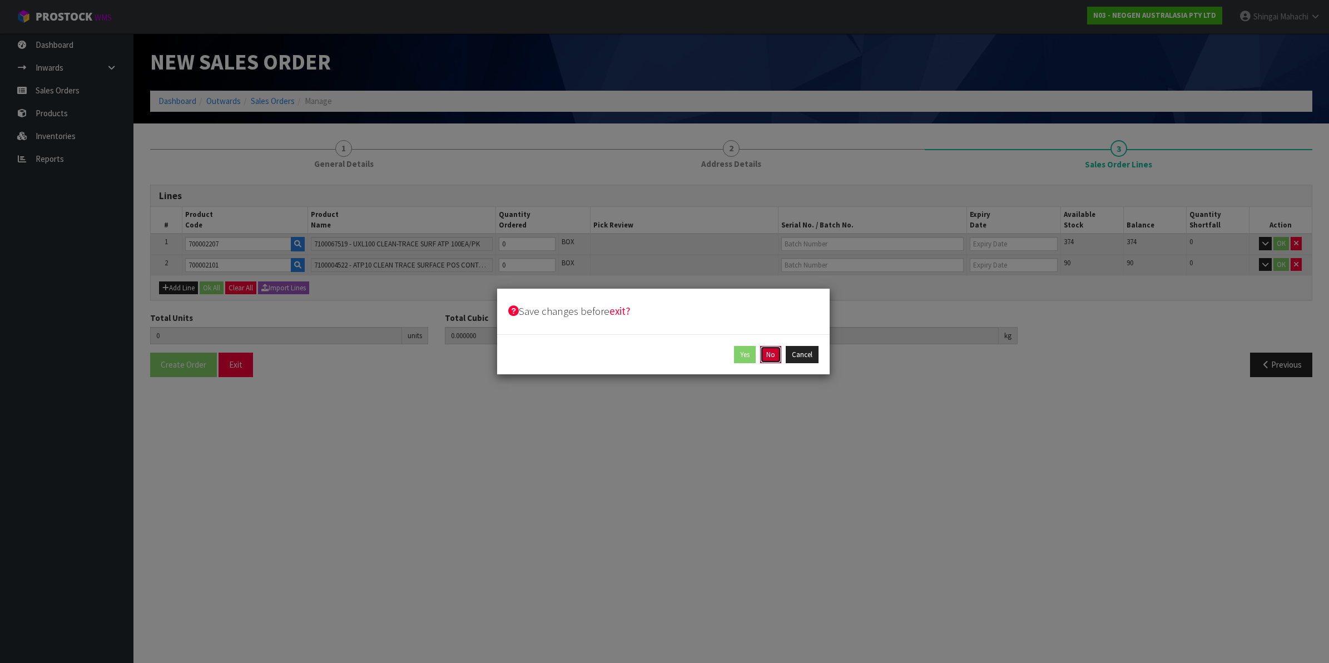
click at [771, 355] on button "No" at bounding box center [770, 355] width 21 height 18
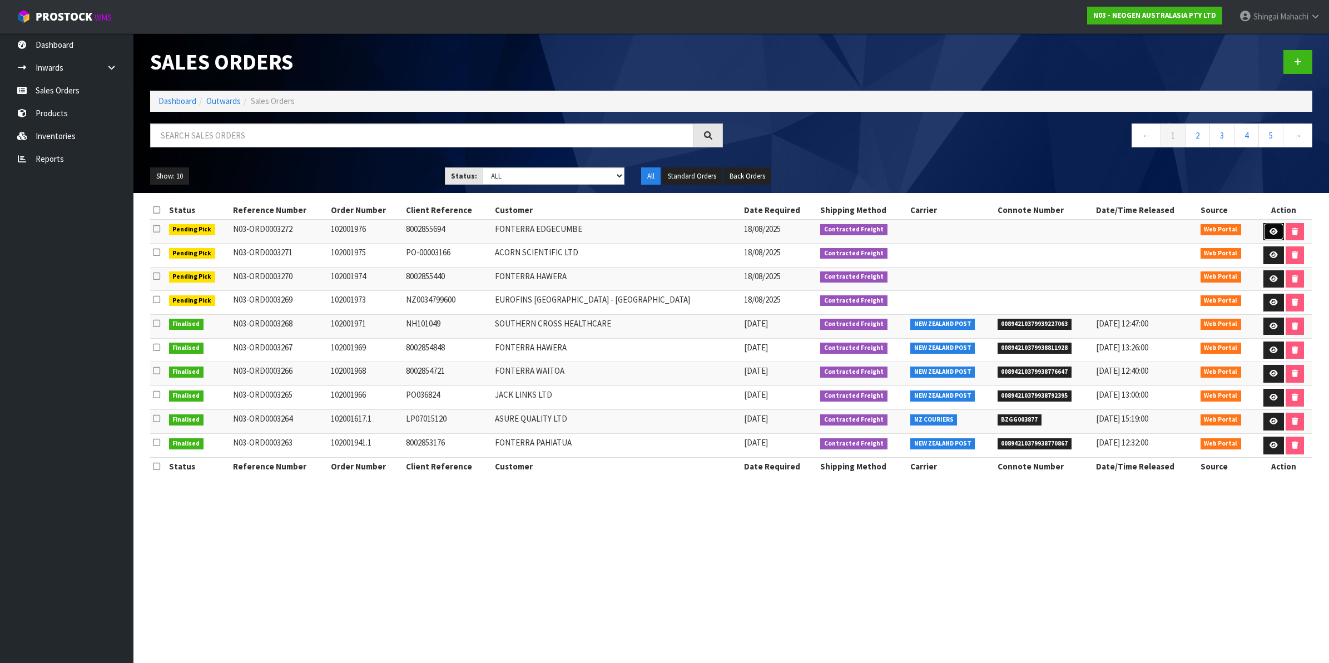
click at [1270, 233] on icon at bounding box center [1274, 231] width 8 height 7
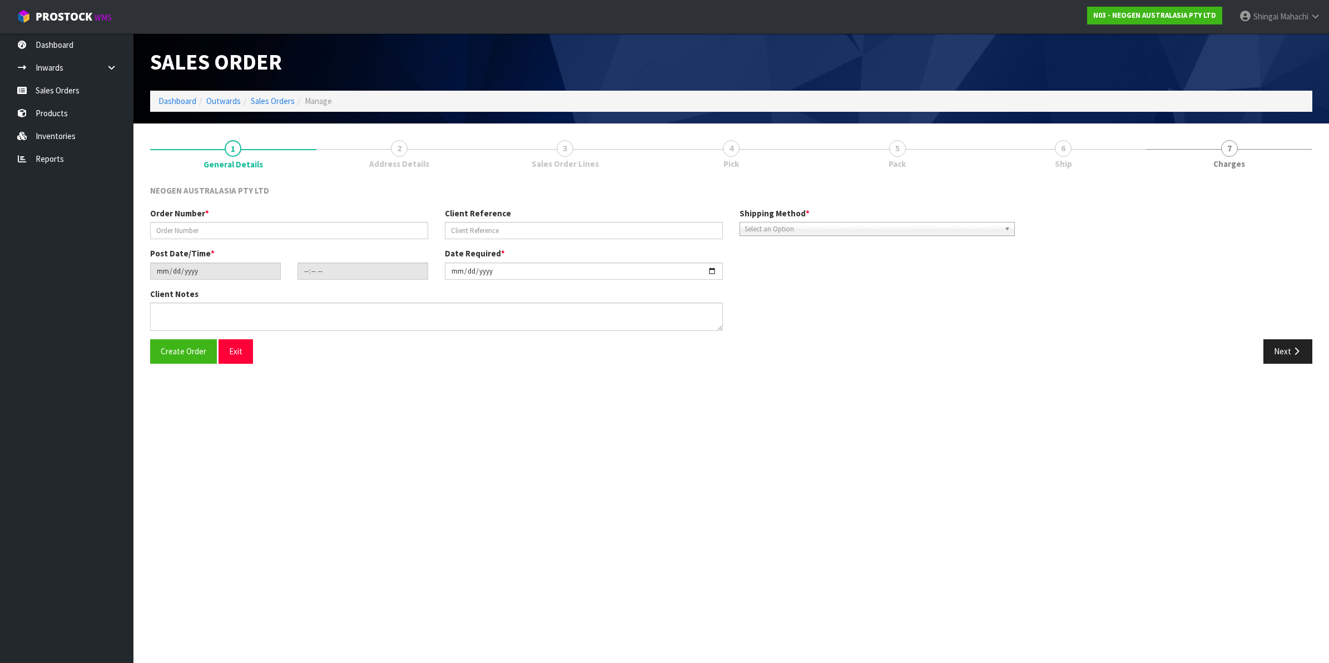
type input "102001976"
type input "8002855694"
type input "[DATE]"
type input "09:28:00.000"
type input "[DATE]"
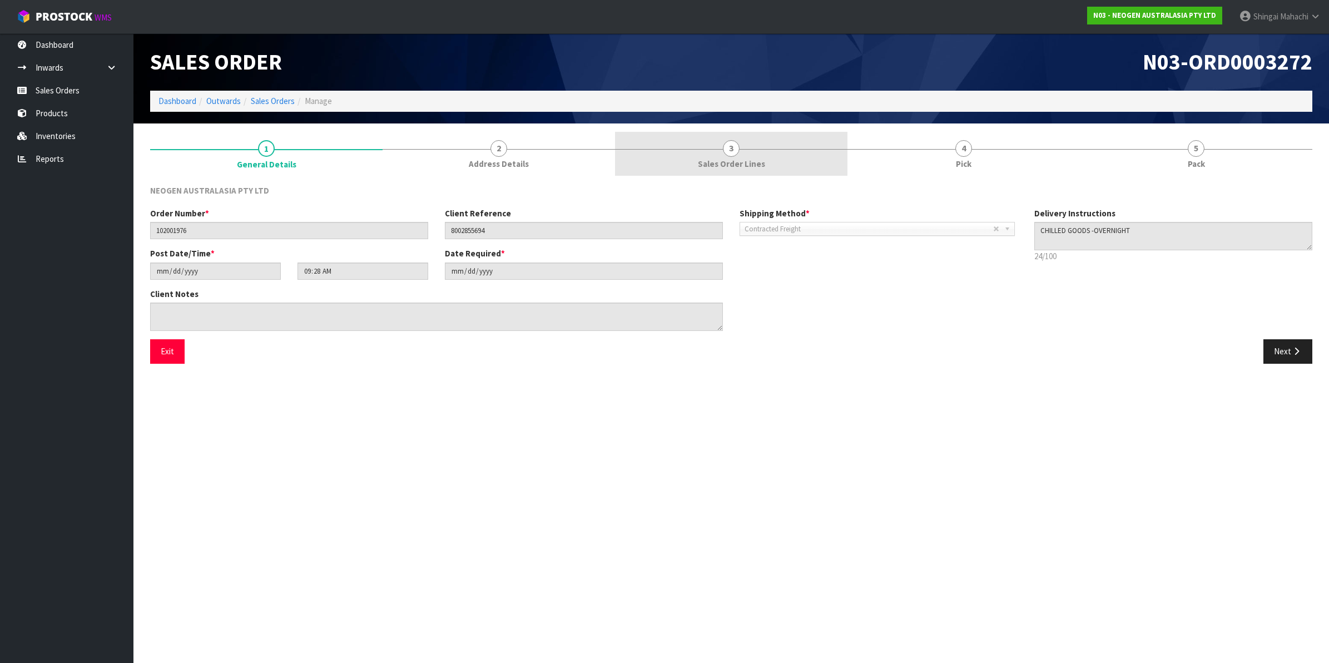
click at [733, 146] on span "3" at bounding box center [731, 148] width 17 height 17
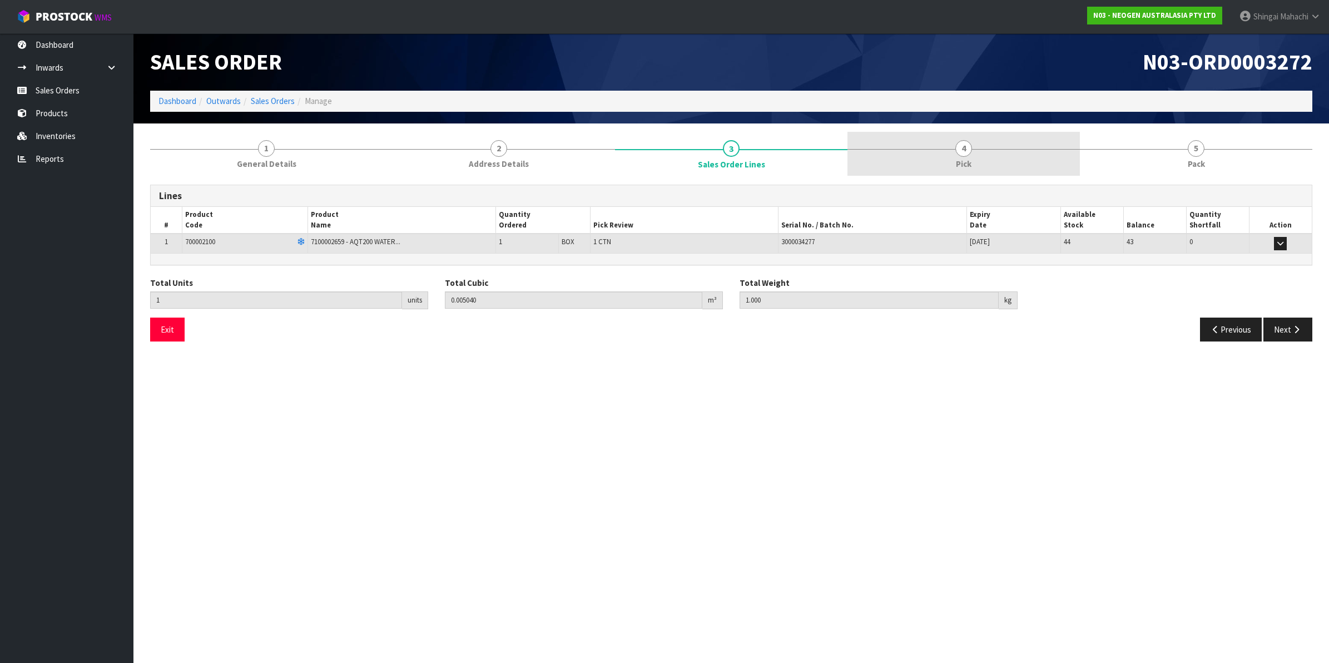
click at [963, 148] on span "4" at bounding box center [964, 148] width 17 height 17
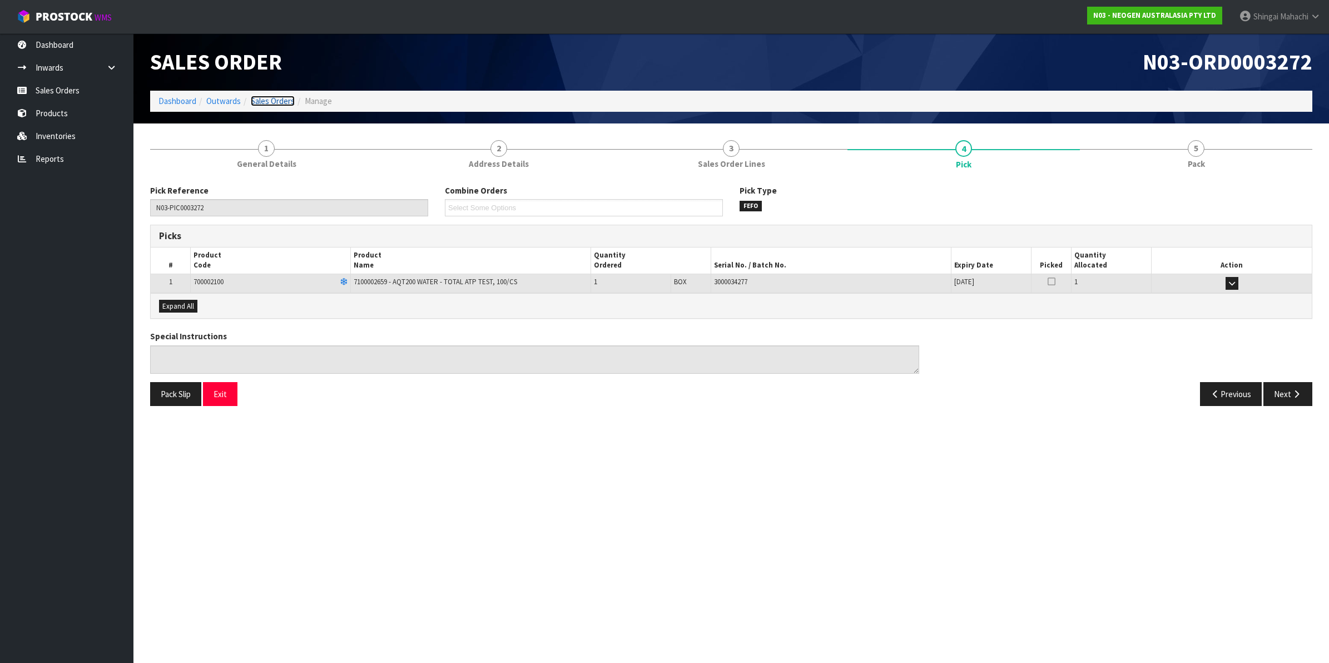
click at [279, 102] on link "Sales Orders" at bounding box center [273, 101] width 44 height 11
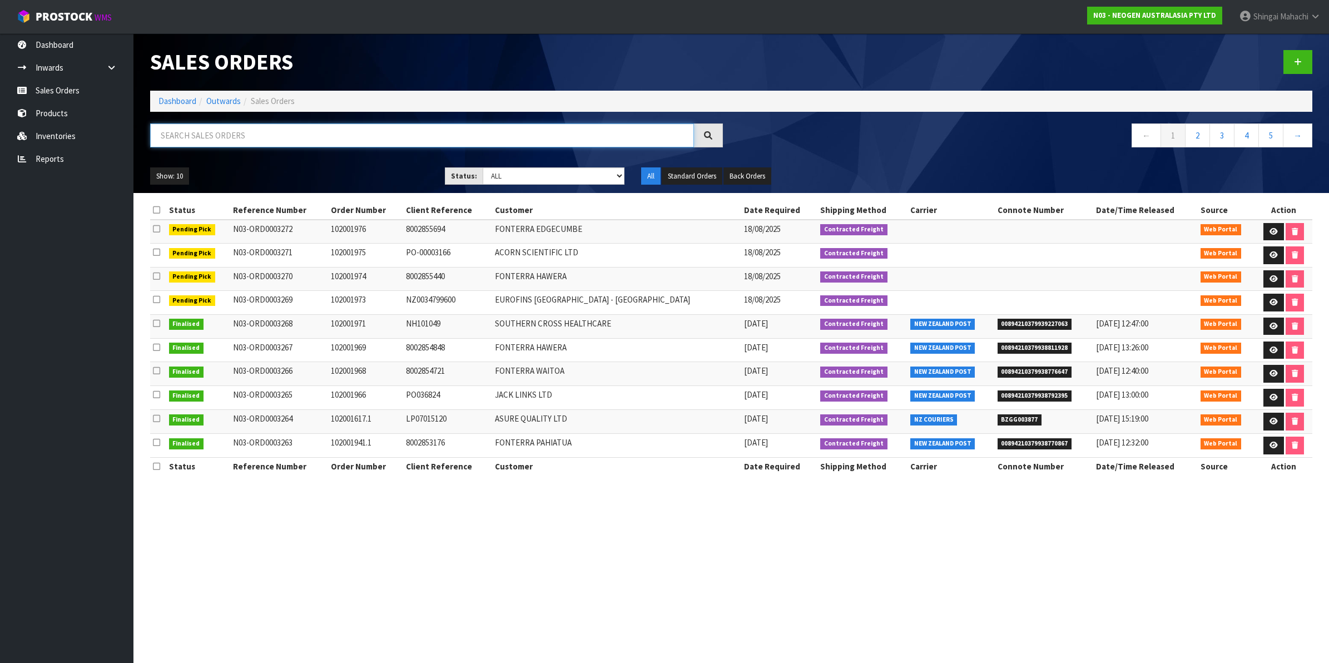
click at [236, 140] on input "text" at bounding box center [422, 135] width 544 height 24
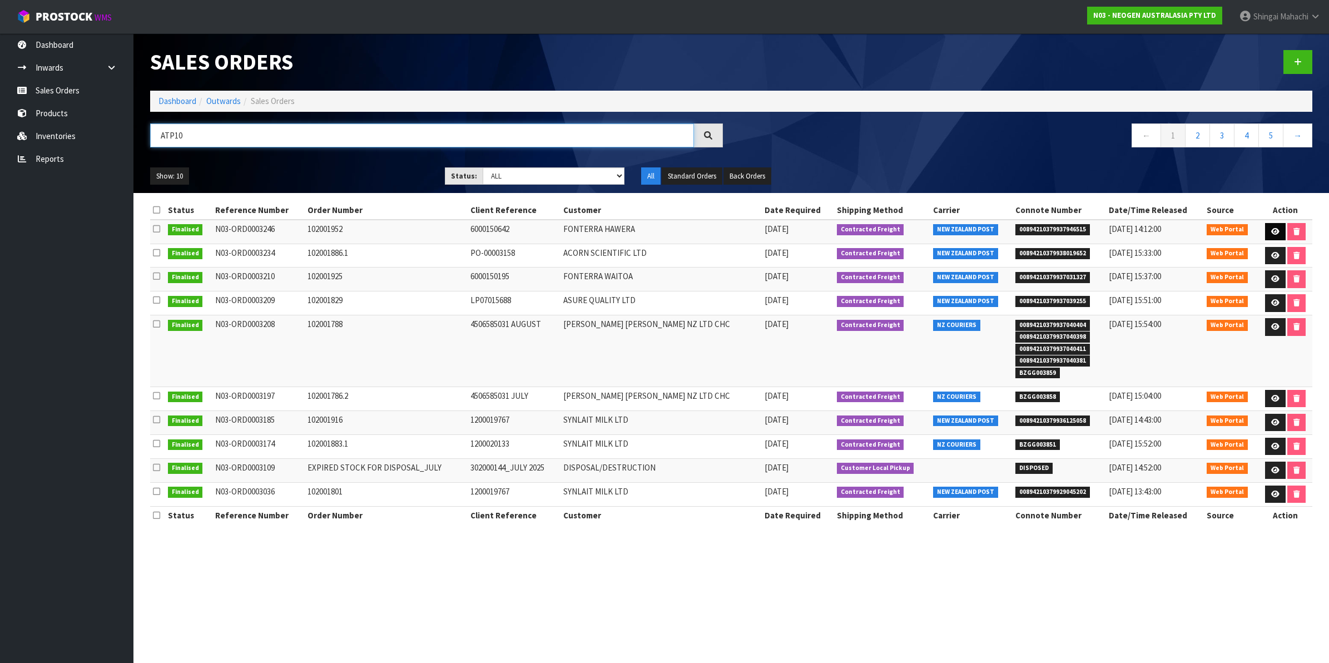
type input "ATP10"
click at [1272, 228] on icon at bounding box center [1276, 231] width 8 height 7
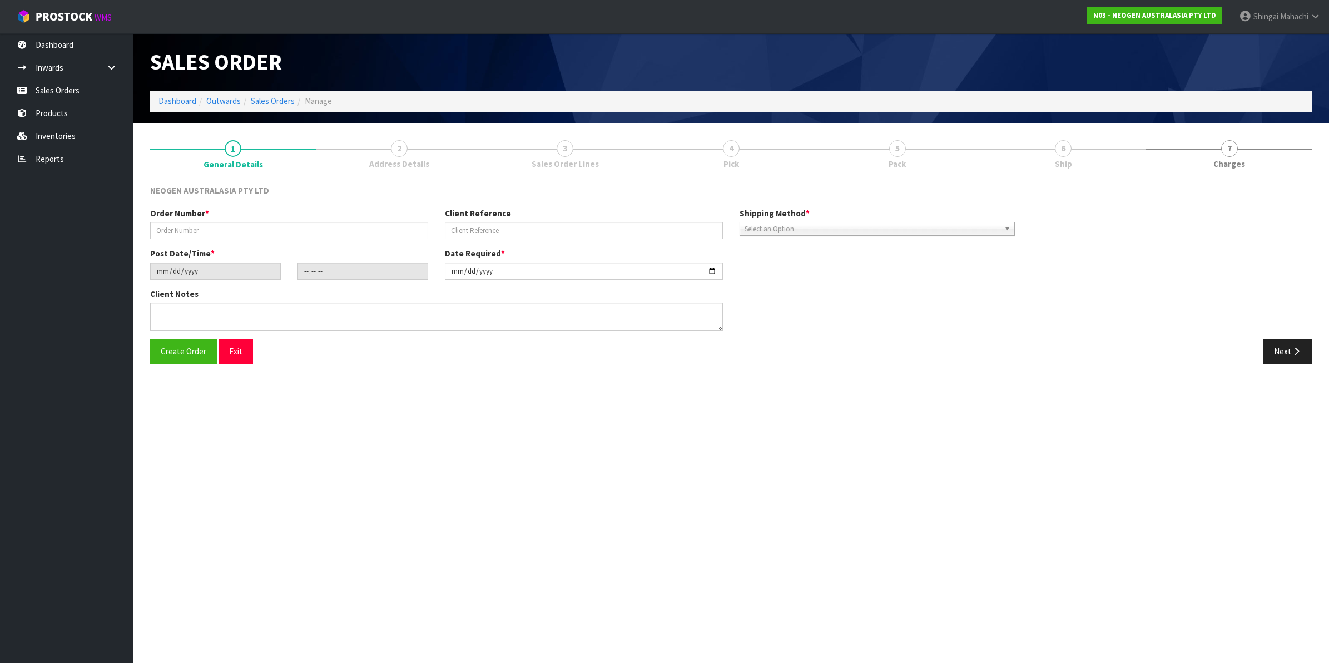
type input "102001952"
type input "6000150642"
type input "2025-08-11"
type input "11:53:00.000"
type input "2025-08-11"
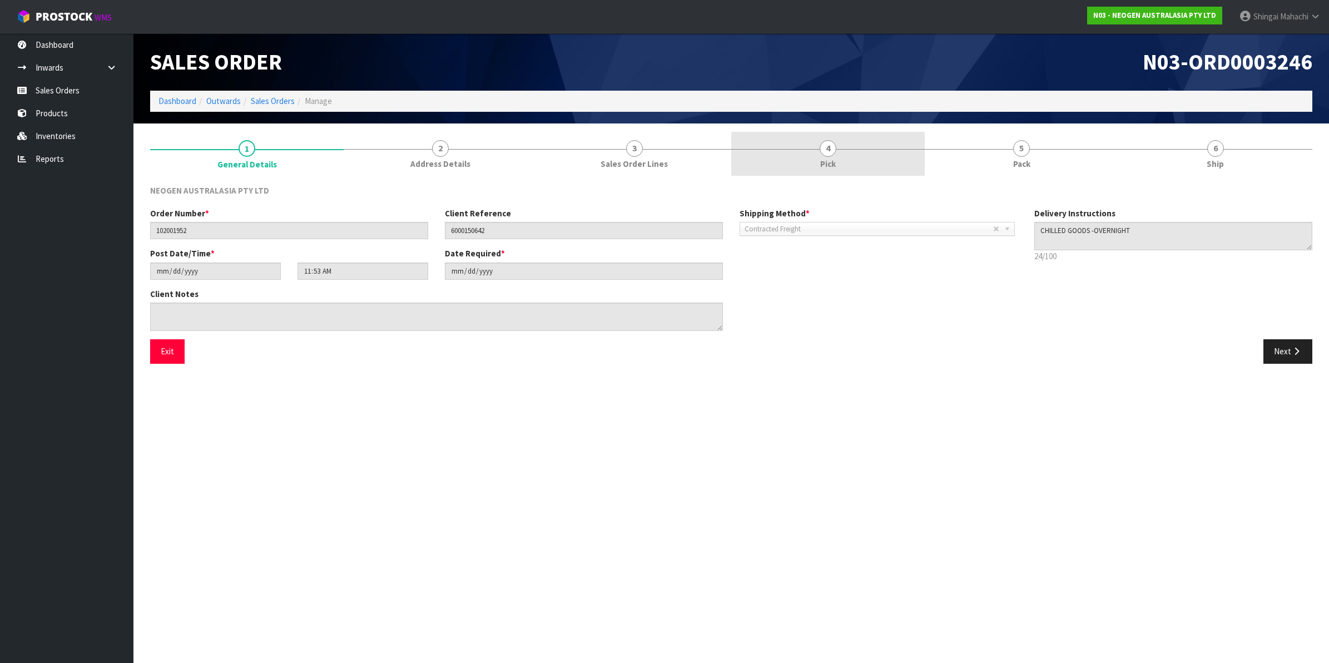
click at [829, 144] on span "4" at bounding box center [828, 148] width 17 height 17
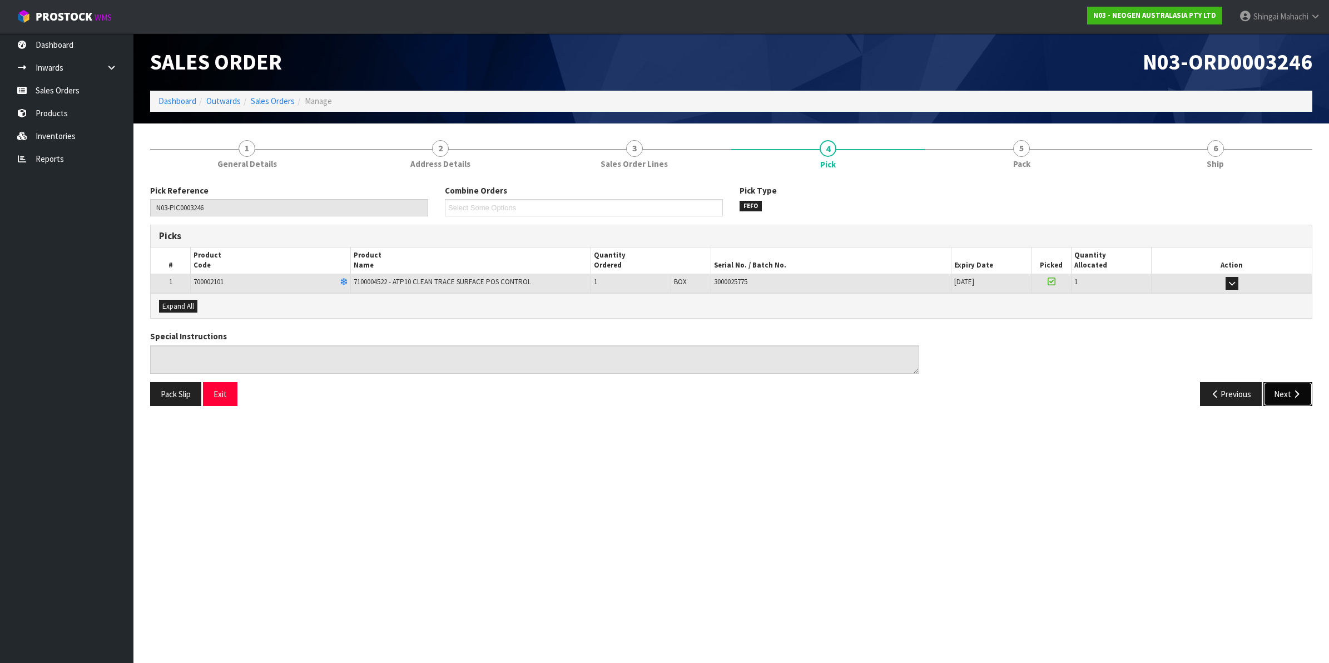
click at [1285, 397] on button "Next" at bounding box center [1288, 394] width 49 height 24
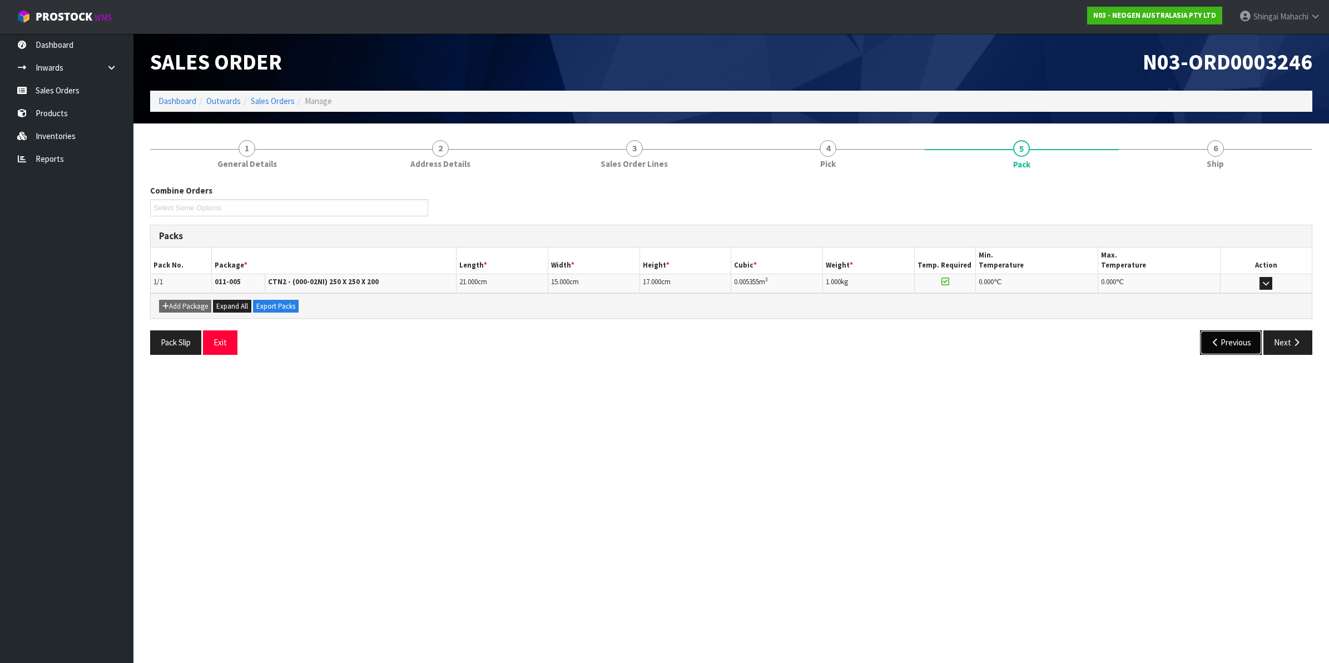
click at [1226, 348] on button "Previous" at bounding box center [1231, 342] width 62 height 24
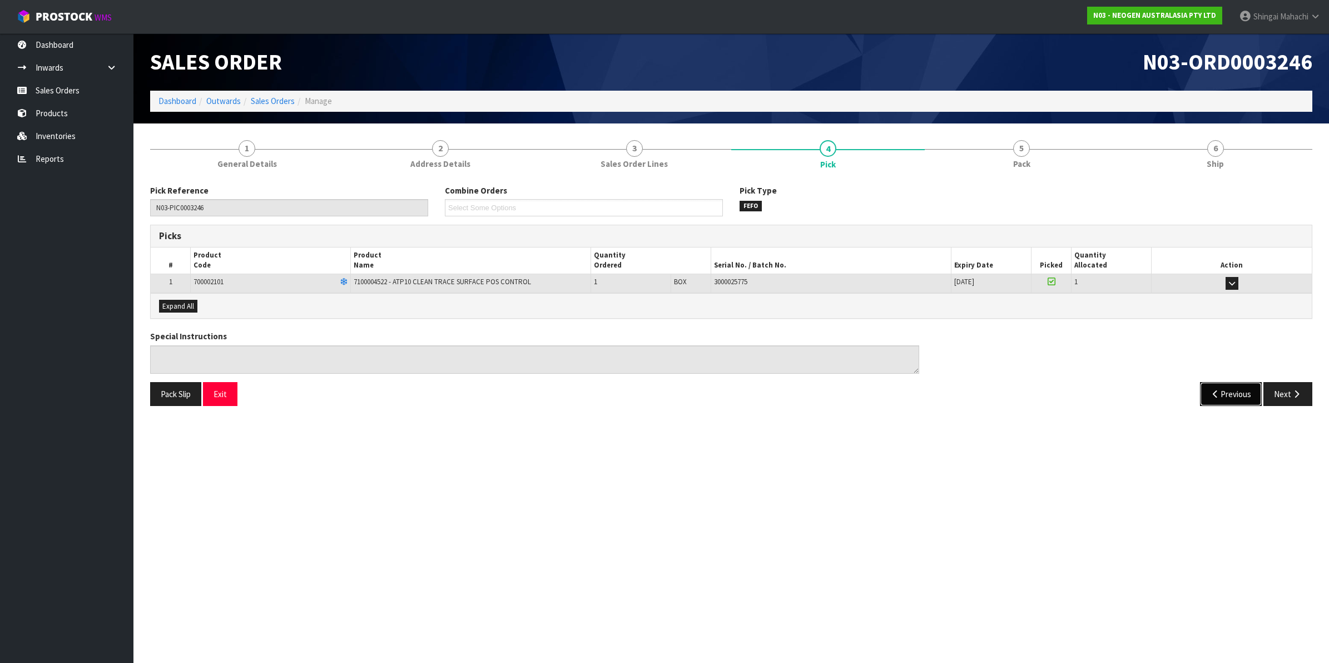
click at [1229, 393] on button "Previous" at bounding box center [1231, 394] width 62 height 24
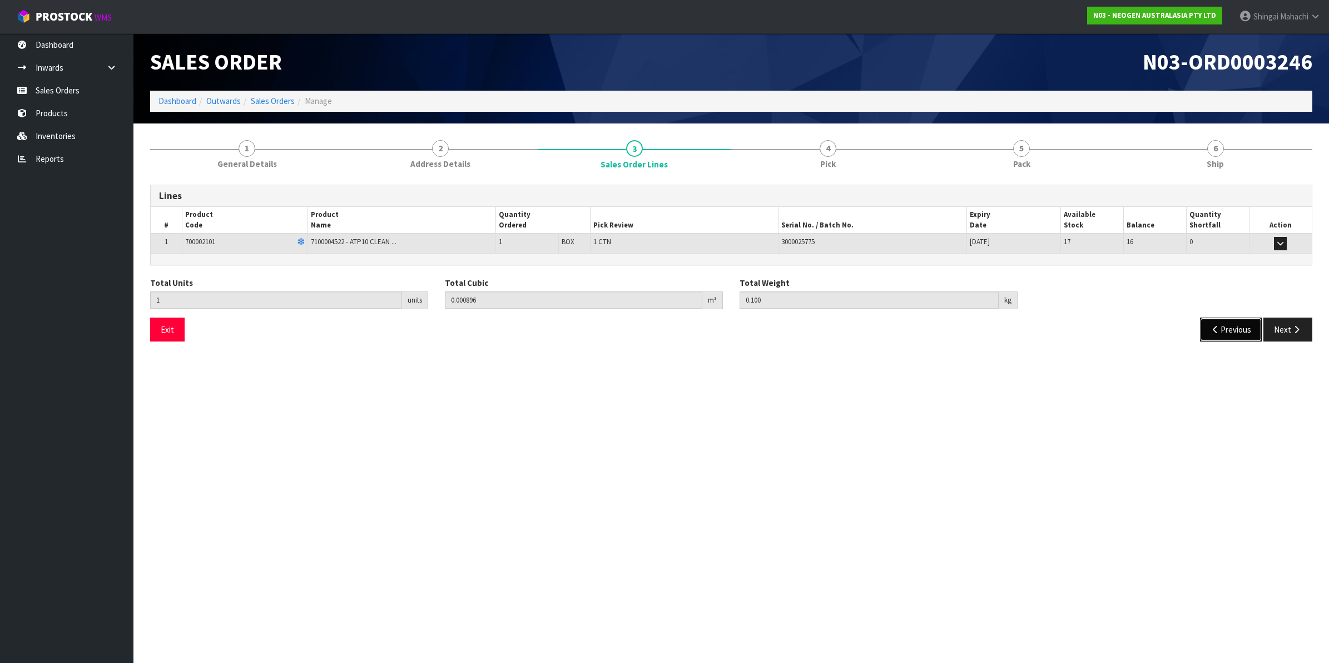
click at [1226, 332] on button "Previous" at bounding box center [1231, 330] width 62 height 24
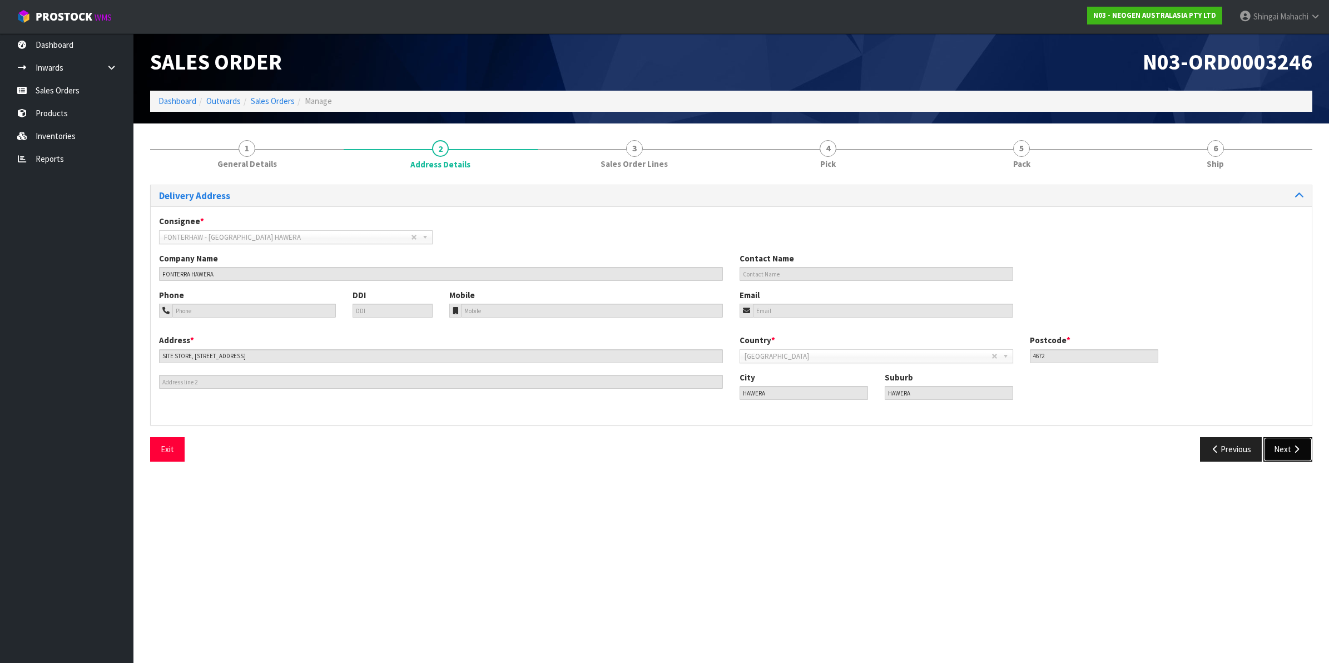
click at [1282, 449] on button "Next" at bounding box center [1288, 449] width 49 height 24
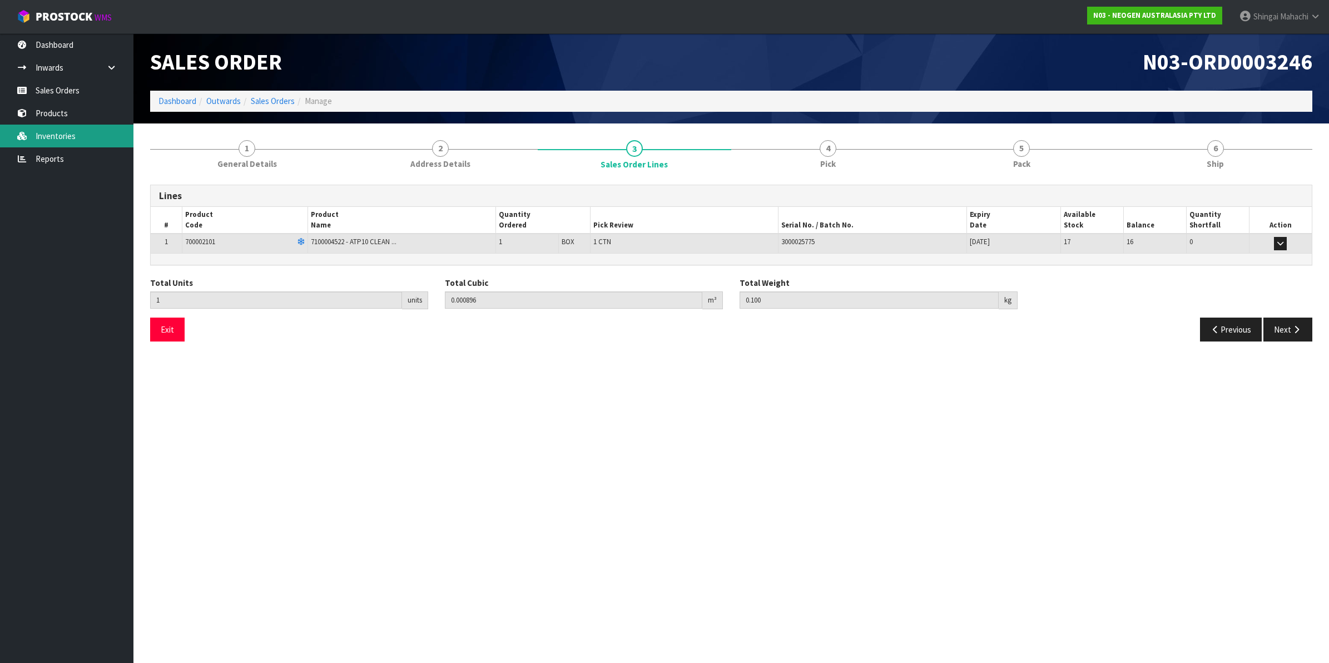
click at [58, 137] on link "Inventories" at bounding box center [66, 136] width 133 height 23
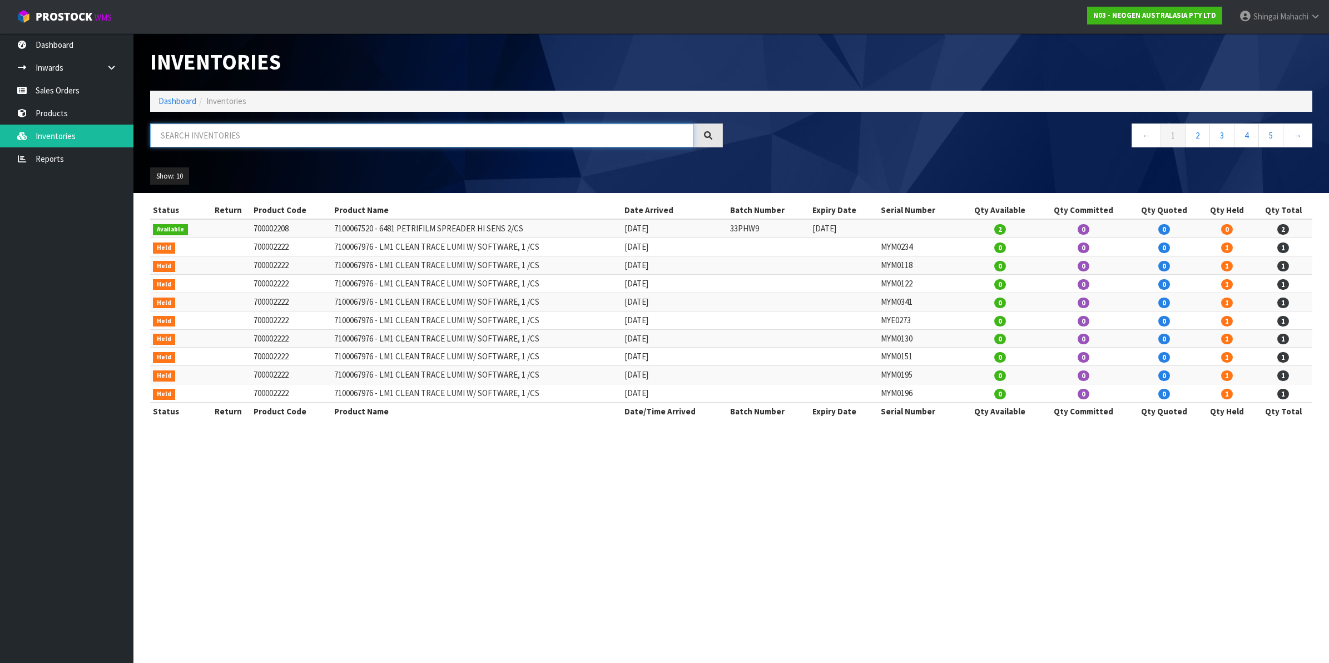
click at [170, 138] on input "text" at bounding box center [422, 135] width 544 height 24
type input "6"
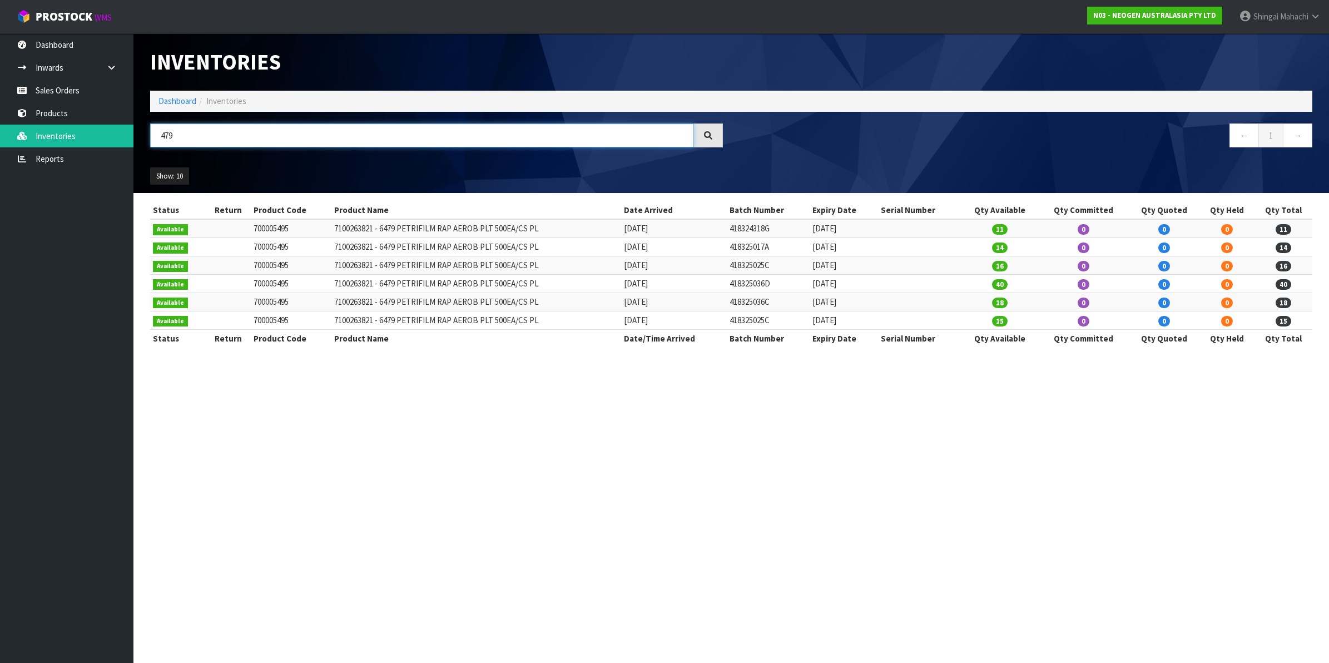
click at [162, 139] on input "479" at bounding box center [422, 135] width 544 height 24
drag, startPoint x: 188, startPoint y: 131, endPoint x: 169, endPoint y: 134, distance: 19.7
click at [169, 134] on input "6479" at bounding box center [422, 135] width 544 height 24
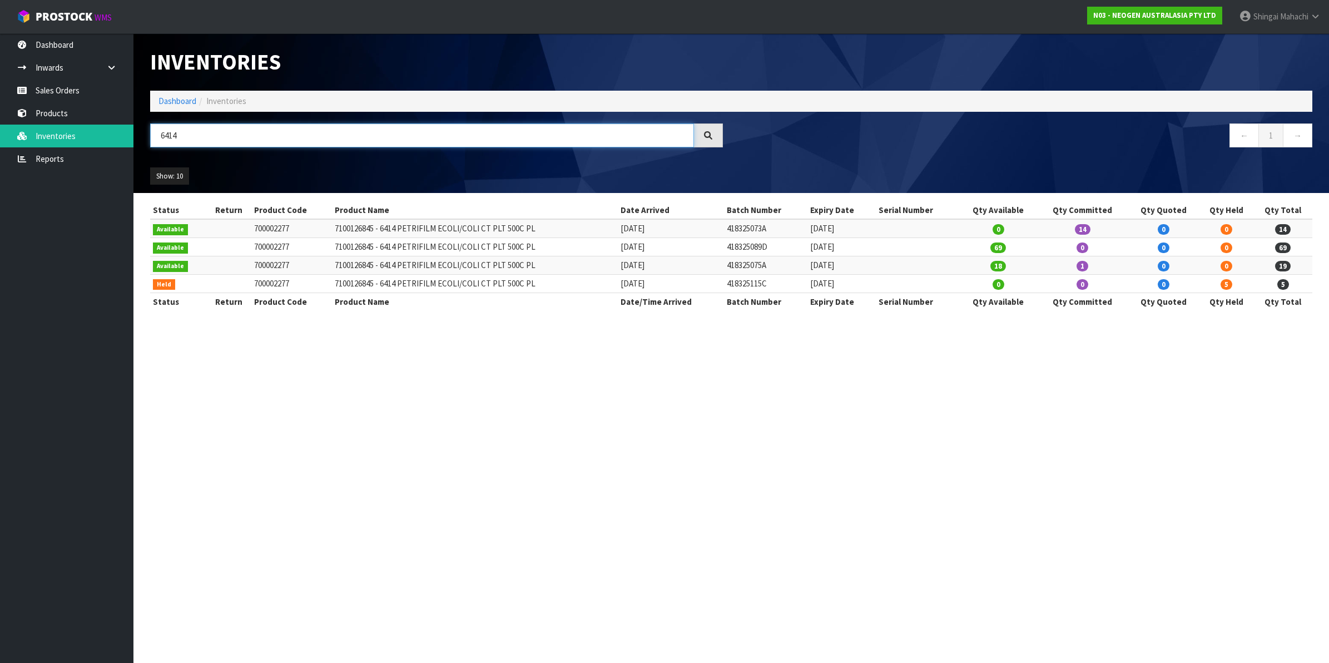
drag, startPoint x: 185, startPoint y: 138, endPoint x: 135, endPoint y: 135, distance: 50.7
click at [135, 135] on header "Inventories Dashboard Inventories 6414 ← 1 → Show: 10 5 10 25 50 All Show Stock" at bounding box center [731, 113] width 1196 height 160
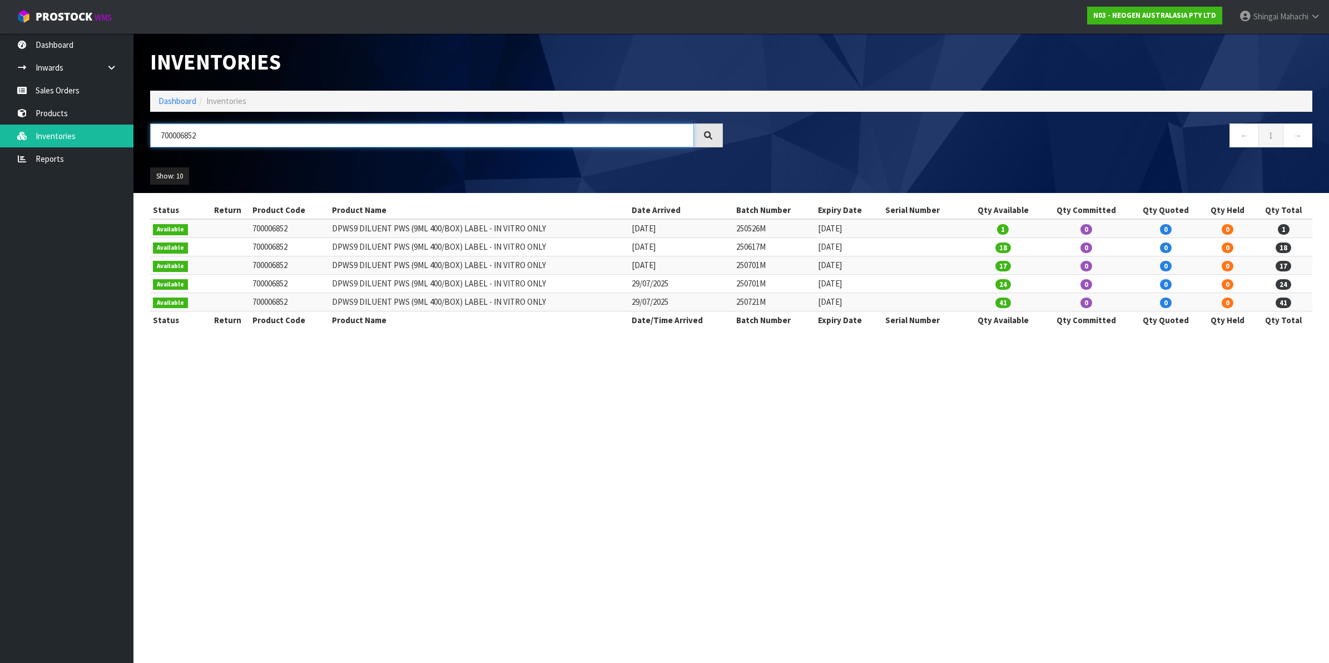
type input "700006852"
